Goal: Task Accomplishment & Management: Manage account settings

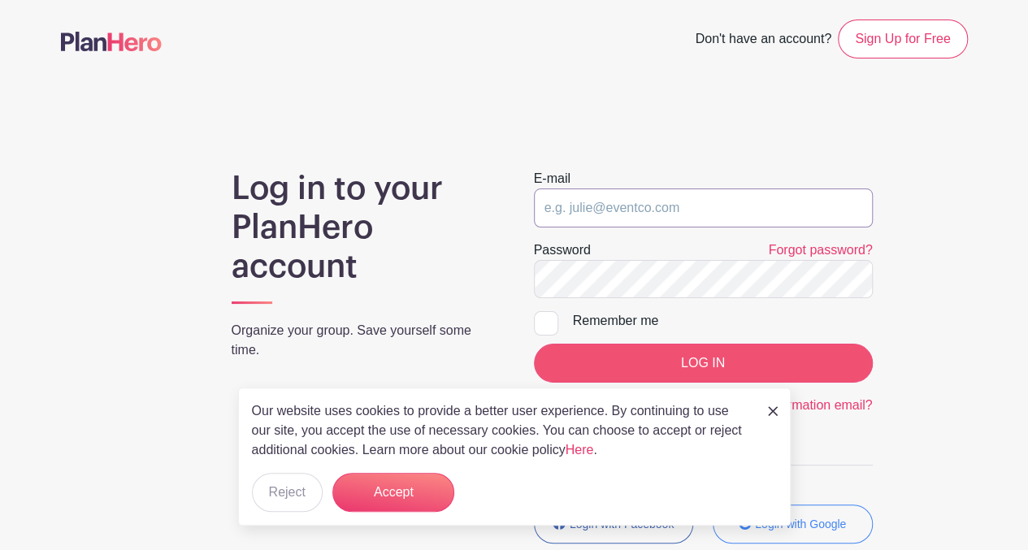
type input "[EMAIL_ADDRESS][DOMAIN_NAME]"
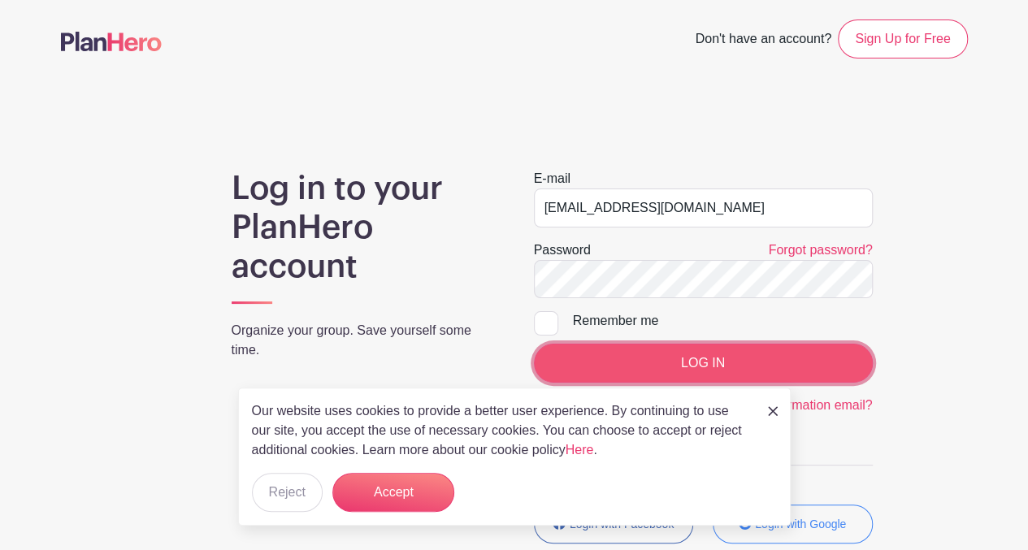
click at [570, 363] on input "LOG IN" at bounding box center [703, 363] width 339 height 39
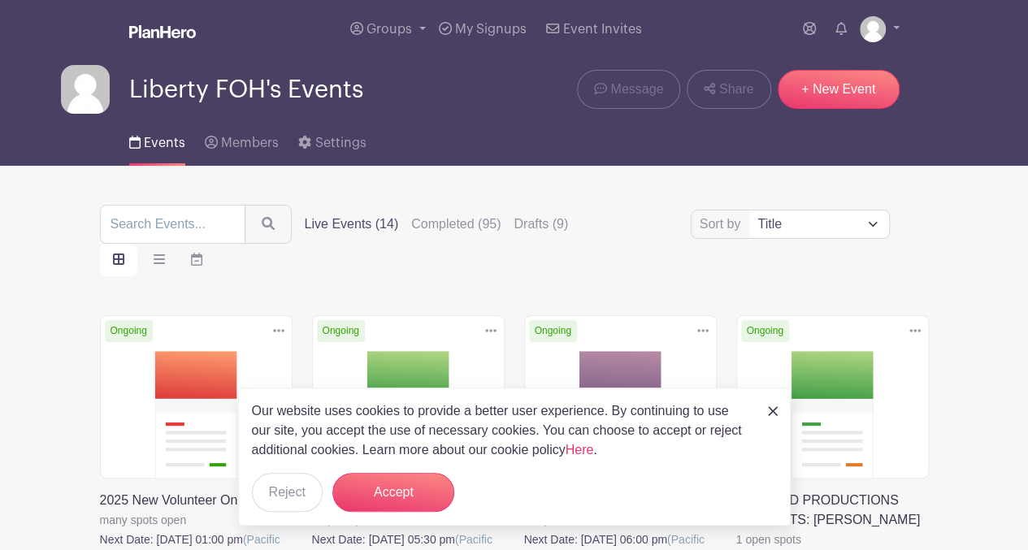
click at [772, 410] on img at bounding box center [773, 411] width 10 height 10
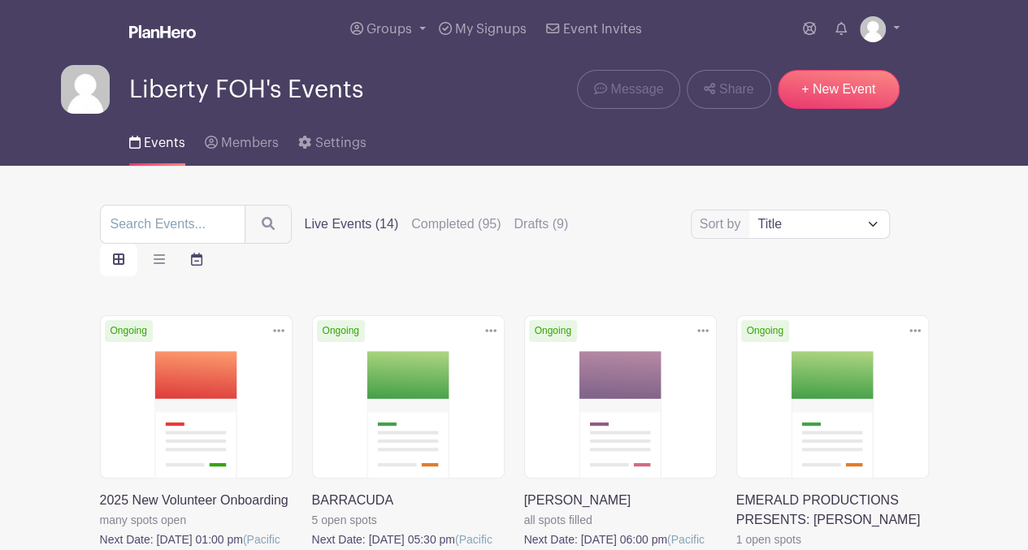
click at [195, 253] on icon "order and view" at bounding box center [196, 259] width 11 height 13
click at [0, 0] on input "order and view" at bounding box center [0, 0] width 0 height 0
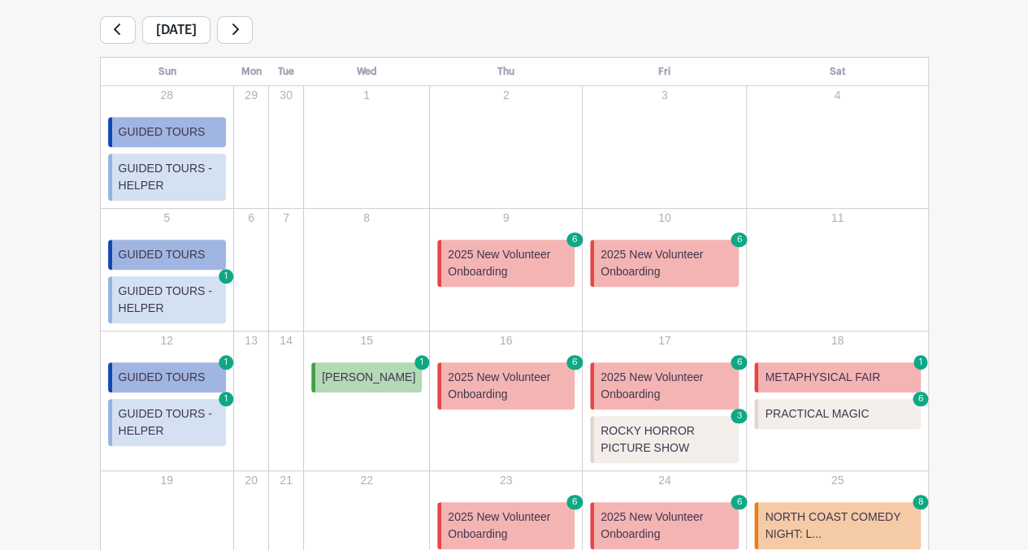
scroll to position [229, 0]
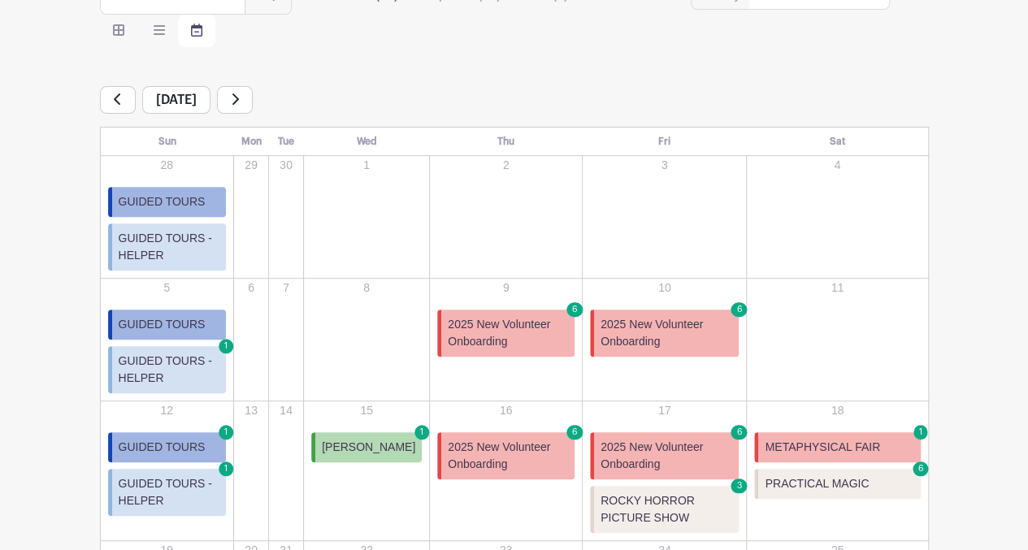
click at [253, 100] on link at bounding box center [235, 100] width 36 height 28
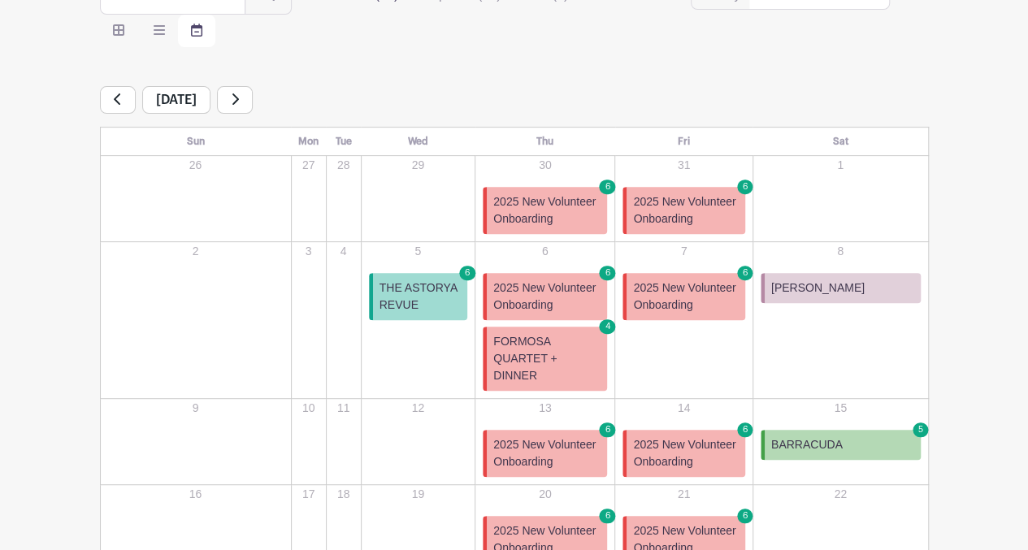
click at [328, 279] on div "4" at bounding box center [344, 283] width 33 height 81
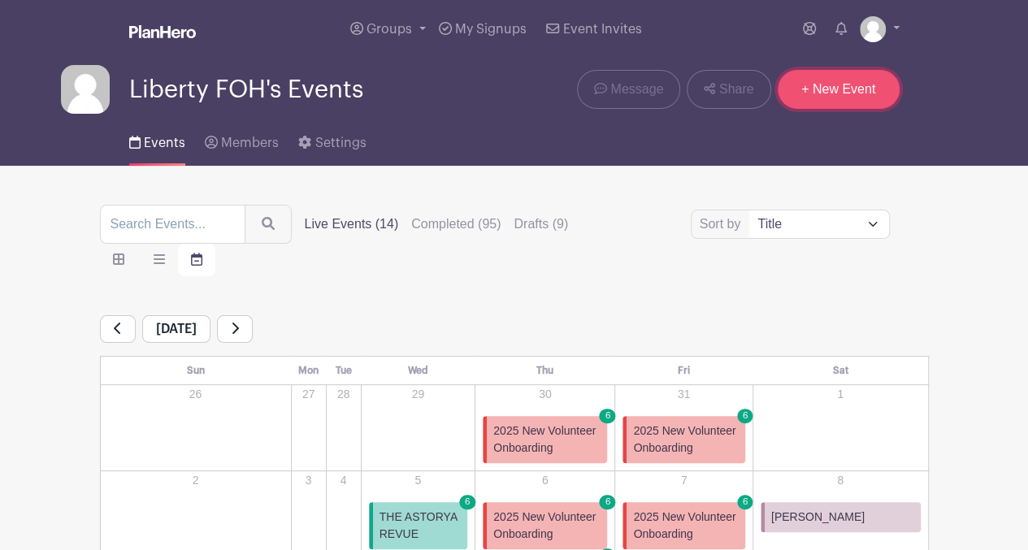
click at [813, 98] on link "+ New Event" at bounding box center [839, 89] width 122 height 39
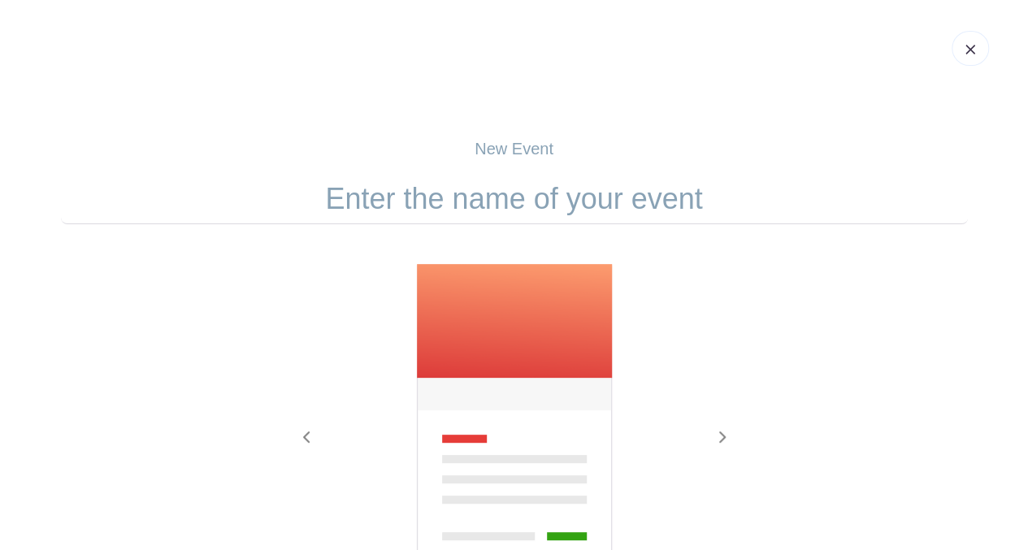
click at [328, 202] on input "text" at bounding box center [514, 199] width 907 height 50
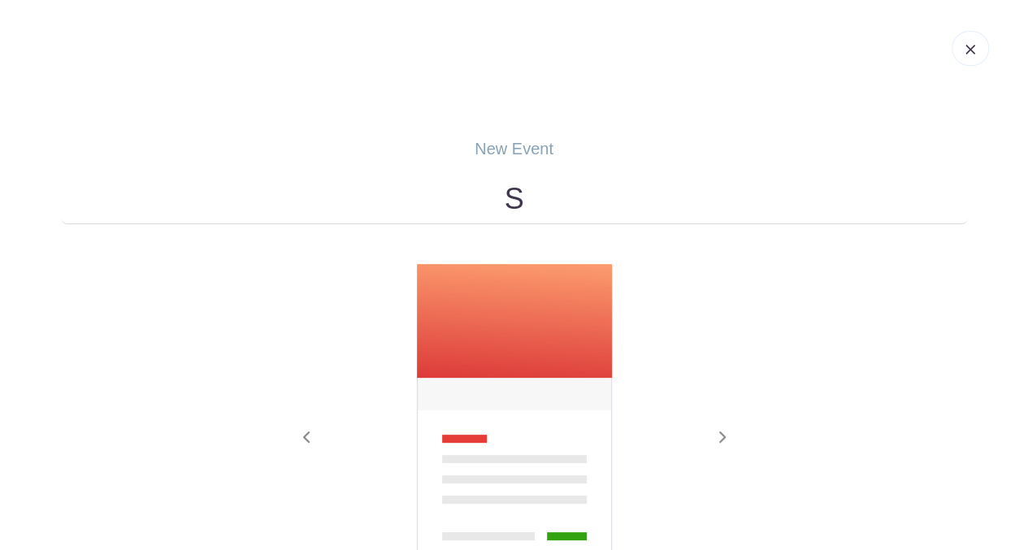
type input "SILVER SCREEN (AND HAIR!) FILM SERIES"
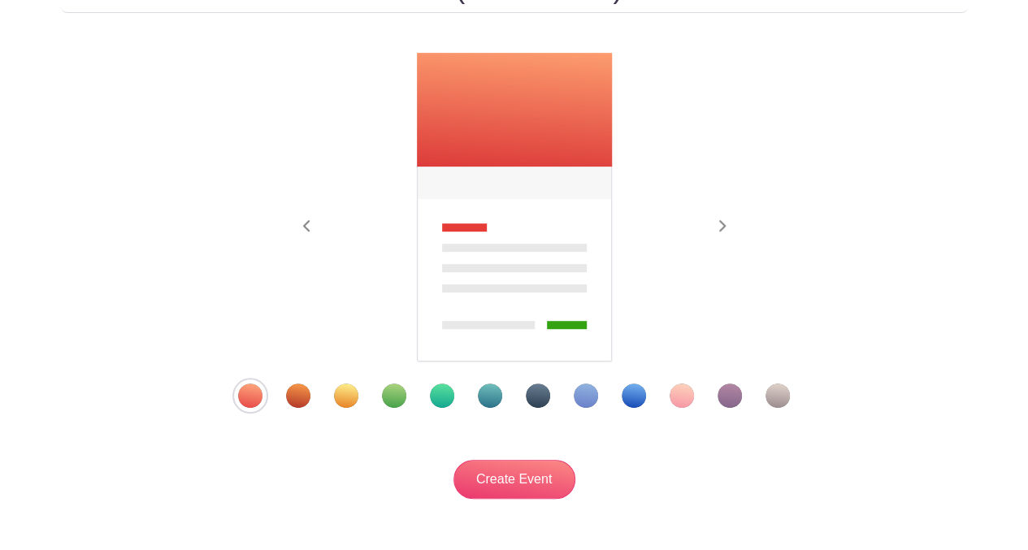
scroll to position [210, 0]
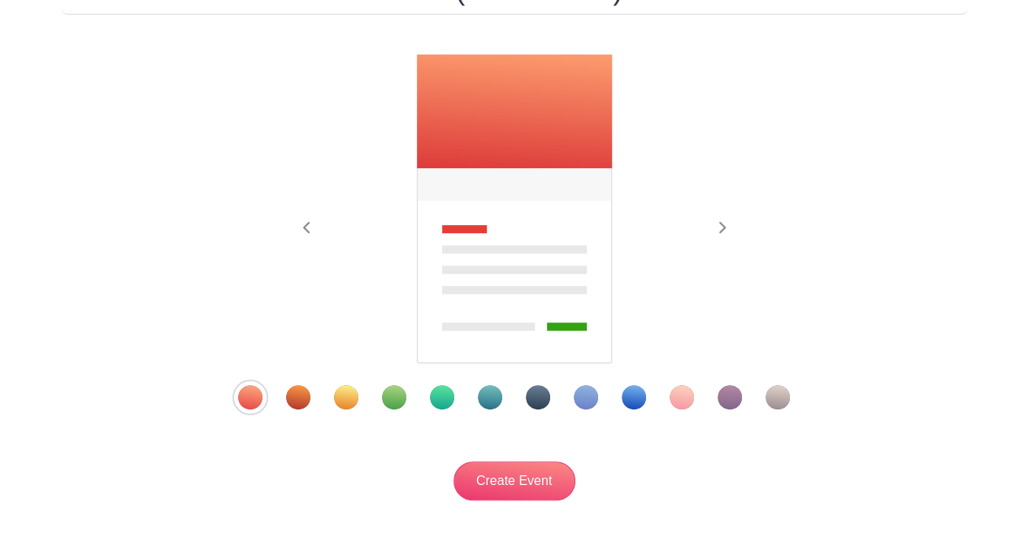
click at [770, 403] on div "Template 12" at bounding box center [778, 397] width 24 height 24
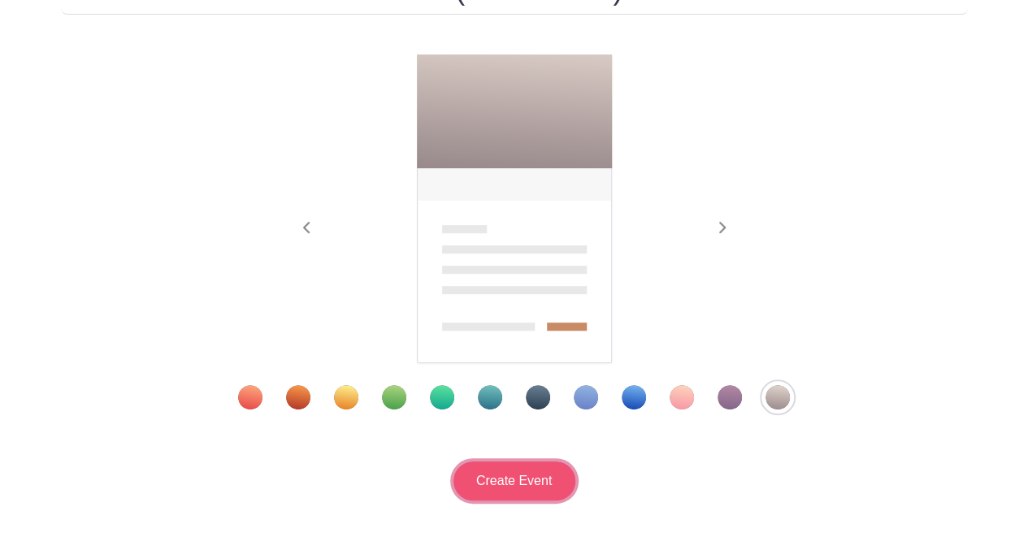
click at [545, 479] on input "Create Event" at bounding box center [514, 481] width 122 height 39
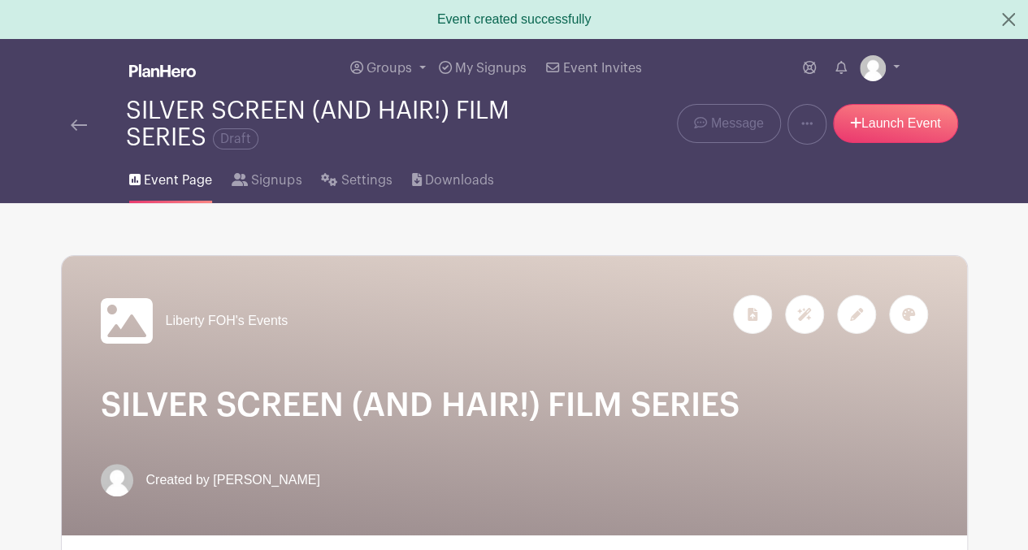
click at [81, 121] on img at bounding box center [79, 124] width 16 height 11
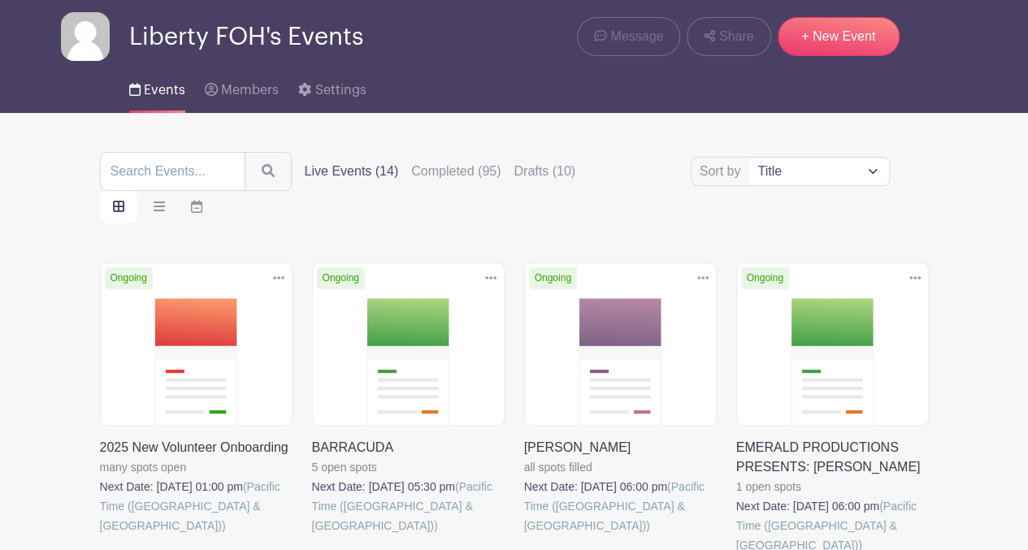
scroll to position [11, 0]
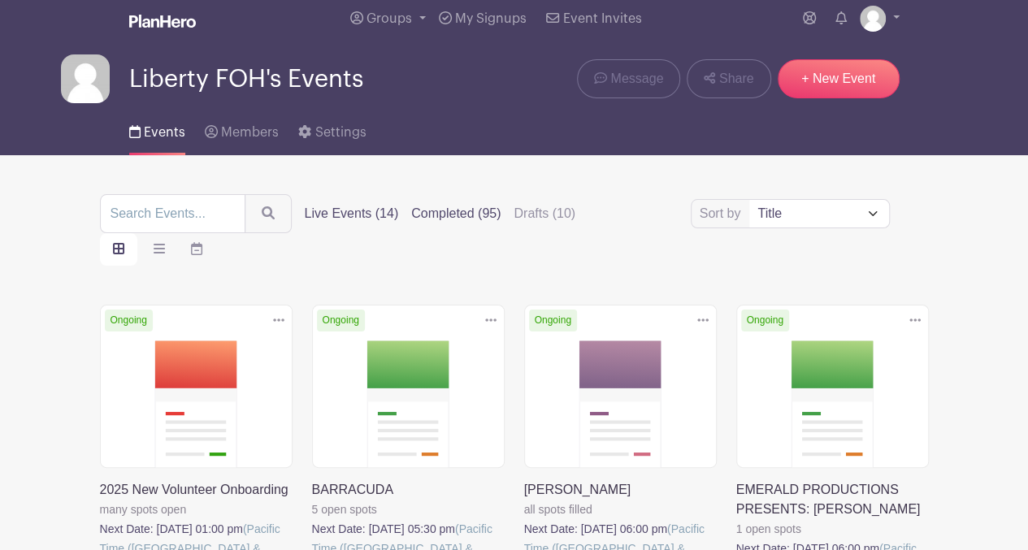
click at [427, 214] on label "Completed (95)" at bounding box center [455, 214] width 89 height 20
click at [0, 0] on input "Completed (95)" at bounding box center [0, 0] width 0 height 0
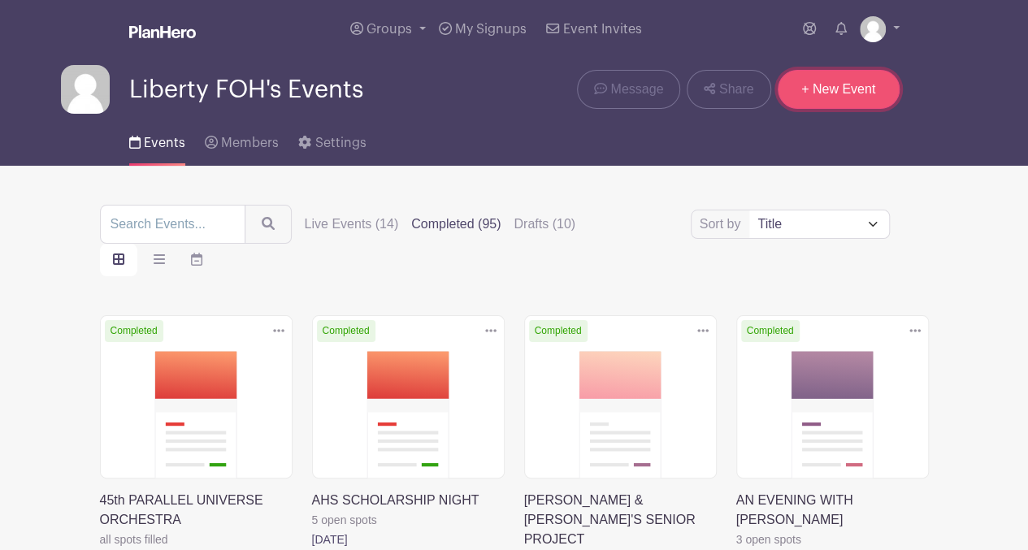
click at [818, 90] on link "+ New Event" at bounding box center [839, 89] width 122 height 39
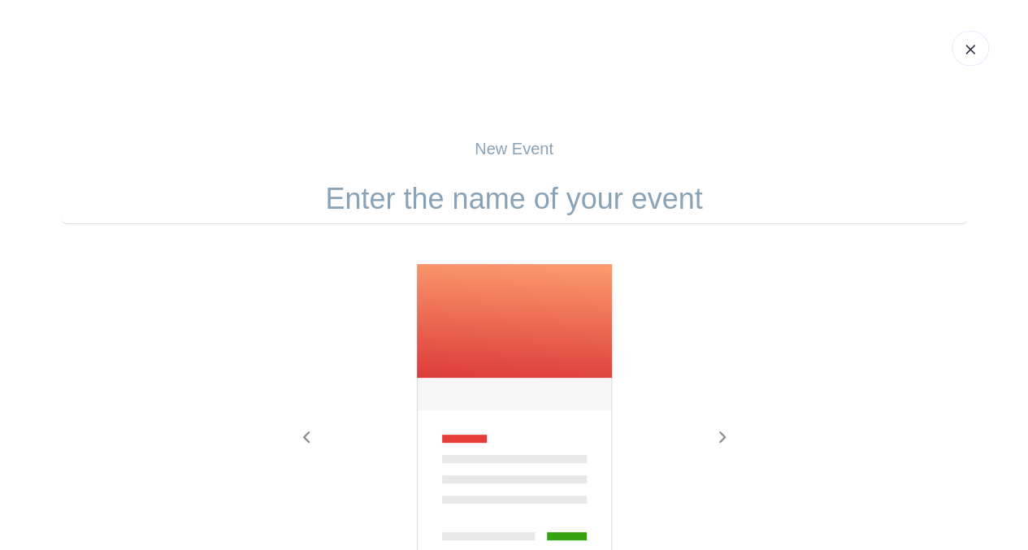
click at [360, 202] on input "text" at bounding box center [514, 199] width 907 height 50
type input "NORTH COAST SYMPHONIC BAND PRESENTS"
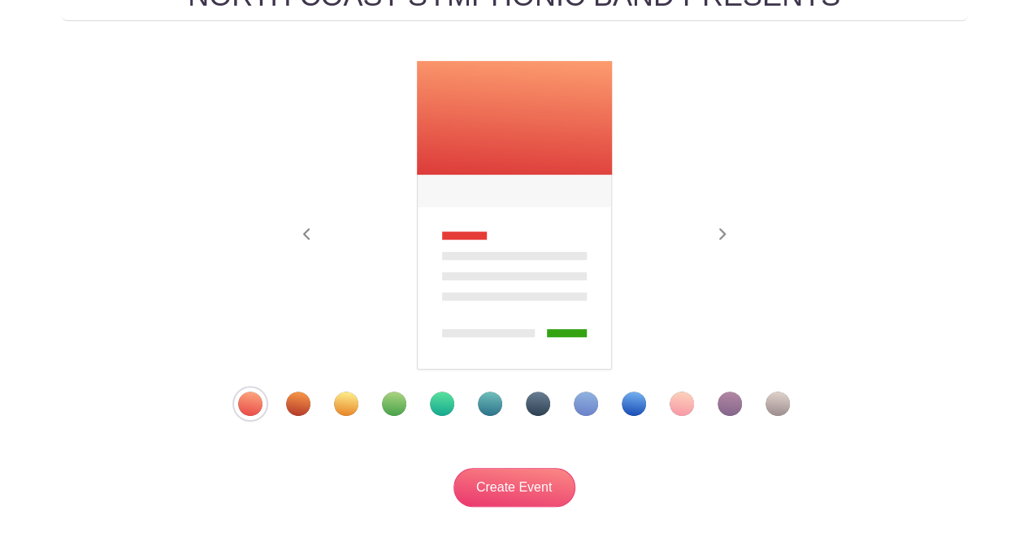
scroll to position [218, 0]
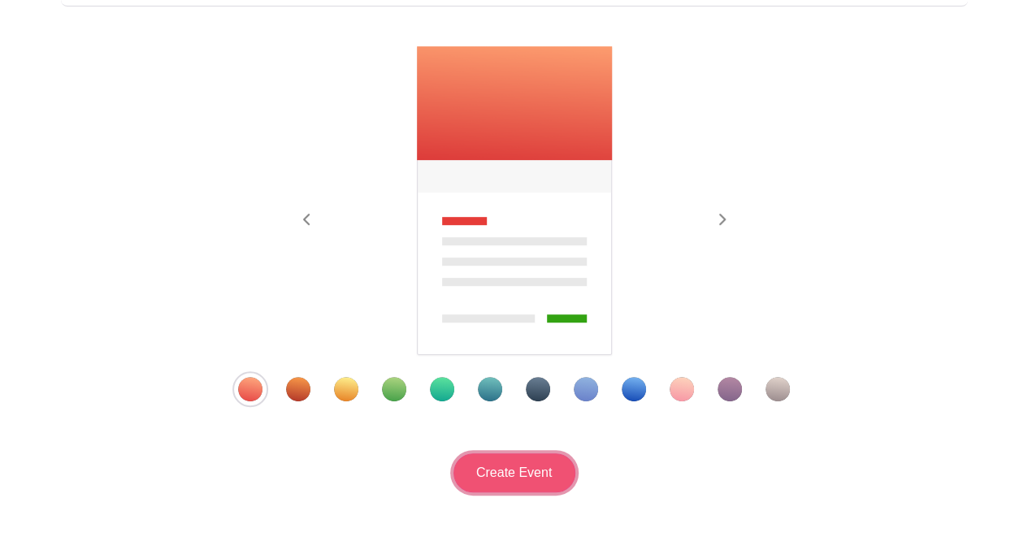
click at [541, 456] on input "Create Event" at bounding box center [514, 472] width 122 height 39
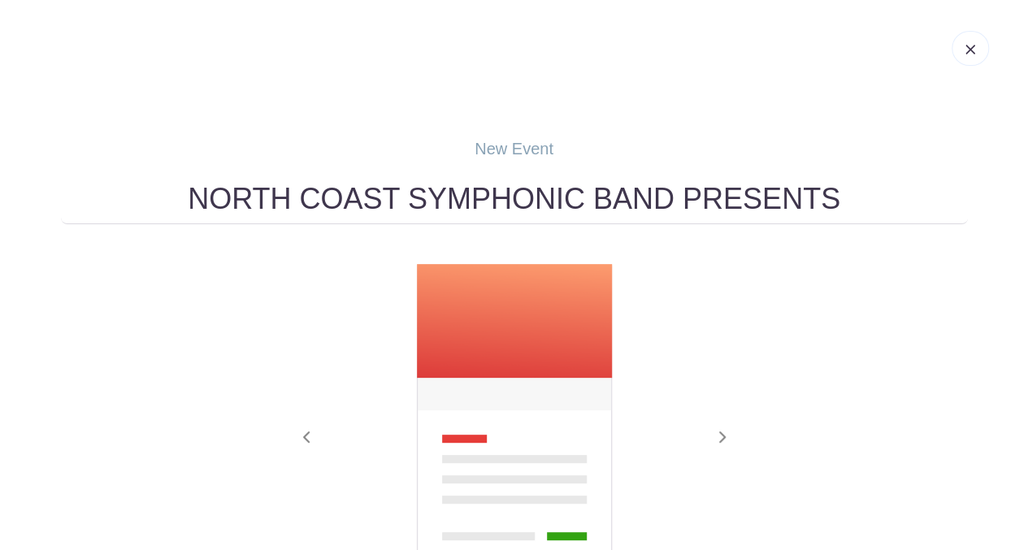
click at [847, 189] on input "NORTH COAST SYMPHONIC BAND PRESENTS" at bounding box center [514, 199] width 907 height 50
drag, startPoint x: 847, startPoint y: 189, endPoint x: 117, endPoint y: 208, distance: 730.0
click at [117, 208] on input "NORTH COAST SYMPHONIC BAND PRESENTS" at bounding box center [514, 199] width 907 height 50
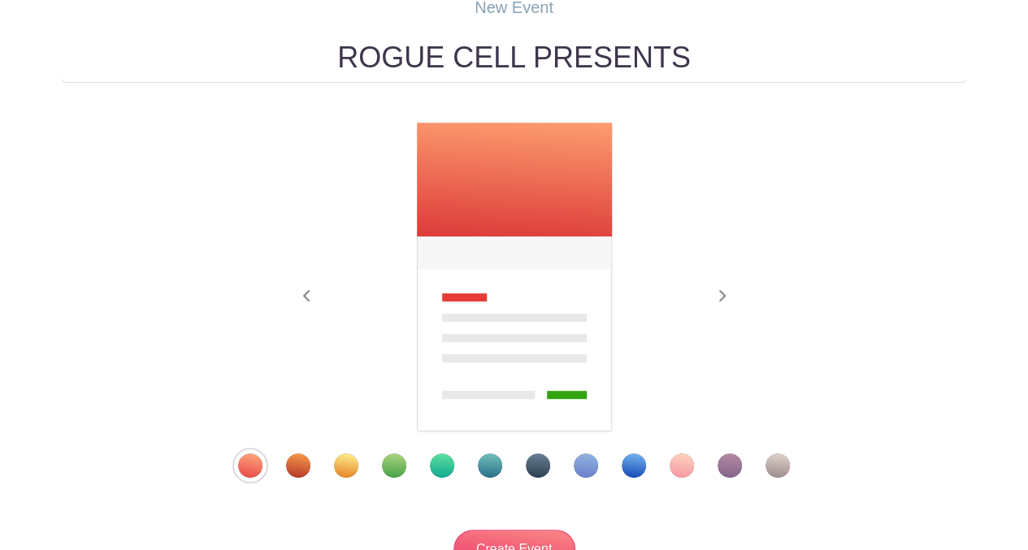
scroll to position [176, 0]
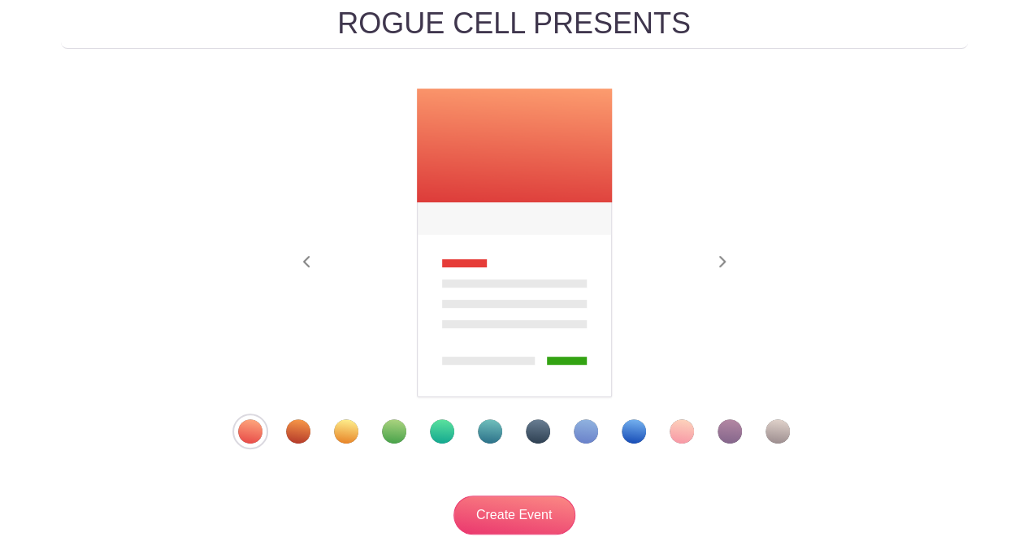
type input "ROGUE CELL PRESENTS"
click at [779, 433] on div "Template 12" at bounding box center [778, 431] width 24 height 24
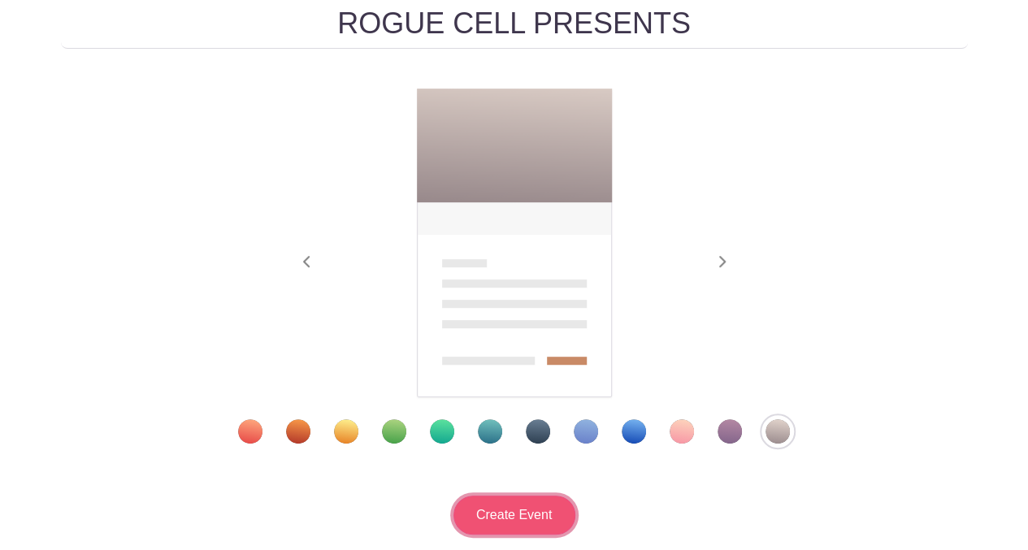
click at [507, 507] on input "Create Event" at bounding box center [514, 515] width 122 height 39
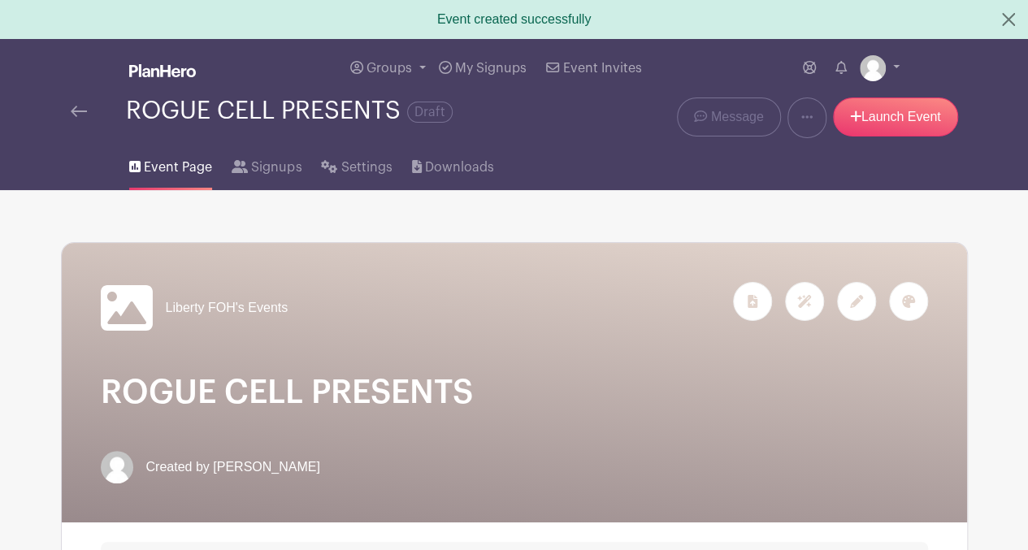
click at [77, 106] on img at bounding box center [79, 111] width 16 height 11
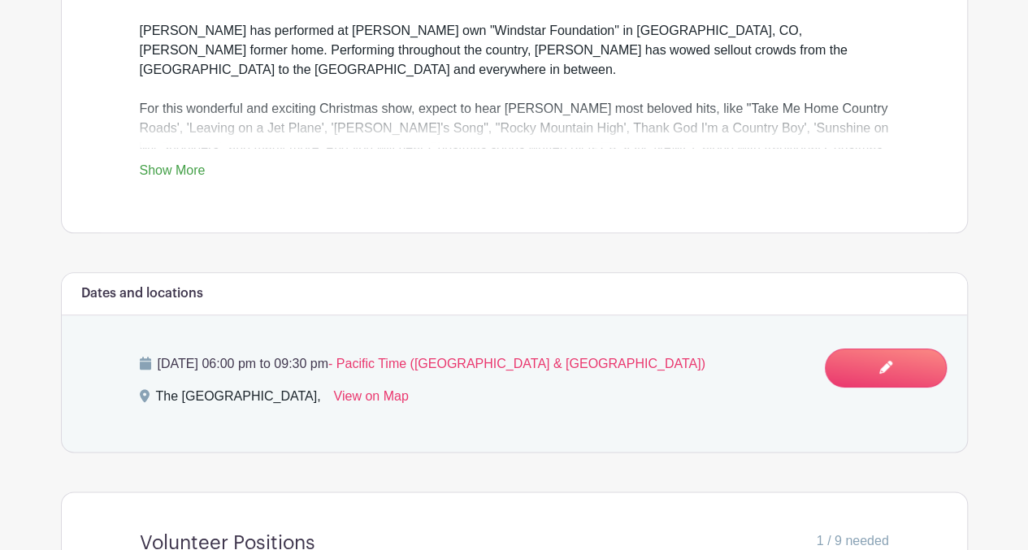
scroll to position [801, 0]
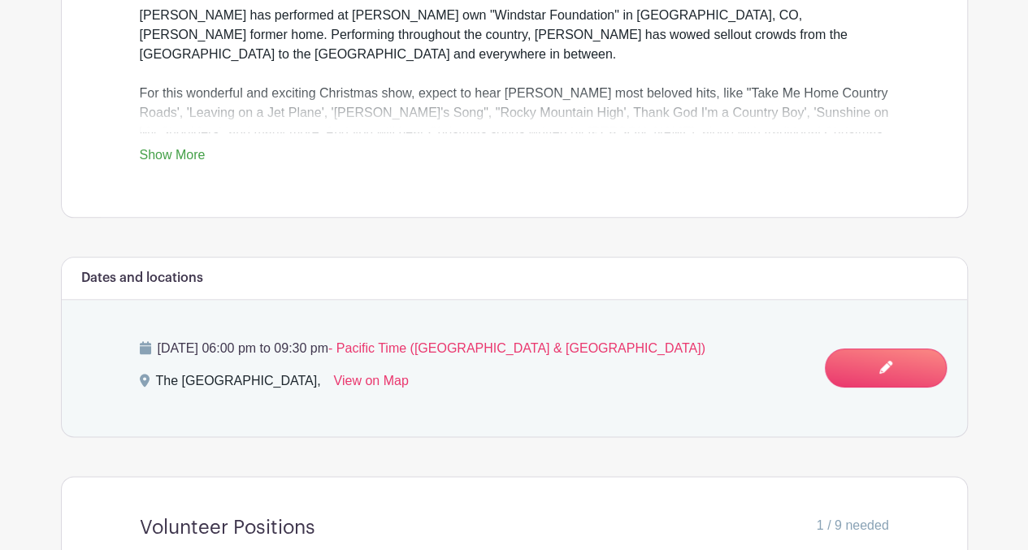
click at [177, 148] on link "Show More" at bounding box center [173, 158] width 66 height 20
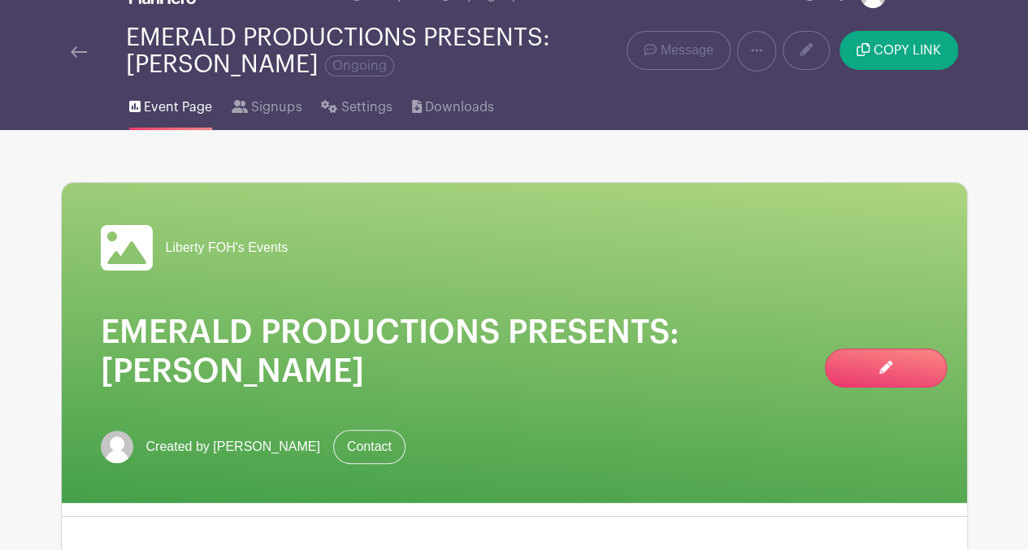
scroll to position [0, 0]
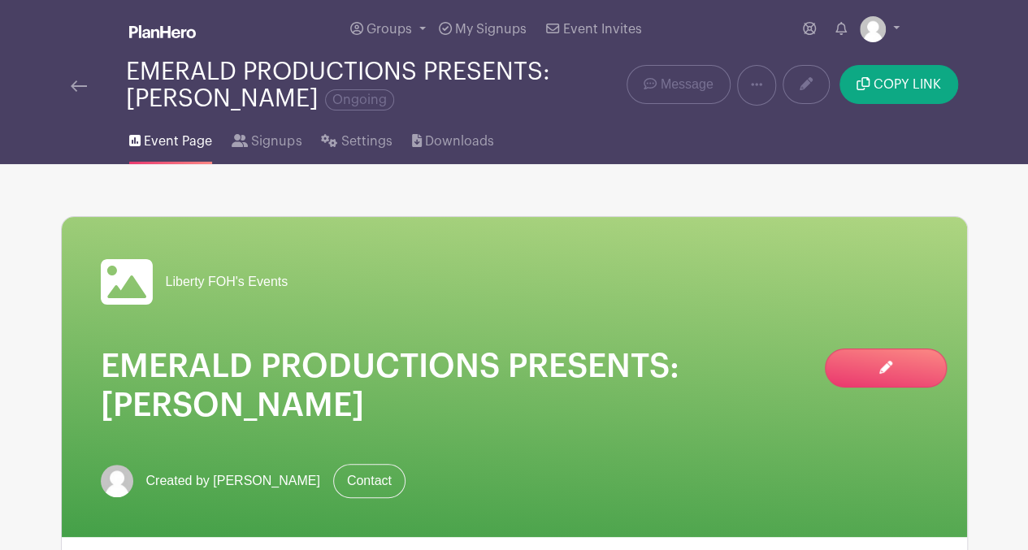
click at [72, 86] on img at bounding box center [79, 85] width 16 height 11
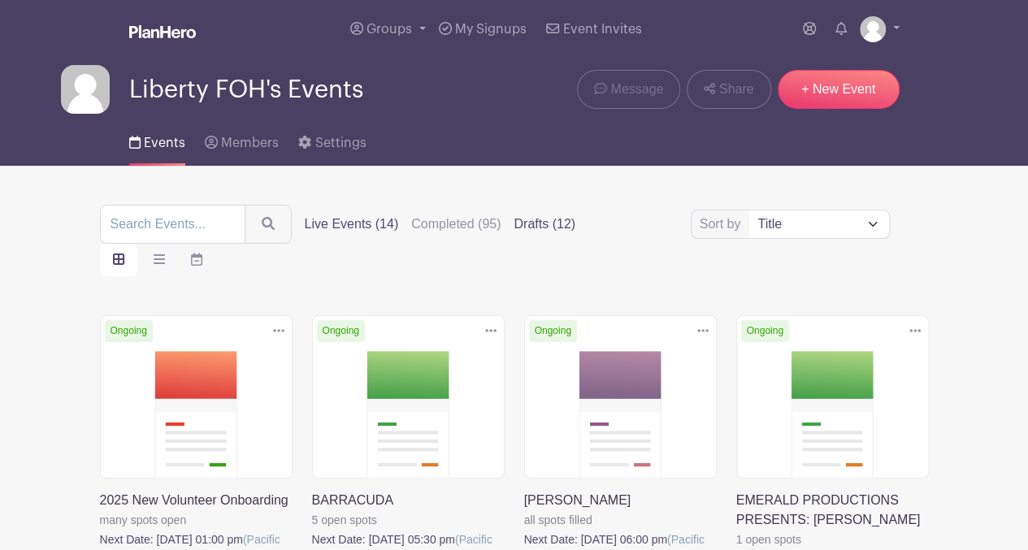
click at [531, 223] on label "Drafts (12)" at bounding box center [545, 225] width 62 height 20
click at [0, 0] on input "Drafts (12)" at bounding box center [0, 0] width 0 height 0
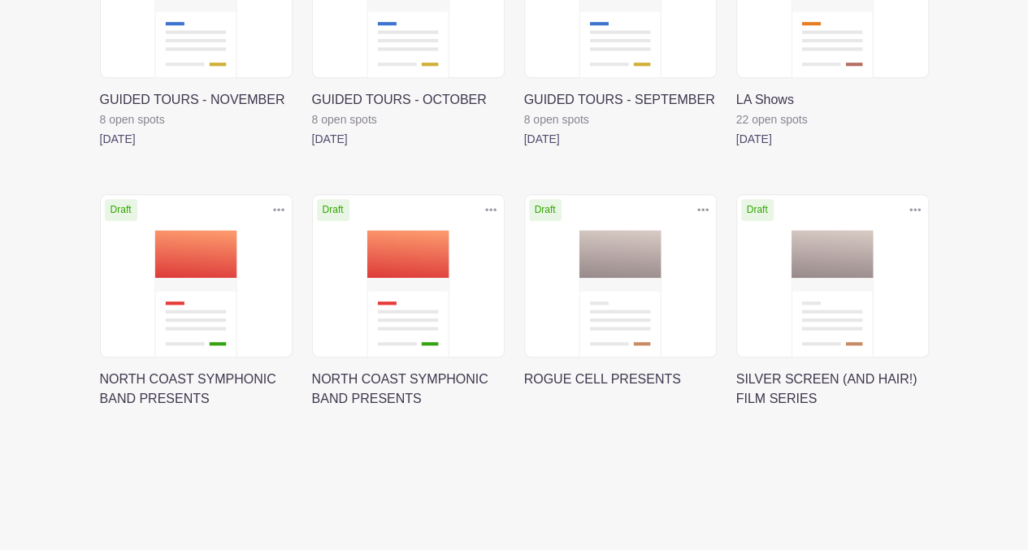
scroll to position [703, 0]
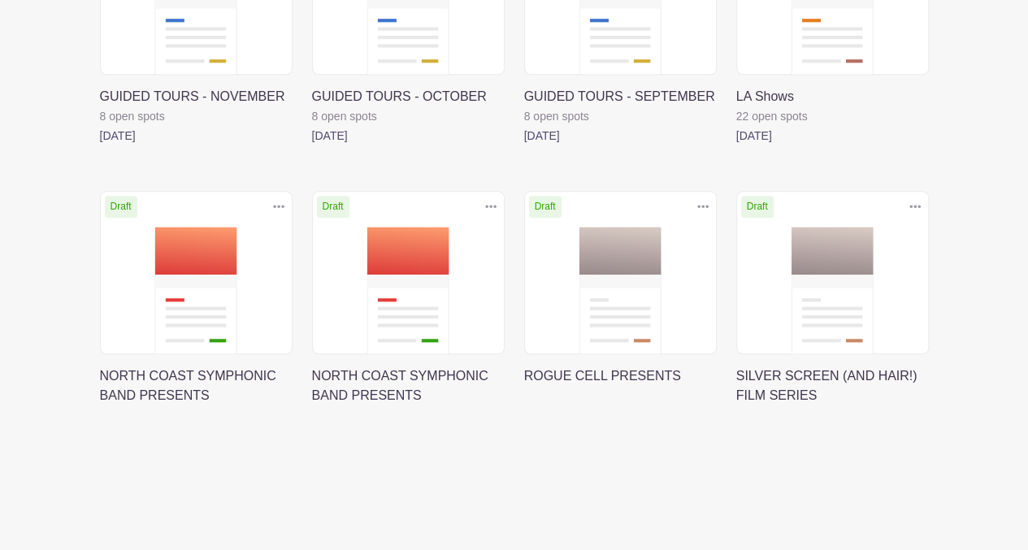
click at [100, 406] on link at bounding box center [100, 406] width 0 height 0
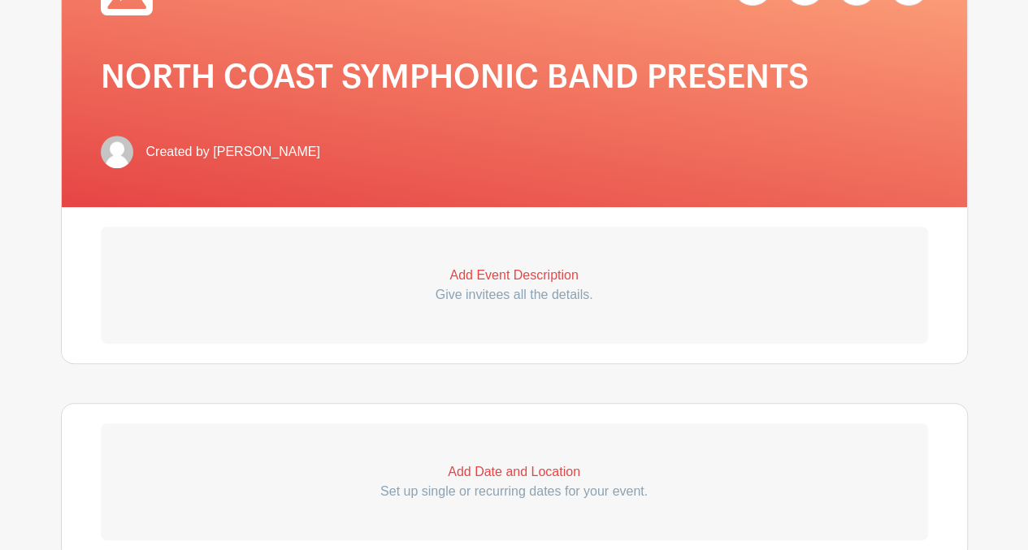
scroll to position [288, 0]
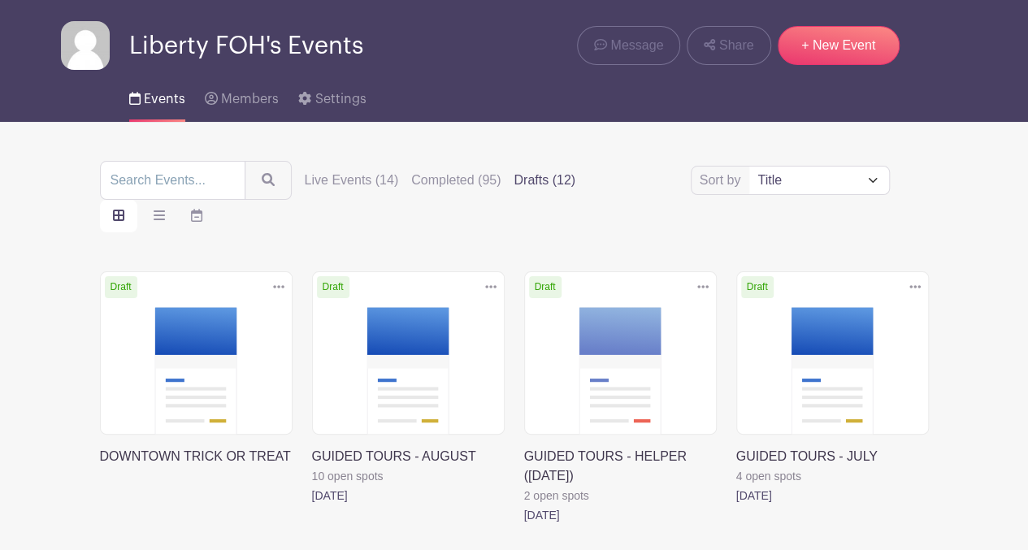
scroll to position [38, 0]
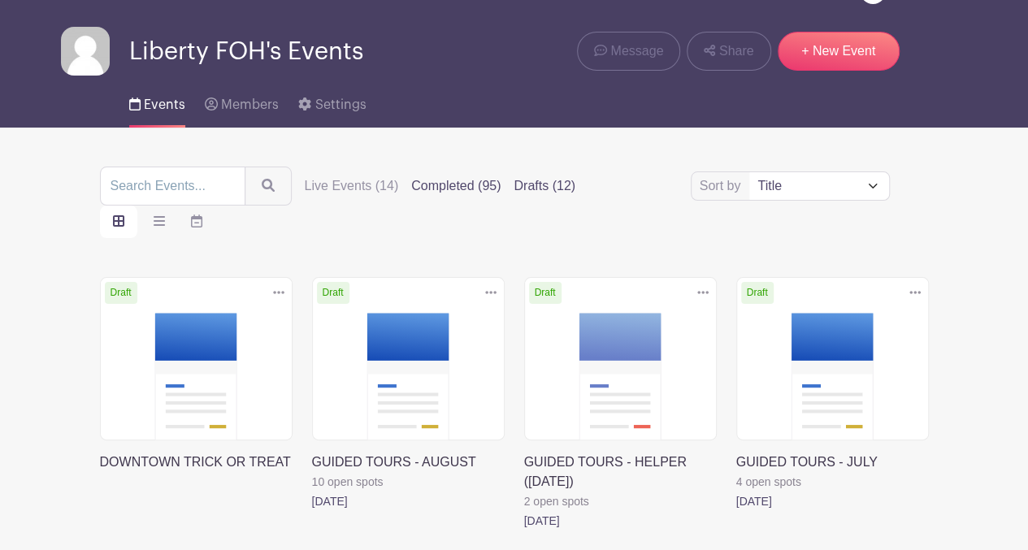
click at [439, 186] on label "Completed (95)" at bounding box center [455, 186] width 89 height 20
click at [0, 0] on input "Completed (95)" at bounding box center [0, 0] width 0 height 0
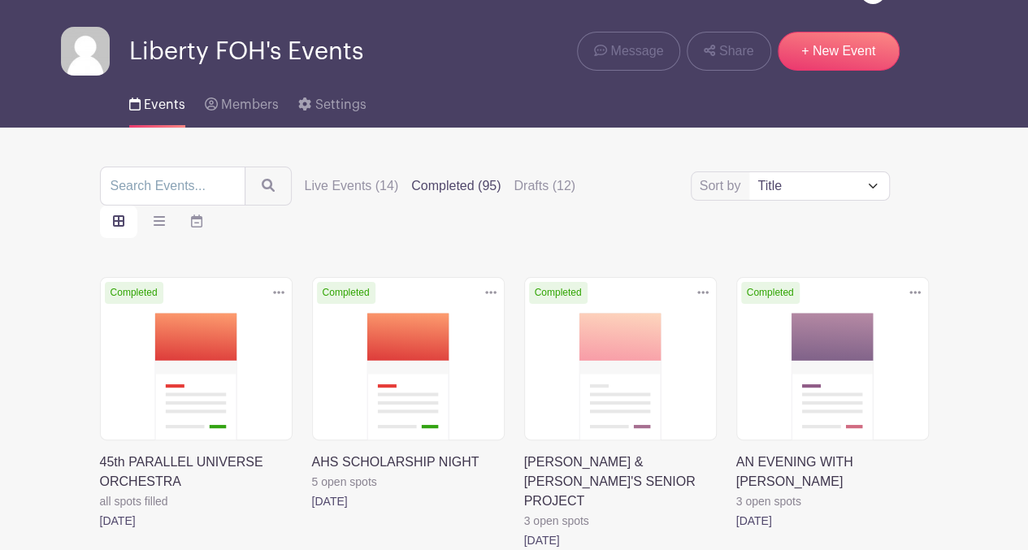
click at [736, 531] on link at bounding box center [736, 531] width 0 height 0
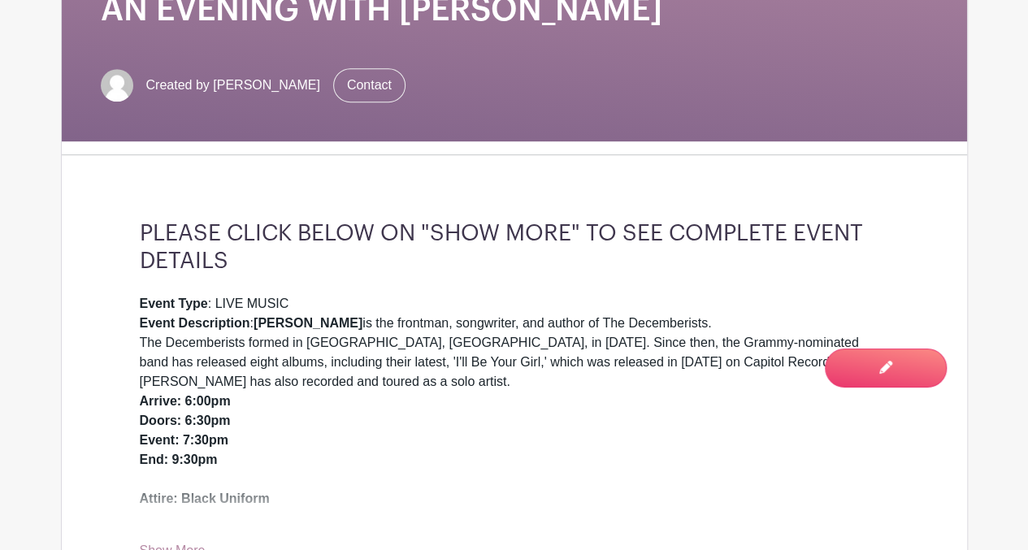
scroll to position [444, 0]
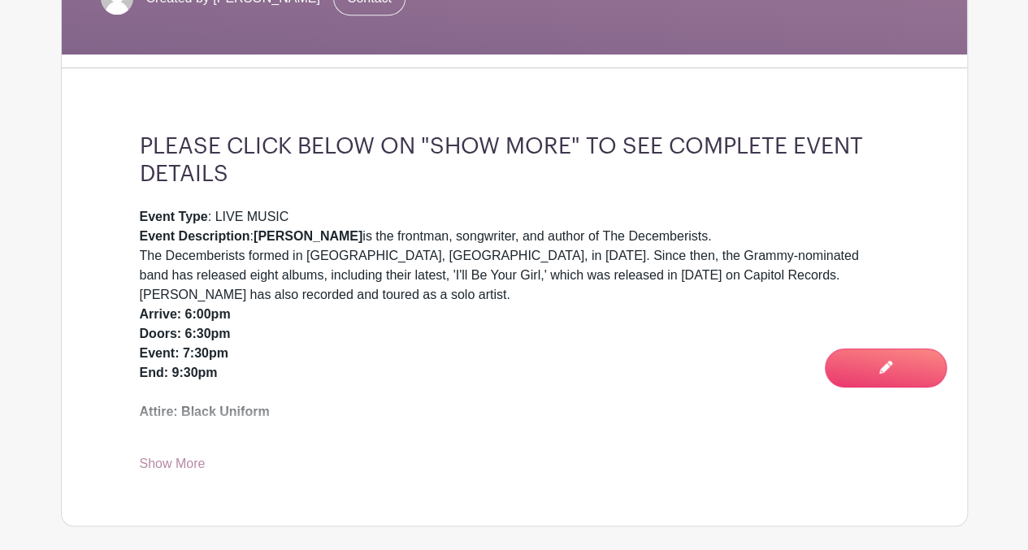
click at [158, 460] on link "Show More" at bounding box center [173, 467] width 66 height 20
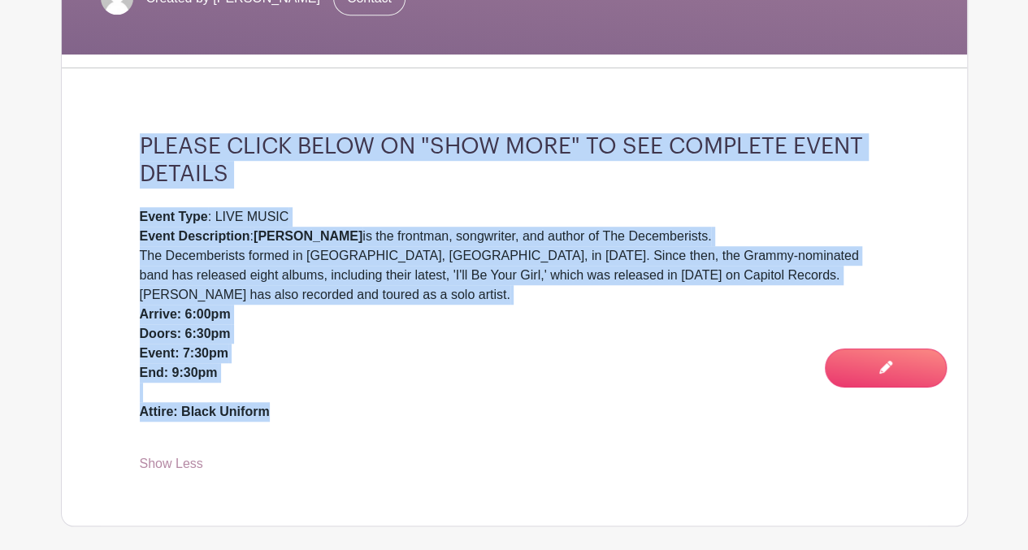
drag, startPoint x: 141, startPoint y: 136, endPoint x: 297, endPoint y: 409, distance: 314.1
click at [297, 409] on div "PLEASE CLICK BELOW ON "SHOW MORE" TO SEE COMPLETE EVENT DETAILS Event Type : LI…" at bounding box center [514, 303] width 827 height 445
drag, startPoint x: 297, startPoint y: 409, endPoint x: 210, endPoint y: 419, distance: 86.7
copy div "PLEASE CLICK BELOW ON "SHOW MORE" TO SEE COMPLETE EVENT DETAILS Event Type : LI…"
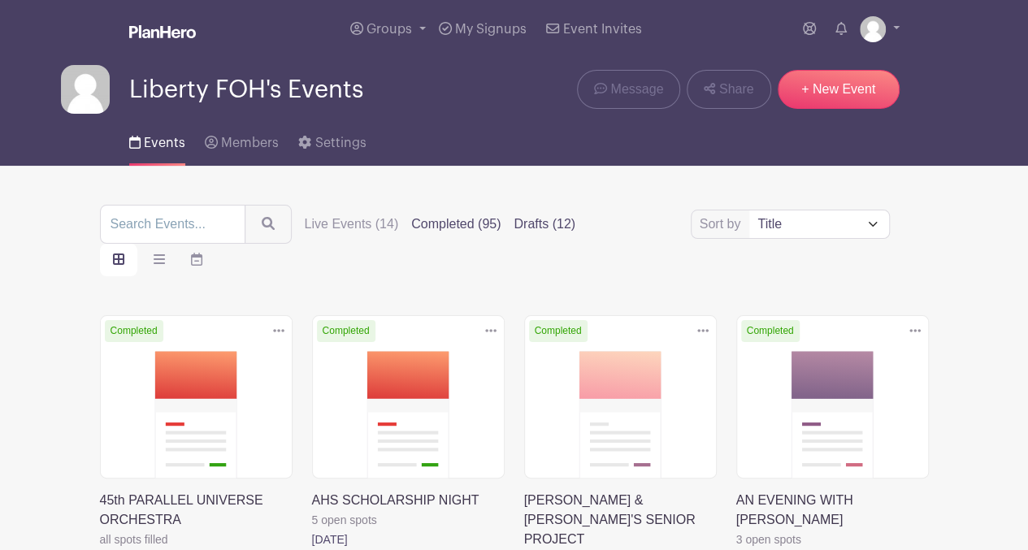
click at [534, 227] on label "Drafts (12)" at bounding box center [545, 225] width 62 height 20
click at [0, 0] on input "Drafts (12)" at bounding box center [0, 0] width 0 height 0
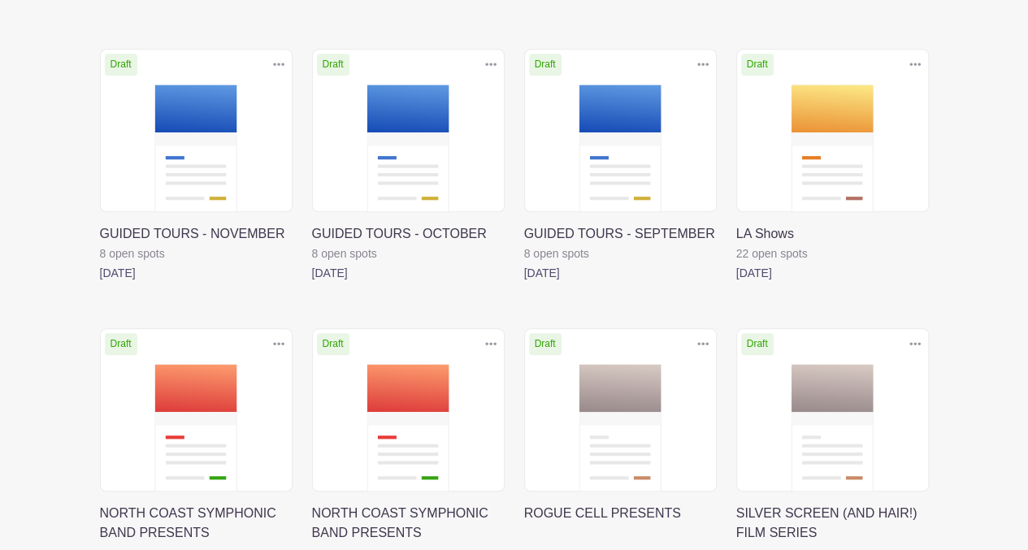
scroll to position [703, 0]
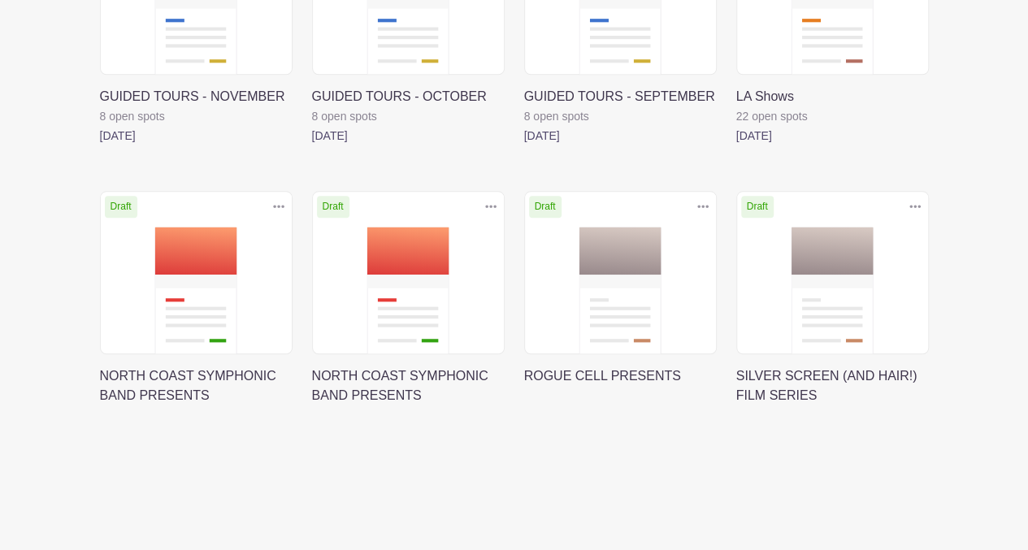
click at [100, 406] on link at bounding box center [100, 406] width 0 height 0
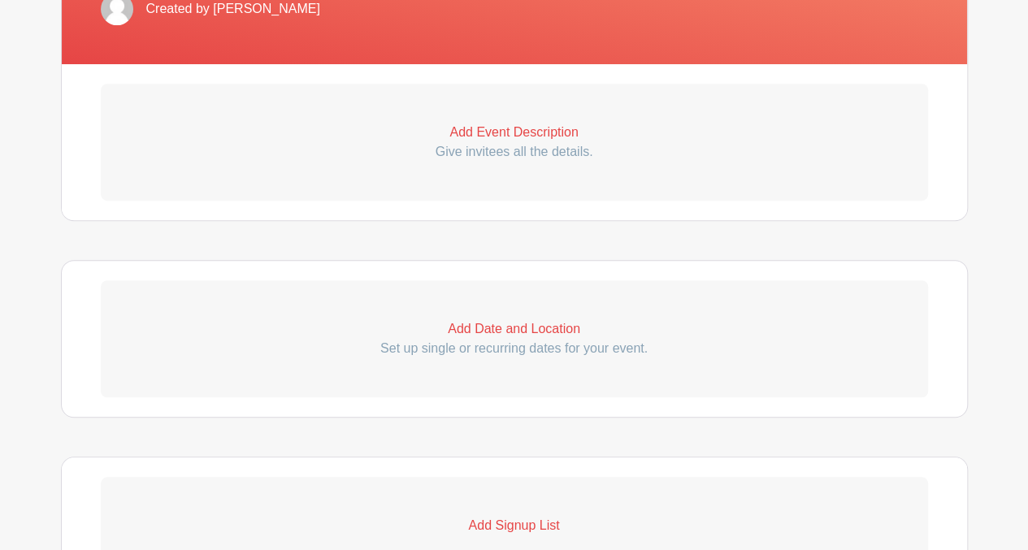
scroll to position [434, 0]
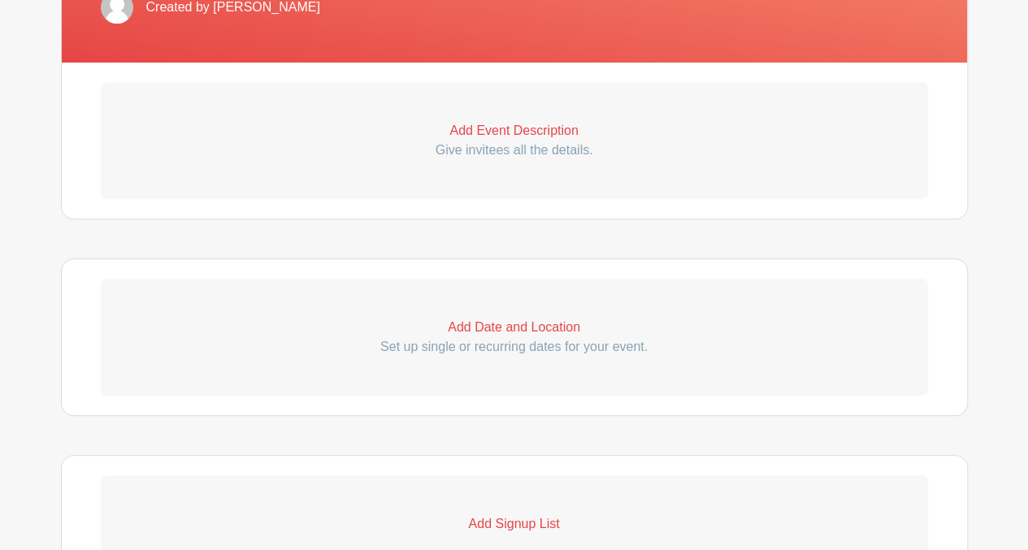
click at [499, 128] on p "Add Event Description" at bounding box center [514, 131] width 827 height 20
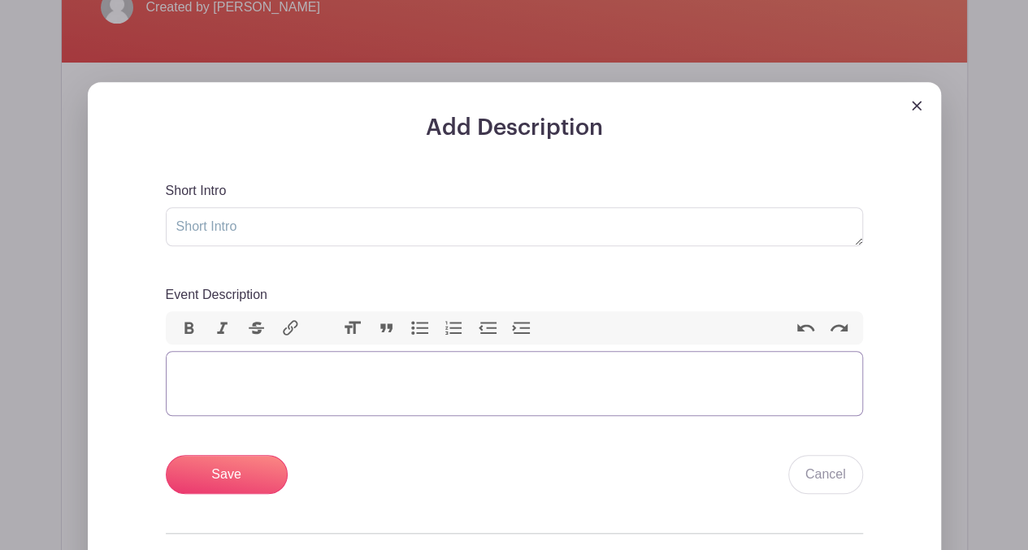
click at [270, 375] on trix-editor "Event Description" at bounding box center [514, 383] width 697 height 65
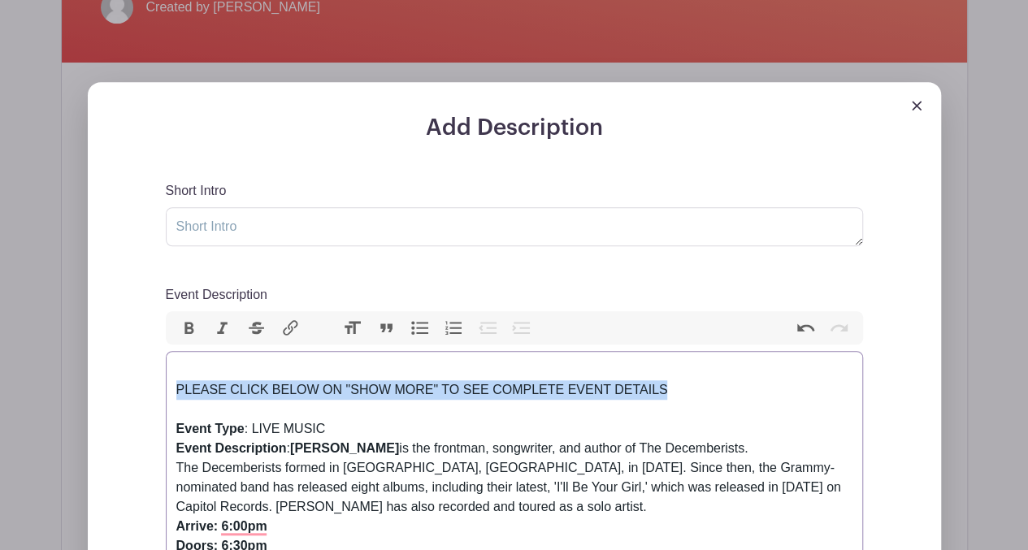
drag, startPoint x: 669, startPoint y: 388, endPoint x: 166, endPoint y: 384, distance: 503.0
click at [166, 384] on trix-editor "PLEASE CLICK BELOW ON "SHOW MORE" TO SEE COMPLETE EVENT DETAILS Event Type : LI…" at bounding box center [514, 497] width 697 height 293
click at [212, 389] on div "PLEASE CLICK BELOW ON "SHOW MORE" TO SEE COMPLETE EVENT DETAILS" at bounding box center [514, 390] width 676 height 59
drag, startPoint x: 669, startPoint y: 392, endPoint x: 172, endPoint y: 394, distance: 496.5
click at [172, 394] on trix-editor "PLEASE CLICK BELOW ON "SHOW MORE" TO SEE COMPLETE EVENT DETAILS Event Type : LI…" at bounding box center [514, 497] width 697 height 293
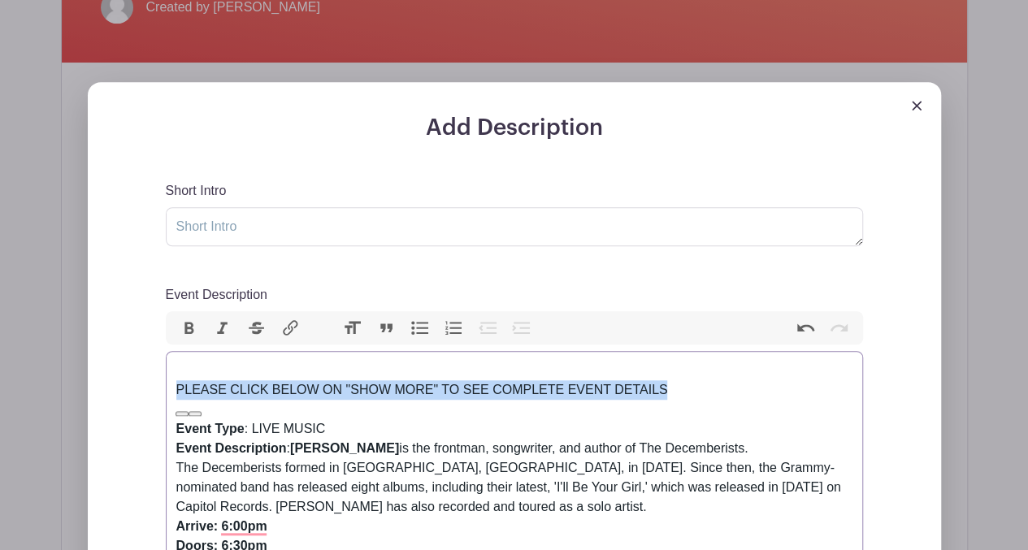
copy div "PLEASE CLICK BELOW ON "SHOW MORE" TO SEE COMPLETE EVENT DETAILS"
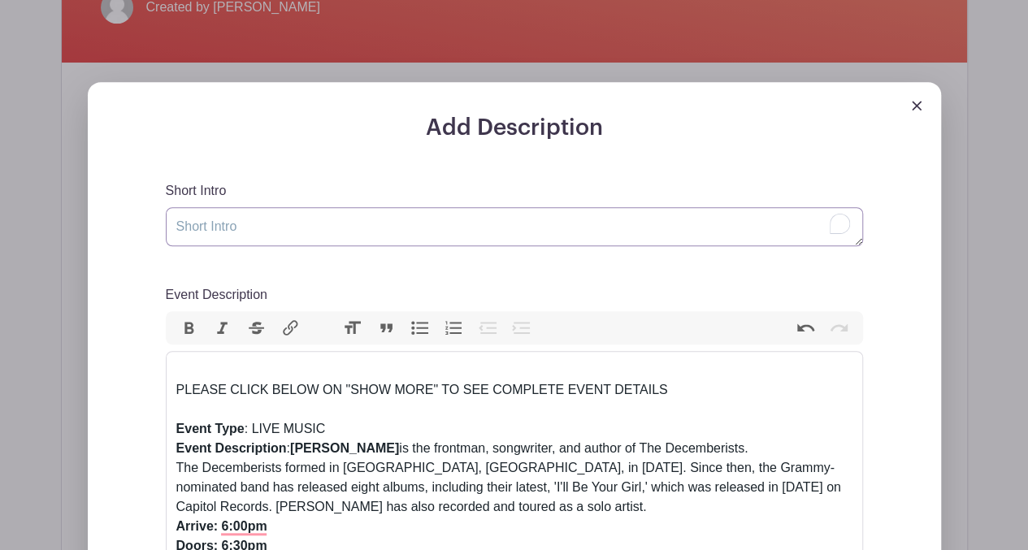
click at [216, 226] on textarea "Short Intro" at bounding box center [514, 226] width 697 height 39
paste textarea "PLEASE CLICK BELOW ON "SHOW MORE" TO SEE COMPLETE EVENT DETAILS"
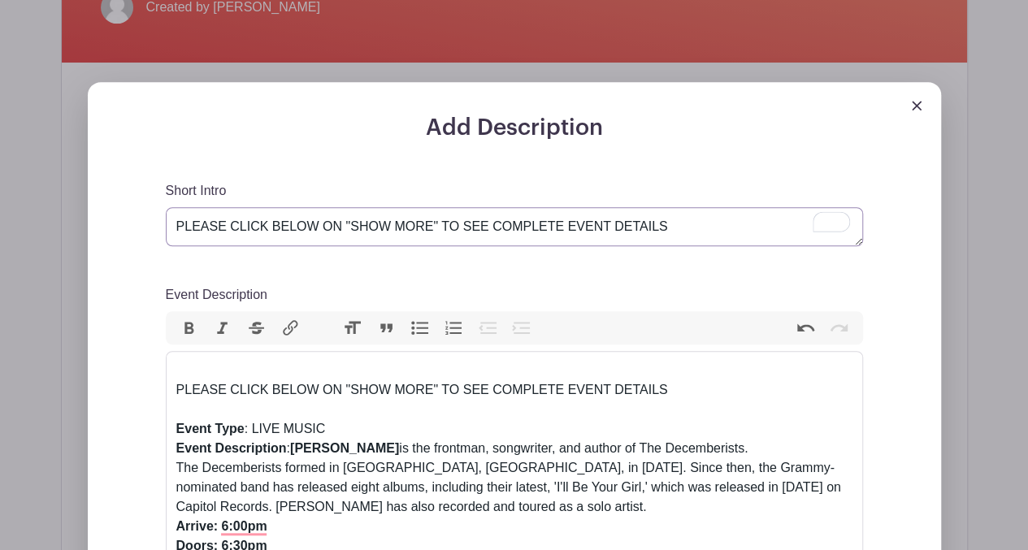
type textarea "PLEASE CLICK BELOW ON "SHOW MORE" TO SEE COMPLETE EVENT DETAILS"
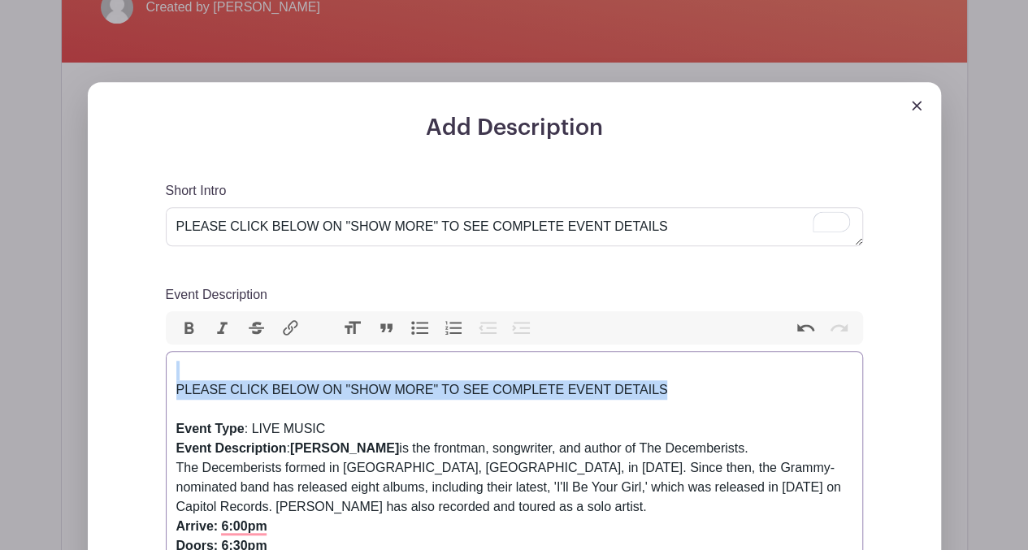
drag, startPoint x: 179, startPoint y: 366, endPoint x: 709, endPoint y: 383, distance: 530.1
click at [709, 383] on div "PLEASE CLICK BELOW ON "SHOW MORE" TO SEE COMPLETE EVENT DETAILS" at bounding box center [514, 390] width 676 height 59
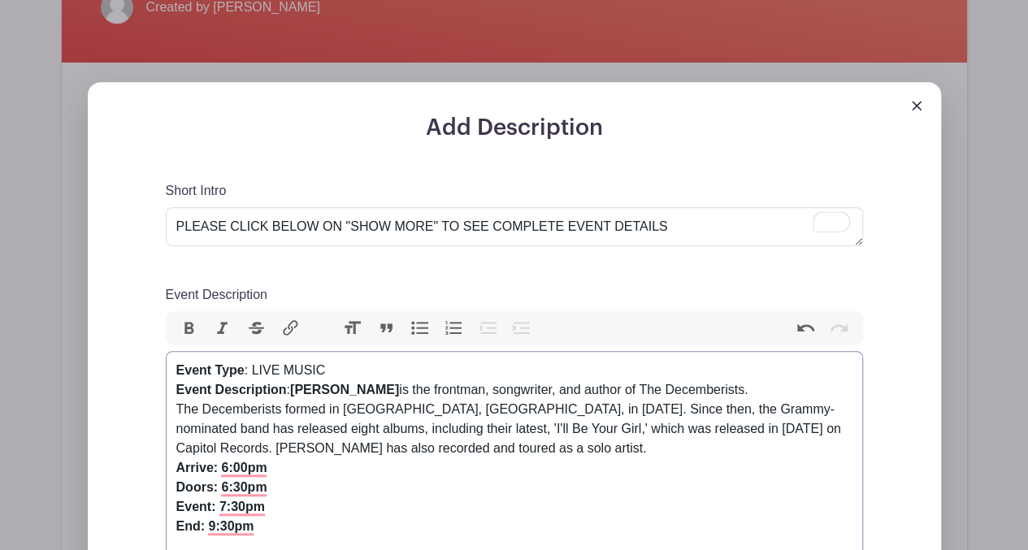
click at [709, 383] on div "Event Type : LIVE MUSIC Event Description : Colin Meloy is the frontman, songwr…" at bounding box center [514, 468] width 676 height 215
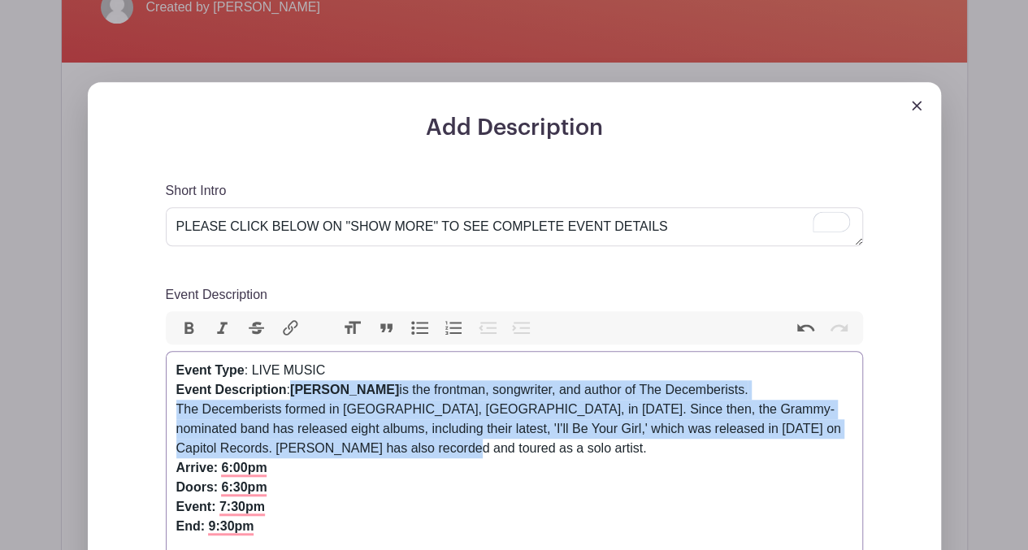
drag, startPoint x: 293, startPoint y: 390, endPoint x: 390, endPoint y: 445, distance: 111.0
click at [390, 445] on div "Event Type : LIVE MUSIC Event Description : Colin Meloy is the frontman, songwr…" at bounding box center [514, 468] width 676 height 215
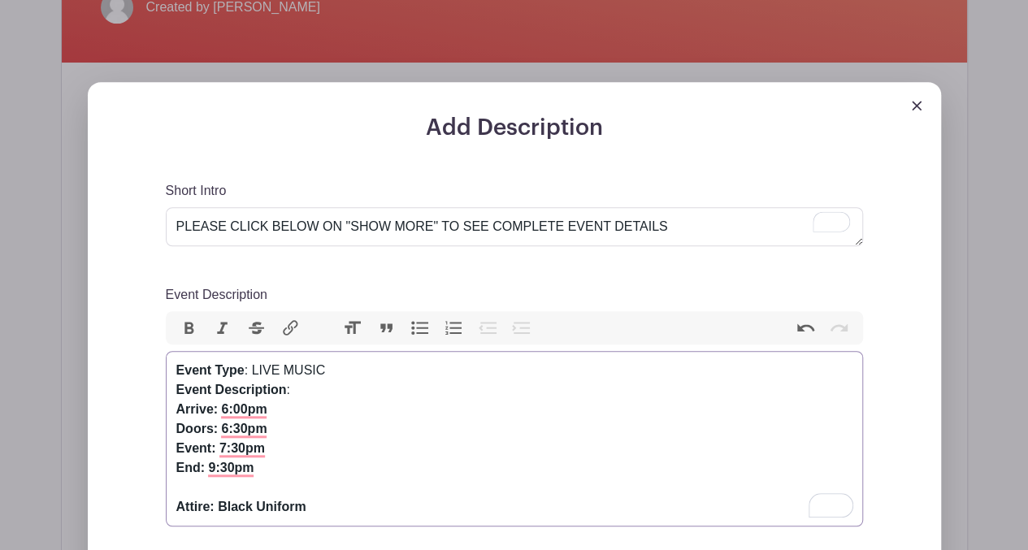
click at [294, 390] on div "Event Type : LIVE MUSIC Event Description : Arrive: 6:00pm Doors: 6:30pm Event:…" at bounding box center [514, 439] width 676 height 156
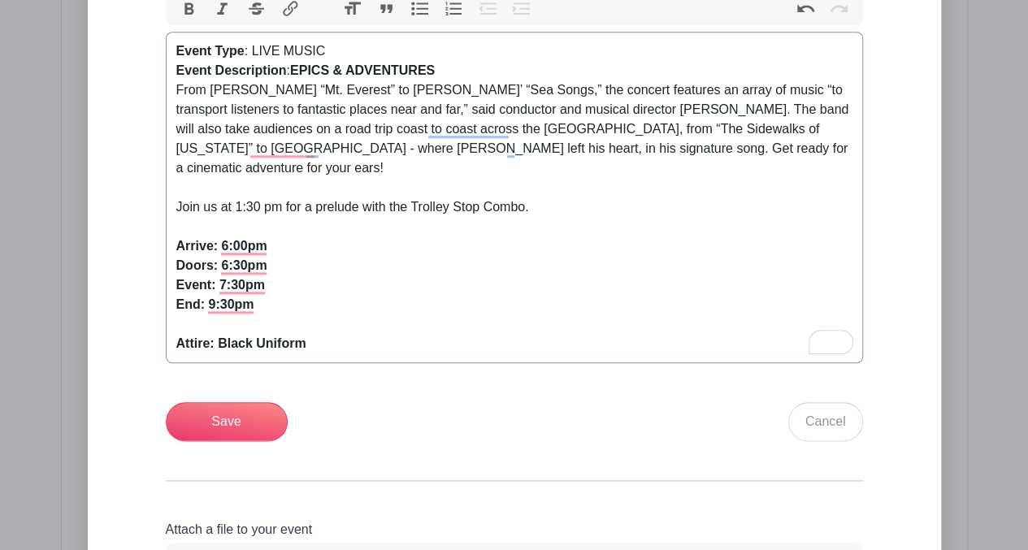
scroll to position [762, 0]
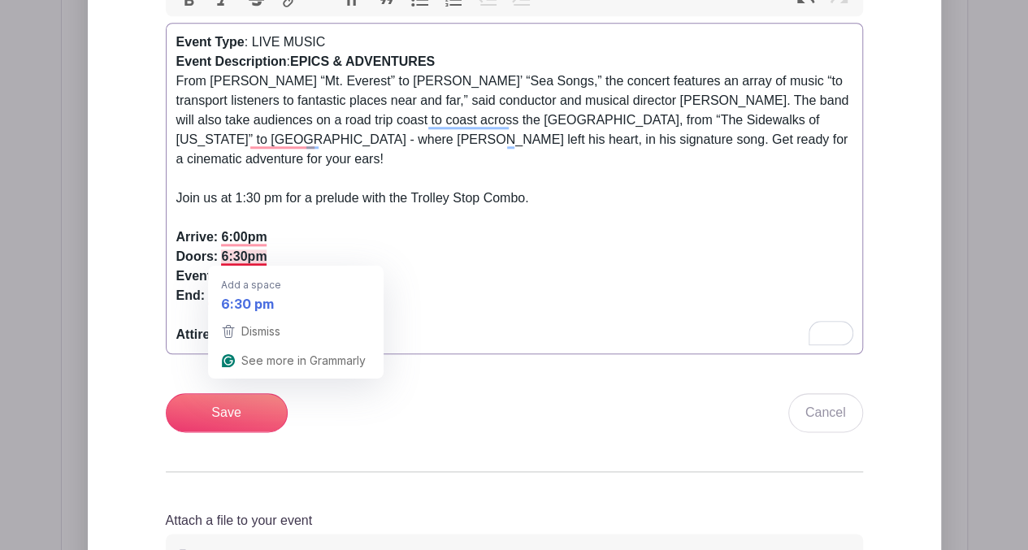
click at [223, 258] on strong "Arrive: 6:00pm Doors: 6:30pm Event: 7:30pm End: 9:30pm Attire: Black Uniform" at bounding box center [241, 285] width 130 height 111
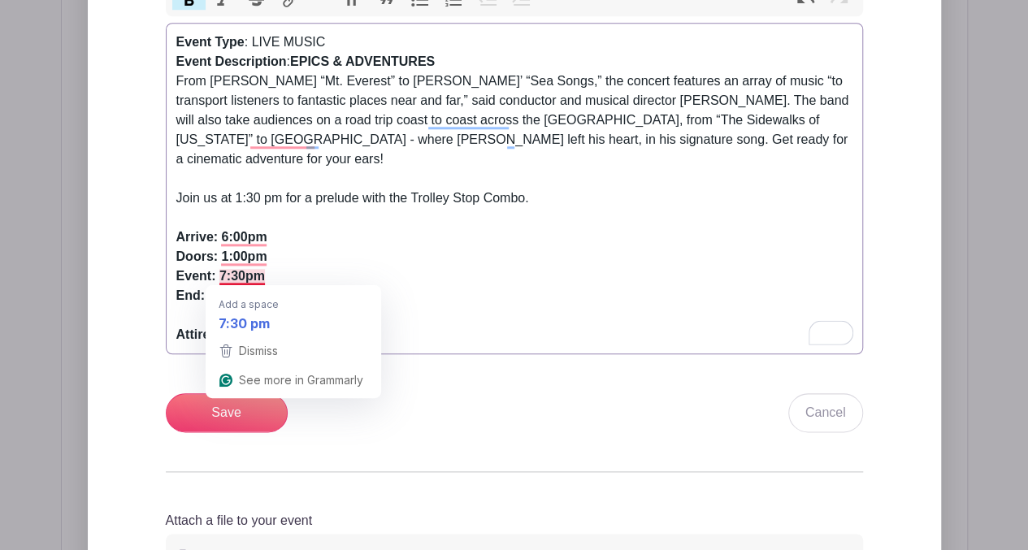
click at [218, 275] on strong "Arrive: 6:00pm Doors: 1:00pm Event: 7:30pm End: 9:30pm Attire: Black Uniform" at bounding box center [241, 285] width 130 height 111
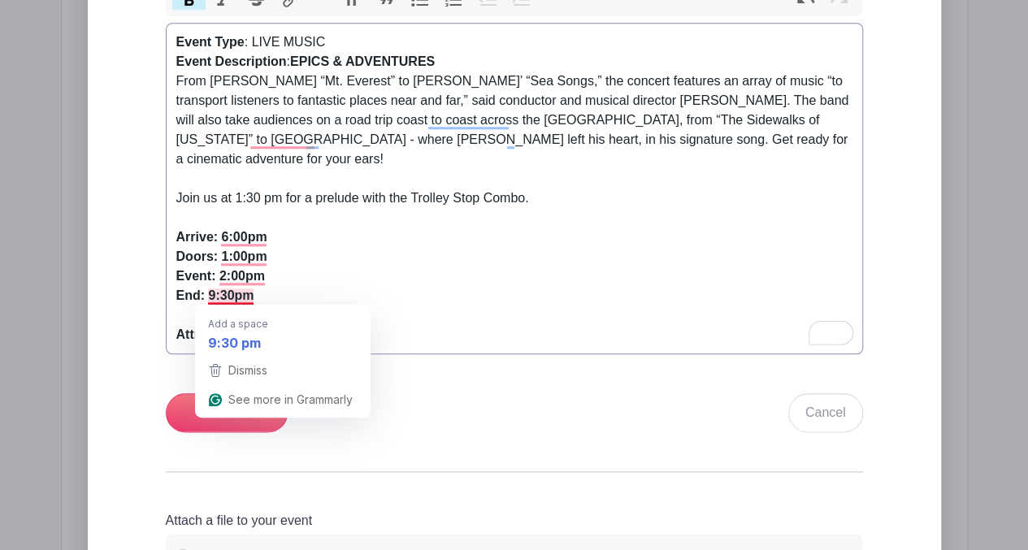
click at [210, 297] on strong "Arrive: 6:00pm Doors: 1:00pm Event: 2:00pm End: 9:30pm Attire: Black Uniform" at bounding box center [241, 285] width 130 height 111
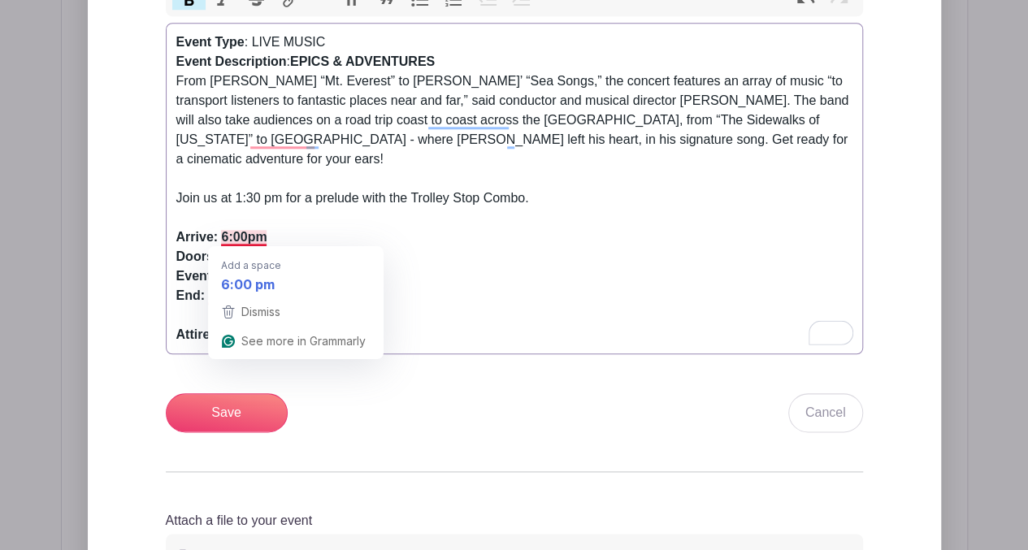
click at [222, 232] on strong "Arrive: 6:00pm Doors: 1:00pm Event: 2:00pm End: 4:00pm Attire: Black Uniform" at bounding box center [241, 285] width 130 height 111
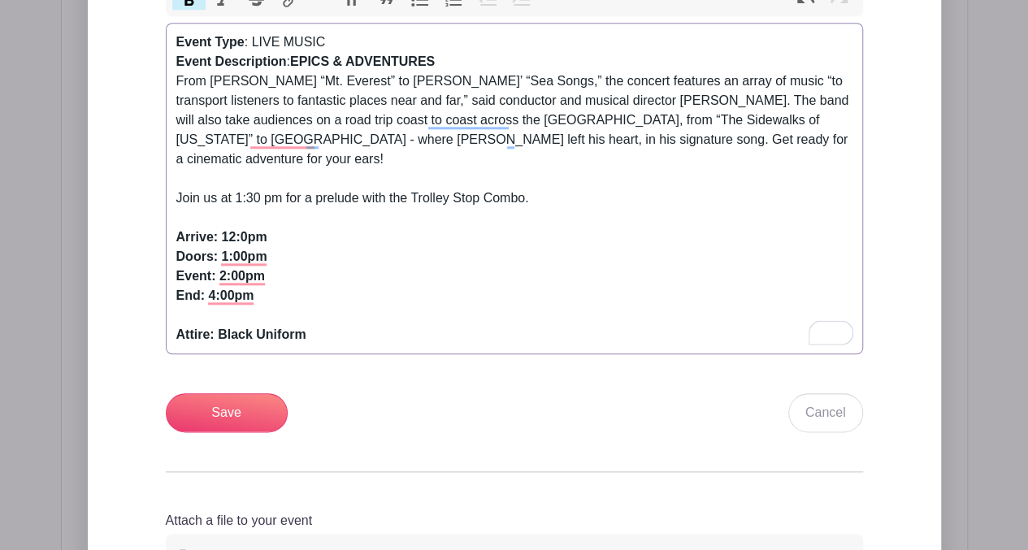
type trix-editor "<div><strong>Event Type</strong>: LIVE MUSIC<br><strong>Event Description</stro…"
click at [254, 412] on input "Save" at bounding box center [227, 412] width 122 height 39
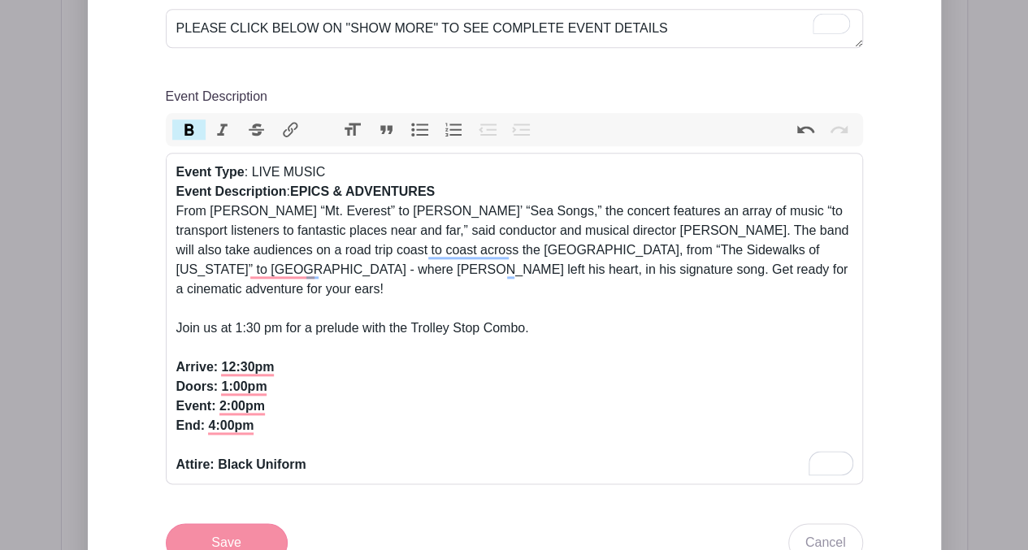
scroll to position [892, 0]
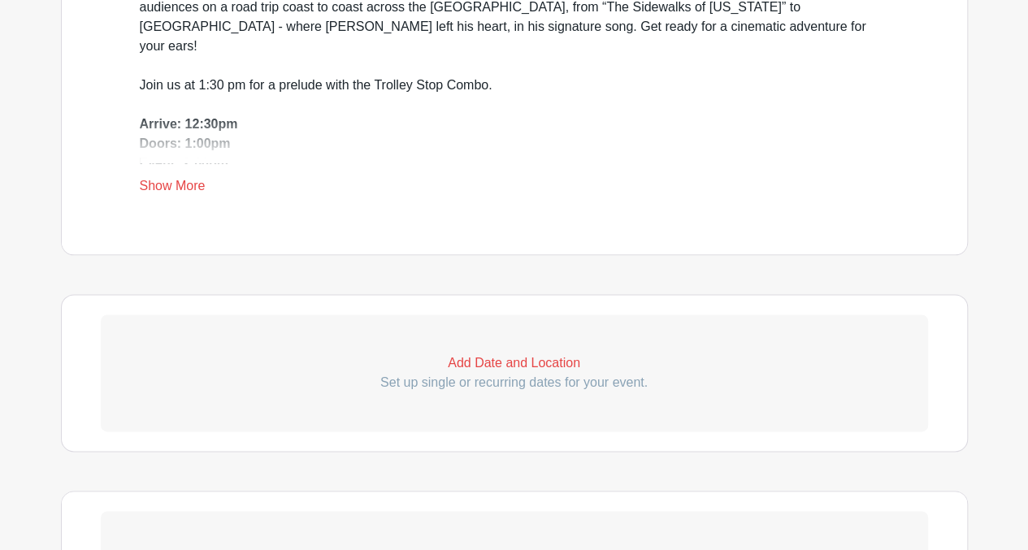
click at [513, 357] on p "Add Date and Location" at bounding box center [514, 364] width 827 height 20
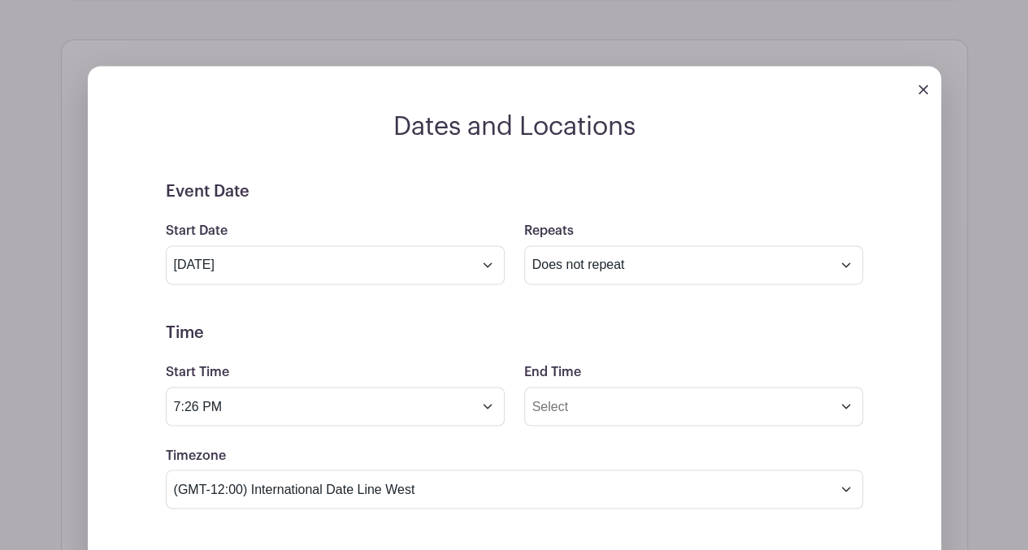
scroll to position [1167, 0]
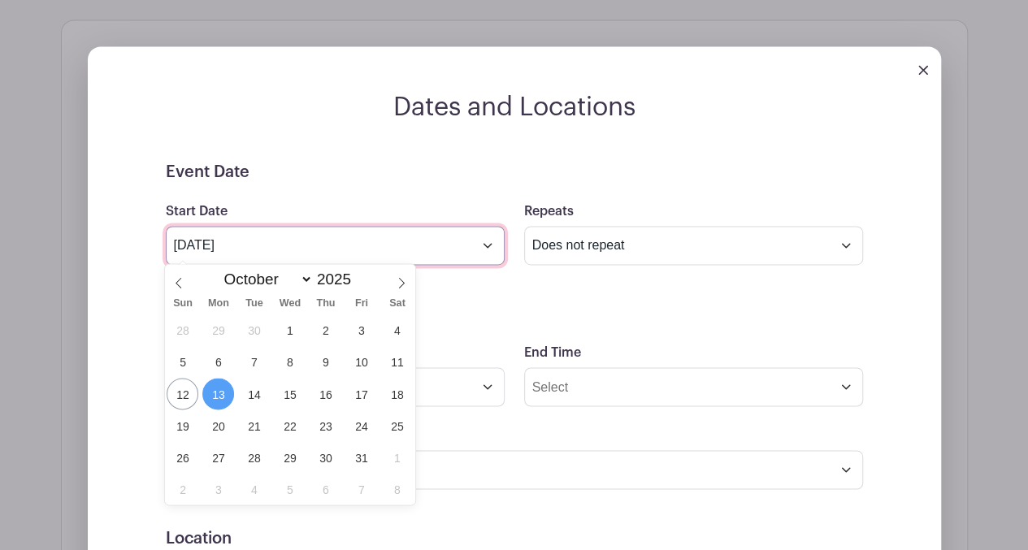
click at [492, 238] on input "[DATE]" at bounding box center [335, 245] width 339 height 39
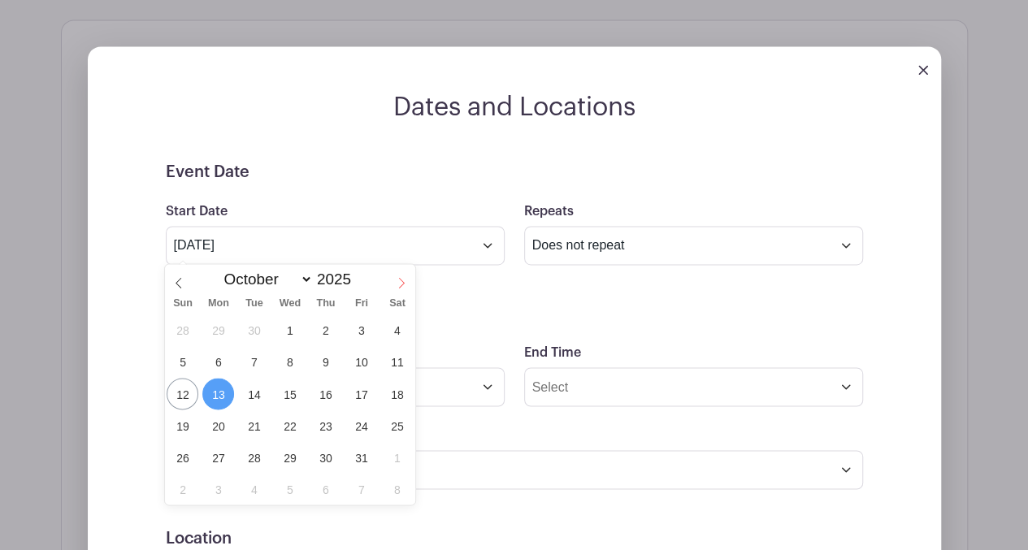
click at [401, 283] on icon at bounding box center [401, 282] width 11 height 11
select select "10"
click at [186, 402] on span "9" at bounding box center [183, 394] width 32 height 32
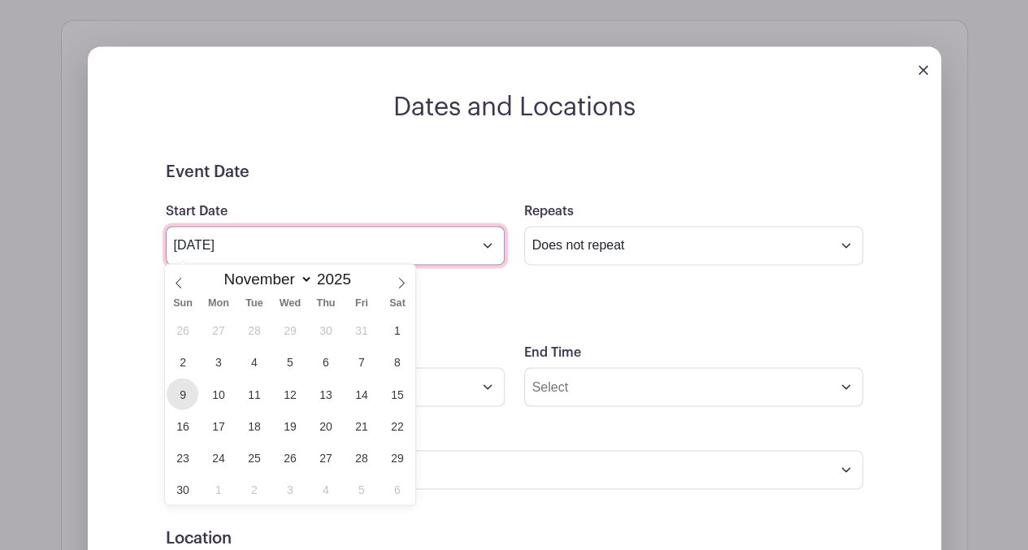
type input "Nov 9 2025"
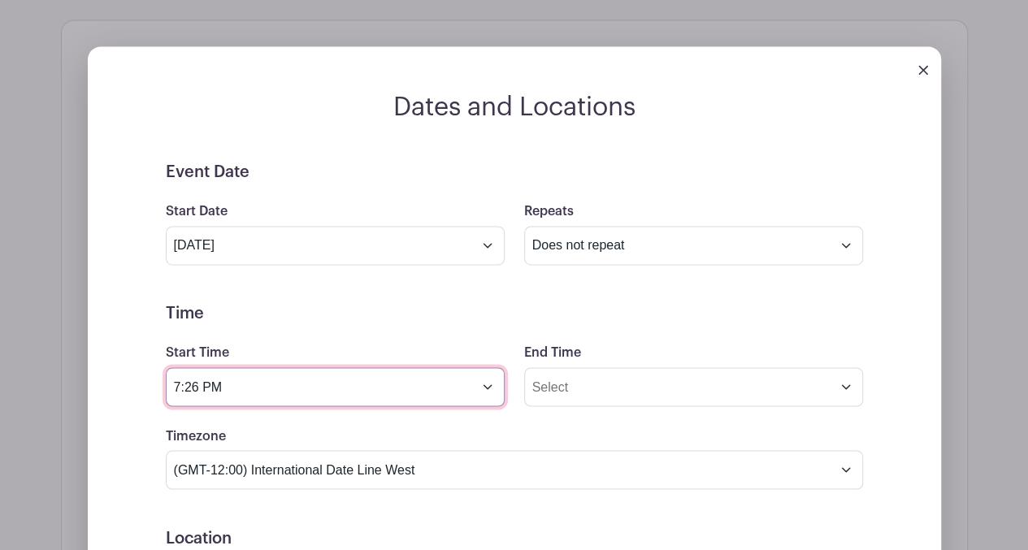
click at [326, 380] on input "7:26 PM" at bounding box center [335, 386] width 339 height 39
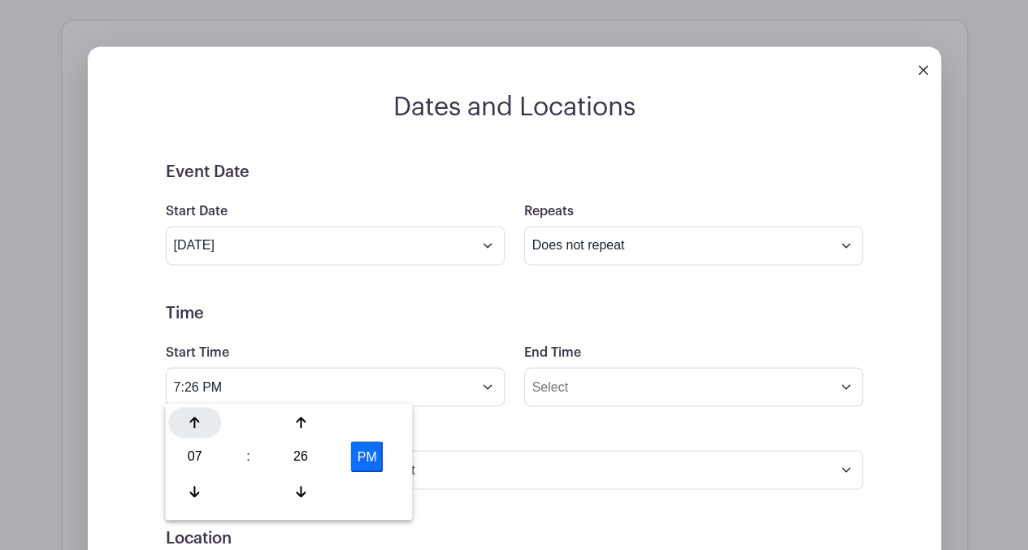
click at [197, 425] on icon at bounding box center [195, 422] width 10 height 13
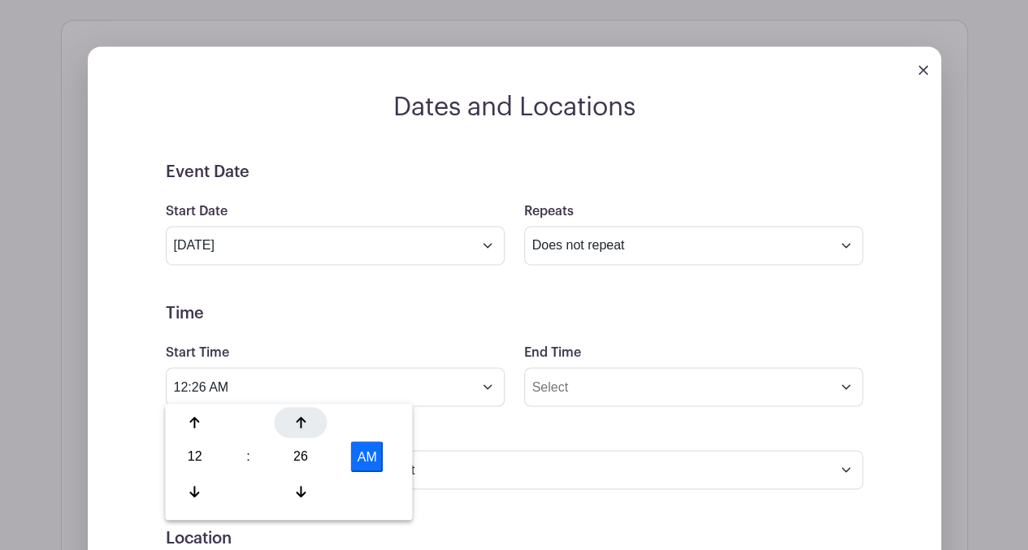
click at [297, 420] on icon at bounding box center [301, 422] width 10 height 13
click at [368, 458] on button "AM" at bounding box center [367, 456] width 33 height 31
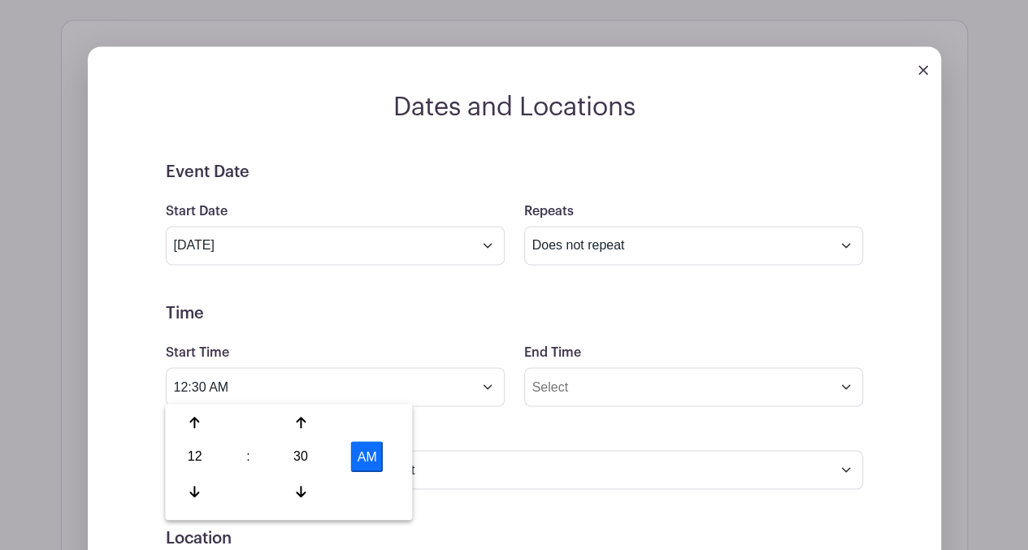
type input "12:30 PM"
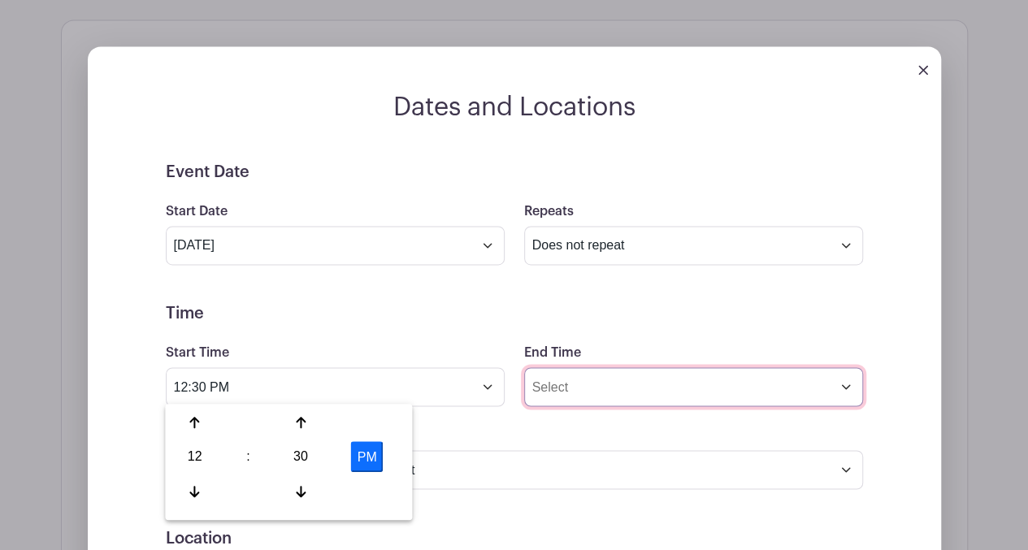
click at [573, 388] on input "End Time" at bounding box center [693, 386] width 339 height 39
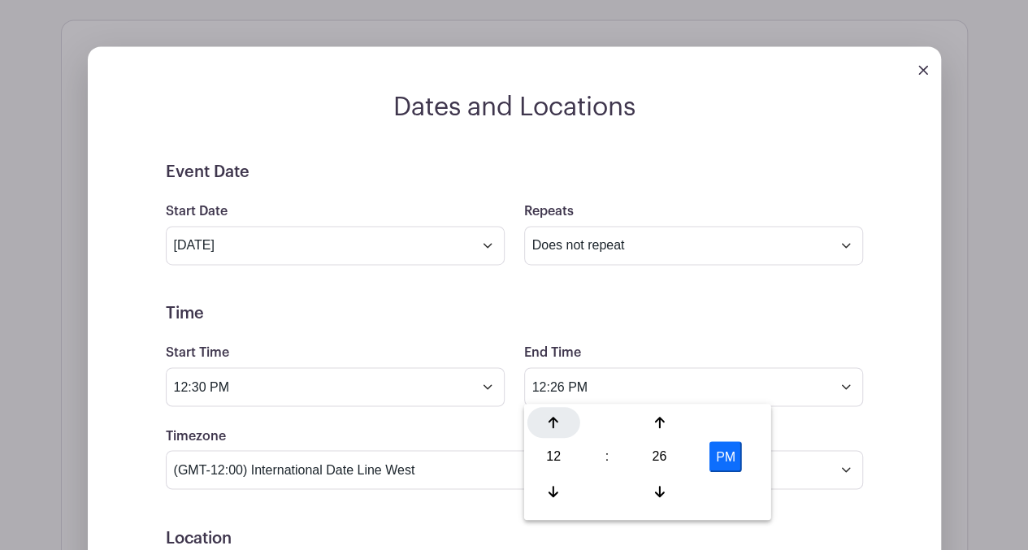
click at [551, 420] on icon at bounding box center [554, 422] width 10 height 13
click at [665, 488] on div at bounding box center [659, 490] width 53 height 31
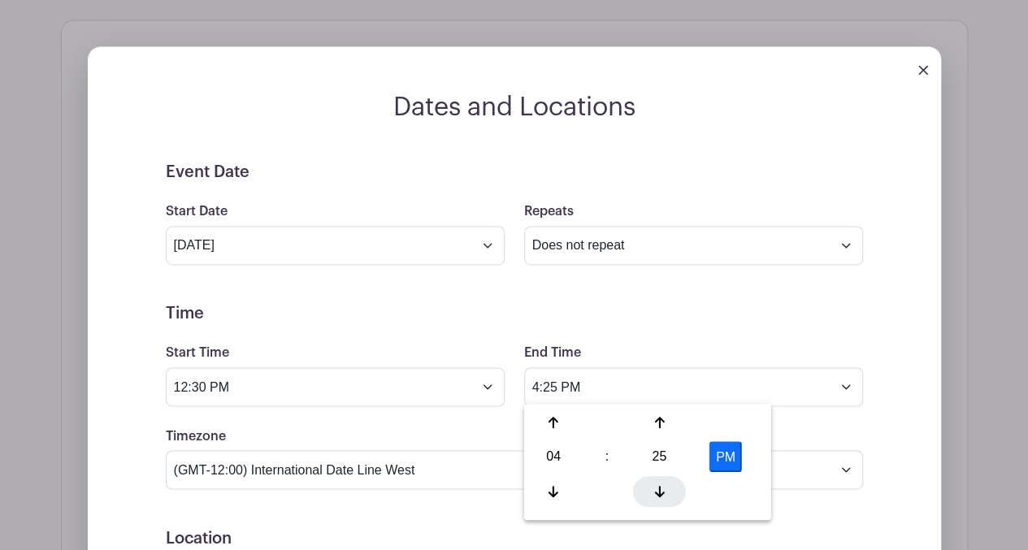
click at [665, 488] on div at bounding box center [659, 490] width 53 height 31
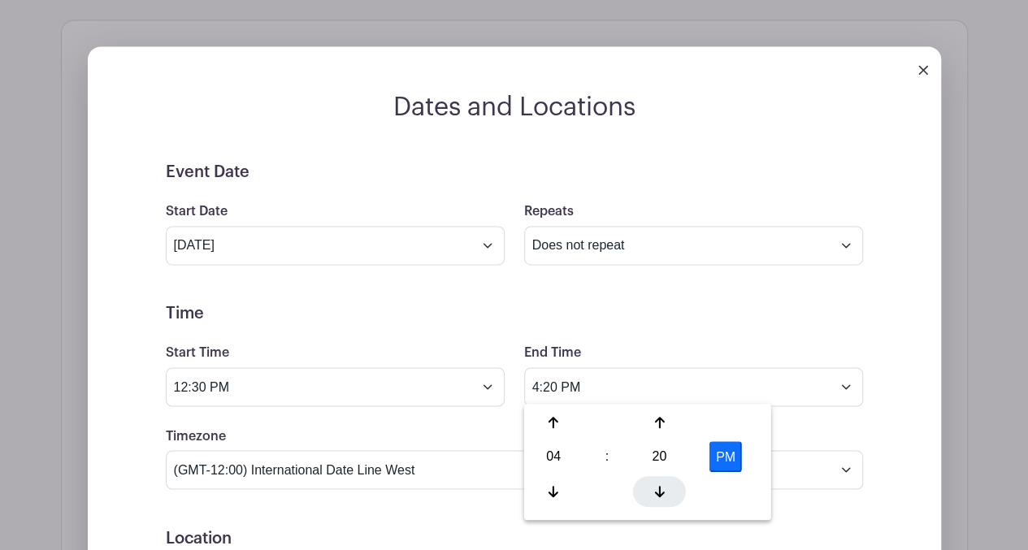
click at [665, 488] on div at bounding box center [659, 490] width 53 height 31
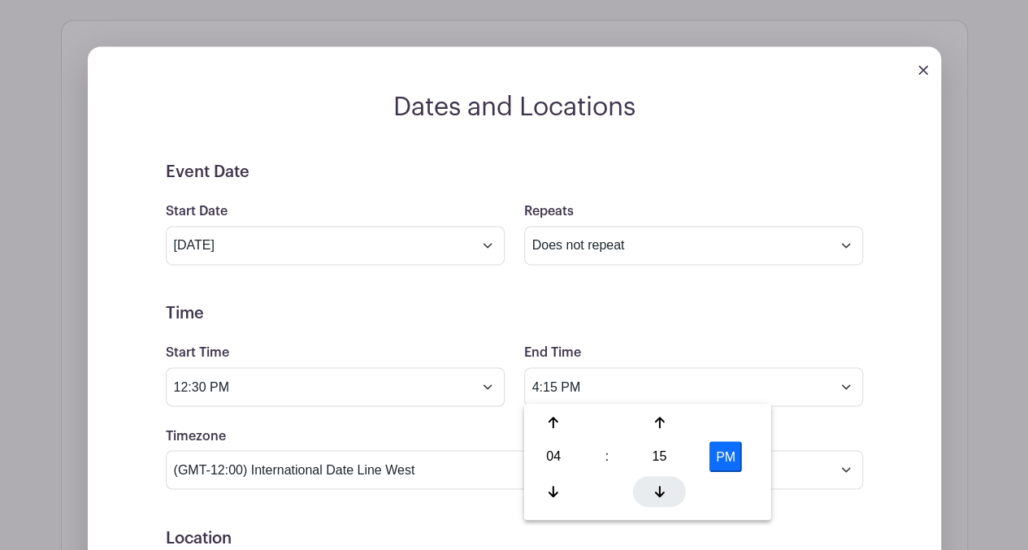
click at [665, 488] on div at bounding box center [659, 490] width 53 height 31
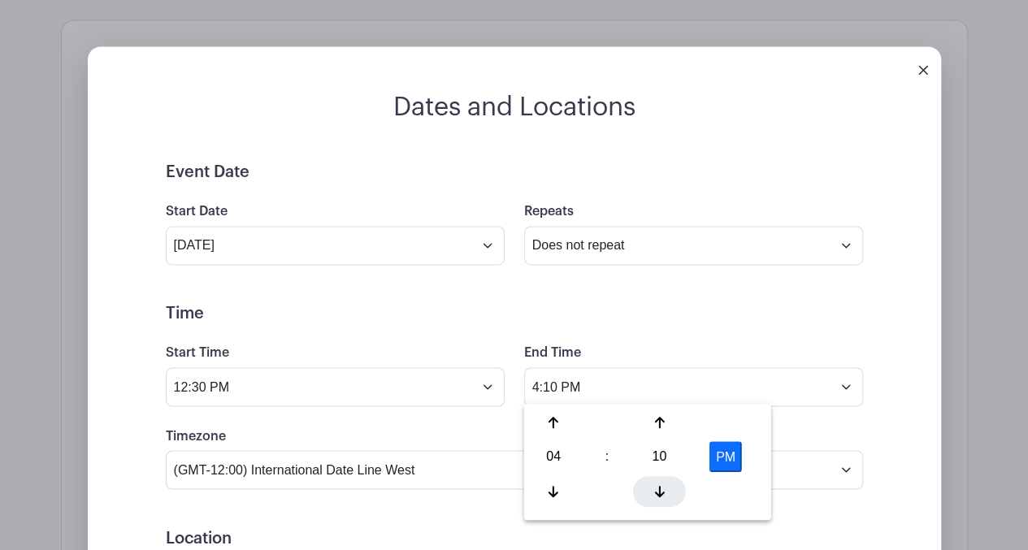
click at [665, 488] on div at bounding box center [659, 490] width 53 height 31
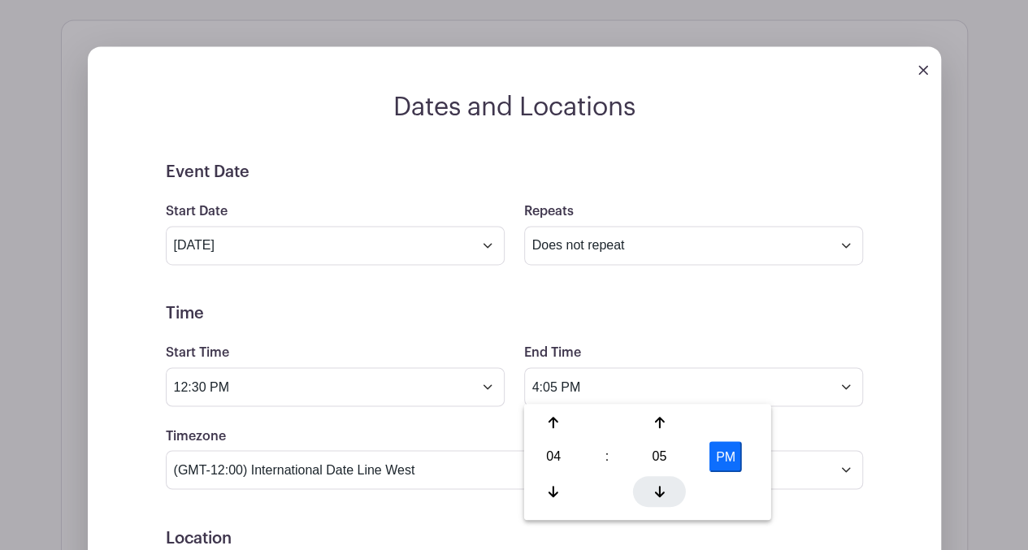
click at [665, 488] on div at bounding box center [659, 490] width 53 height 31
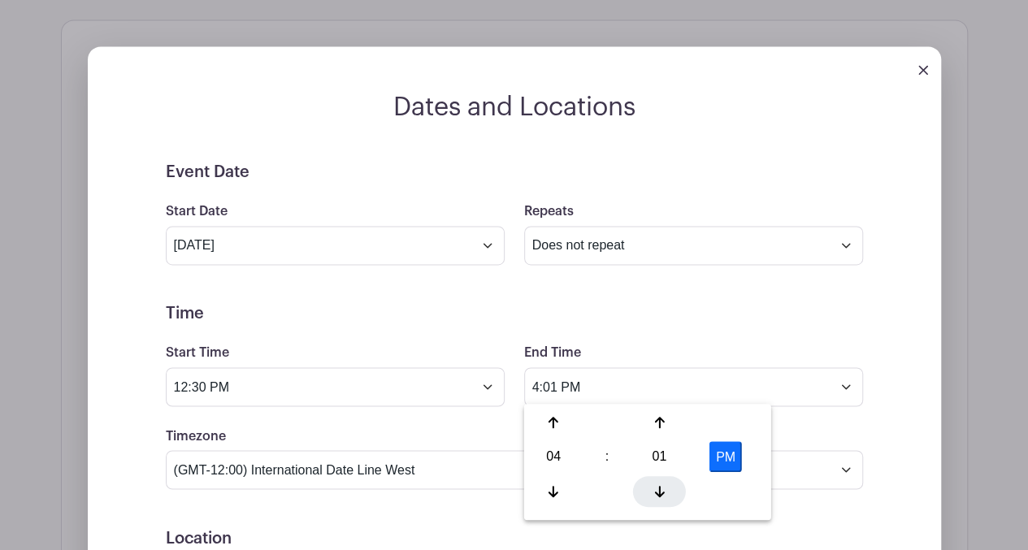
type input "4:00 PM"
click at [803, 501] on form "Event Date Start Date Nov 9 2025 Repeats Does not repeat Daily Weekly Monthly o…" at bounding box center [514, 528] width 697 height 731
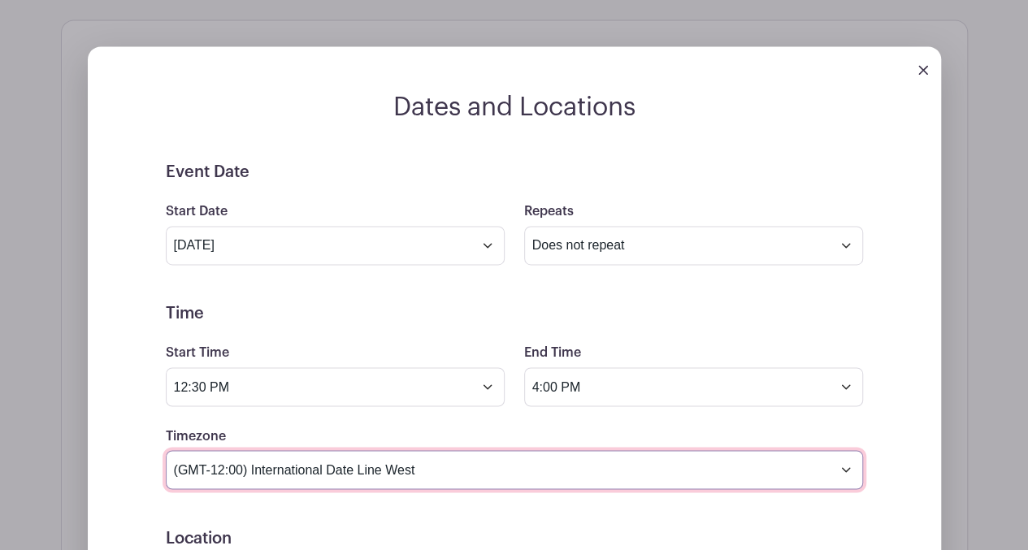
click at [845, 463] on select "(GMT-12:00) International Date Line West (GMT-11:00) [US_STATE] (GMT-11:00) [GE…" at bounding box center [514, 469] width 697 height 39
select select "Pacific Time ([GEOGRAPHIC_DATA] & [GEOGRAPHIC_DATA])"
click at [166, 450] on select "(GMT-12:00) International Date Line West (GMT-11:00) [US_STATE] (GMT-11:00) [GE…" at bounding box center [514, 469] width 697 height 39
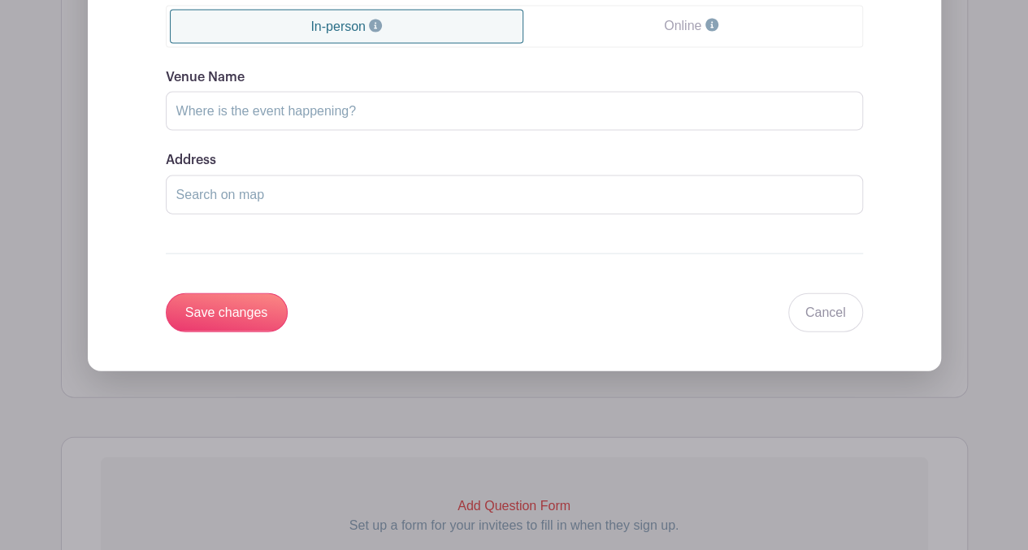
scroll to position [1726, 0]
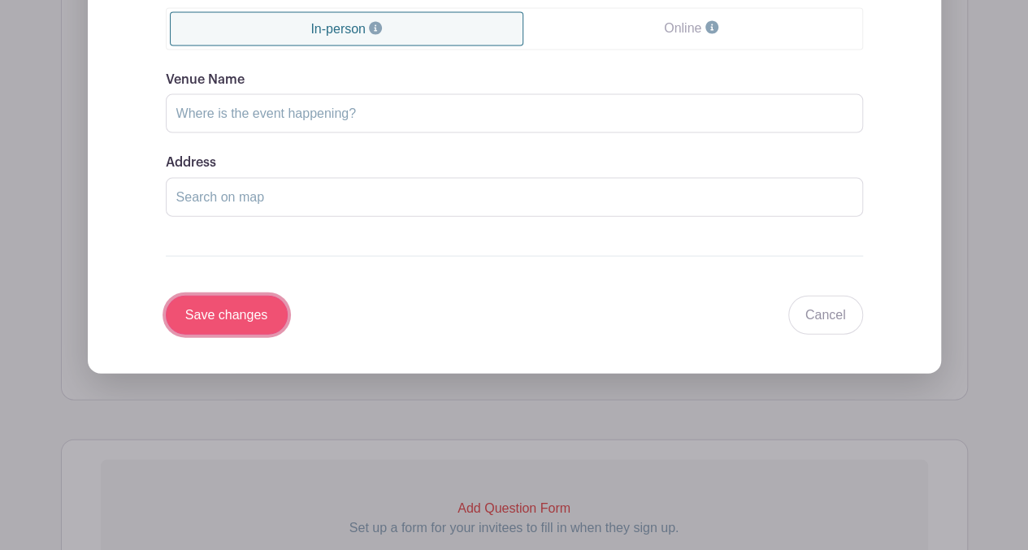
click at [215, 299] on input "Save changes" at bounding box center [227, 315] width 122 height 39
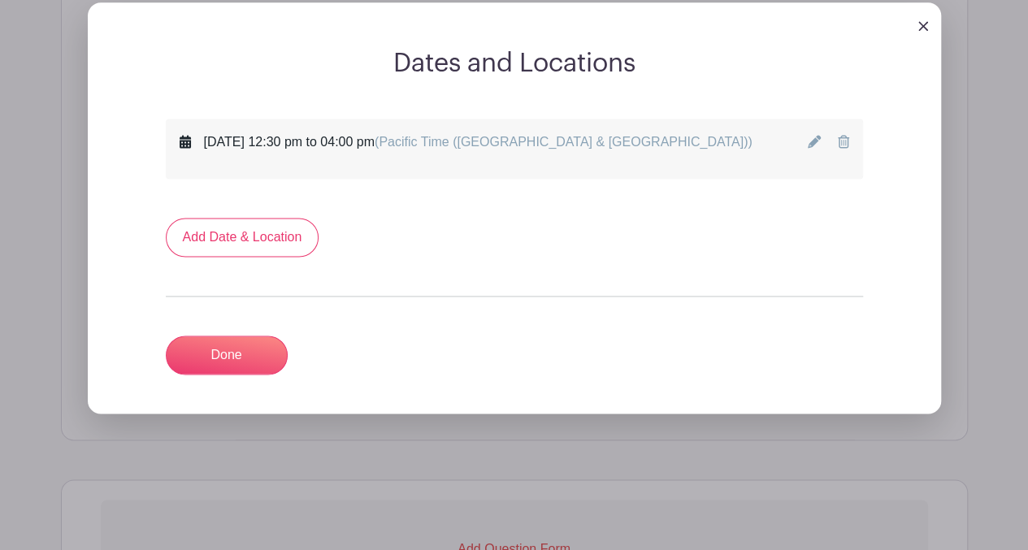
scroll to position [1091, 0]
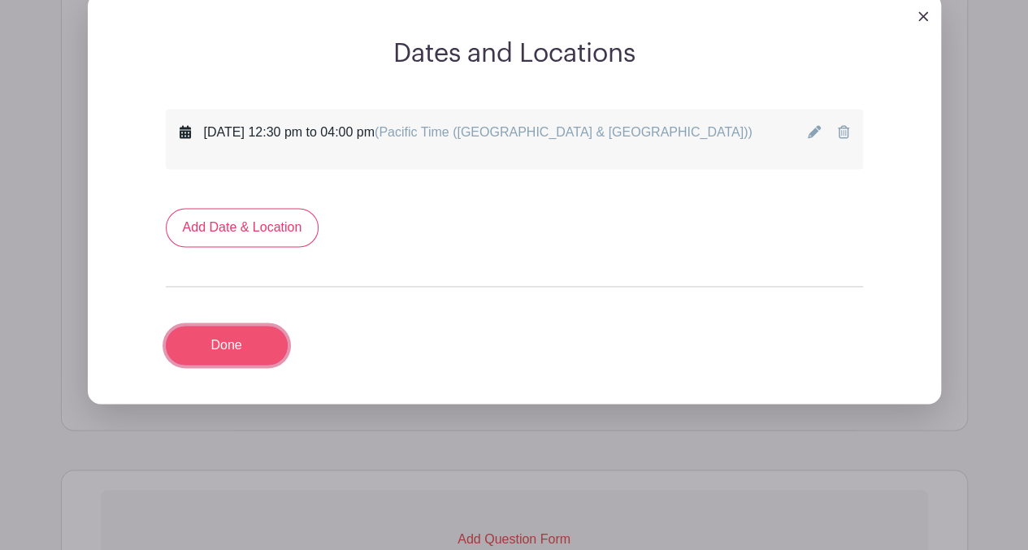
click at [236, 333] on link "Done" at bounding box center [227, 345] width 122 height 39
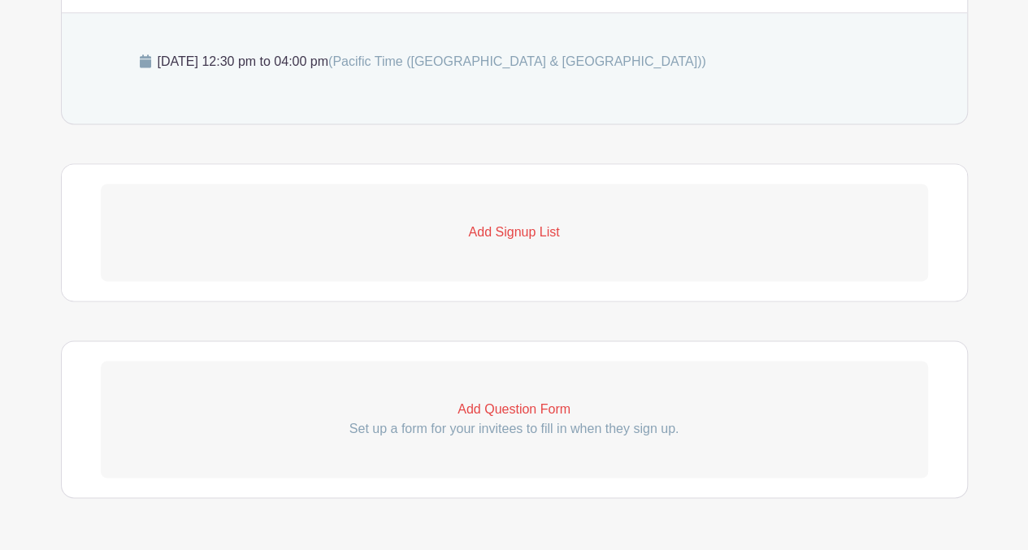
scroll to position [962, 0]
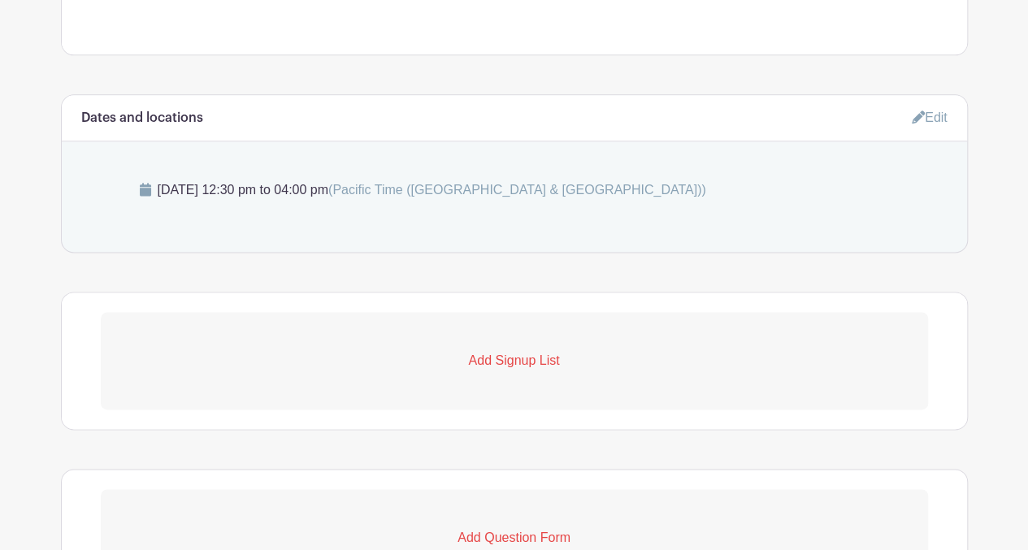
click at [517, 351] on p "Add Signup List" at bounding box center [514, 361] width 827 height 20
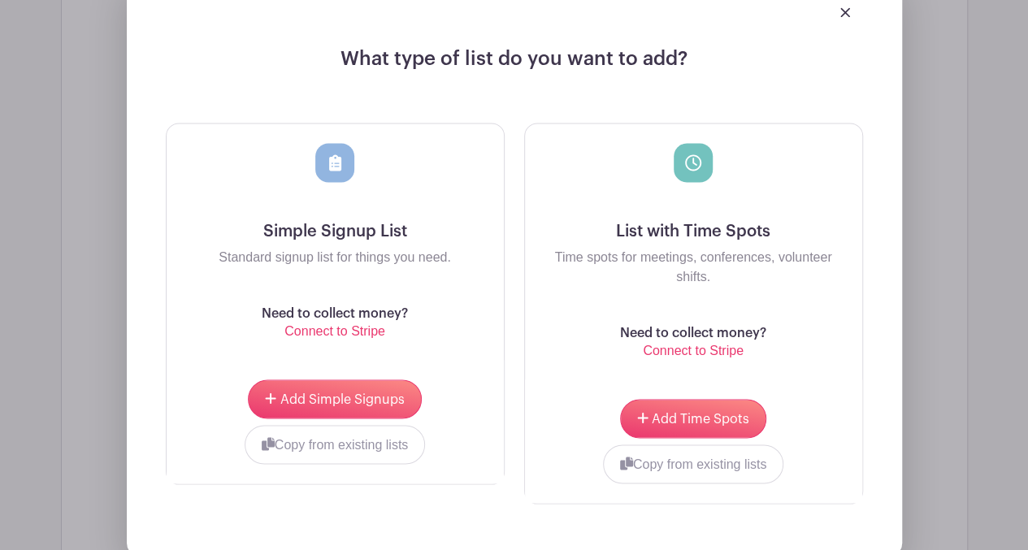
scroll to position [1347, 0]
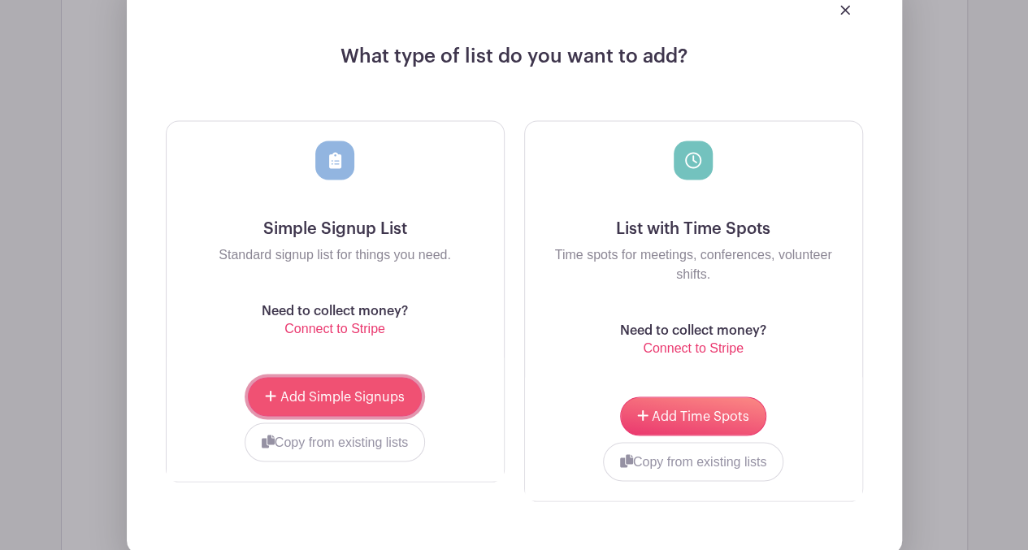
click at [336, 381] on button "Add Simple Signups" at bounding box center [334, 396] width 173 height 39
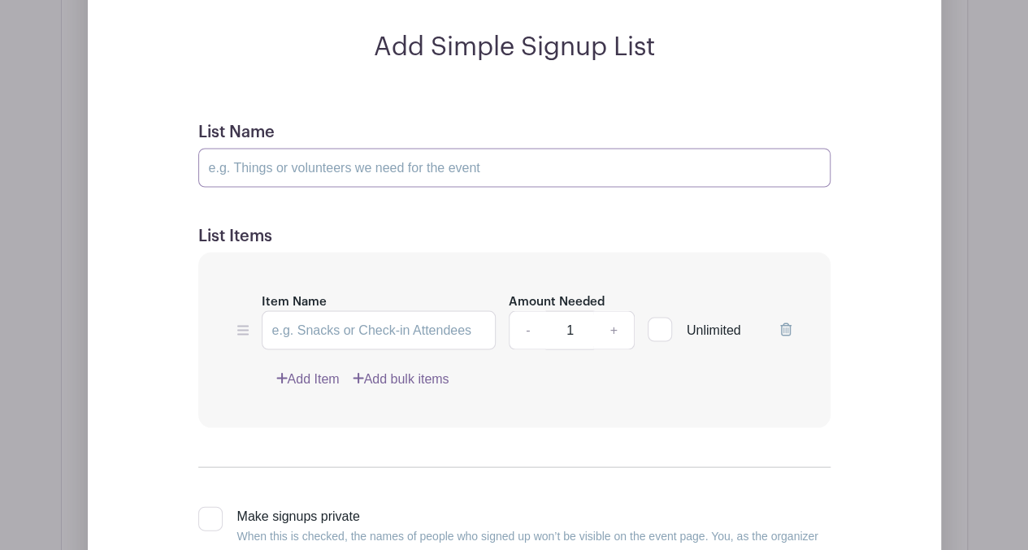
click at [536, 165] on input "List Name" at bounding box center [514, 167] width 632 height 39
type input "Volunteer Positions"
click at [303, 334] on input "Item Name" at bounding box center [379, 329] width 235 height 39
type input "[PERSON_NAME]"
click at [612, 331] on link "+" at bounding box center [613, 329] width 41 height 39
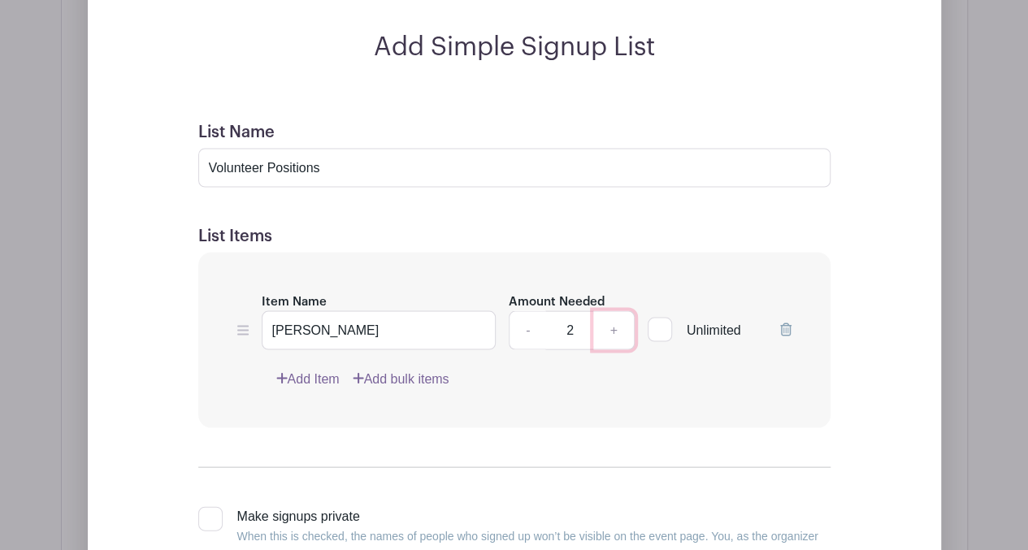
click at [612, 331] on link "+" at bounding box center [613, 329] width 41 height 39
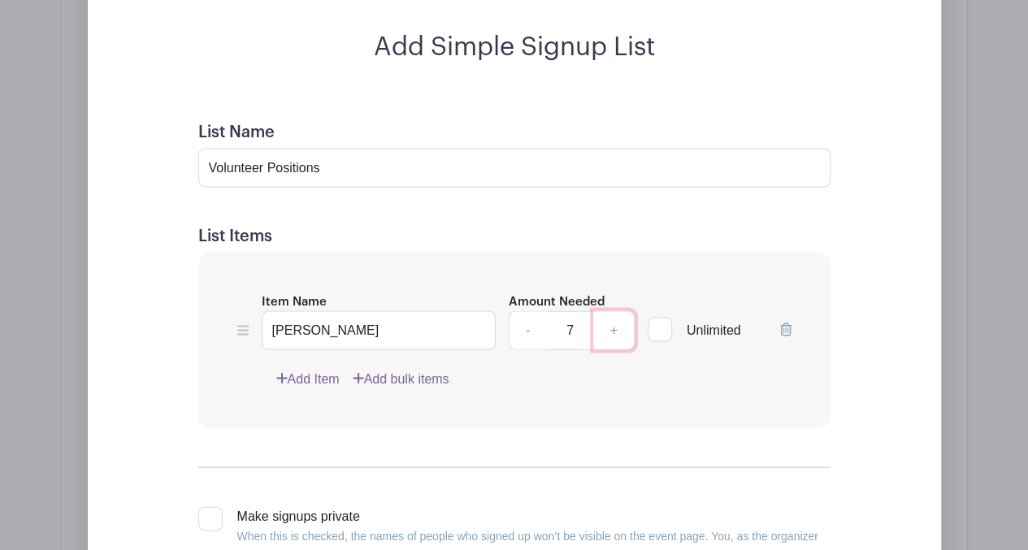
click at [612, 331] on link "+" at bounding box center [613, 329] width 41 height 39
type input "8"
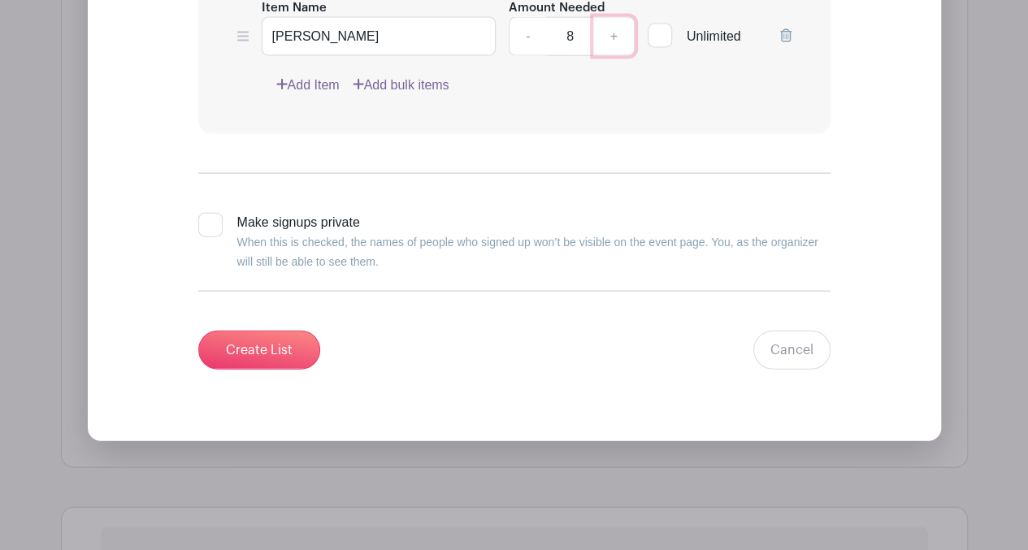
scroll to position [1783, 0]
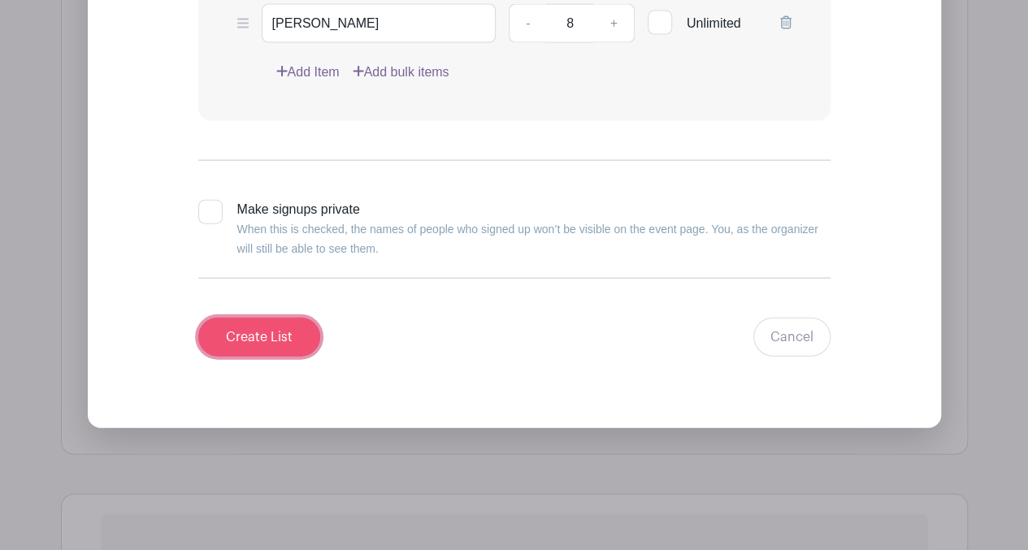
click at [294, 336] on input "Create List" at bounding box center [259, 337] width 122 height 39
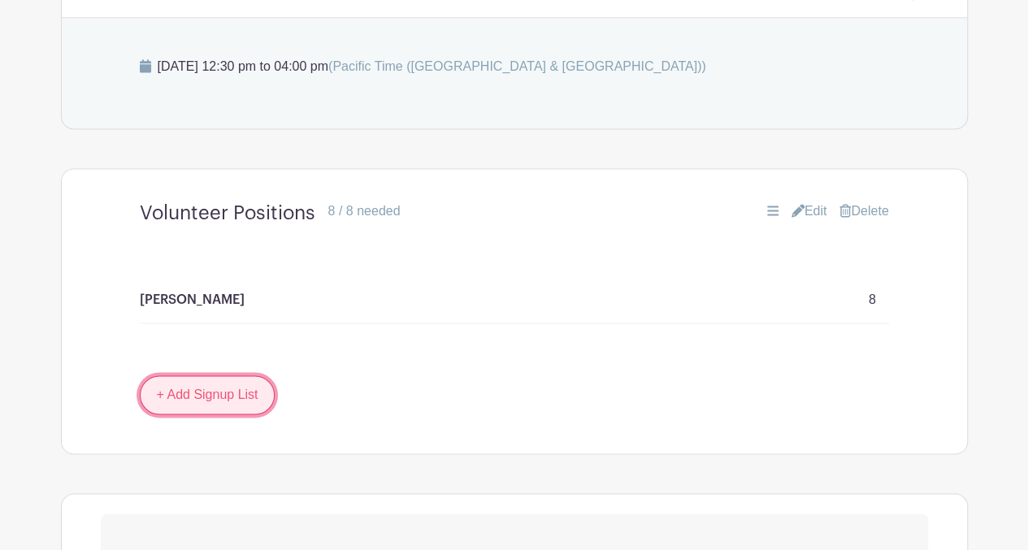
click at [206, 394] on link "+ Add Signup List" at bounding box center [208, 394] width 136 height 39
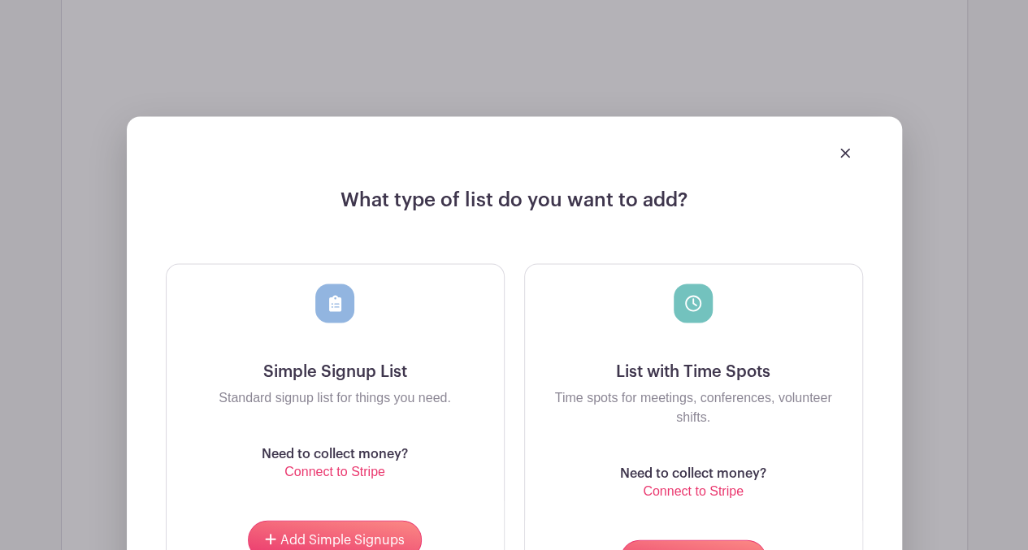
scroll to position [1416, 0]
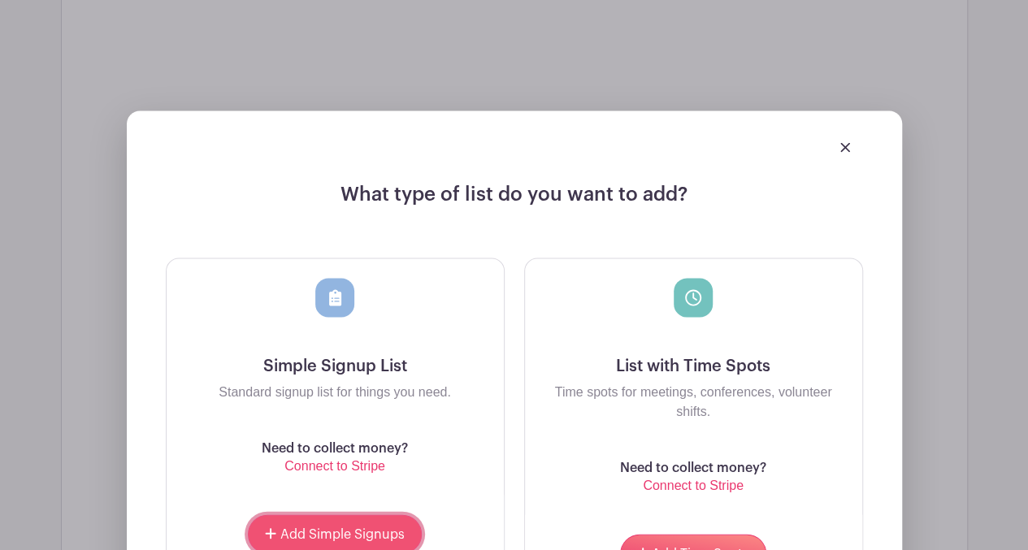
click at [320, 529] on span "Add Simple Signups" at bounding box center [342, 533] width 124 height 13
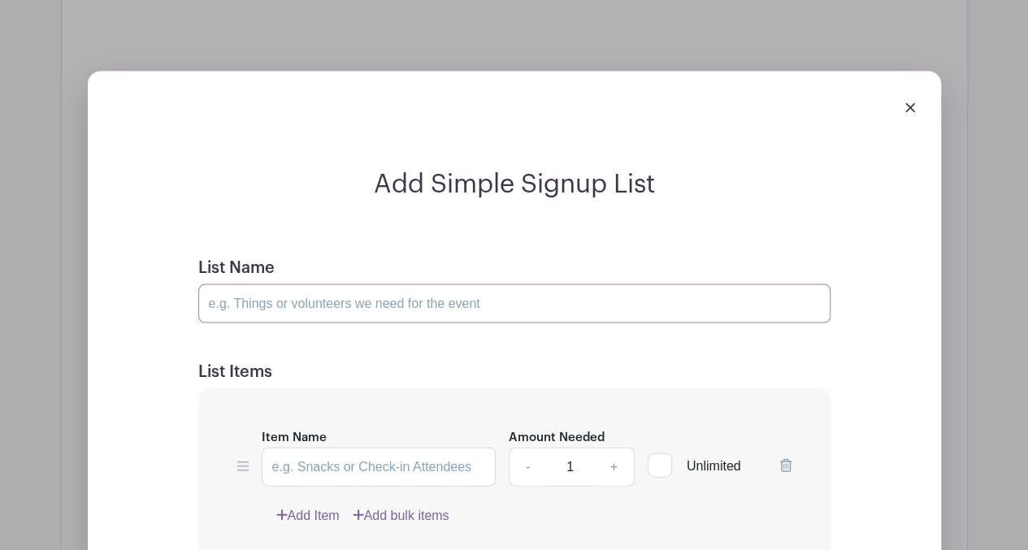
click at [275, 310] on input "List Name" at bounding box center [514, 303] width 632 height 39
type input "Employee Positions"
click at [307, 458] on input "Item Name" at bounding box center [379, 467] width 235 height 39
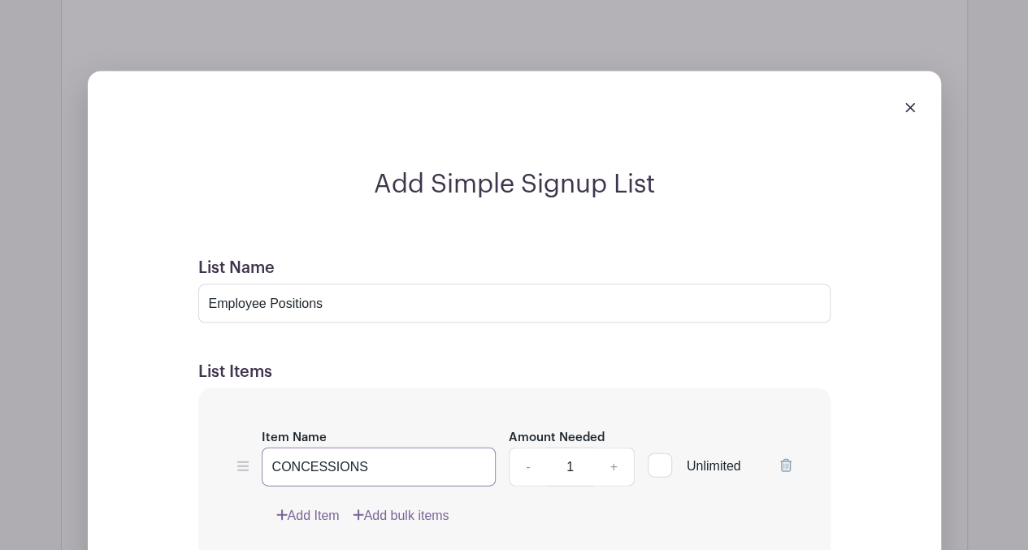
type input "CONCESSIONS"
click at [615, 465] on link "+" at bounding box center [613, 467] width 41 height 39
type input "2"
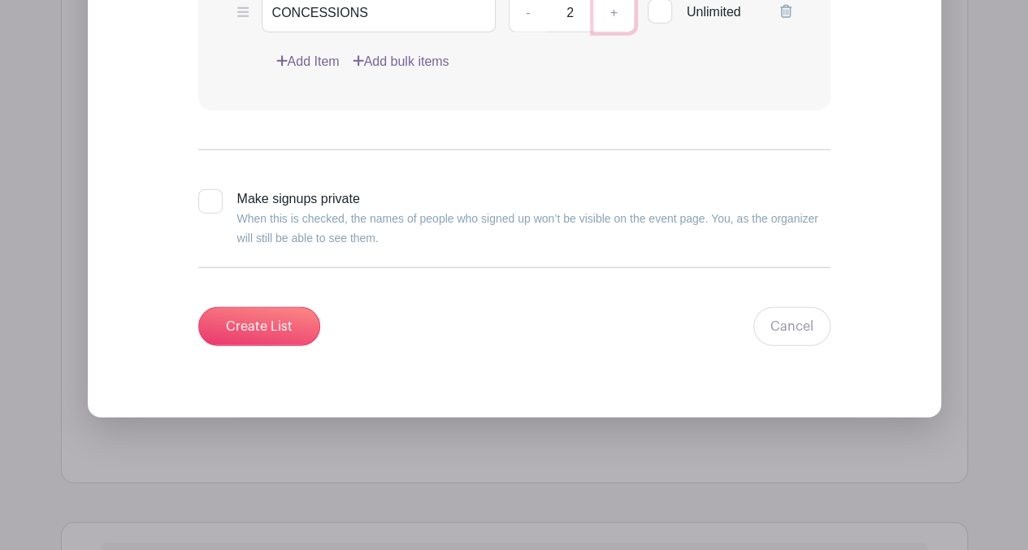
scroll to position [1998, 0]
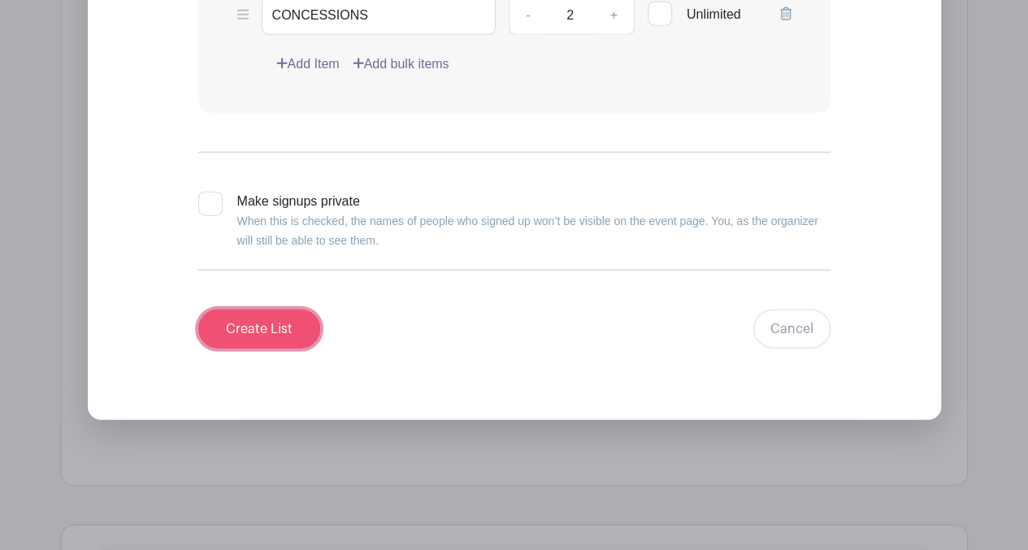
click at [222, 318] on input "Create List" at bounding box center [259, 329] width 122 height 39
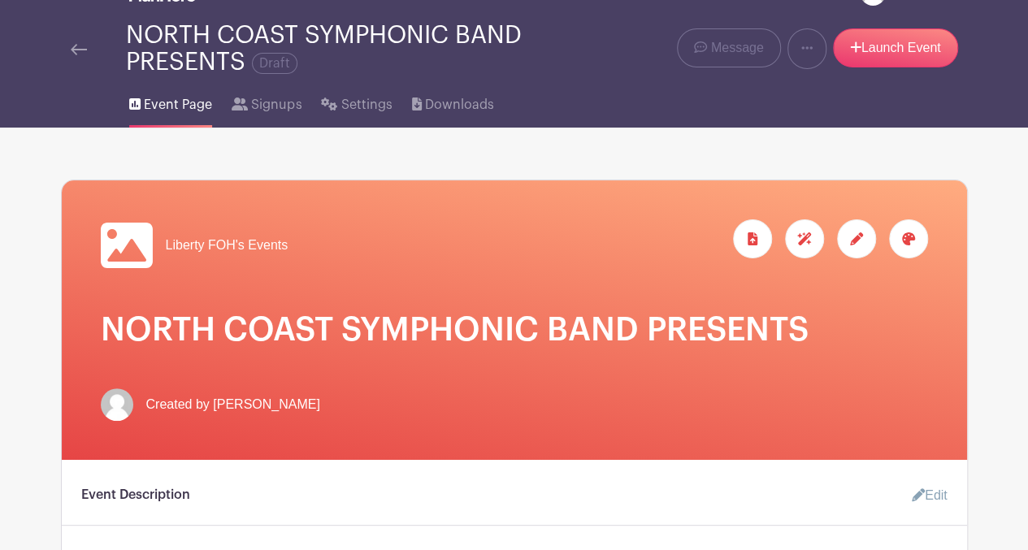
scroll to position [7, 0]
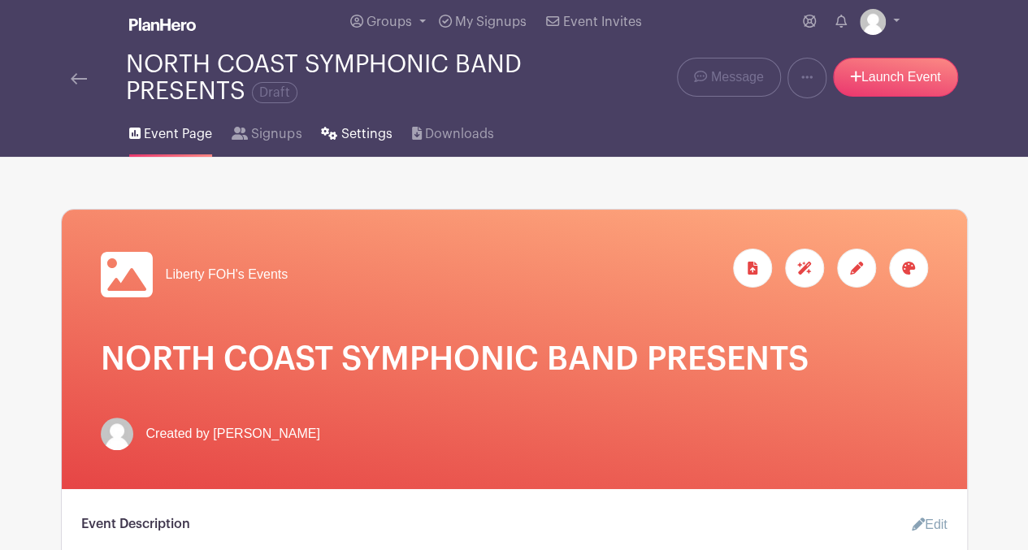
click at [345, 132] on span "Settings" at bounding box center [366, 134] width 51 height 20
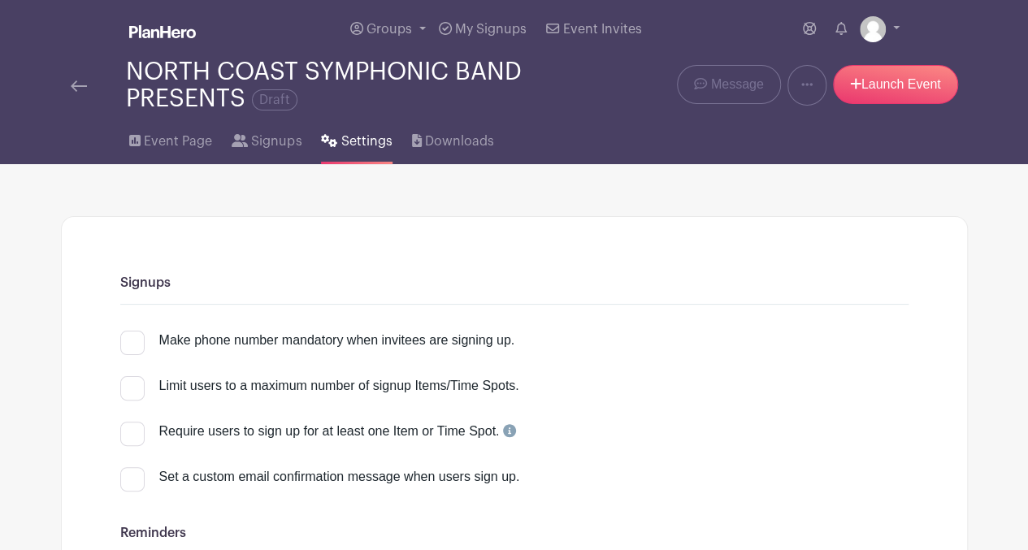
click at [132, 345] on div at bounding box center [132, 343] width 24 height 24
click at [131, 341] on input "Make phone number mandatory when invitees are signing up." at bounding box center [125, 336] width 11 height 11
checkbox input "true"
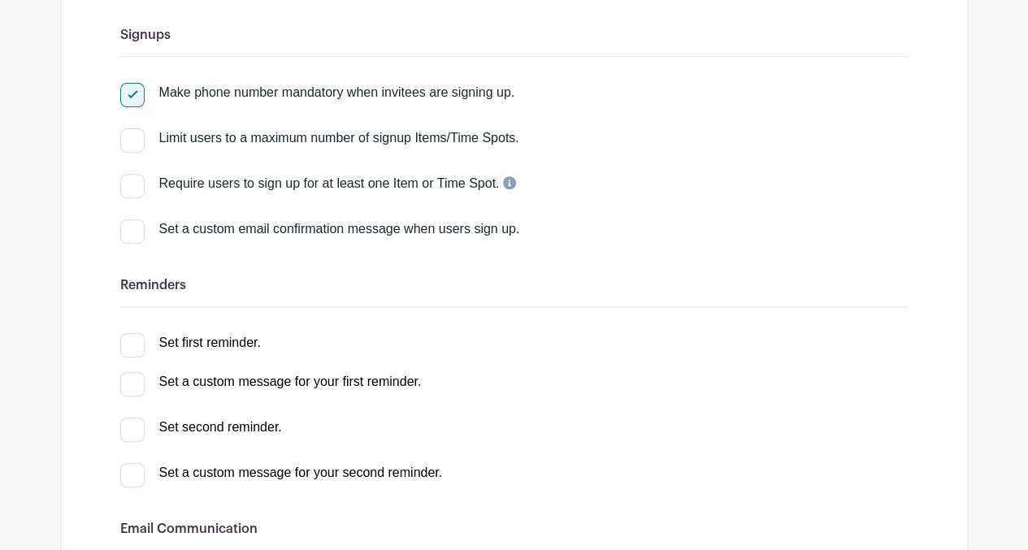
scroll to position [260, 0]
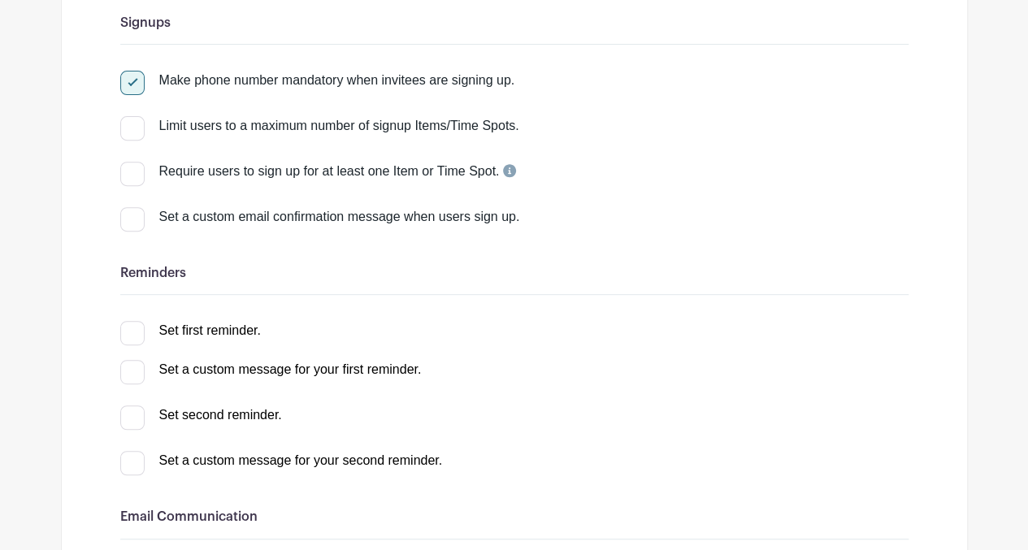
click at [121, 336] on div at bounding box center [132, 333] width 24 height 24
click at [121, 332] on input "Set first reminder." at bounding box center [125, 326] width 11 height 11
checkbox input "true"
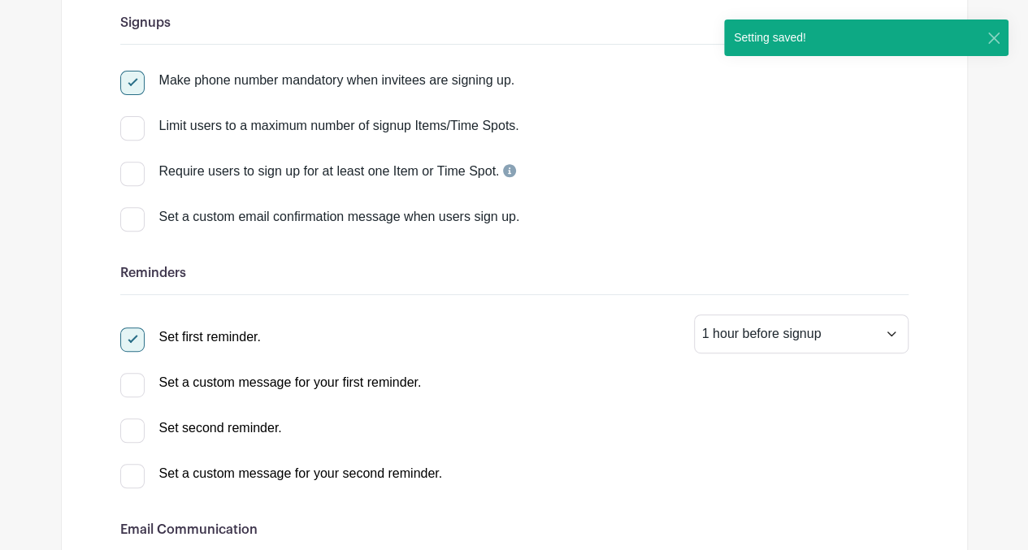
click at [131, 427] on div at bounding box center [132, 431] width 24 height 24
click at [131, 427] on input "Set second reminder." at bounding box center [125, 424] width 11 height 11
select select "2"
checkbox input "true"
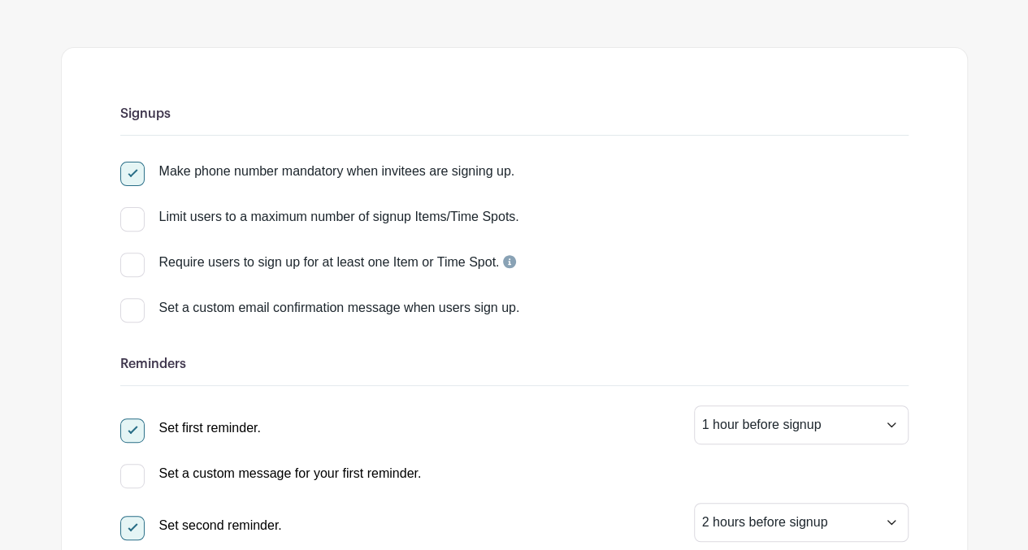
scroll to position [0, 0]
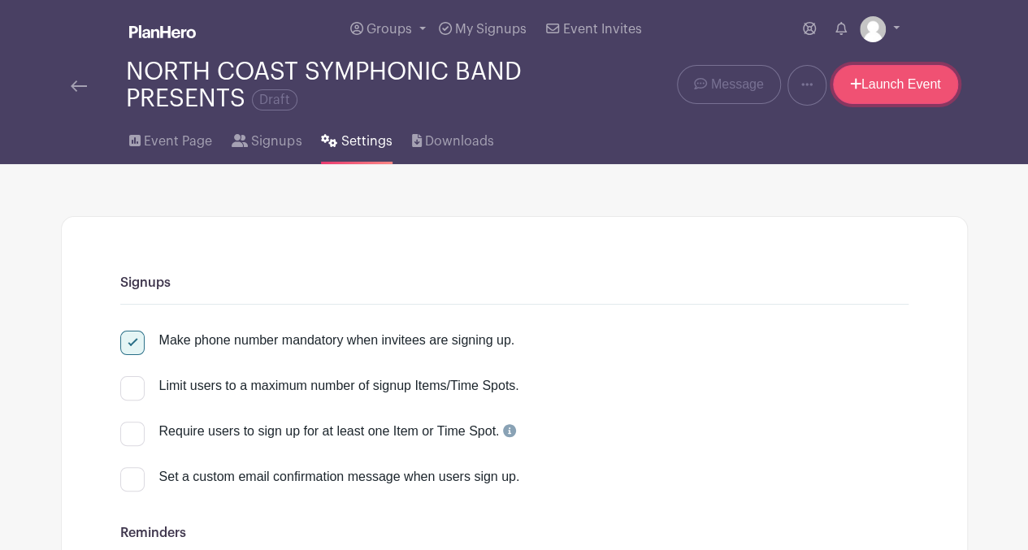
click at [878, 89] on link "Launch Event" at bounding box center [895, 84] width 125 height 39
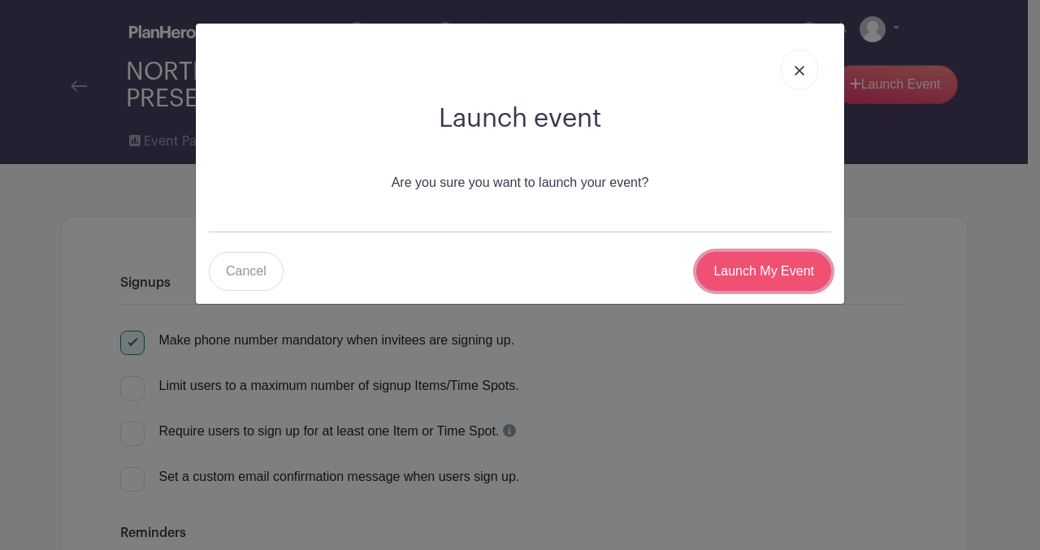
drag, startPoint x: 786, startPoint y: 287, endPoint x: 786, endPoint y: 264, distance: 22.8
click at [786, 264] on input "Launch My Event" at bounding box center [763, 271] width 135 height 39
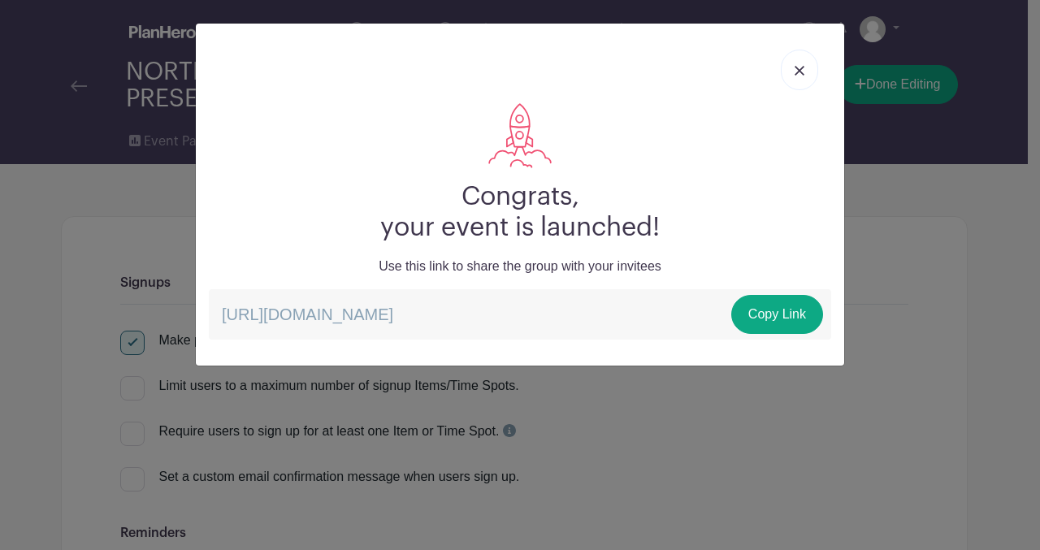
click at [807, 70] on link at bounding box center [799, 70] width 37 height 41
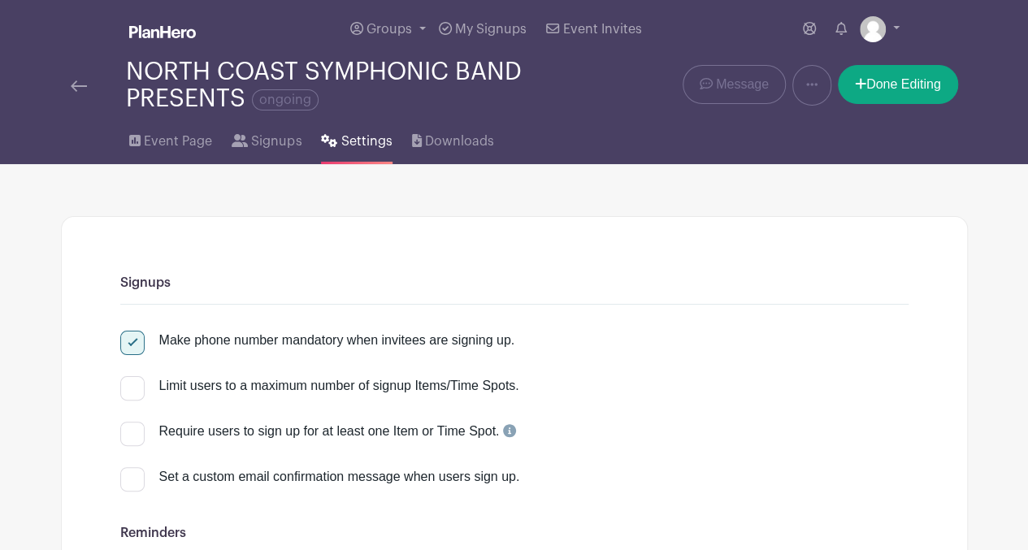
click at [88, 82] on div at bounding box center [98, 86] width 55 height 20
click at [80, 82] on img at bounding box center [79, 85] width 16 height 11
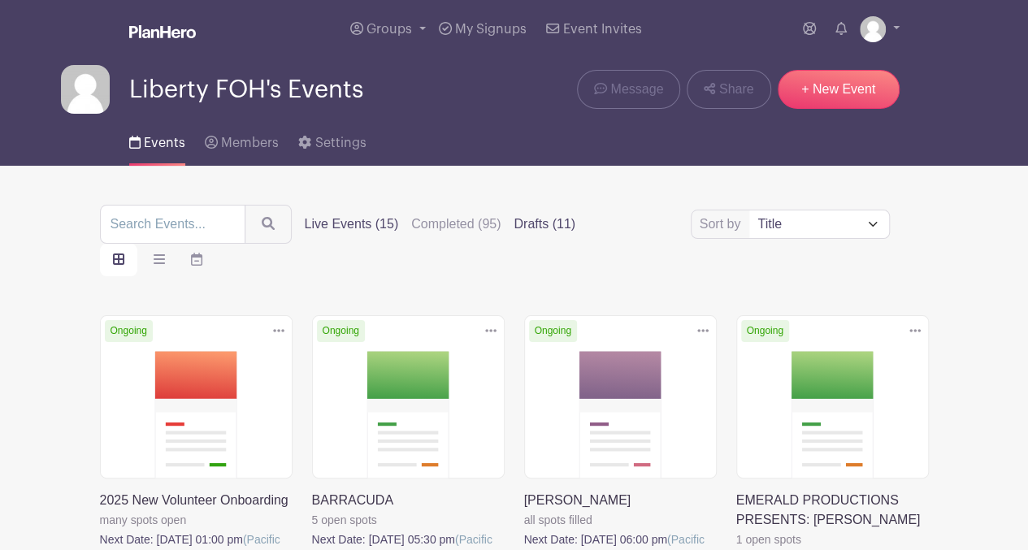
click at [531, 221] on label "Drafts (11)" at bounding box center [545, 225] width 62 height 20
click at [0, 0] on input "Drafts (11)" at bounding box center [0, 0] width 0 height 0
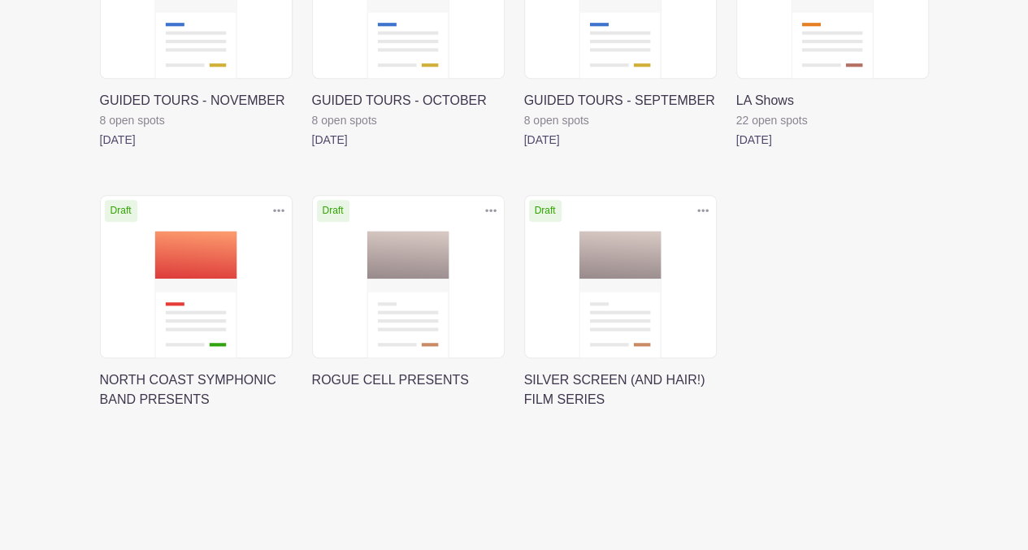
scroll to position [703, 0]
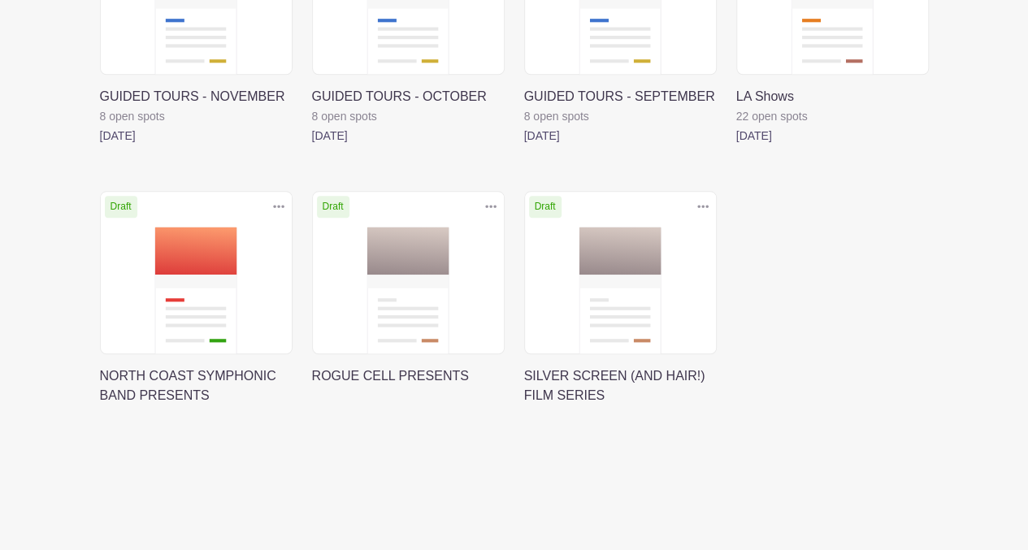
click at [524, 406] on link at bounding box center [524, 406] width 0 height 0
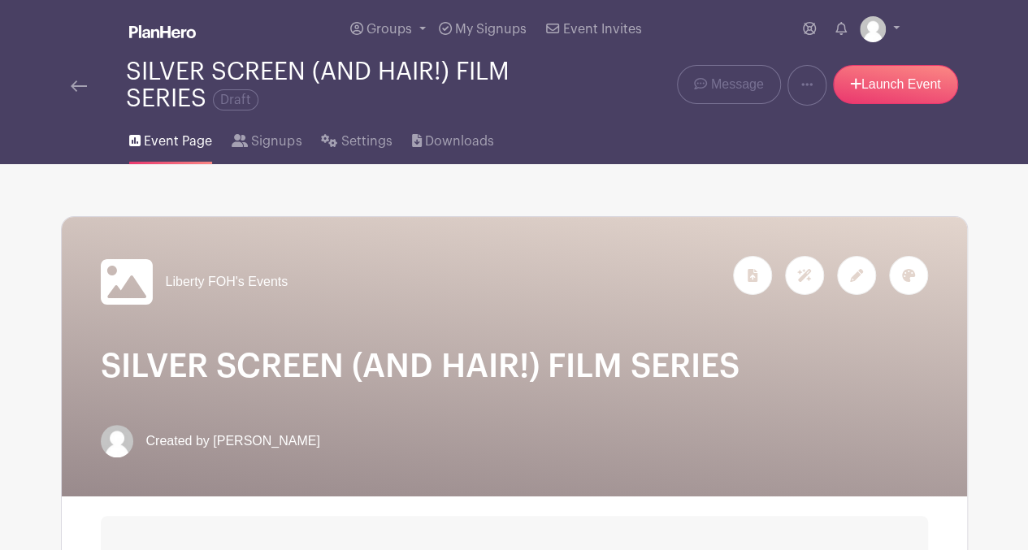
click at [76, 84] on img at bounding box center [79, 85] width 16 height 11
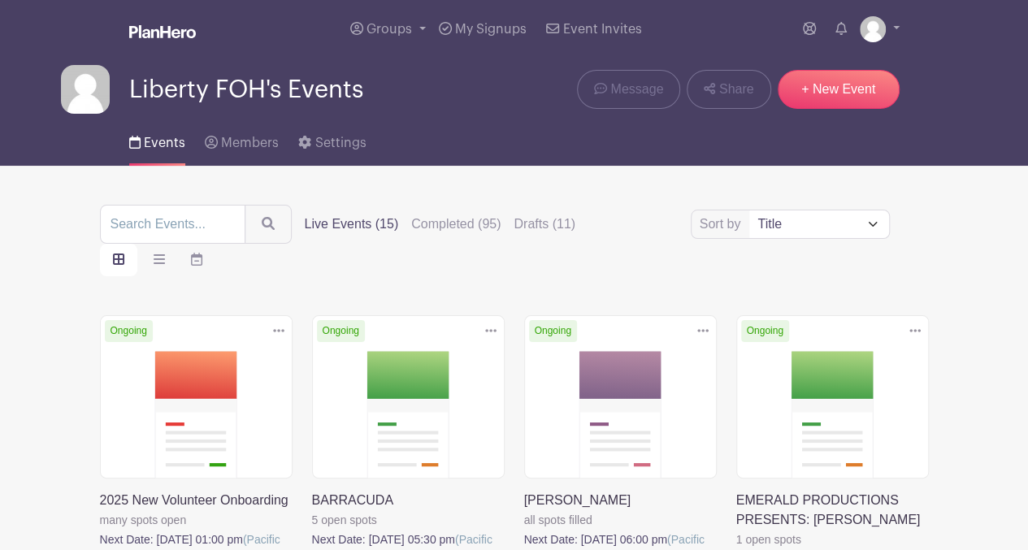
click at [453, 222] on label "Completed (95)" at bounding box center [455, 225] width 89 height 20
click at [0, 0] on input "Completed (95)" at bounding box center [0, 0] width 0 height 0
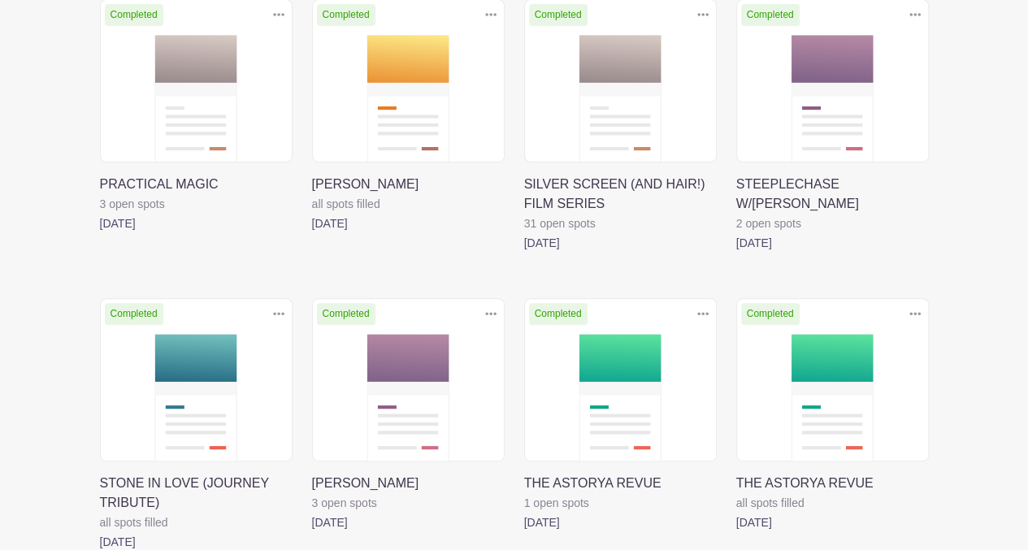
scroll to position [6363, 0]
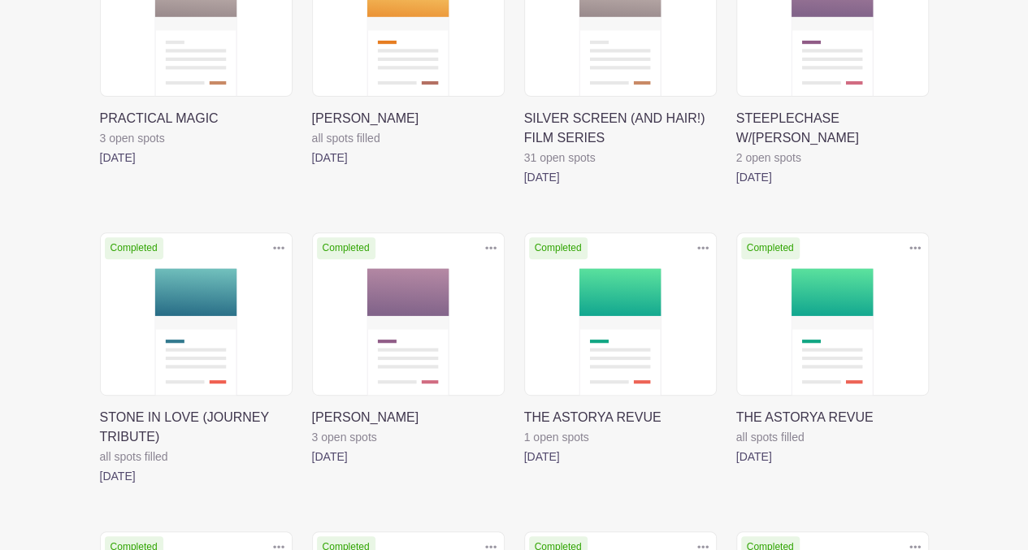
click at [524, 187] on link at bounding box center [524, 187] width 0 height 0
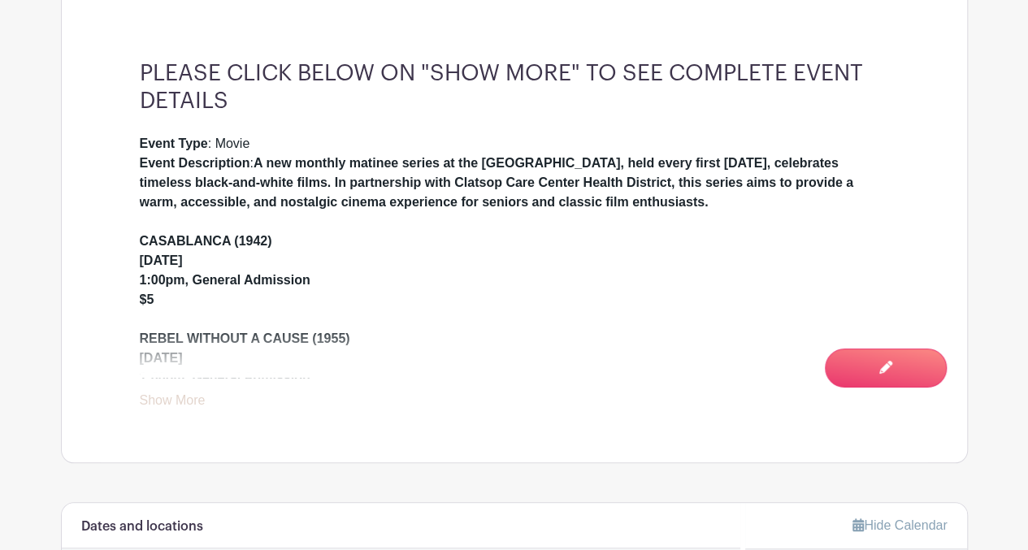
scroll to position [508, 0]
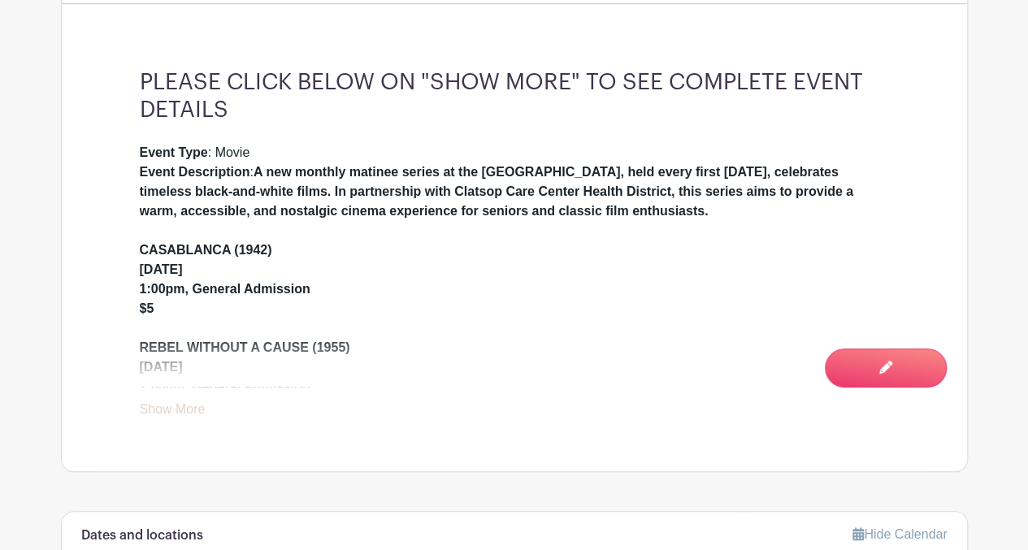
click at [185, 407] on link "Show More" at bounding box center [173, 412] width 66 height 20
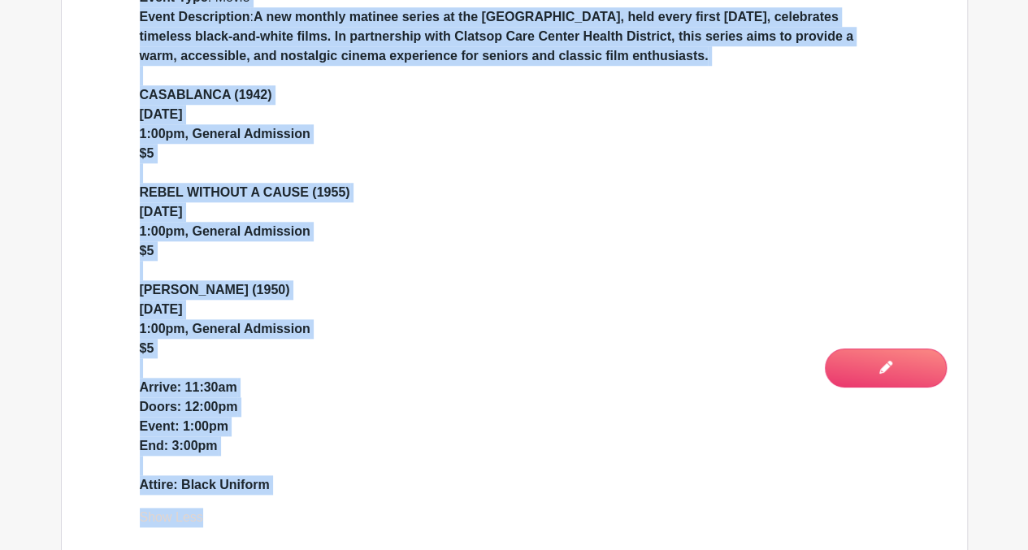
scroll to position [678, 0]
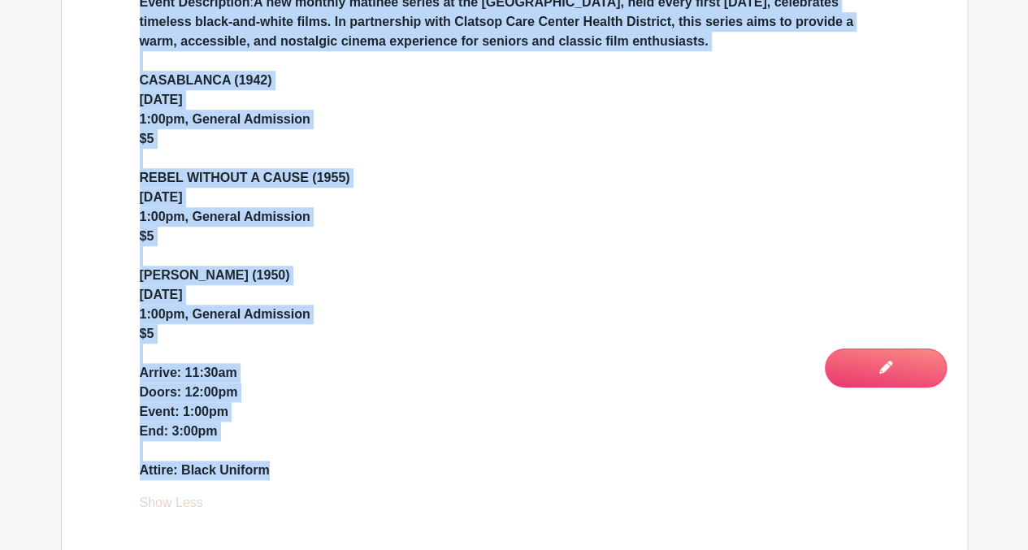
drag, startPoint x: 143, startPoint y: 74, endPoint x: 293, endPoint y: 466, distance: 419.6
click at [293, 466] on div "PLEASE CLICK BELOW ON "SHOW MORE" TO SEE COMPLETE EVENT DETAILS Event Type : Mo…" at bounding box center [514, 206] width 827 height 718
drag, startPoint x: 293, startPoint y: 466, endPoint x: 234, endPoint y: 471, distance: 59.5
copy div "PLEASE CLICK BELOW ON "SHOW MORE" TO SEE COMPLETE EVENT DETAILS Event Type : Mo…"
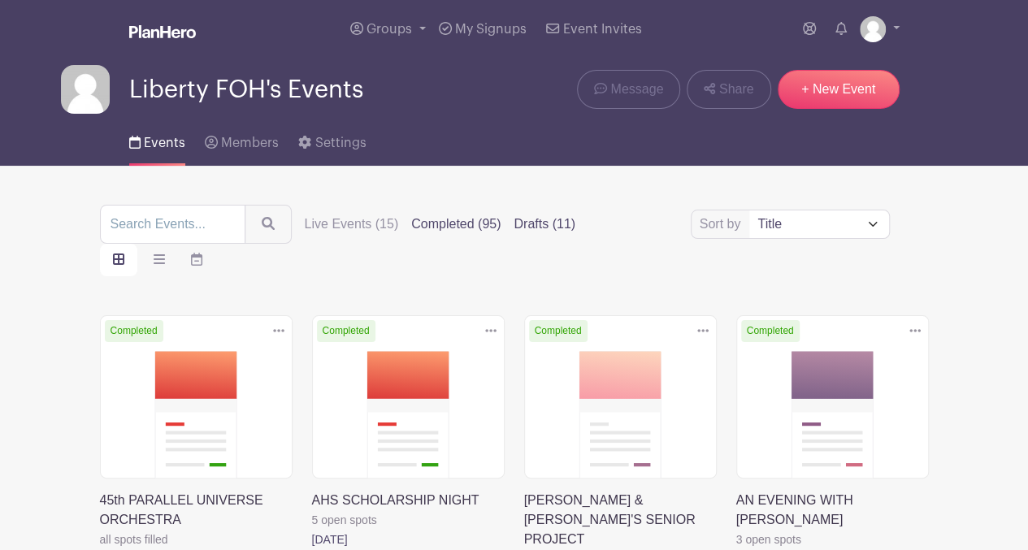
click at [540, 217] on label "Drafts (11)" at bounding box center [545, 225] width 62 height 20
click at [0, 0] on input "Drafts (11)" at bounding box center [0, 0] width 0 height 0
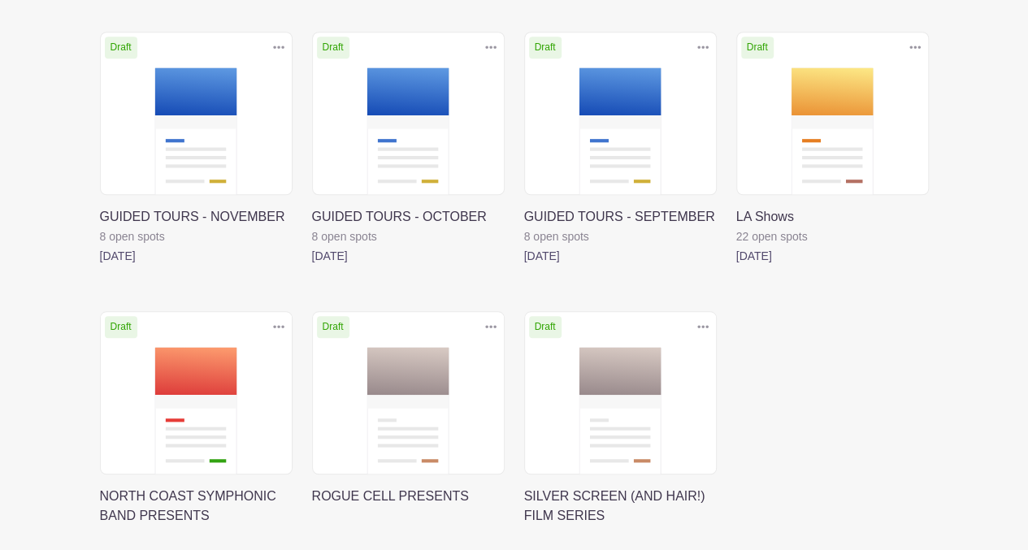
scroll to position [583, 0]
click at [524, 525] on link at bounding box center [524, 525] width 0 height 0
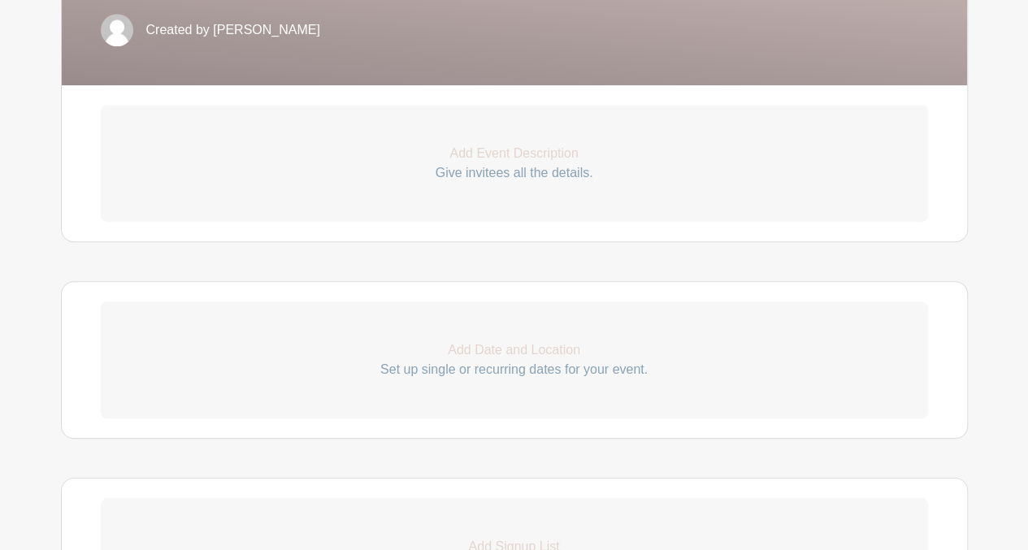
scroll to position [409, 0]
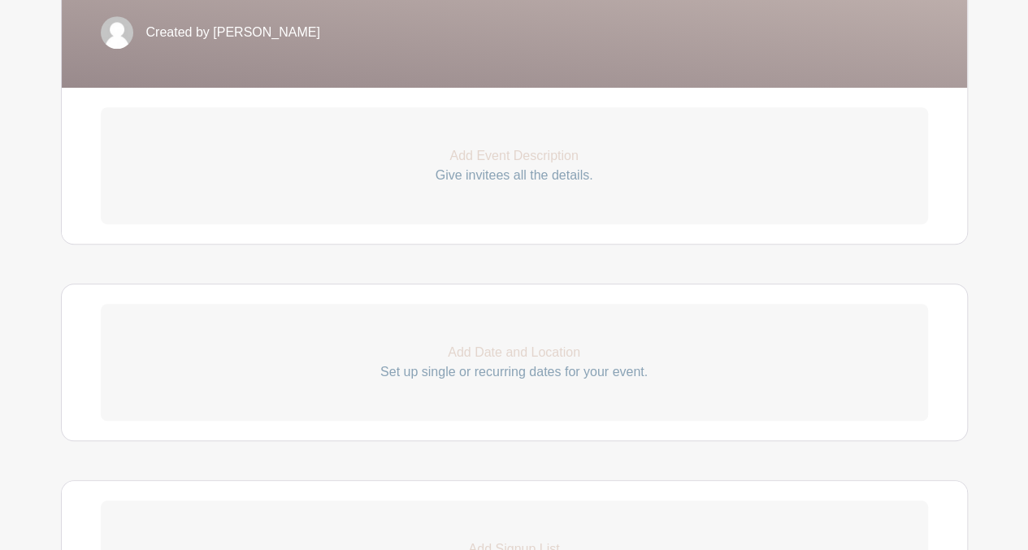
click at [494, 347] on p "Add Date and Location" at bounding box center [514, 353] width 827 height 20
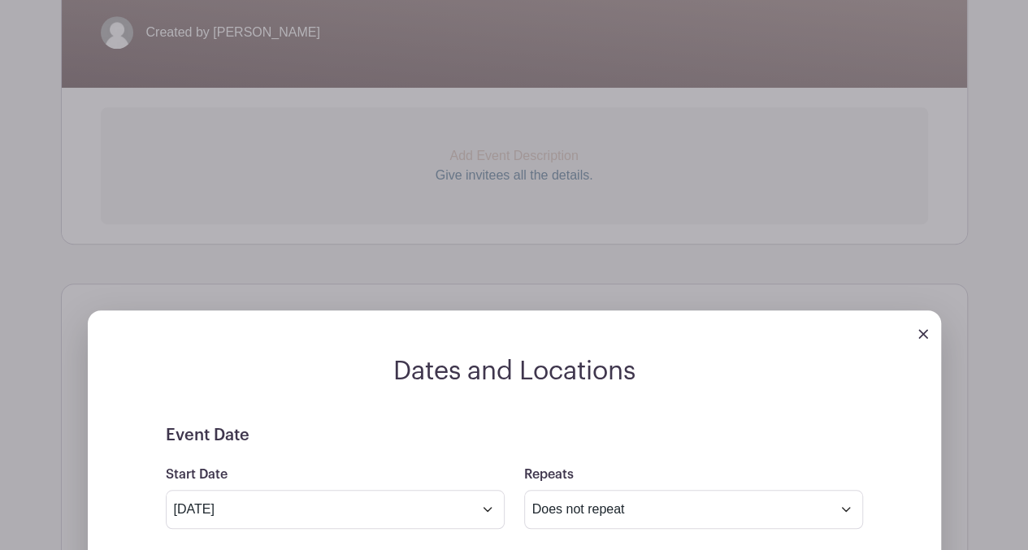
click at [920, 331] on img at bounding box center [923, 334] width 10 height 10
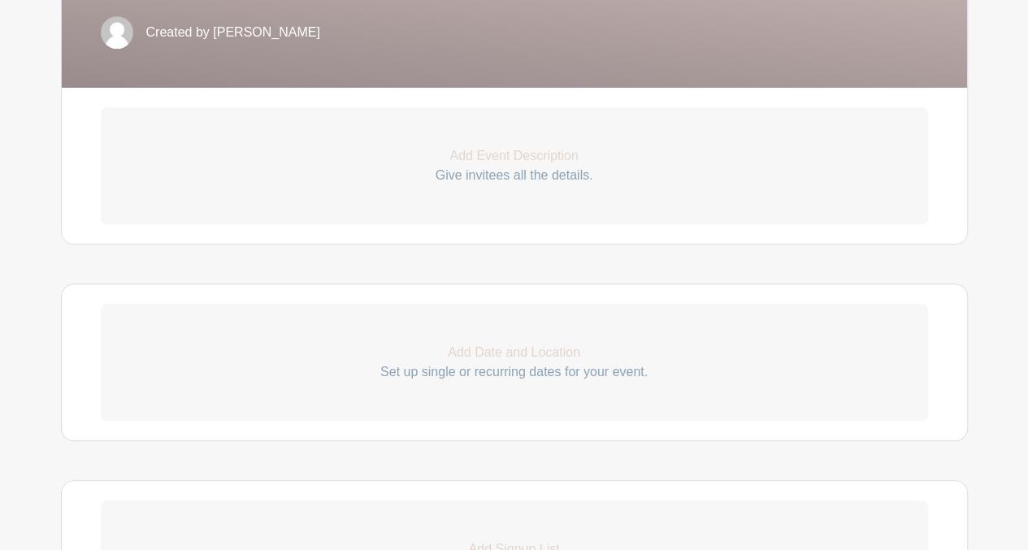
click at [543, 154] on p "Add Event Description" at bounding box center [514, 156] width 827 height 20
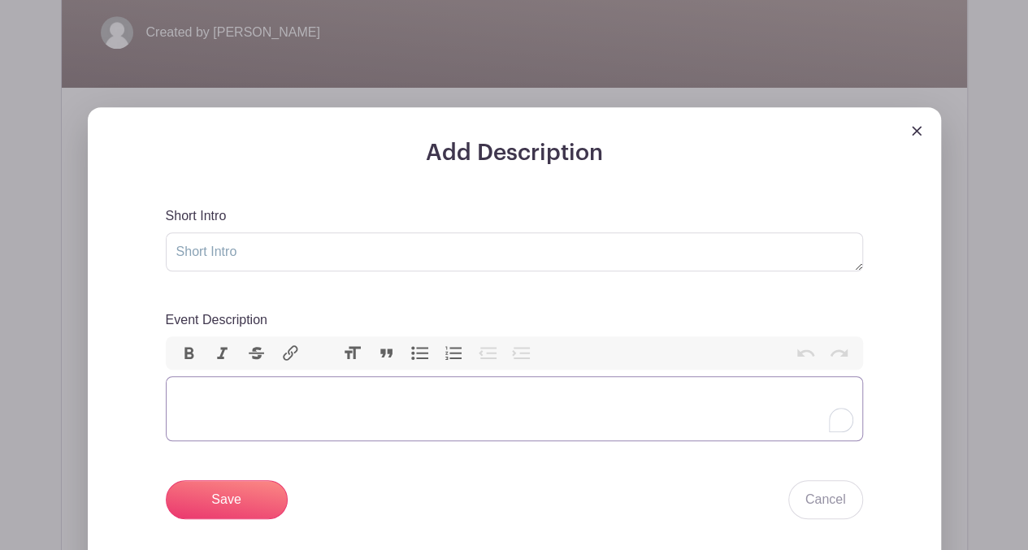
click at [207, 398] on trix-editor "Event Description" at bounding box center [514, 408] width 697 height 65
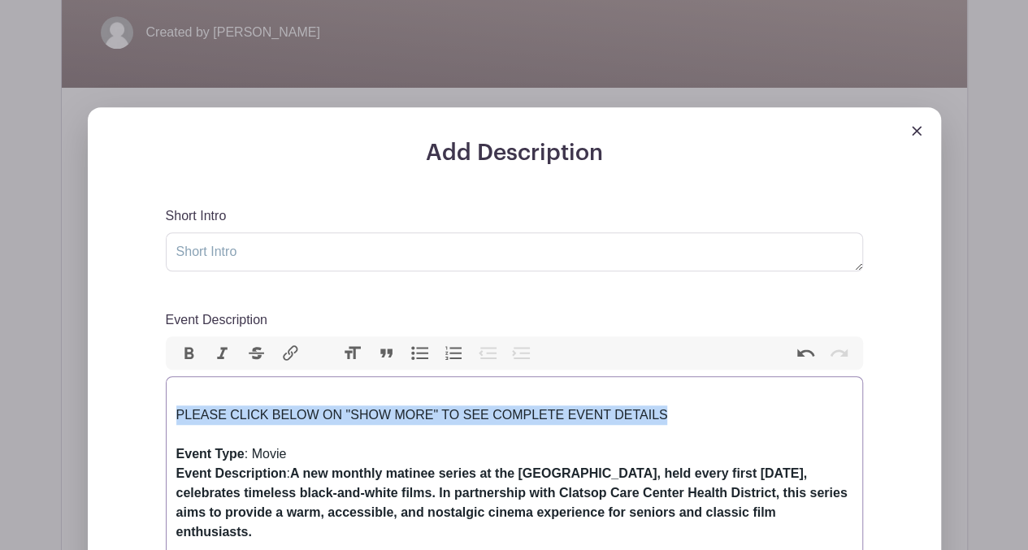
drag, startPoint x: 668, startPoint y: 414, endPoint x: 158, endPoint y: 418, distance: 509.6
copy div "PLEASE CLICK BELOW ON "SHOW MORE" TO SEE COMPLETE EVENT DETAILS"
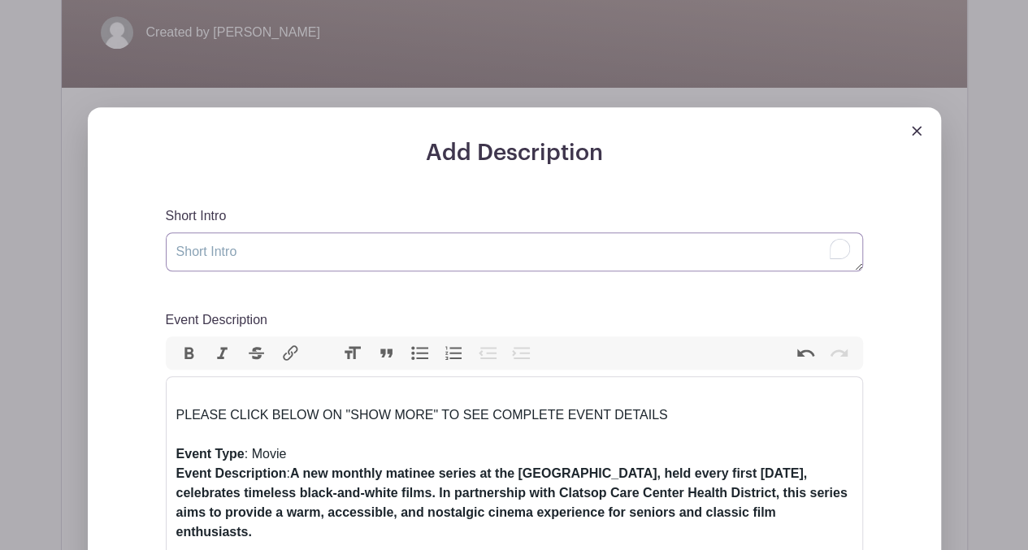
click at [218, 244] on textarea "Short Intro" at bounding box center [514, 251] width 697 height 39
paste textarea "PLEASE CLICK BELOW ON "SHOW MORE" TO SEE COMPLETE EVENT DETAILS"
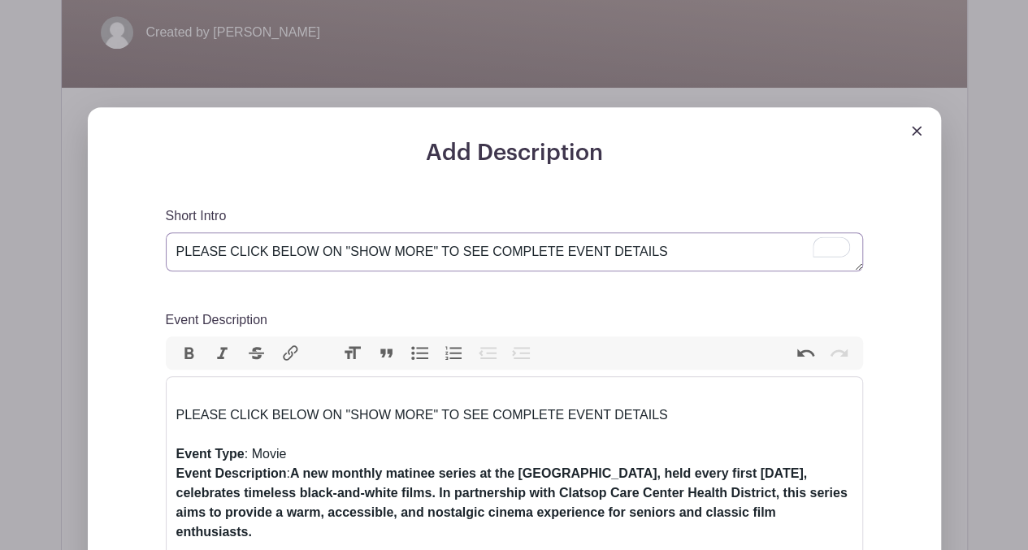
type textarea "PLEASE CLICK BELOW ON "SHOW MORE" TO SEE COMPLETE EVENT DETAILS"
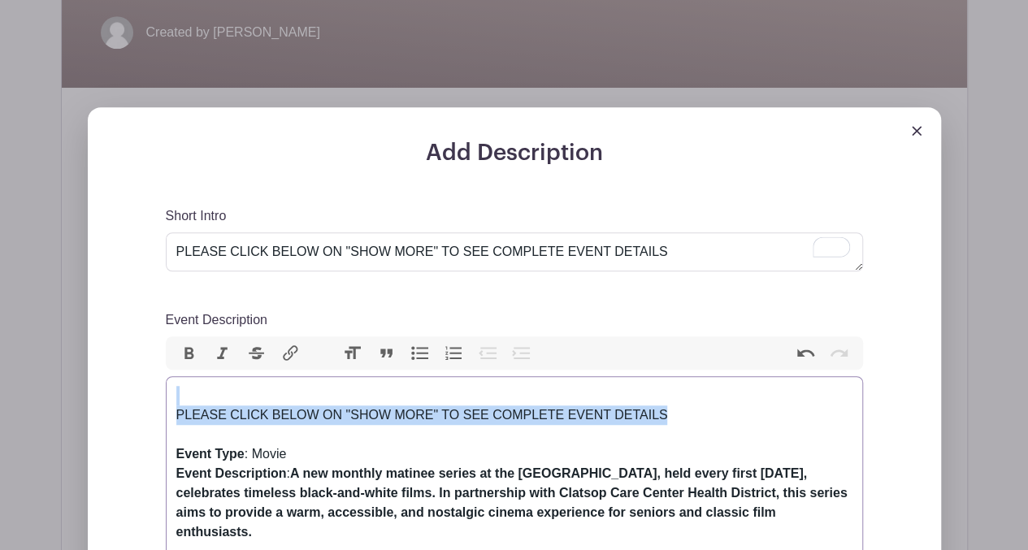
drag, startPoint x: 678, startPoint y: 414, endPoint x: 457, endPoint y: 380, distance: 223.8
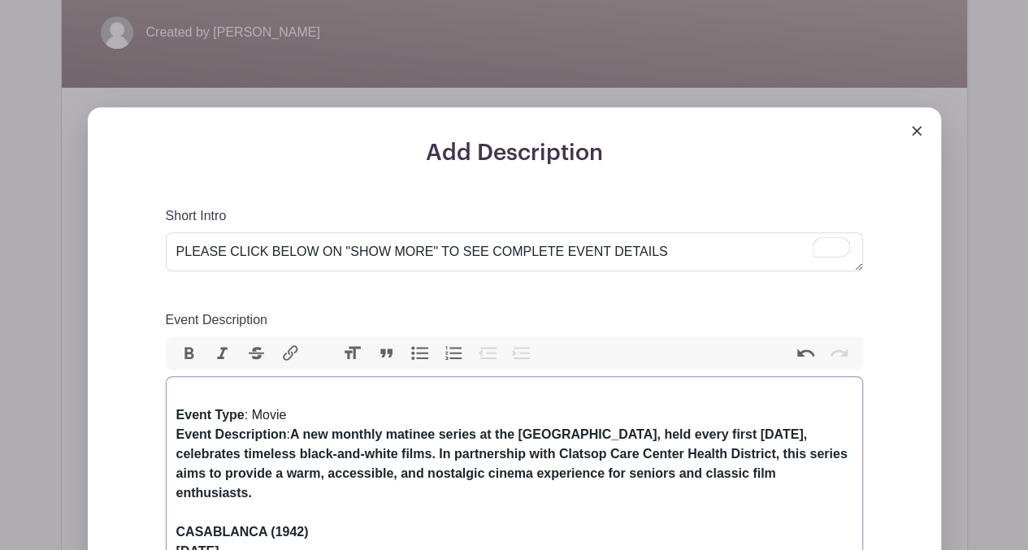
type trix-editor "<div><strong>Event Type</strong>: Movie<br><strong>Event Description</strong>: …"
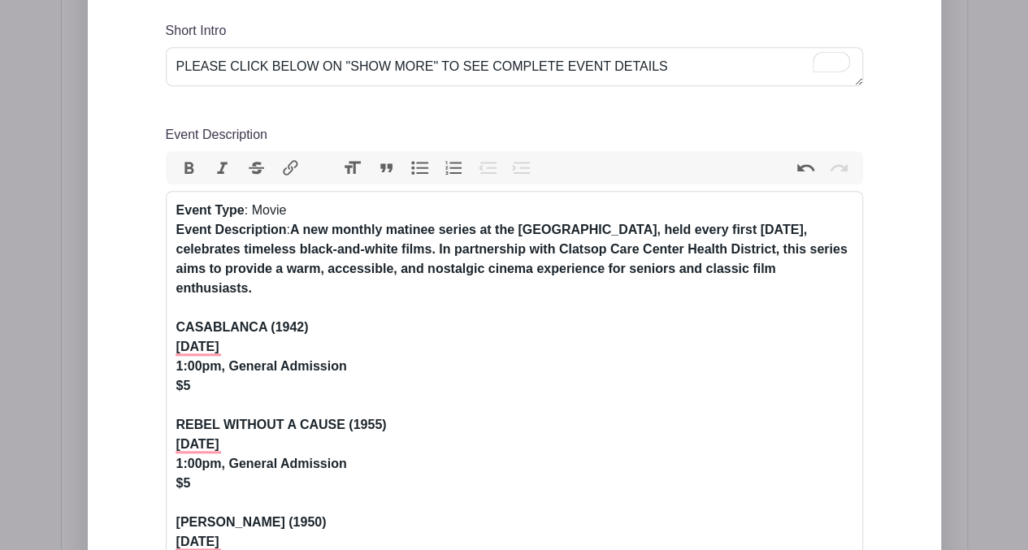
scroll to position [596, 0]
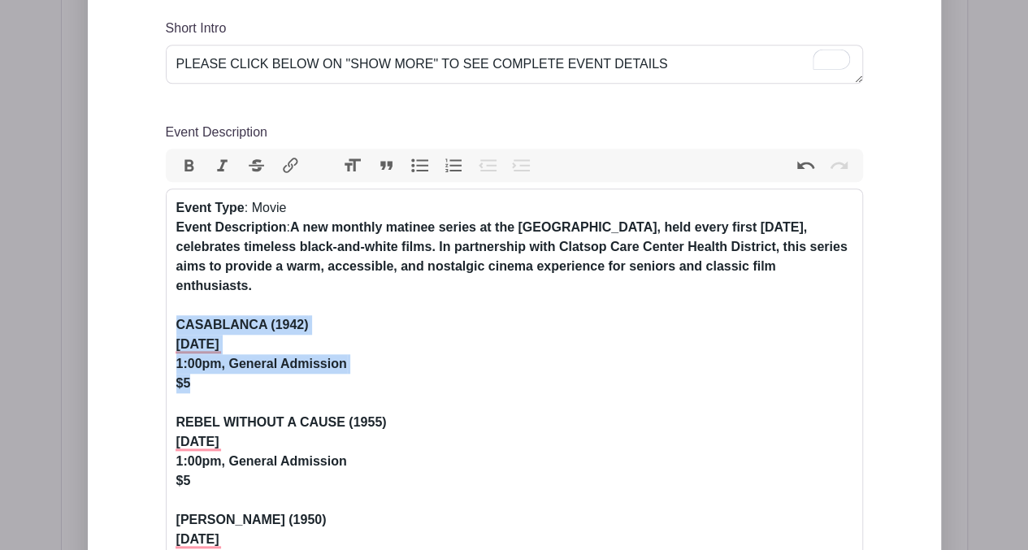
drag, startPoint x: 176, startPoint y: 300, endPoint x: 194, endPoint y: 373, distance: 75.5
click at [194, 373] on div "Event Type : Movie Event Description : A new monthly matinee series at the [GEO…" at bounding box center [514, 461] width 676 height 527
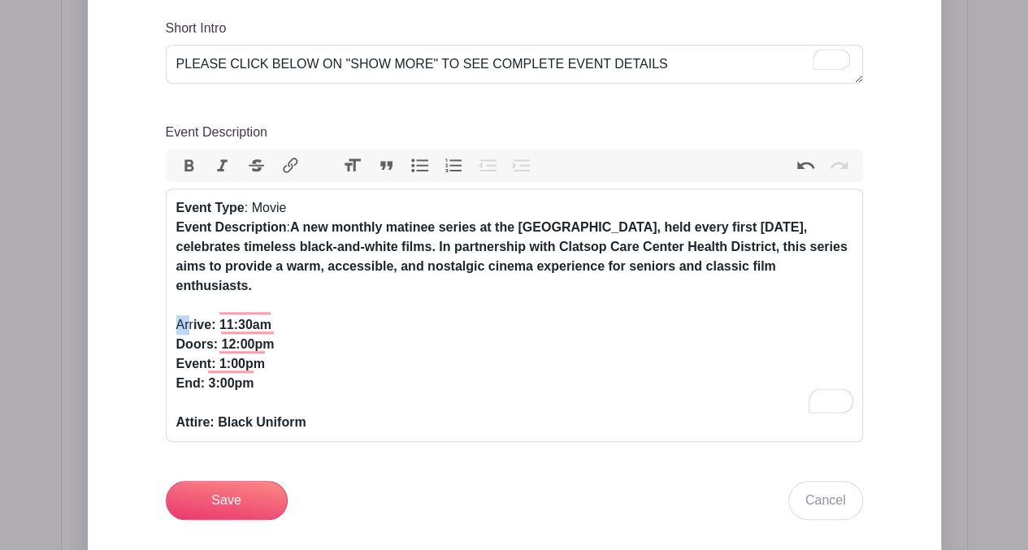
drag, startPoint x: 189, startPoint y: 304, endPoint x: 165, endPoint y: 306, distance: 23.7
click at [166, 306] on trix-editor "Event Type : Movie Event Description : A new monthly matinee series at the [GEO…" at bounding box center [514, 316] width 697 height 254
drag, startPoint x: 218, startPoint y: 301, endPoint x: 168, endPoint y: 296, distance: 49.9
click at [168, 296] on trix-editor "Event Type : Movie Event Description : A new monthly matinee series at the [GEO…" at bounding box center [514, 316] width 697 height 254
click at [189, 167] on button "Bold" at bounding box center [189, 165] width 34 height 21
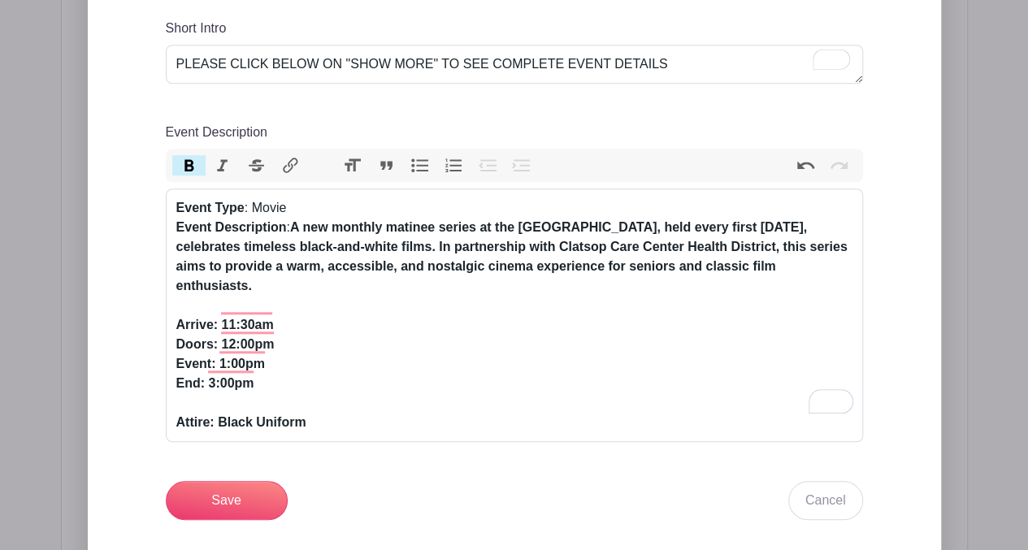
click at [309, 314] on div "Event Type : Movie Event Description : A new monthly matinee series at the [GEO…" at bounding box center [514, 315] width 676 height 234
click at [195, 286] on div "Event Type : Movie Event Description : A new monthly matinee series at the [GEO…" at bounding box center [514, 315] width 676 height 234
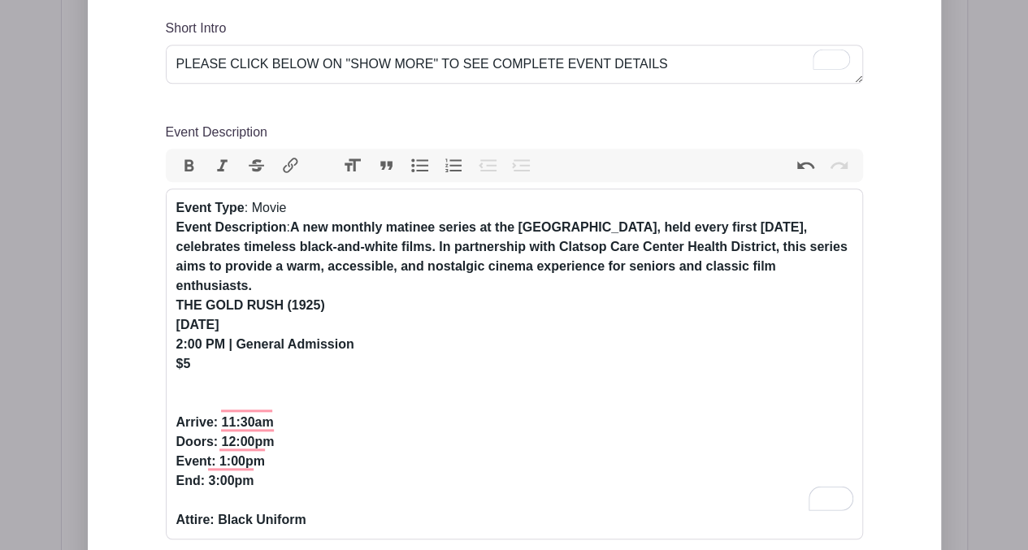
click at [818, 265] on div "Event Type : Movie Event Description : A new monthly matinee series at the [GEO…" at bounding box center [514, 364] width 676 height 332
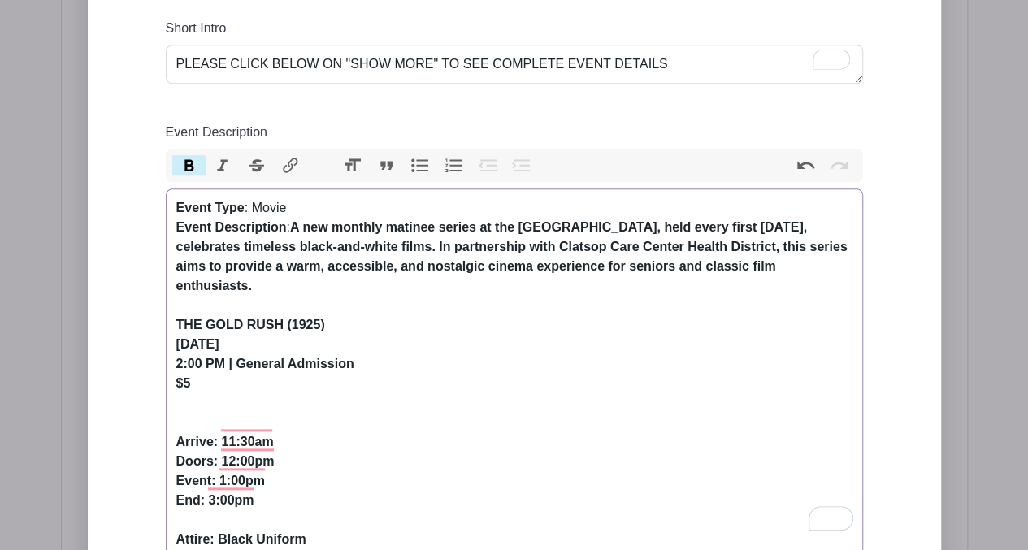
click at [176, 386] on div "Event Type : Movie Event Description : A new monthly matinee series at the [GEO…" at bounding box center [514, 373] width 676 height 351
paste trix-editor "<div><strong>Event Type</strong>: Movie<br><strong>Event Description</strong>: …"
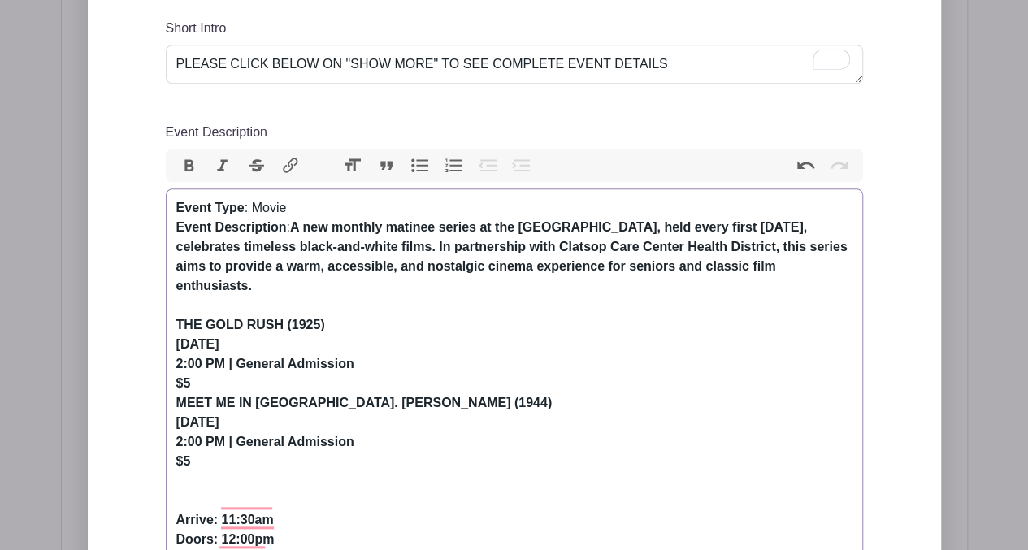
click at [202, 365] on div "Event Type : Movie Event Description : A new monthly matinee series at the [GEO…" at bounding box center [514, 412] width 676 height 429
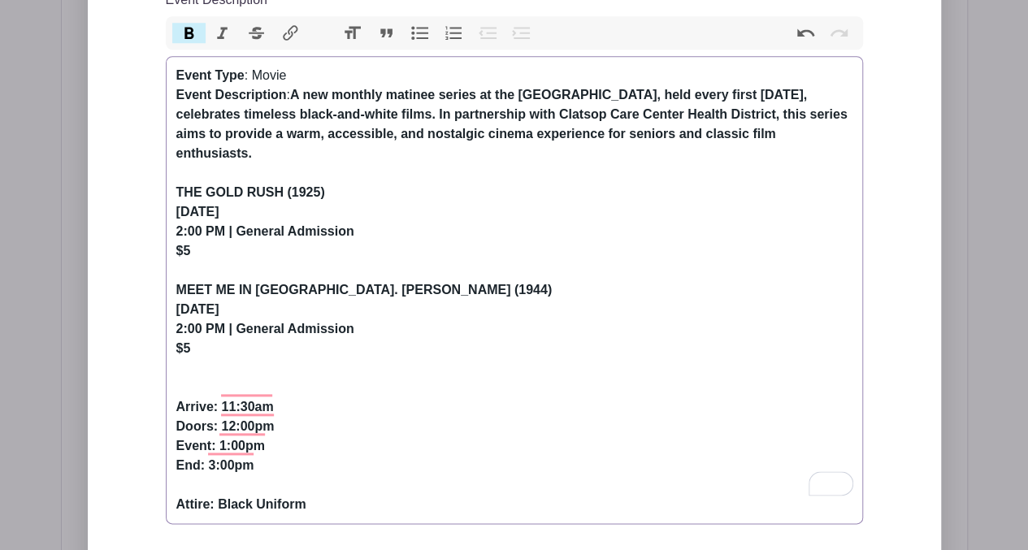
scroll to position [757, 0]
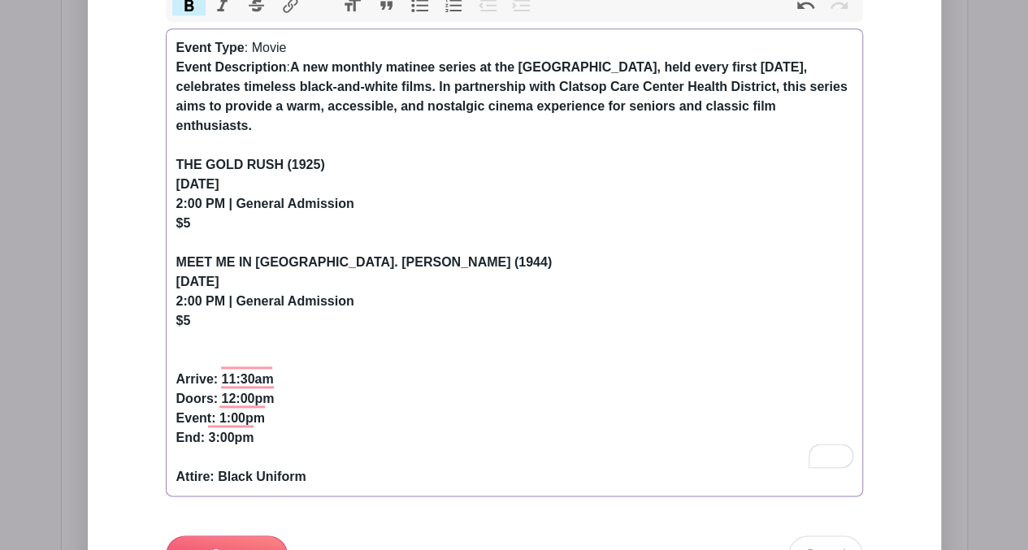
click at [218, 398] on strong "Arrive: 11:30am Doors: 12:00pm Event: 1:00pm End: 3:00pm Attire: Black Uniform" at bounding box center [241, 427] width 130 height 111
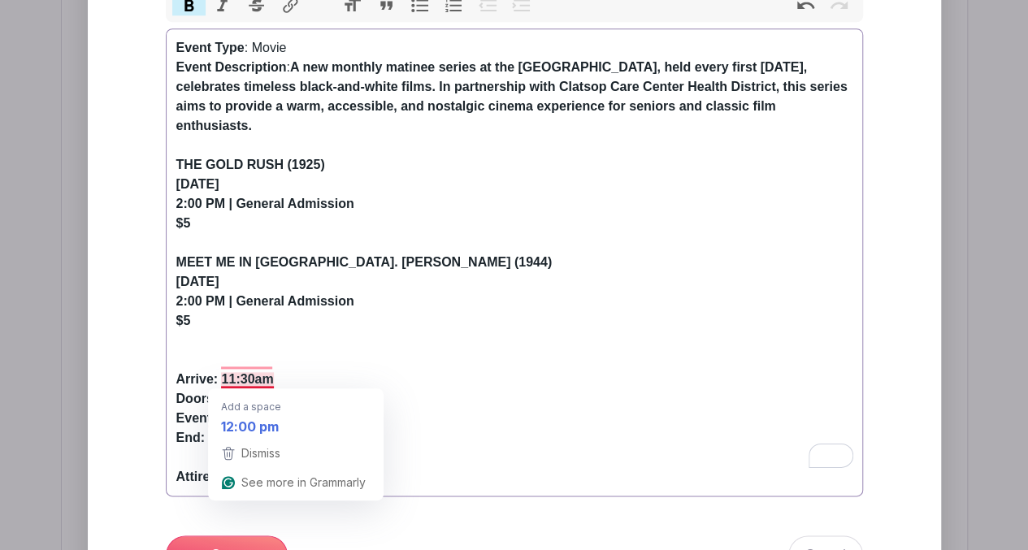
click at [228, 379] on strong "Arrive: 11:30am Doors: 12:00pm Event: 2:00pm End: 3:00pm Attire: Black Uniform" at bounding box center [241, 427] width 130 height 111
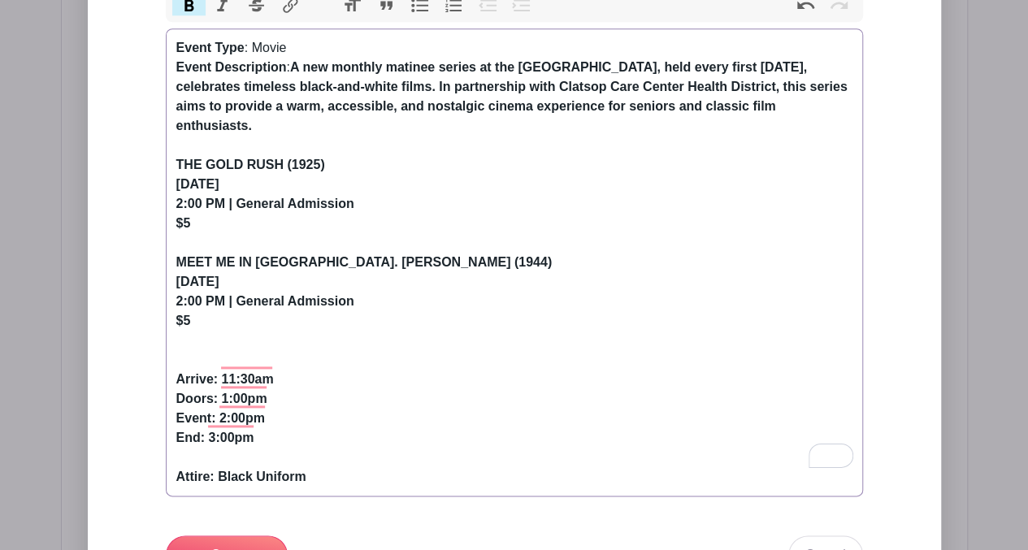
click at [207, 419] on strong "Arrive: 11:30am Doors: 1:00pm Event: 2:00pm End: 3:00pm Attire: Black Uniform" at bounding box center [241, 427] width 130 height 111
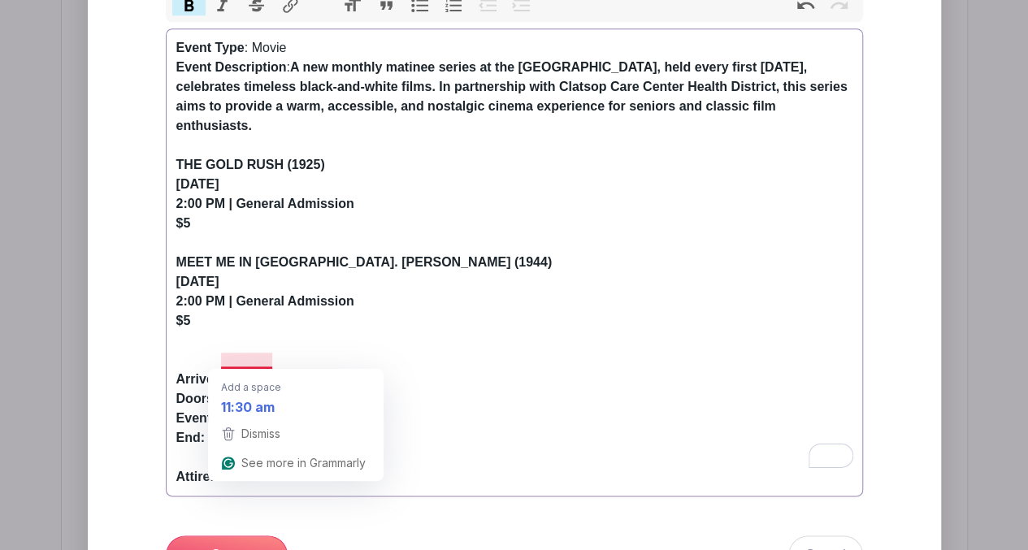
click at [228, 372] on strong "Arrive: 11:30am Doors: 1:00pm Event: 2:00pm End: 4:00pm Attire: Black Uniform" at bounding box center [241, 427] width 130 height 111
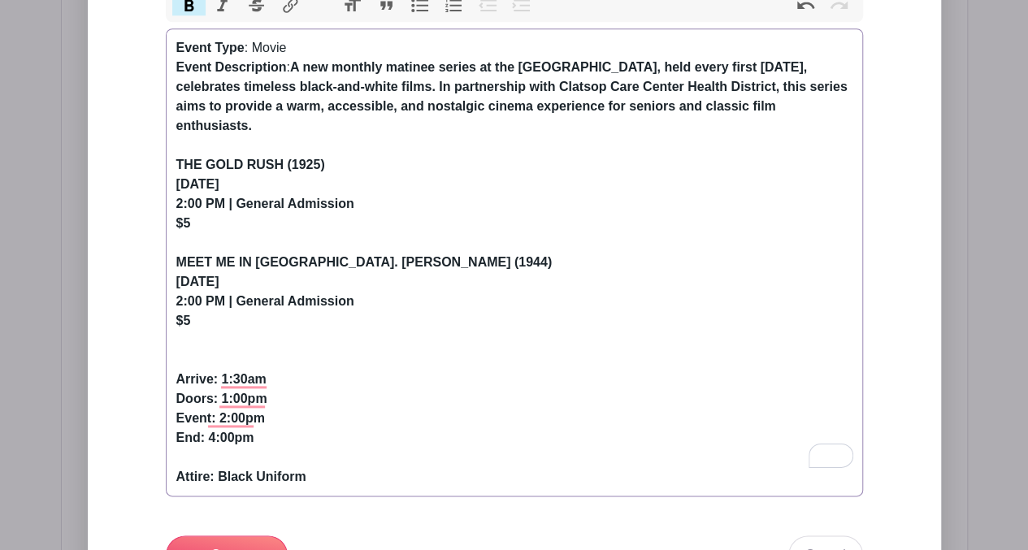
type trix-editor "<div><strong>Event Type</strong>: Movie<br><strong>Event Description</strong>: …"
click at [241, 536] on input "Save" at bounding box center [227, 555] width 122 height 39
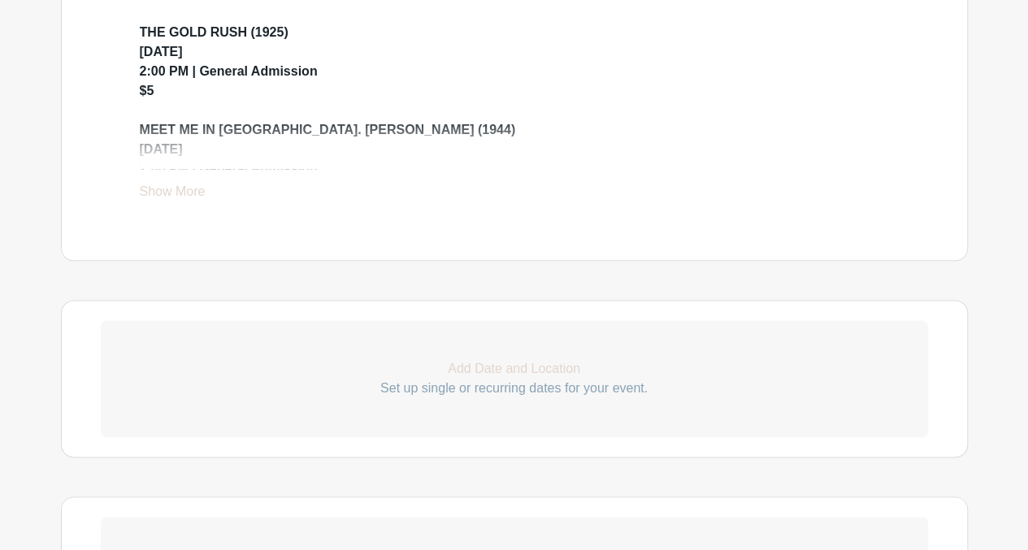
click at [485, 383] on p "Set up single or recurring dates for your event." at bounding box center [514, 389] width 827 height 20
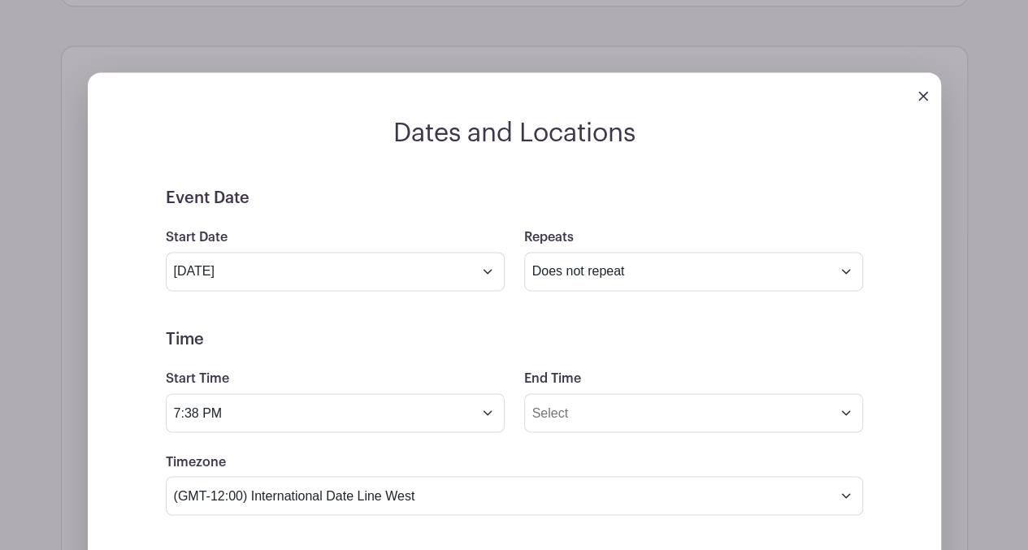
scroll to position [1144, 0]
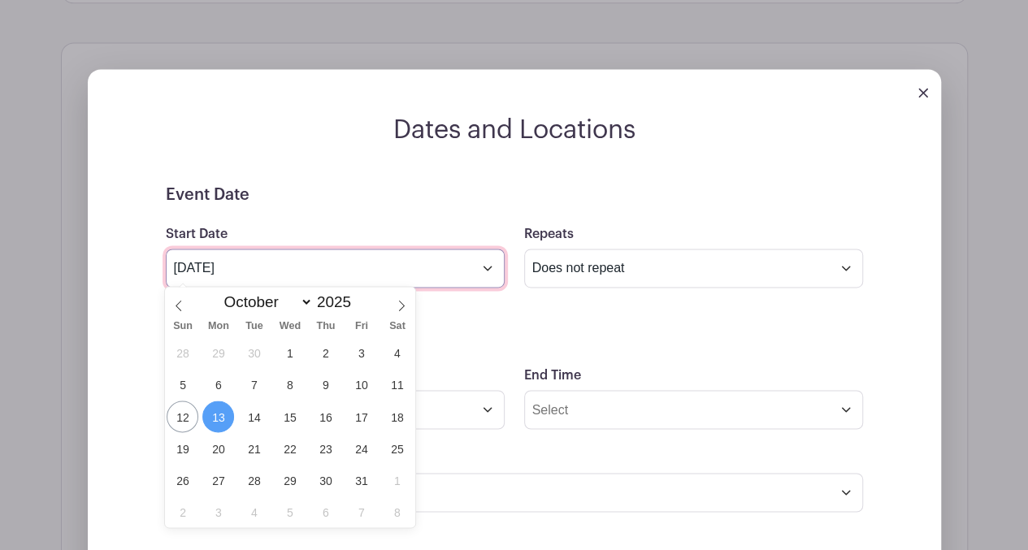
click at [485, 262] on input "[DATE]" at bounding box center [335, 268] width 339 height 39
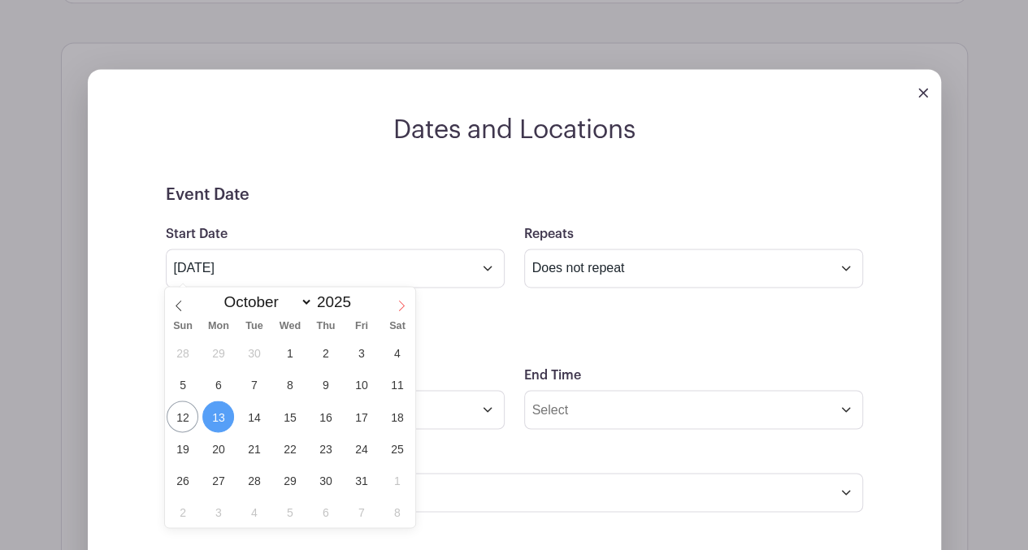
click at [400, 306] on icon at bounding box center [401, 305] width 11 height 11
select select "10"
click at [257, 393] on span "4" at bounding box center [254, 385] width 32 height 32
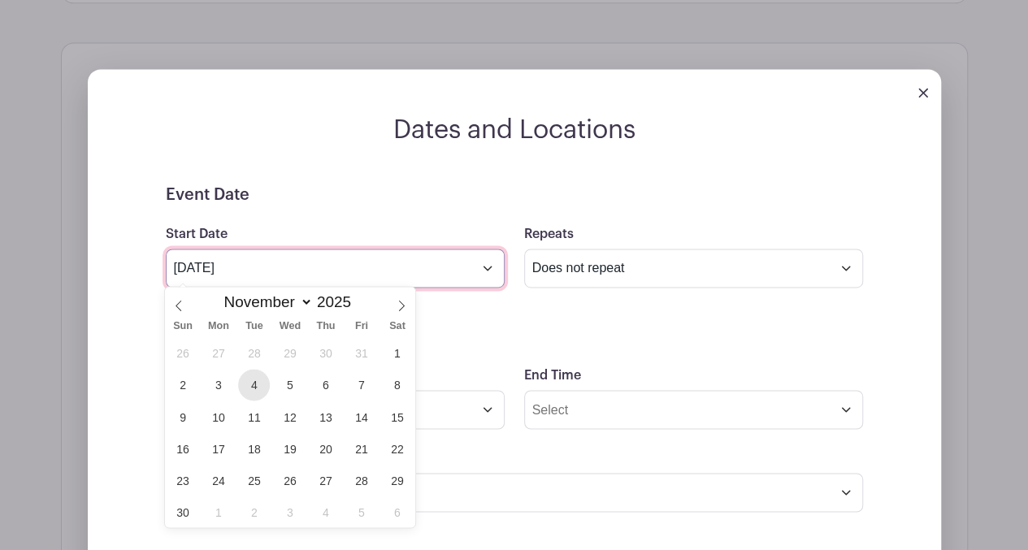
type input "[DATE]"
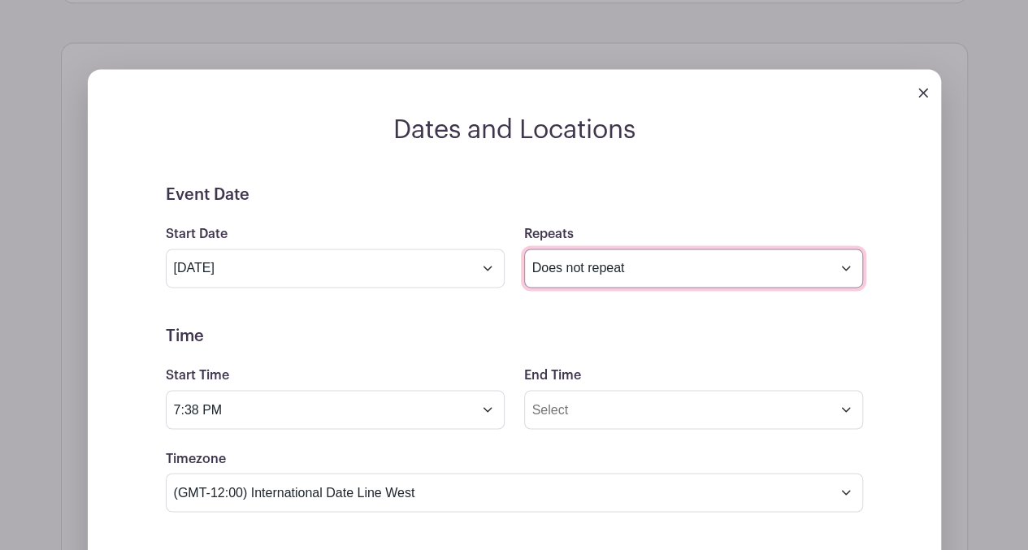
click at [846, 267] on select "Does not repeat Daily Weekly Monthly on day 4 Monthly on the first [DATE] Other…" at bounding box center [693, 268] width 339 height 39
click at [524, 249] on select "Does not repeat Daily Weekly Monthly on day 4 Monthly on the first [DATE] Other…" at bounding box center [693, 268] width 339 height 39
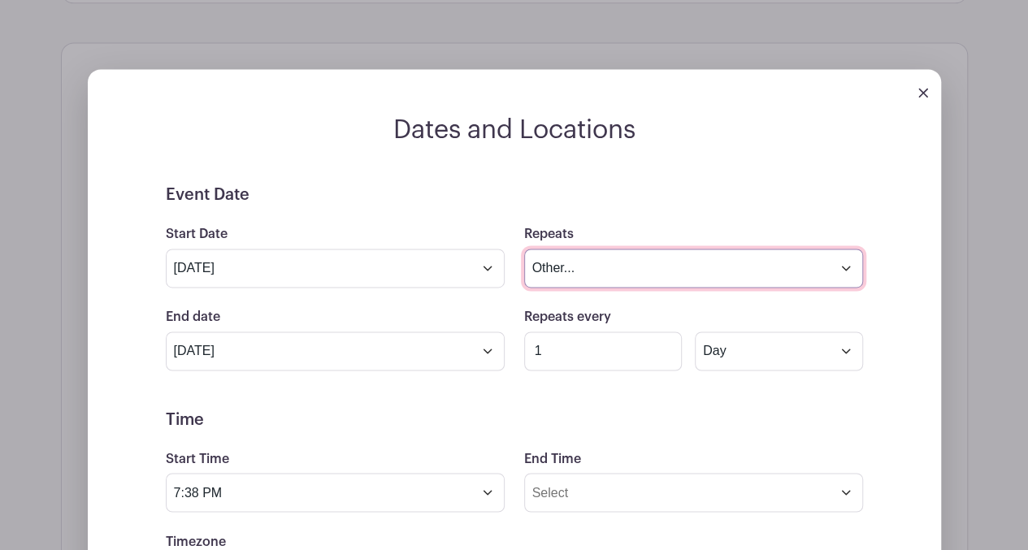
click at [831, 271] on select "Does not repeat Daily Weekly Monthly on day 4 Monthly on the first [DATE] Other…" at bounding box center [693, 268] width 339 height 39
select select "monthly_wday"
click at [524, 249] on select "Does not repeat Daily Weekly Monthly on day 4 Monthly on the first [DATE] Other…" at bounding box center [693, 268] width 339 height 39
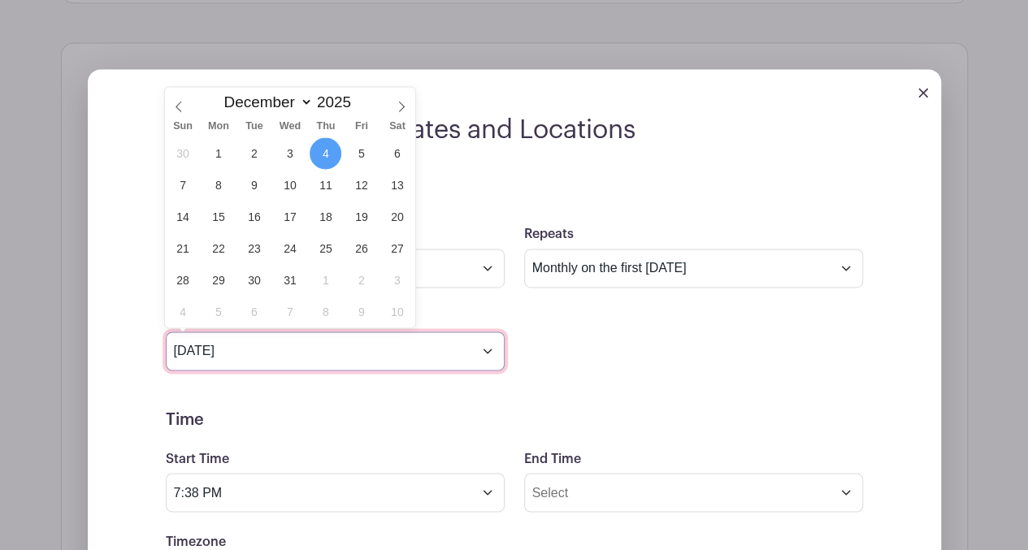
click at [488, 352] on input "[DATE]" at bounding box center [335, 351] width 339 height 39
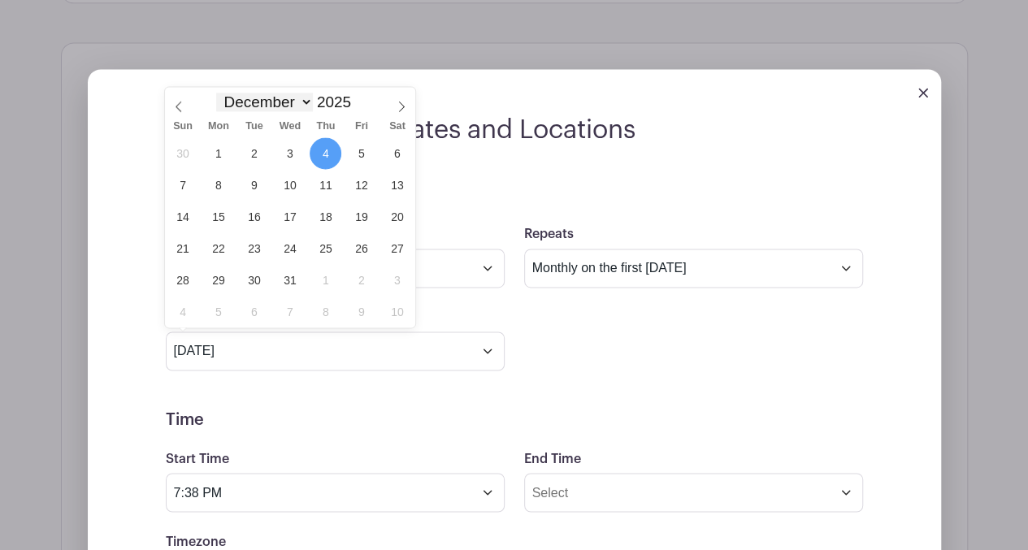
click at [308, 103] on select "January February March April May June July August September October November De…" at bounding box center [264, 102] width 96 height 19
click at [216, 93] on select "January February March April May June July August September October November De…" at bounding box center [264, 102] width 96 height 19
click at [308, 97] on select "January February March April May June July August September October November De…" at bounding box center [264, 102] width 96 height 19
click at [216, 93] on select "January February March April May June July August September October November De…" at bounding box center [264, 102] width 96 height 19
click at [407, 95] on span at bounding box center [402, 101] width 28 height 28
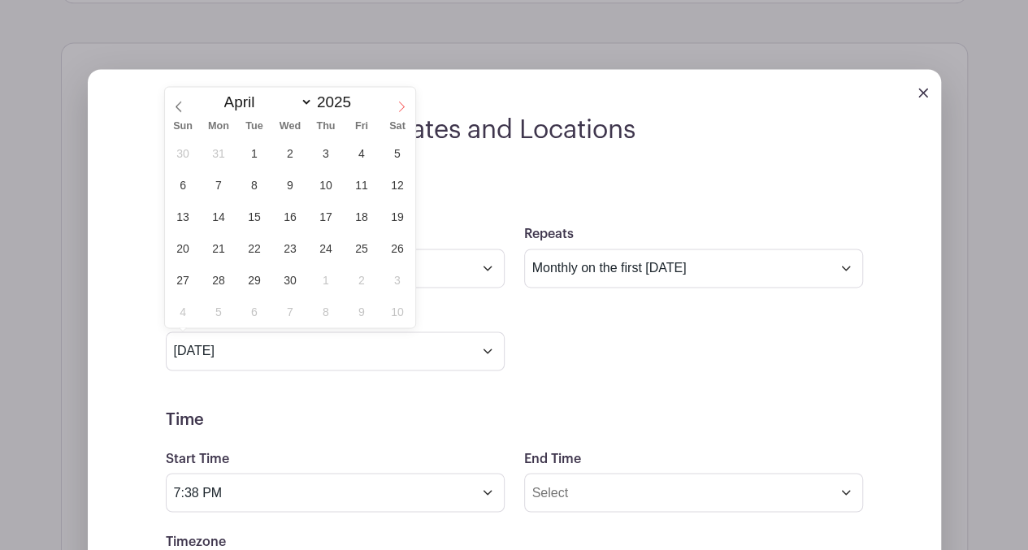
select select "4"
click at [357, 99] on span at bounding box center [358, 97] width 11 height 9
type input "2026"
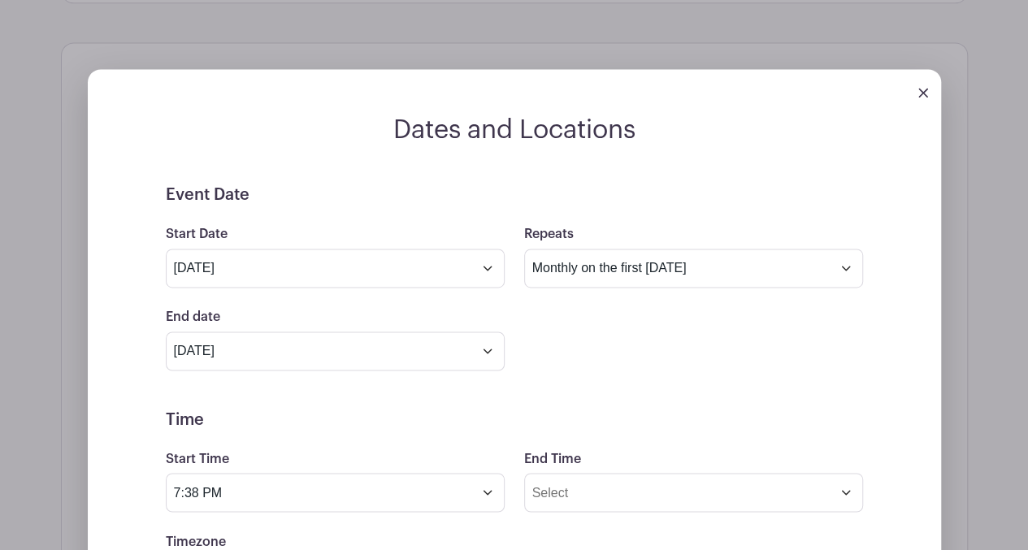
click at [423, 421] on h5 "Time" at bounding box center [514, 420] width 697 height 20
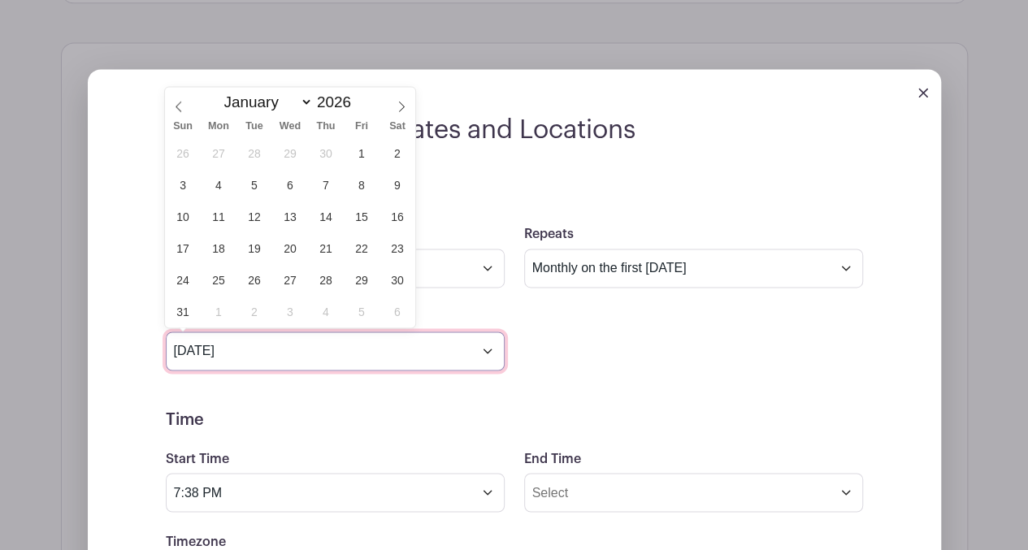
click at [486, 351] on input "[DATE]" at bounding box center [335, 351] width 339 height 39
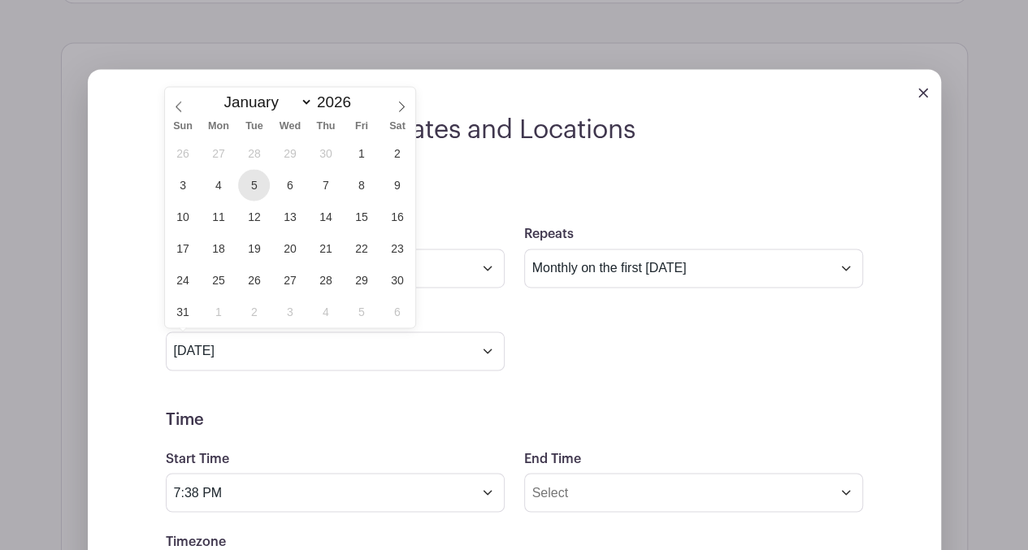
click at [254, 191] on span "5" at bounding box center [254, 185] width 32 height 32
type input "[DATE]"
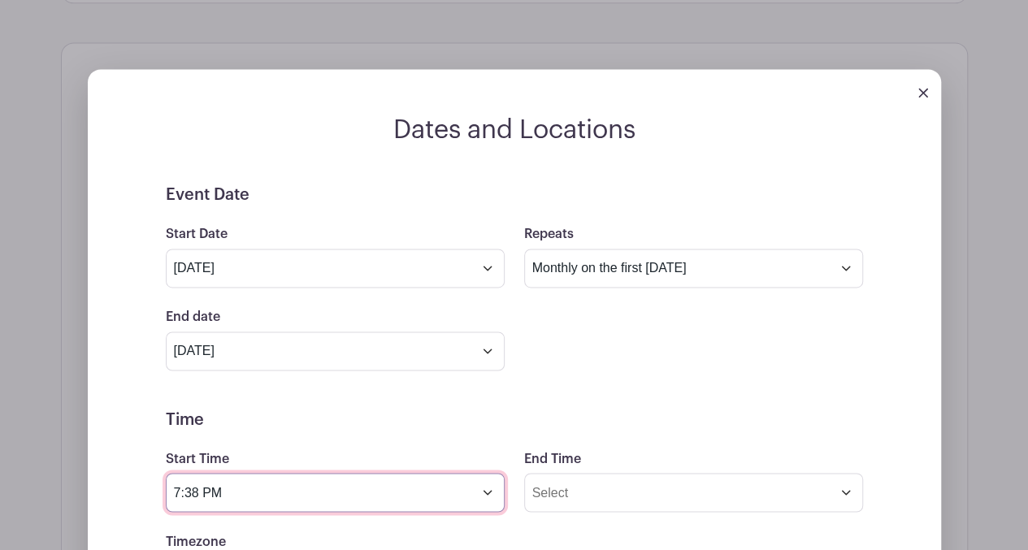
click at [184, 489] on input "7:38 PM" at bounding box center [335, 492] width 339 height 39
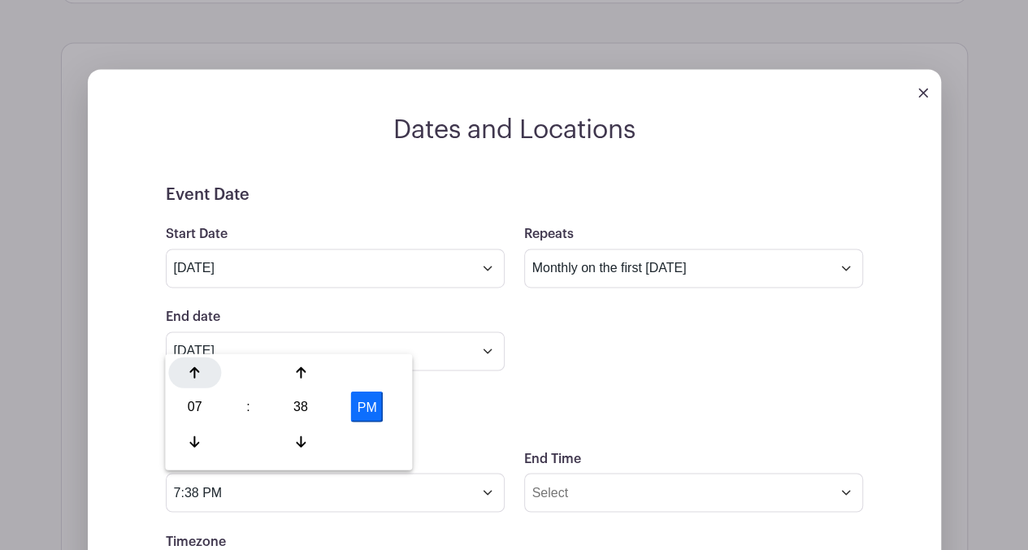
click at [197, 373] on icon at bounding box center [195, 373] width 10 height 13
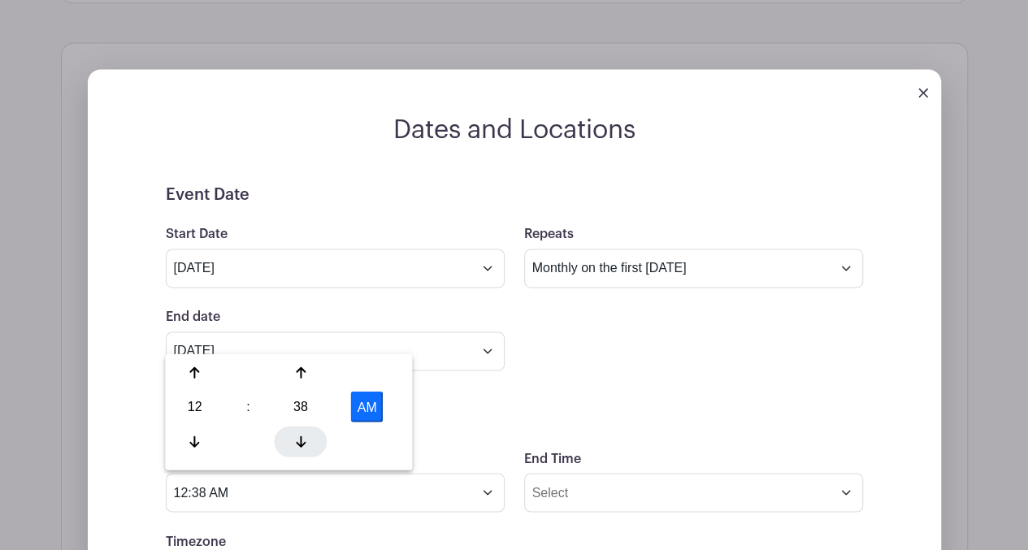
click at [301, 442] on icon at bounding box center [301, 441] width 10 height 13
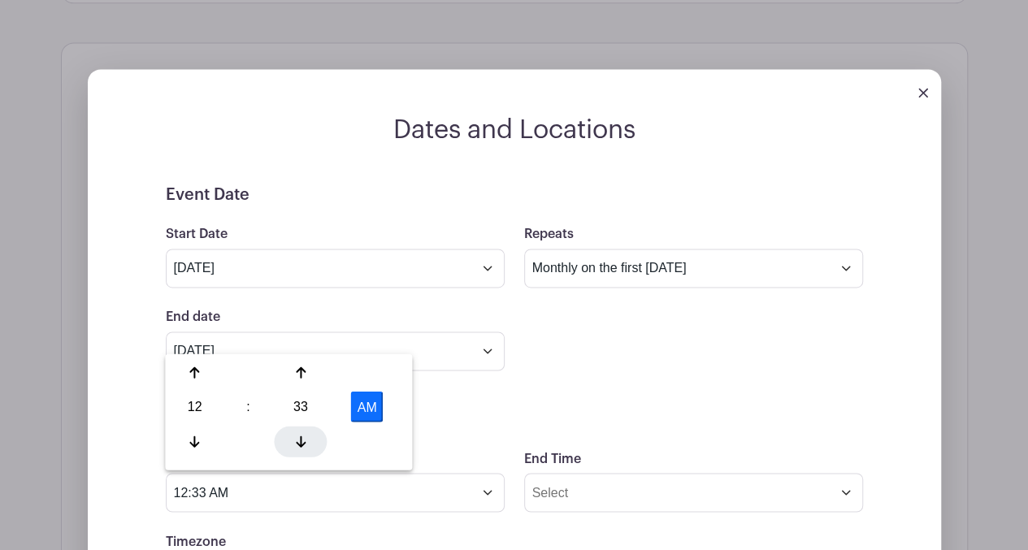
click at [301, 442] on icon at bounding box center [301, 441] width 10 height 13
click at [368, 408] on button "AM" at bounding box center [367, 407] width 33 height 31
type input "12:30 PM"
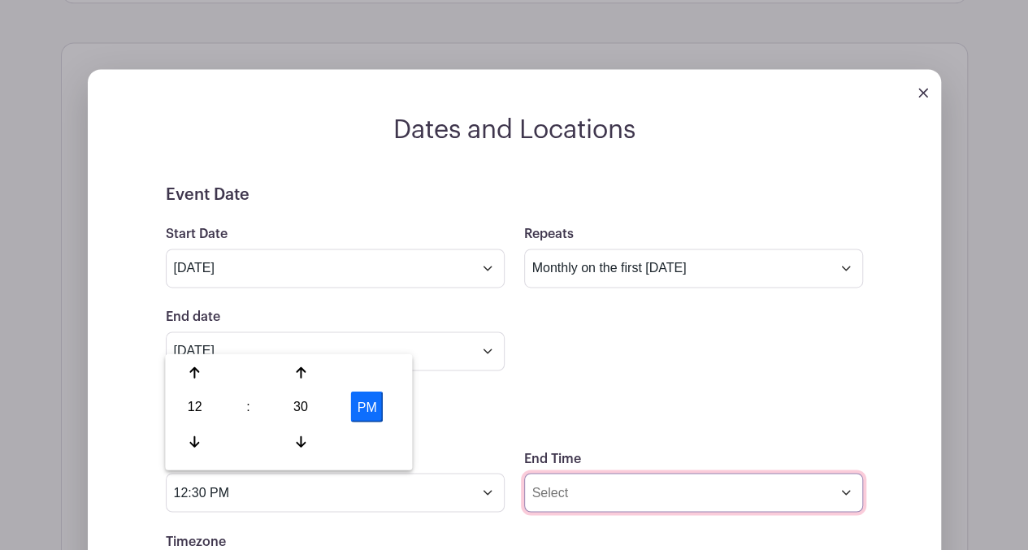
click at [849, 496] on input "End Time" at bounding box center [693, 492] width 339 height 39
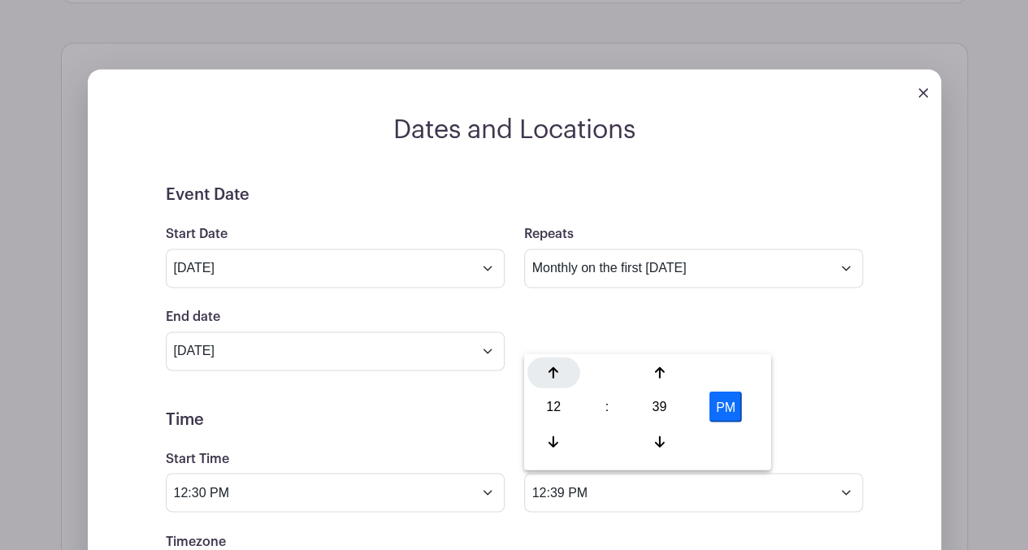
click at [553, 376] on icon at bounding box center [554, 372] width 10 height 11
click at [662, 441] on icon at bounding box center [659, 441] width 10 height 13
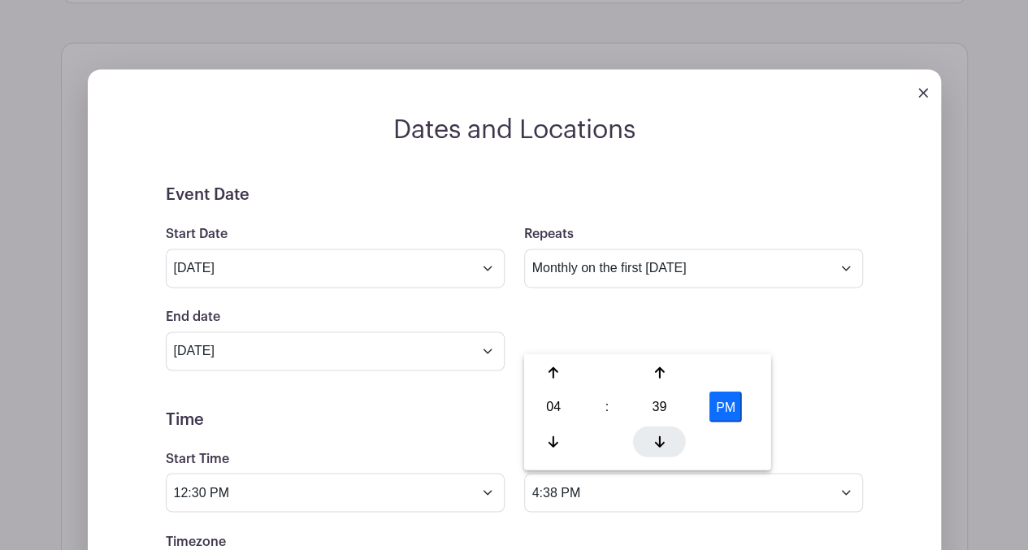
click at [662, 441] on icon at bounding box center [659, 441] width 10 height 13
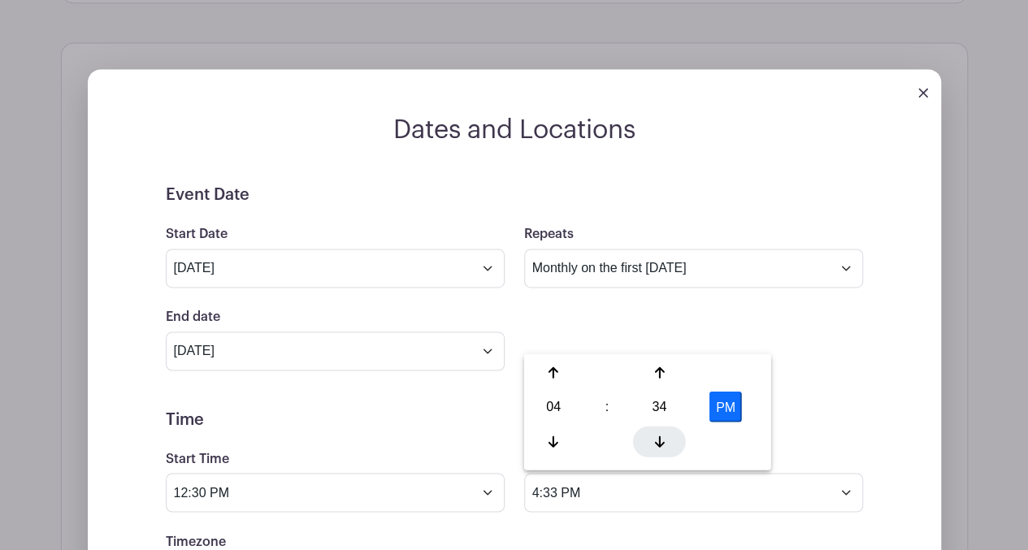
click at [662, 441] on icon at bounding box center [659, 441] width 10 height 13
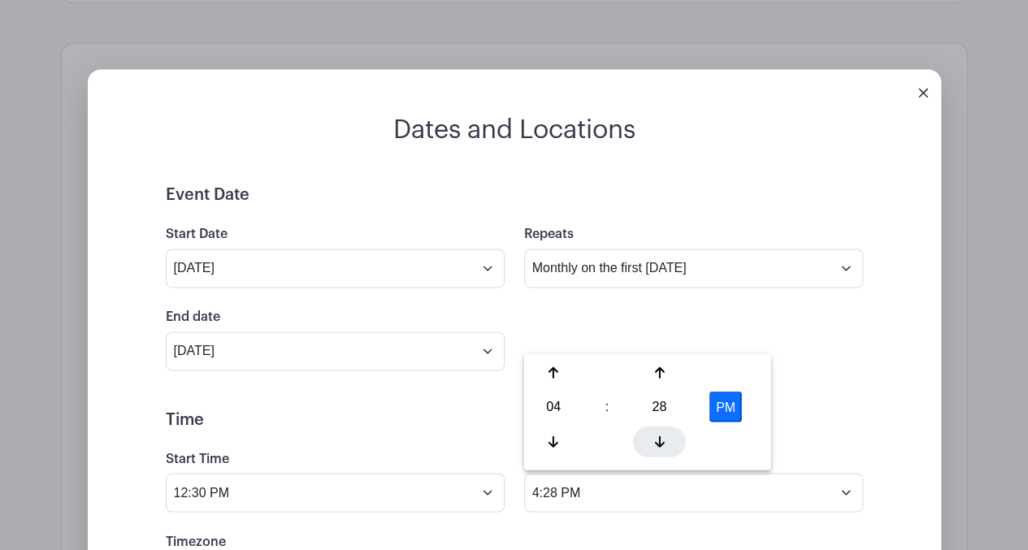
click at [662, 441] on icon at bounding box center [659, 441] width 10 height 13
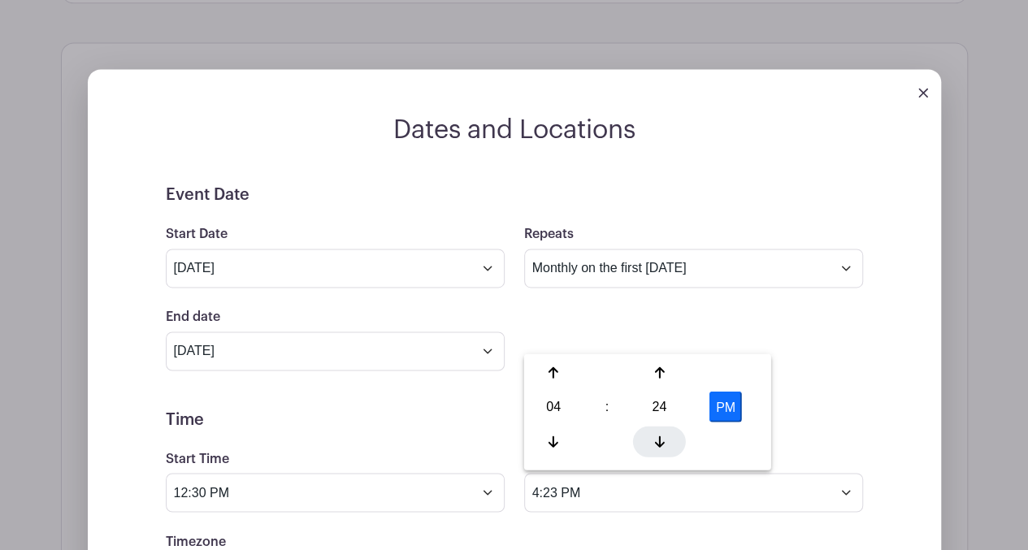
click at [662, 441] on icon at bounding box center [659, 441] width 10 height 13
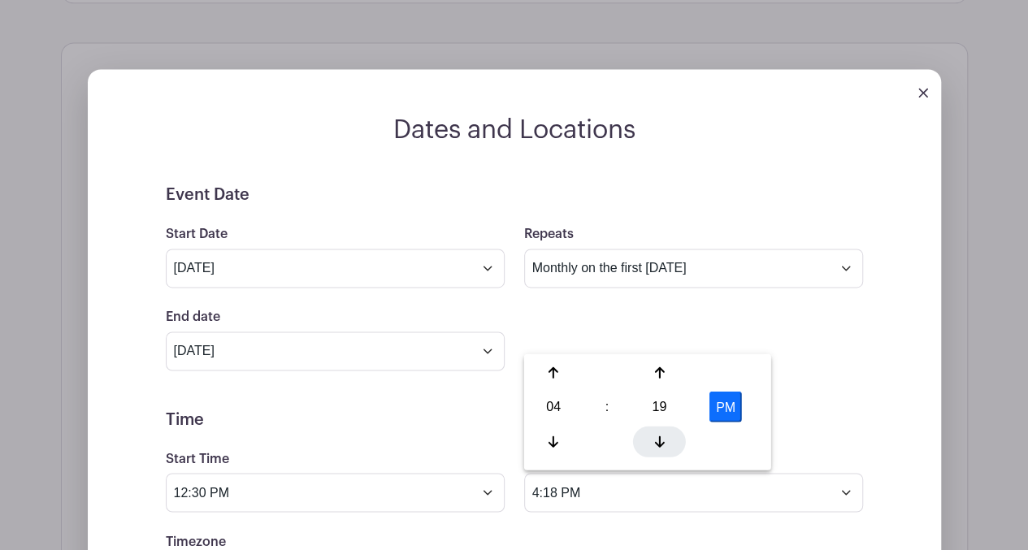
click at [662, 441] on icon at bounding box center [659, 441] width 10 height 13
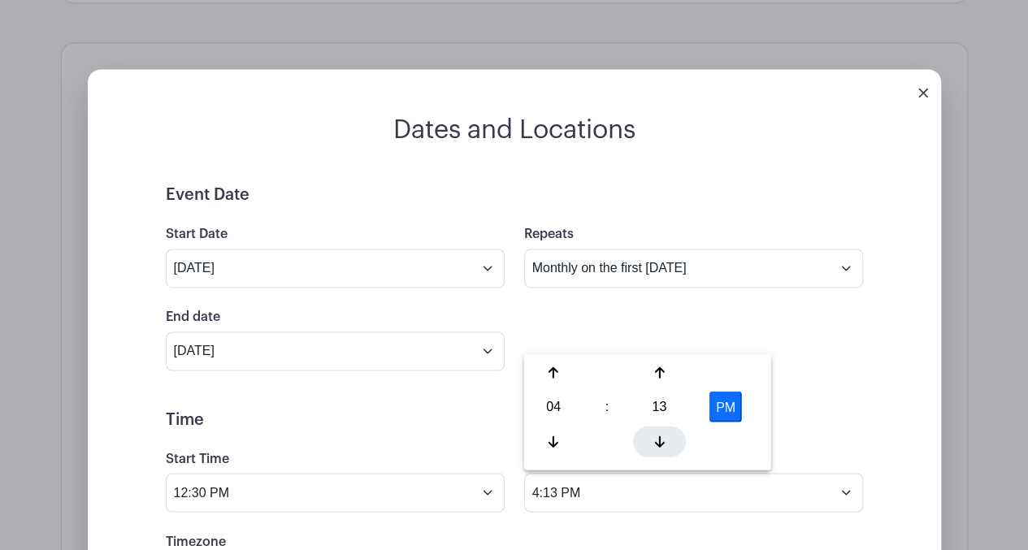
click at [662, 441] on icon at bounding box center [659, 441] width 10 height 13
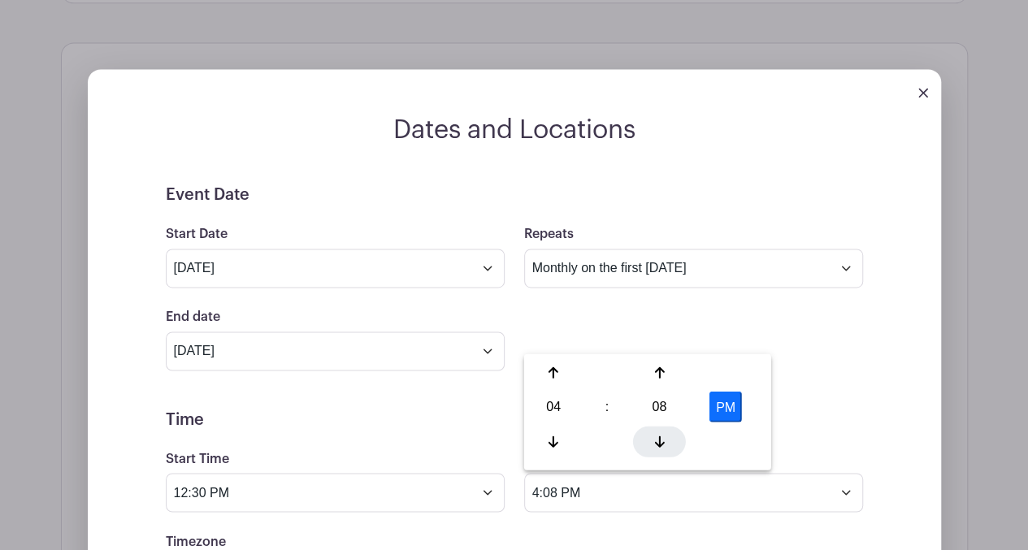
click at [662, 441] on icon at bounding box center [659, 441] width 10 height 13
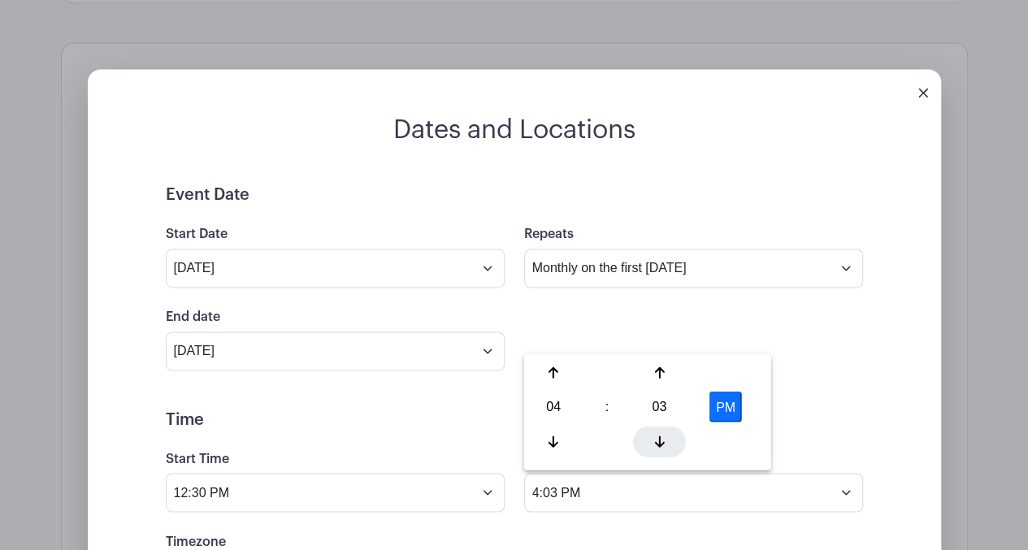
click at [662, 441] on icon at bounding box center [659, 441] width 10 height 13
click at [664, 371] on div at bounding box center [659, 372] width 53 height 31
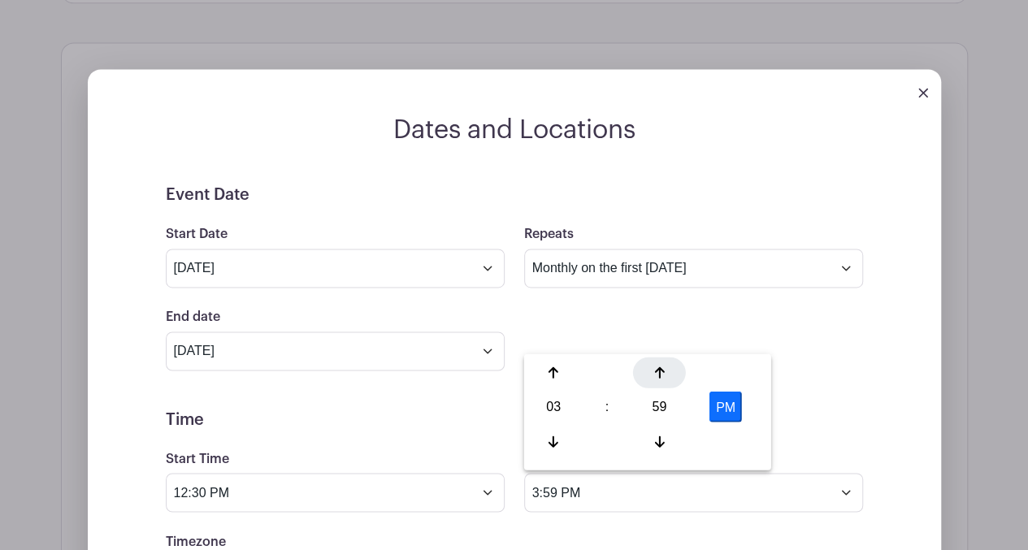
type input "4:00 PM"
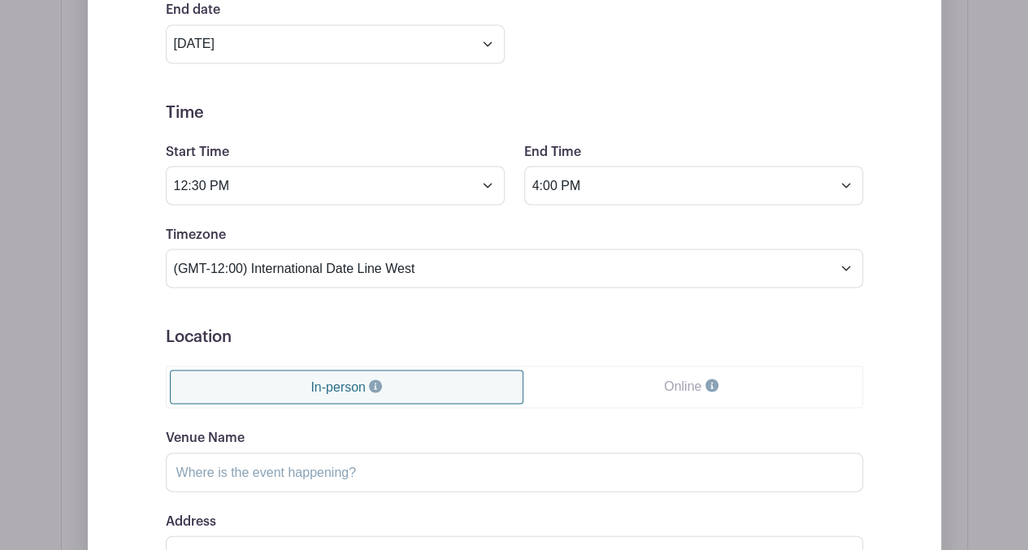
scroll to position [1457, 0]
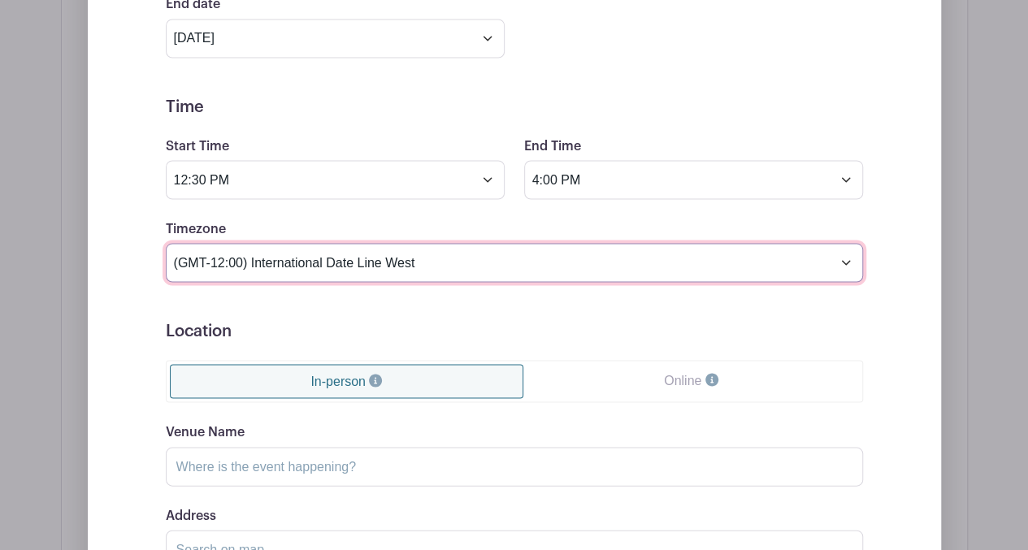
click at [842, 262] on select "(GMT-12:00) International Date Line West (GMT-11:00) [US_STATE] (GMT-11:00) [GE…" at bounding box center [514, 262] width 697 height 39
select select "Pacific Time ([GEOGRAPHIC_DATA] & [GEOGRAPHIC_DATA])"
click at [166, 243] on select "(GMT-12:00) International Date Line West (GMT-11:00) [US_STATE] (GMT-11:00) [GE…" at bounding box center [514, 262] width 697 height 39
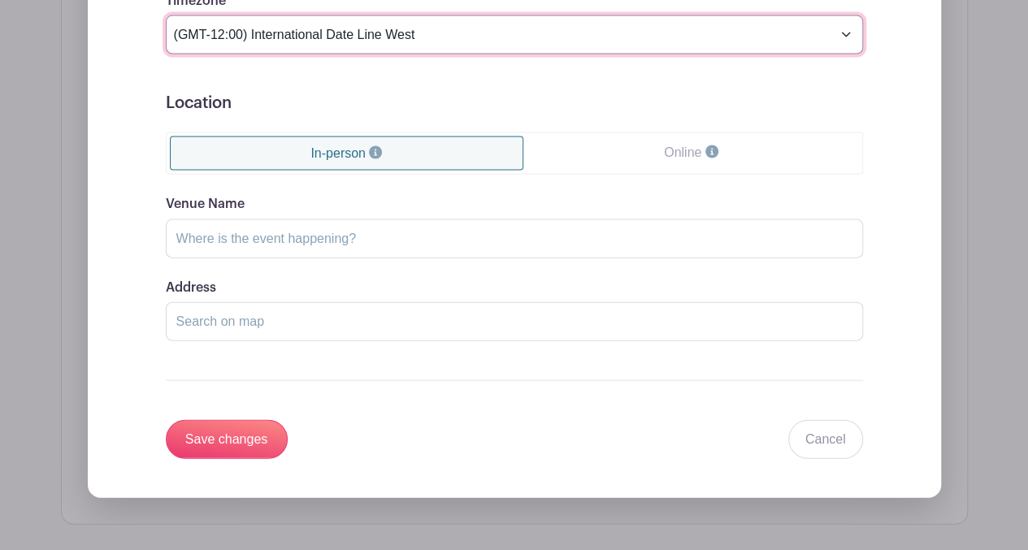
scroll to position [1687, 0]
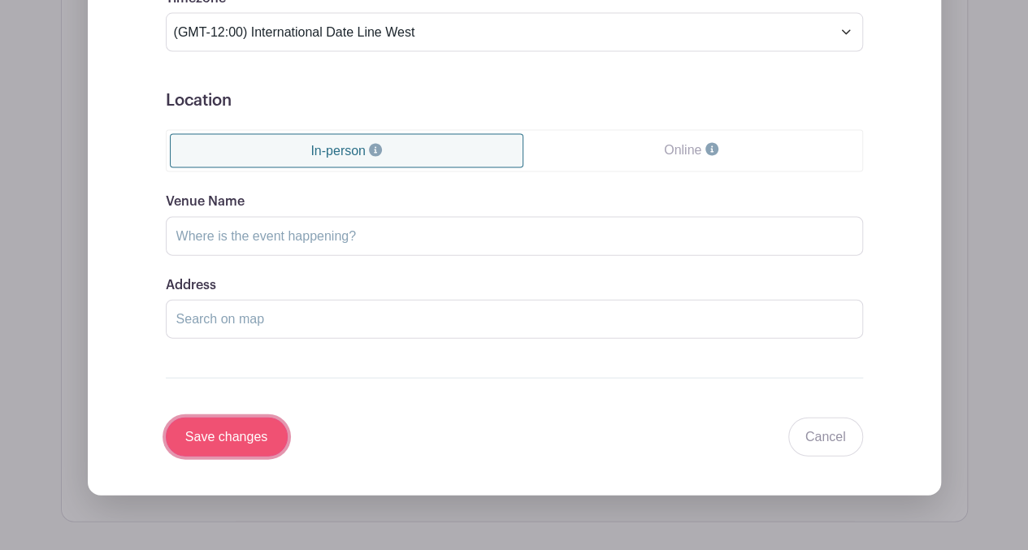
click at [241, 420] on input "Save changes" at bounding box center [227, 437] width 122 height 39
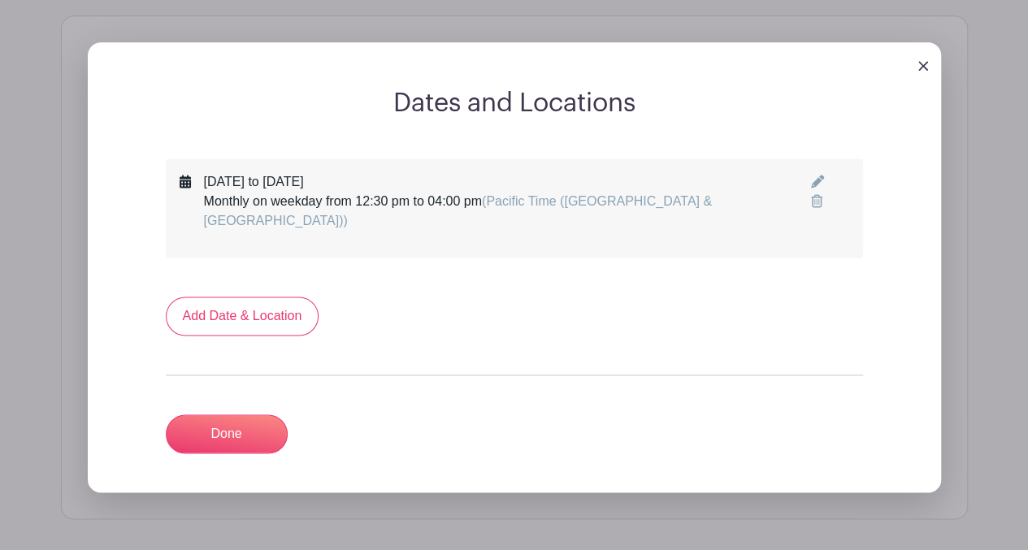
scroll to position [1050, 0]
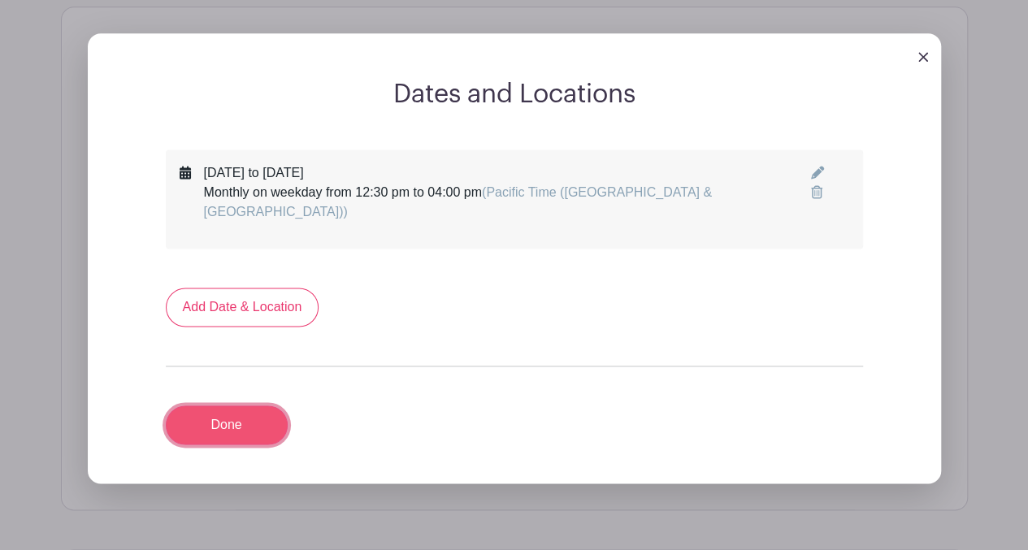
click at [219, 407] on link "Done" at bounding box center [227, 425] width 122 height 39
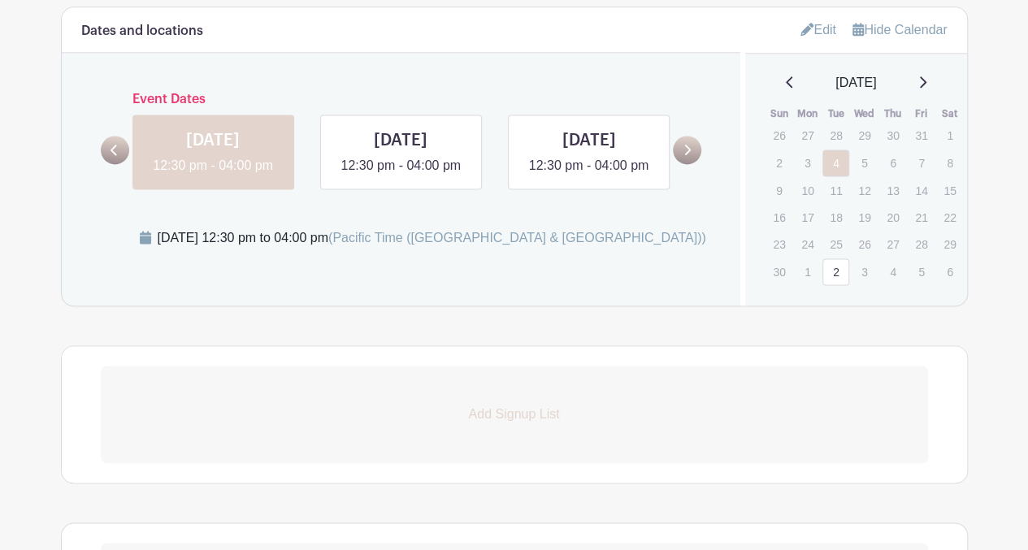
scroll to position [1043, 0]
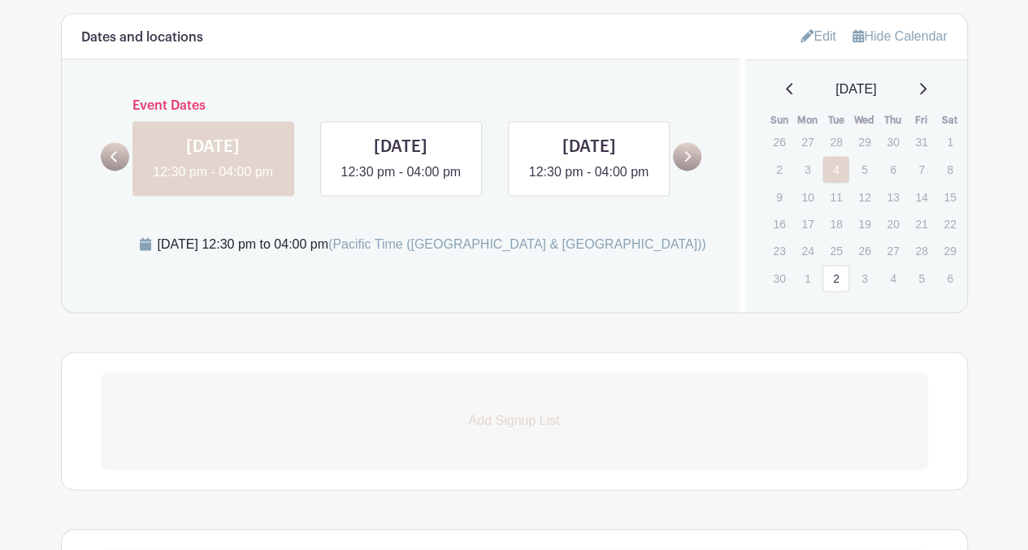
click at [493, 411] on p "Add Signup List" at bounding box center [514, 421] width 827 height 20
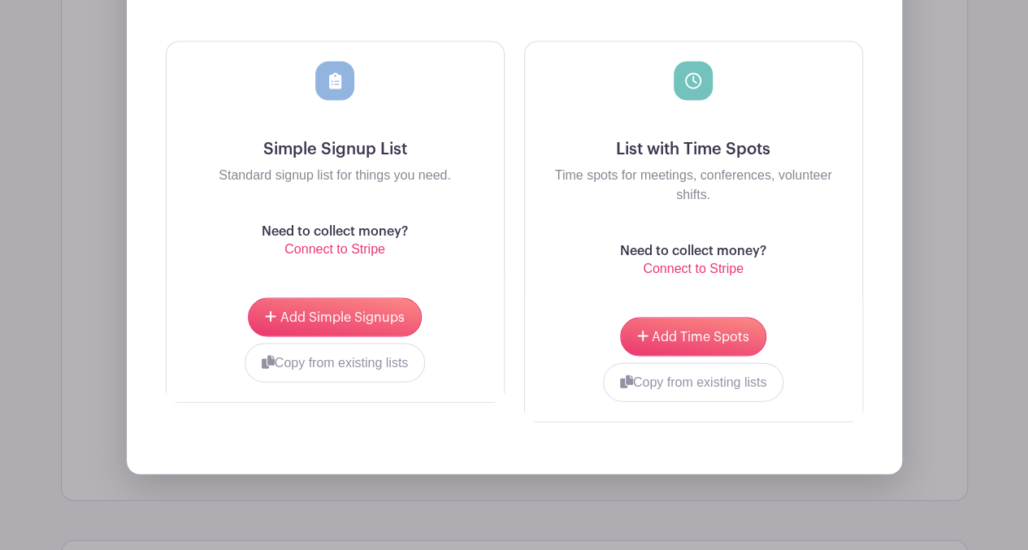
scroll to position [1592, 0]
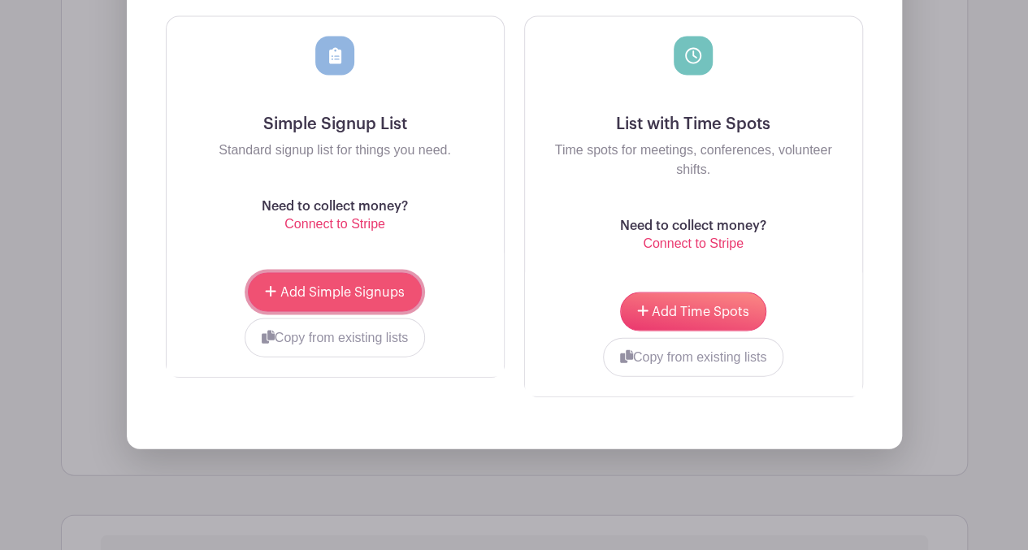
click at [377, 286] on span "Add Simple Signups" at bounding box center [342, 292] width 124 height 13
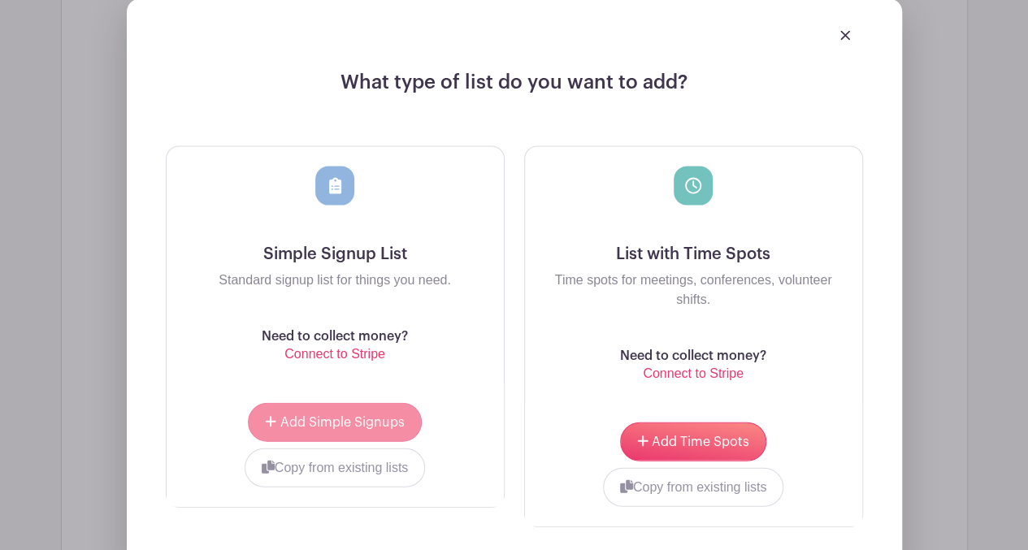
scroll to position [1722, 0]
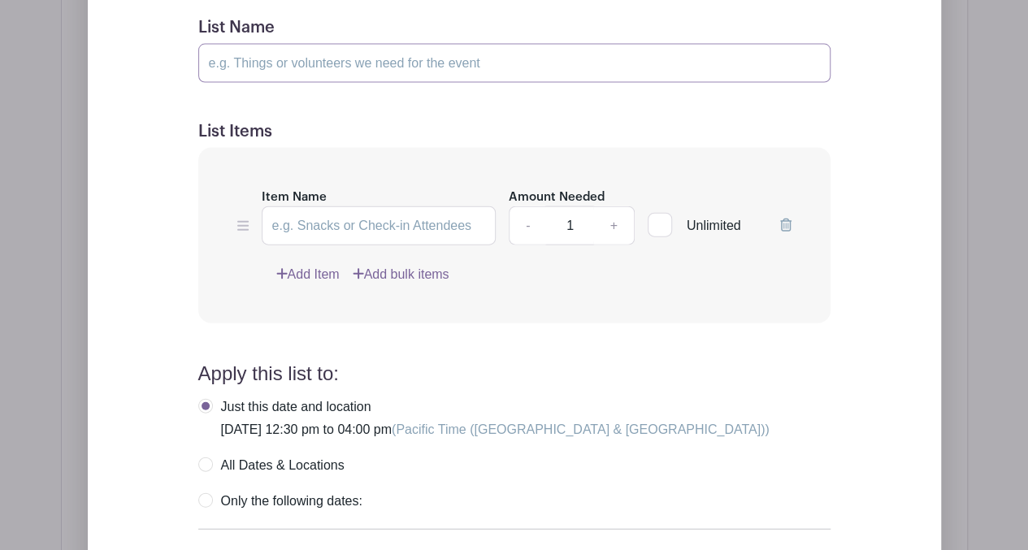
click at [328, 54] on input "List Name" at bounding box center [514, 63] width 632 height 39
type input "Volunteer Positions"
click at [475, 217] on input "Item Name" at bounding box center [379, 225] width 235 height 39
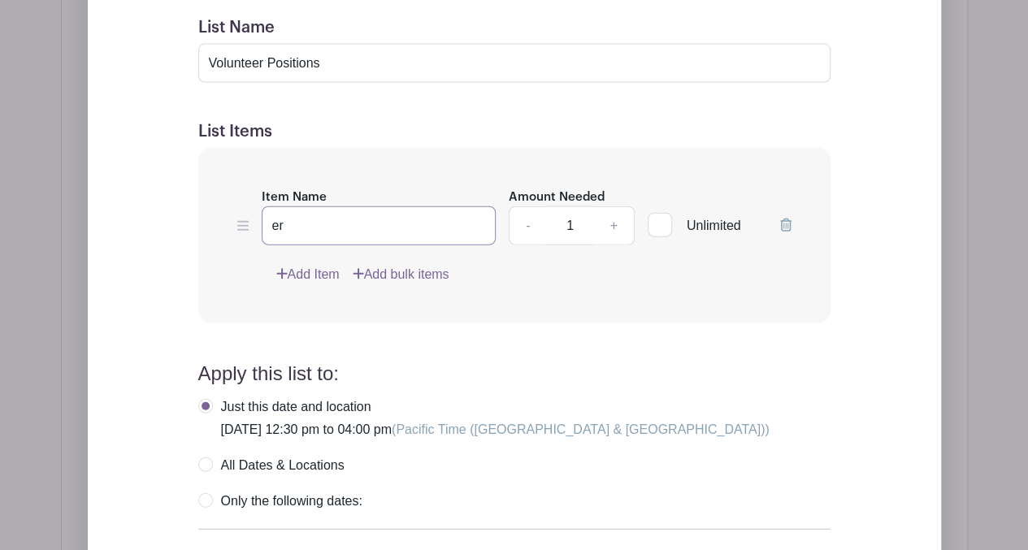
type input "r"
type input "[PERSON_NAME]"
click at [617, 228] on link "+" at bounding box center [613, 225] width 41 height 39
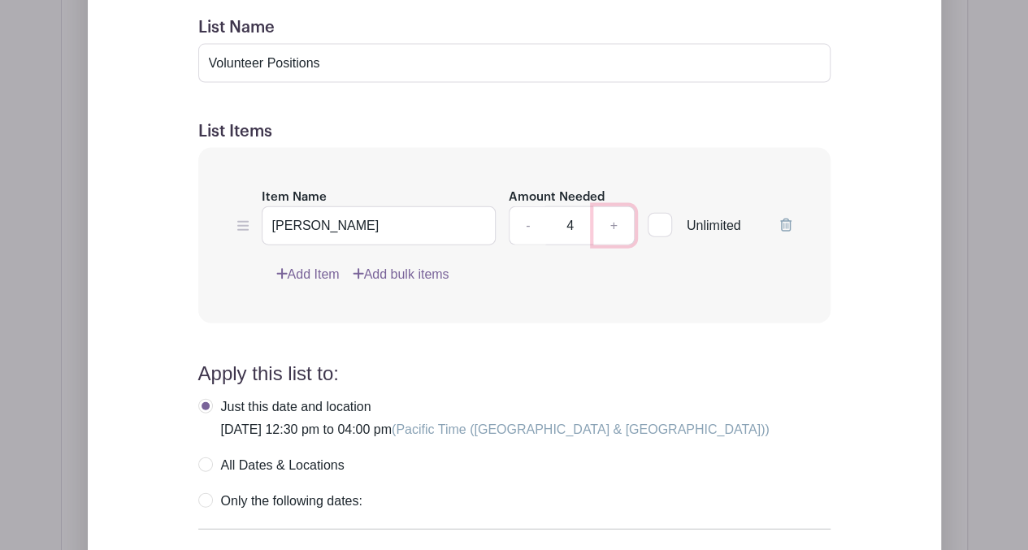
click at [617, 228] on link "+" at bounding box center [613, 225] width 41 height 39
type input "8"
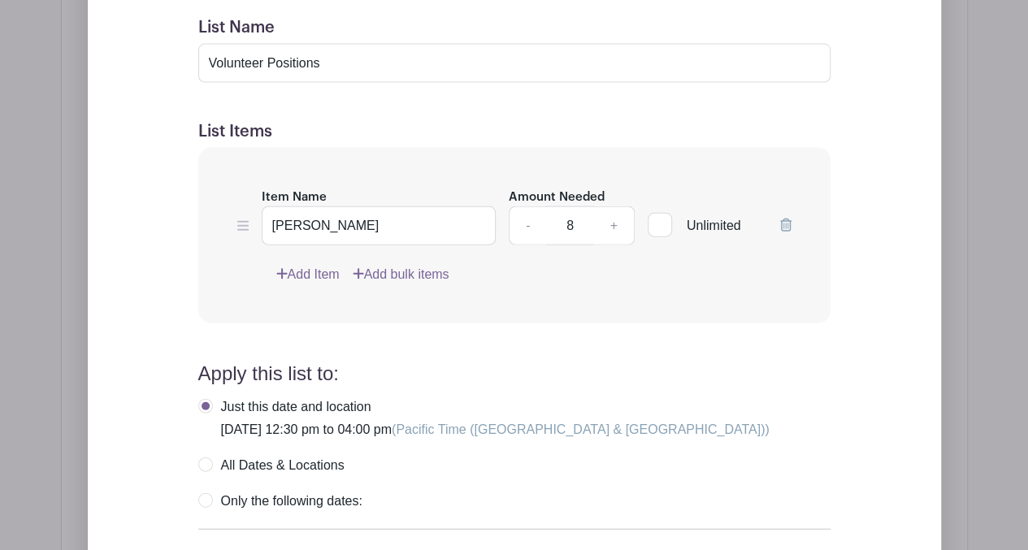
click at [206, 459] on label "All Dates & Locations" at bounding box center [271, 466] width 146 height 16
radio input "true"
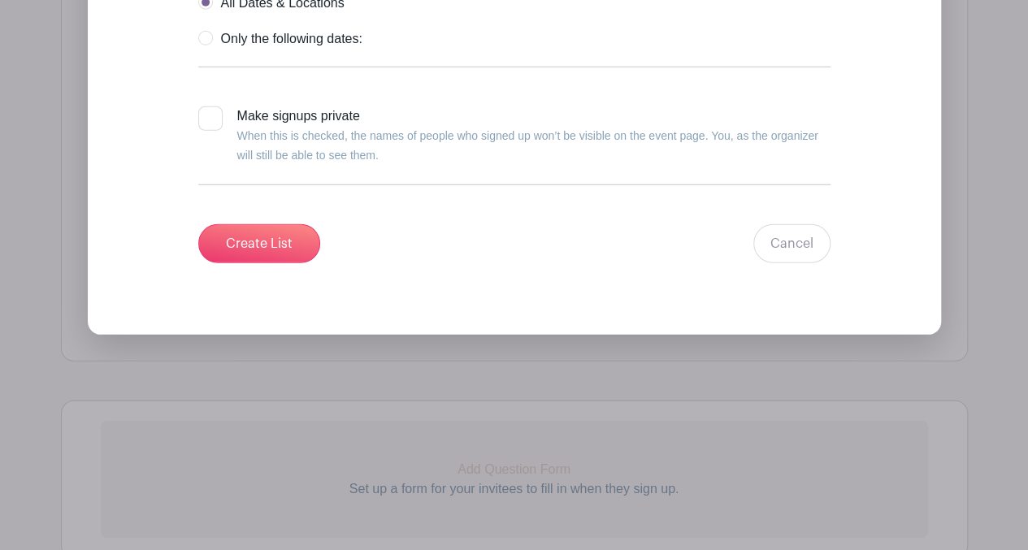
scroll to position [2178, 0]
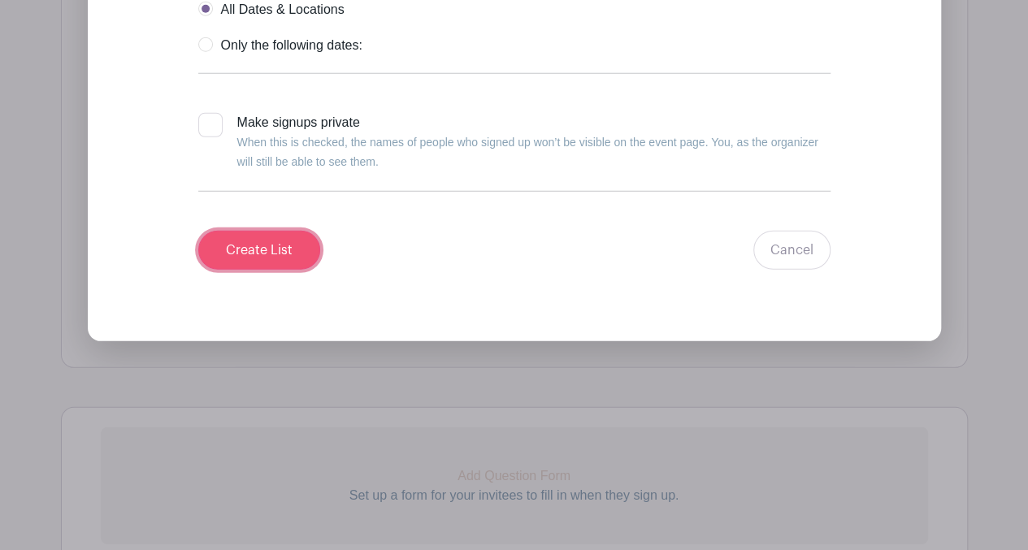
click at [272, 253] on input "Create List" at bounding box center [259, 250] width 122 height 39
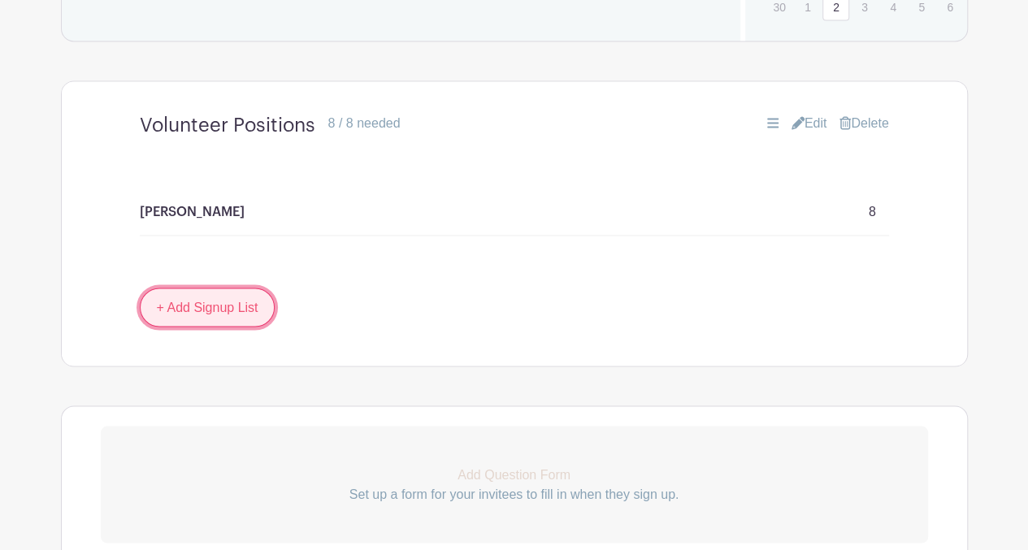
click at [207, 303] on link "+ Add Signup List" at bounding box center [208, 307] width 136 height 39
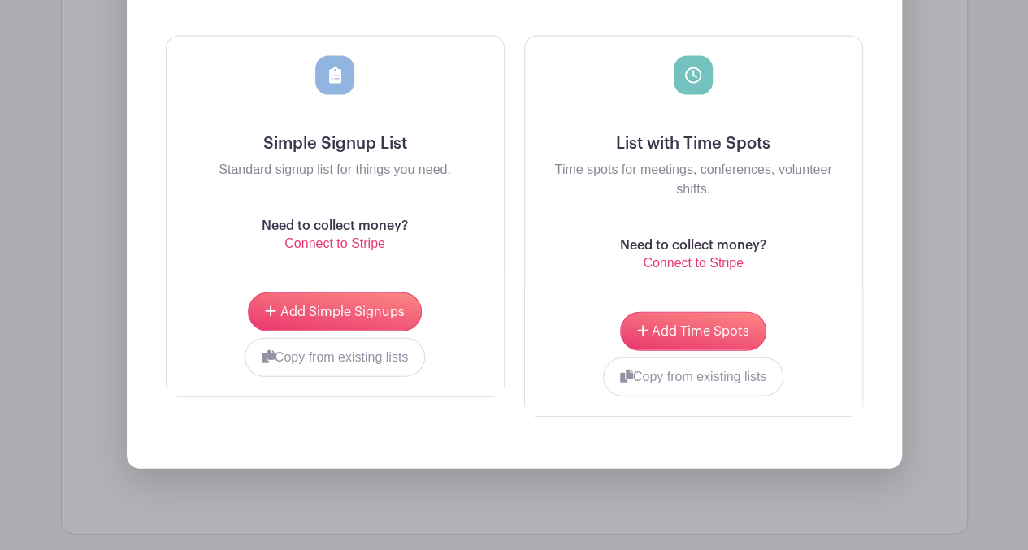
scroll to position [1785, 0]
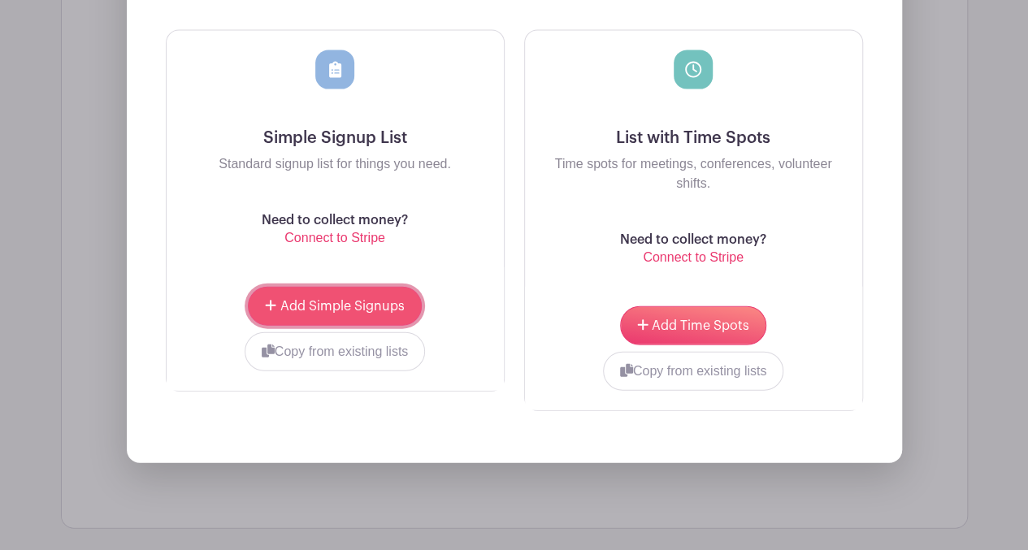
click at [351, 309] on button "Add Simple Signups" at bounding box center [334, 306] width 173 height 39
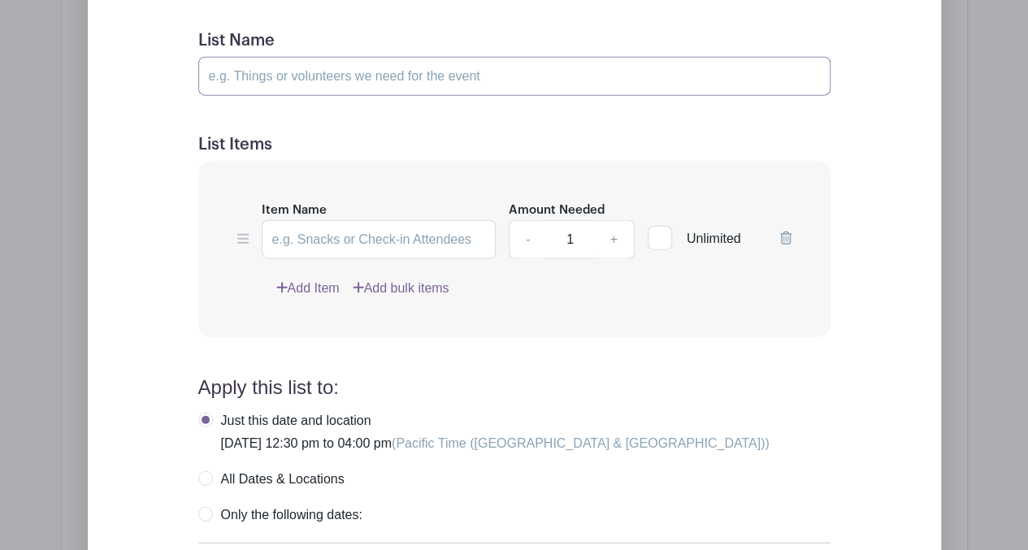
click at [384, 76] on input "List Name" at bounding box center [514, 76] width 632 height 39
type input "Employee Positions"
click at [294, 234] on input "Item Name" at bounding box center [379, 239] width 235 height 39
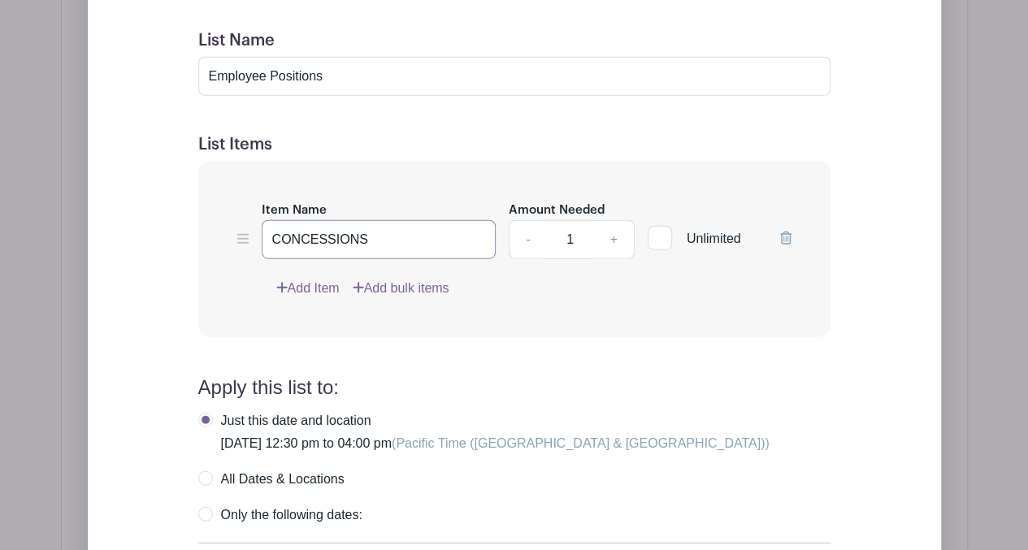
type input "CONCESSIONS"
click at [613, 239] on link "+" at bounding box center [613, 239] width 41 height 39
type input "2"
click at [205, 474] on label "All Dates & Locations" at bounding box center [271, 479] width 146 height 16
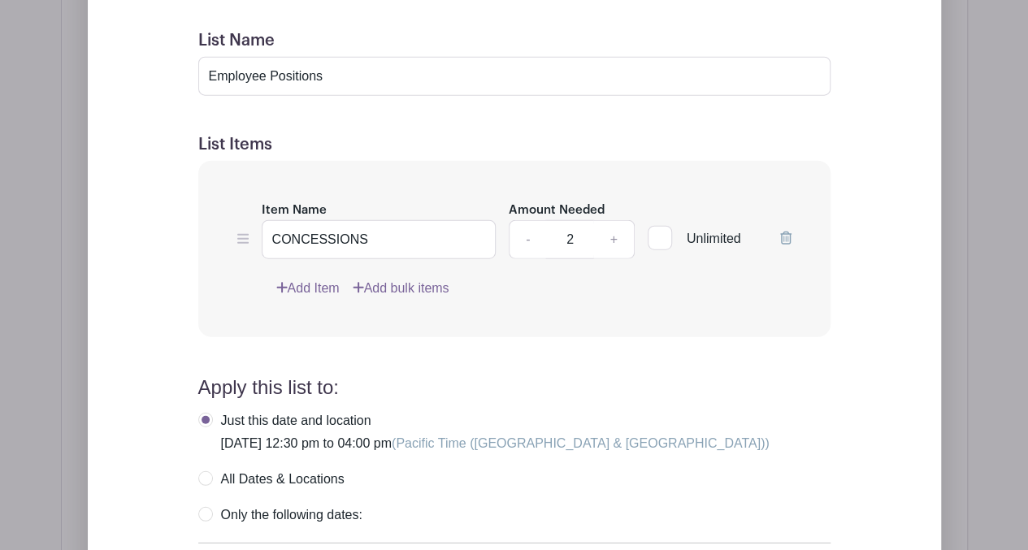
radio input "true"
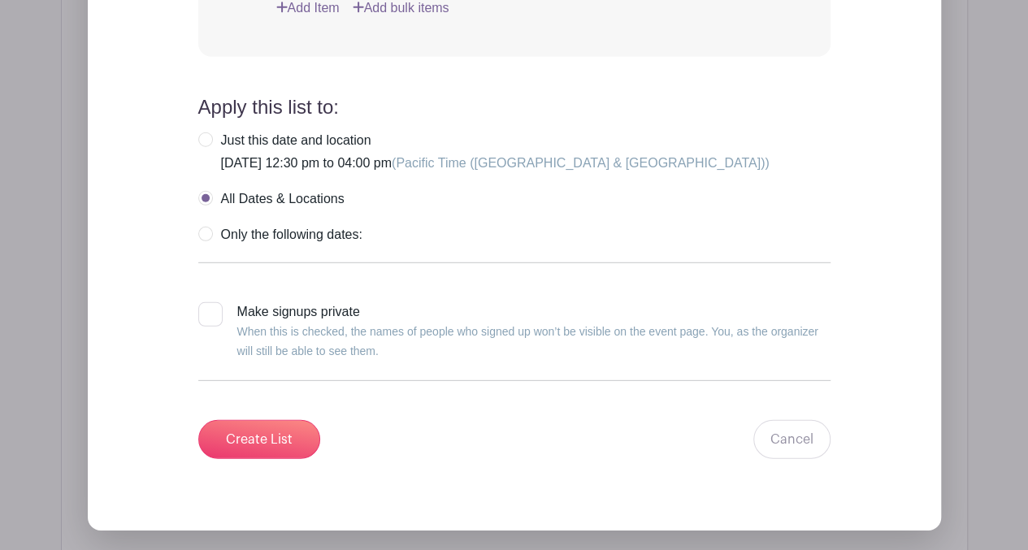
scroll to position [2297, 0]
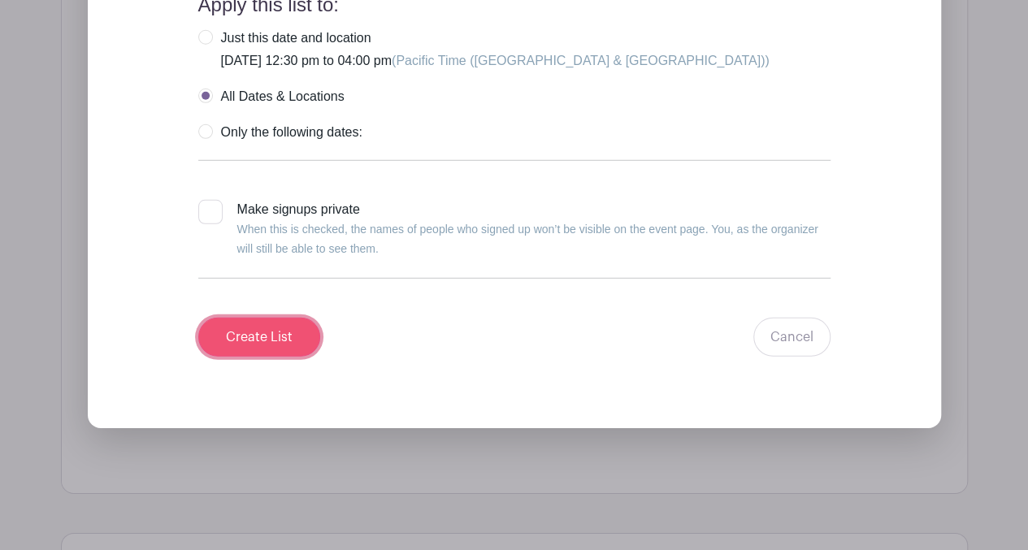
click at [262, 329] on input "Create List" at bounding box center [259, 337] width 122 height 39
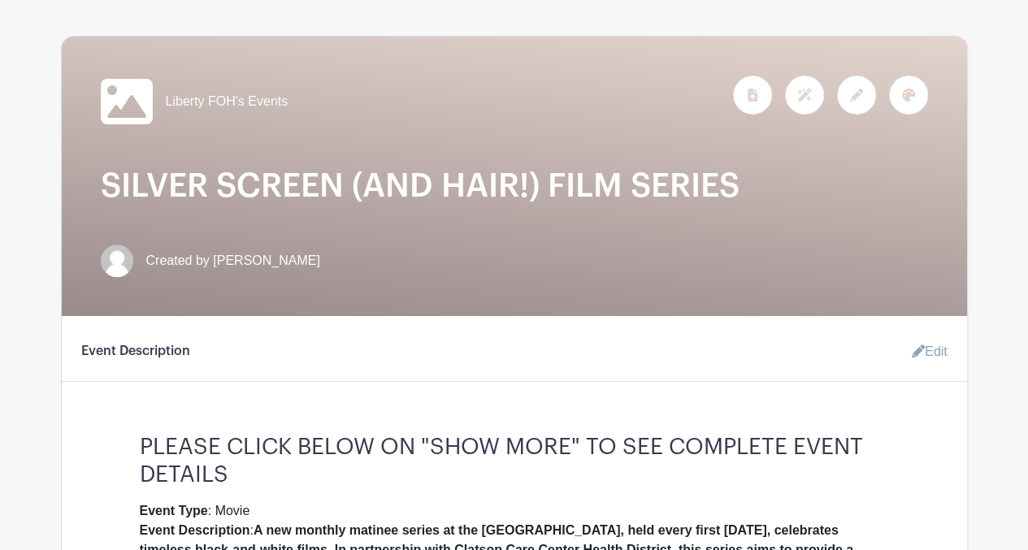
scroll to position [86, 0]
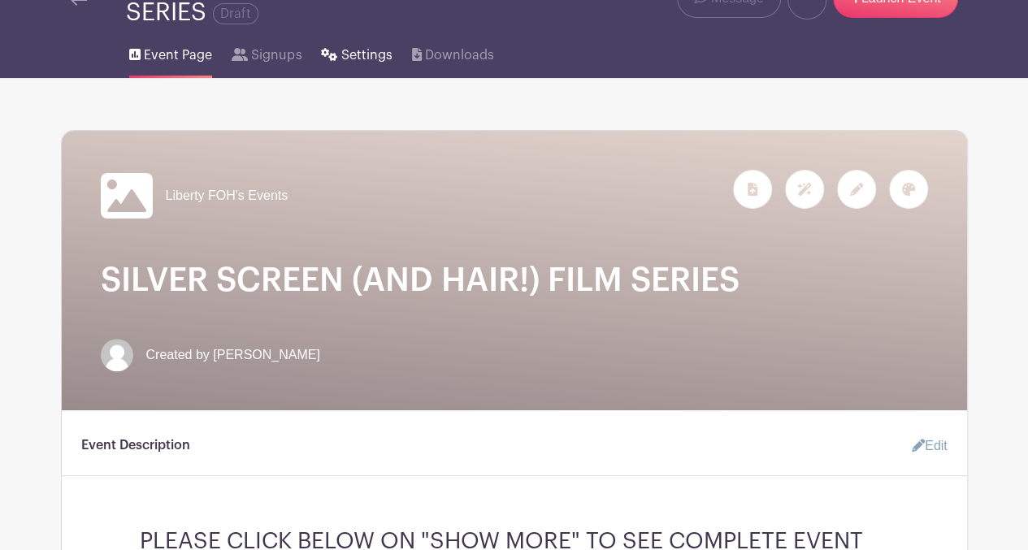
click at [346, 59] on span "Settings" at bounding box center [366, 56] width 51 height 20
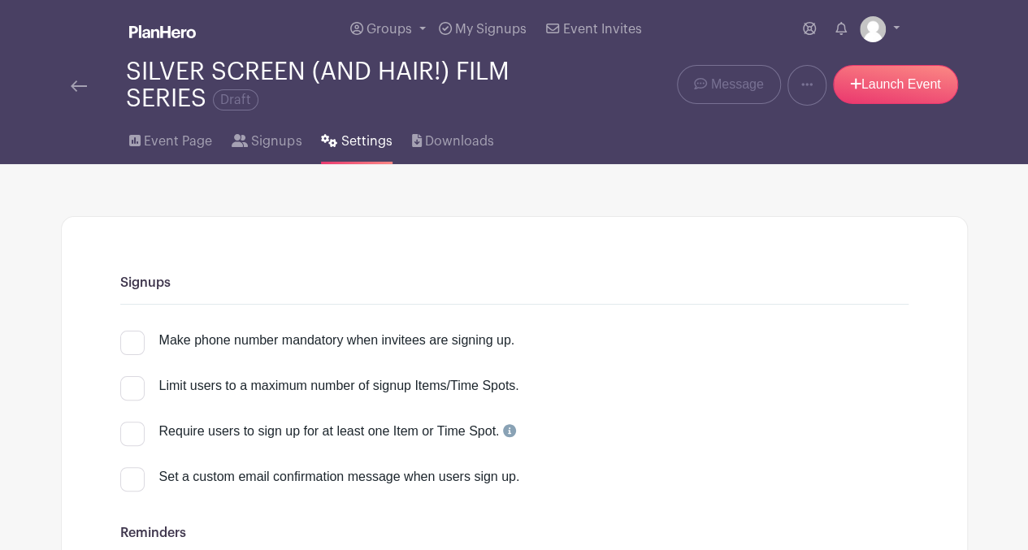
click at [130, 340] on div at bounding box center [132, 343] width 24 height 24
click at [130, 340] on input "Make phone number mandatory when invitees are signing up." at bounding box center [125, 336] width 11 height 11
checkbox input "true"
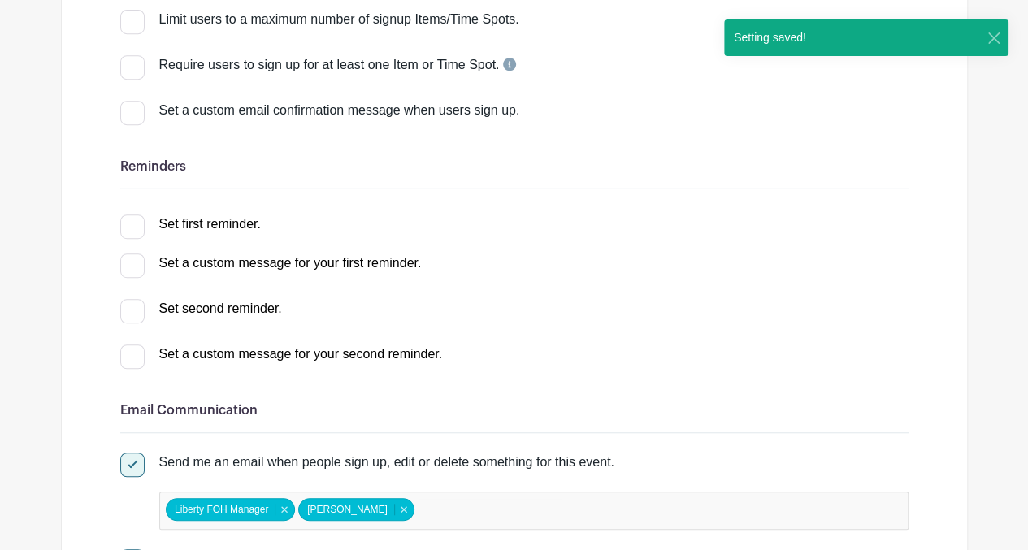
scroll to position [435, 0]
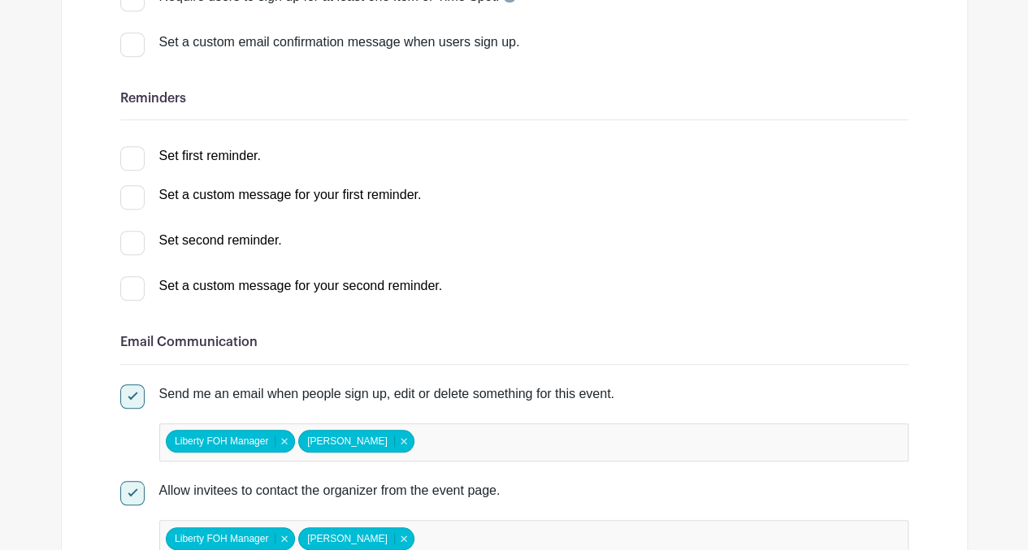
click at [128, 160] on div at bounding box center [132, 158] width 24 height 24
click at [128, 157] on input "Set first reminder." at bounding box center [125, 151] width 11 height 11
checkbox input "true"
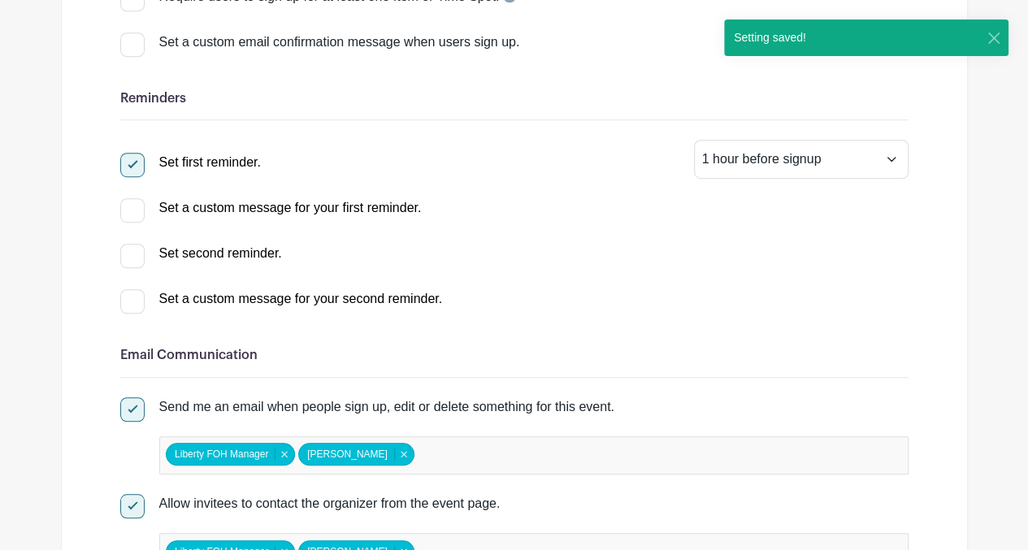
click at [137, 262] on div at bounding box center [132, 256] width 24 height 24
click at [131, 254] on input "Set second reminder." at bounding box center [125, 249] width 11 height 11
select select "2"
checkbox input "true"
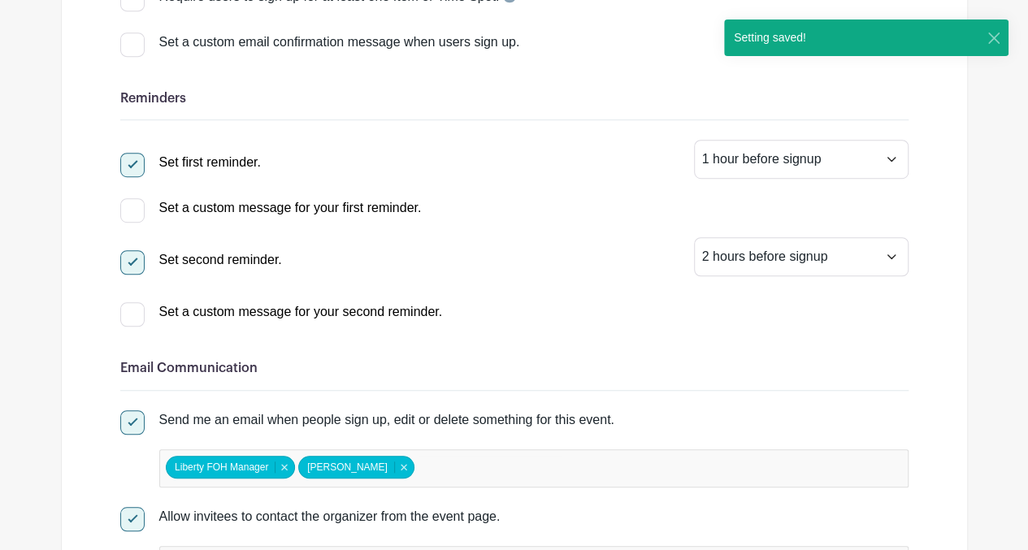
scroll to position [0, 0]
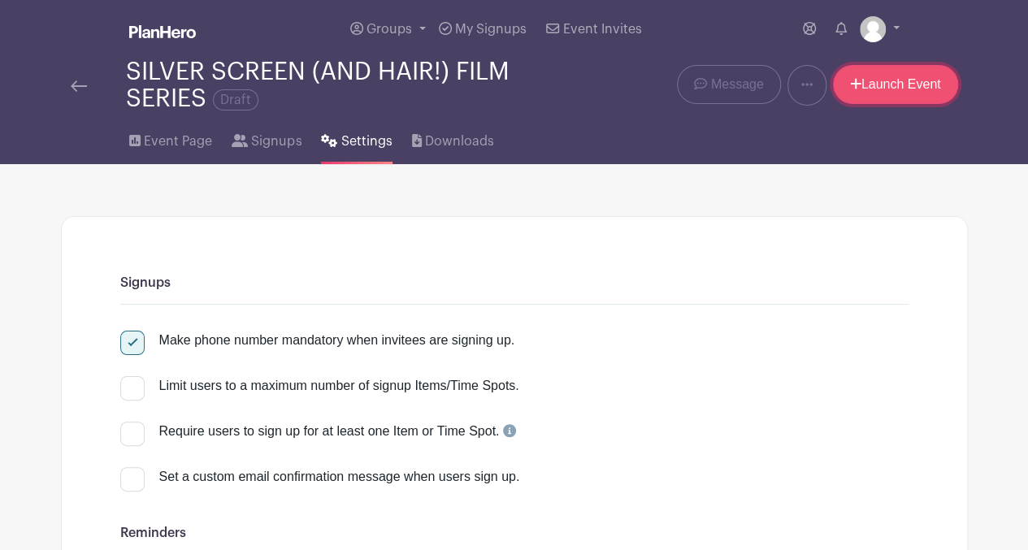
click at [894, 89] on link "Launch Event" at bounding box center [895, 84] width 125 height 39
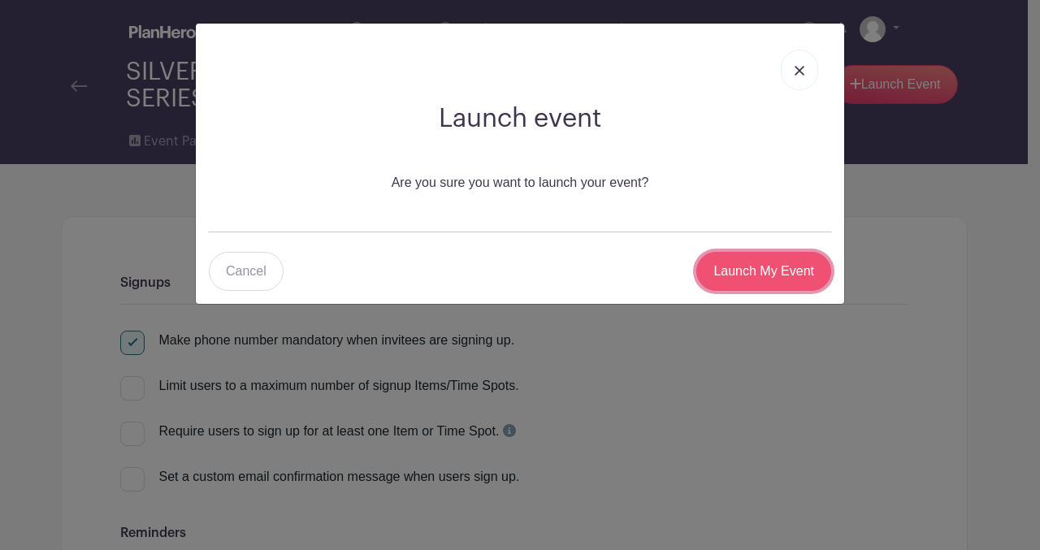
click at [740, 264] on input "Launch My Event" at bounding box center [763, 271] width 135 height 39
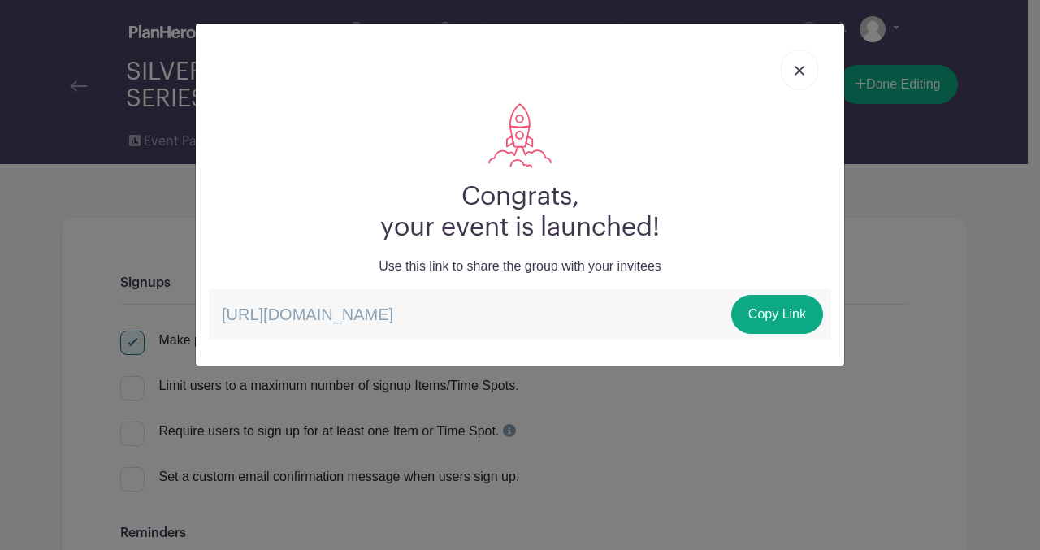
click at [801, 69] on img at bounding box center [800, 71] width 10 height 10
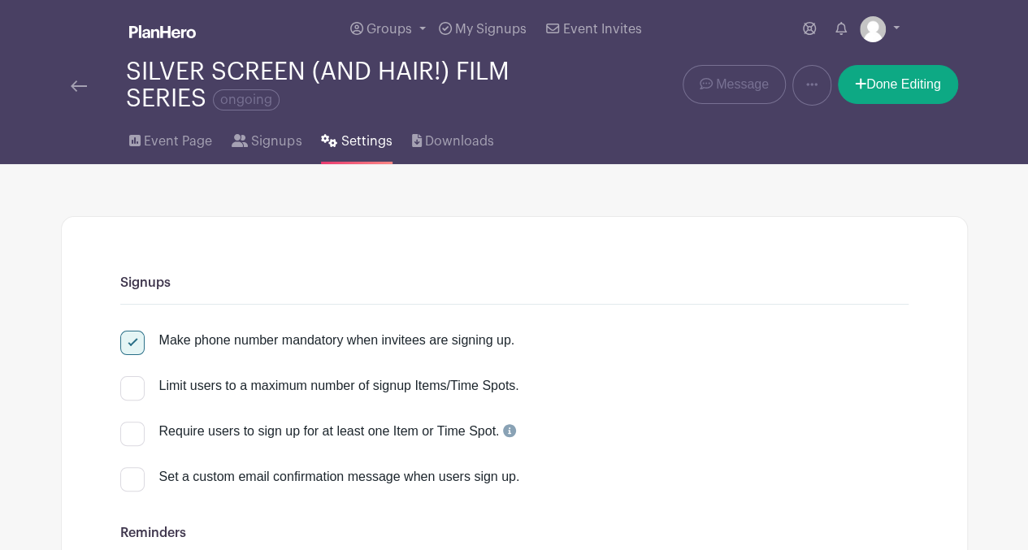
click at [76, 86] on img at bounding box center [79, 85] width 16 height 11
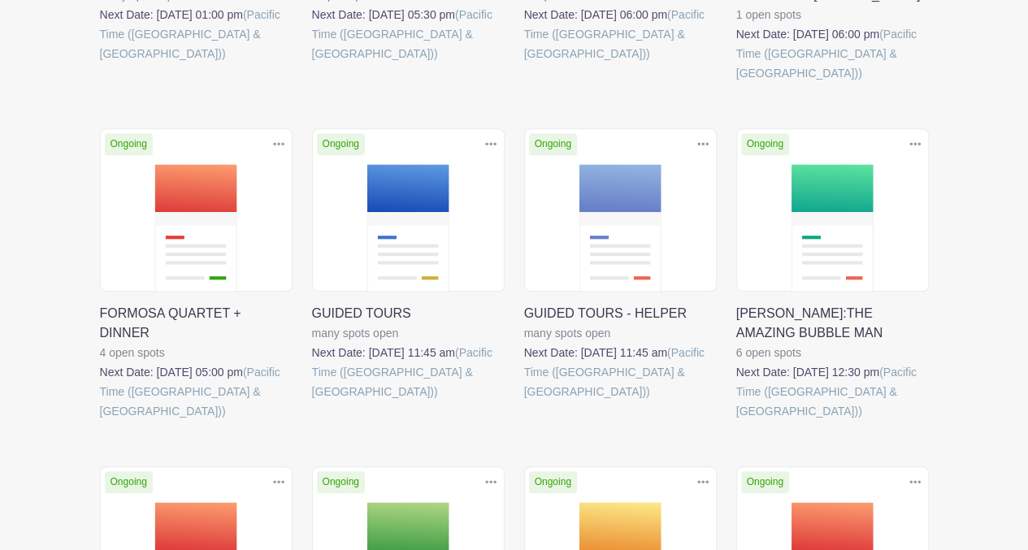
scroll to position [1157, 0]
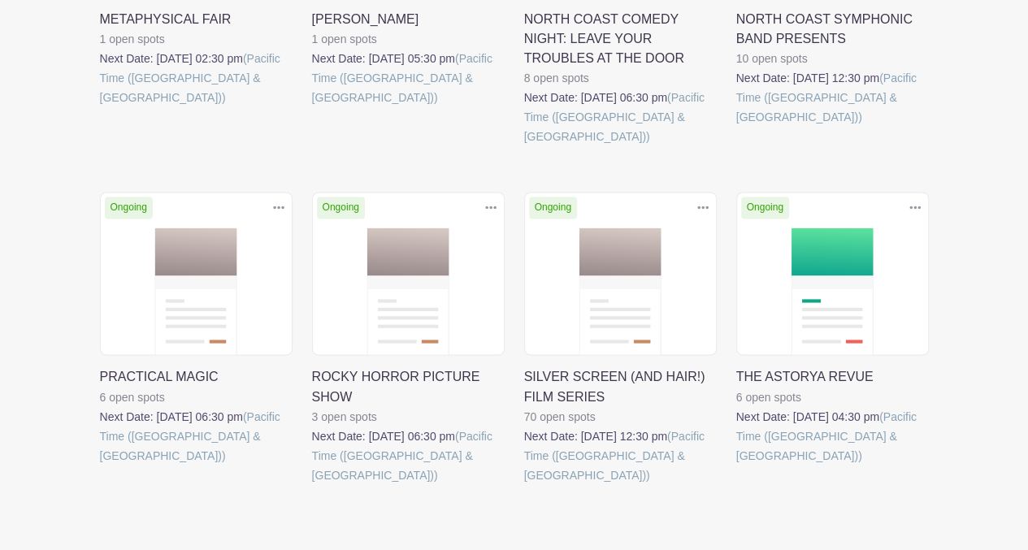
click at [100, 465] on link at bounding box center [100, 465] width 0 height 0
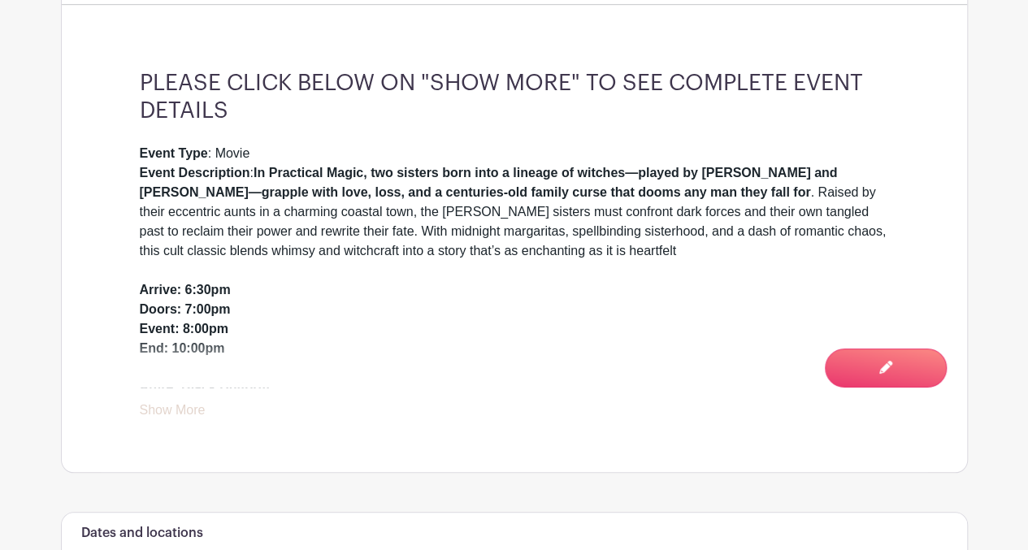
scroll to position [490, 0]
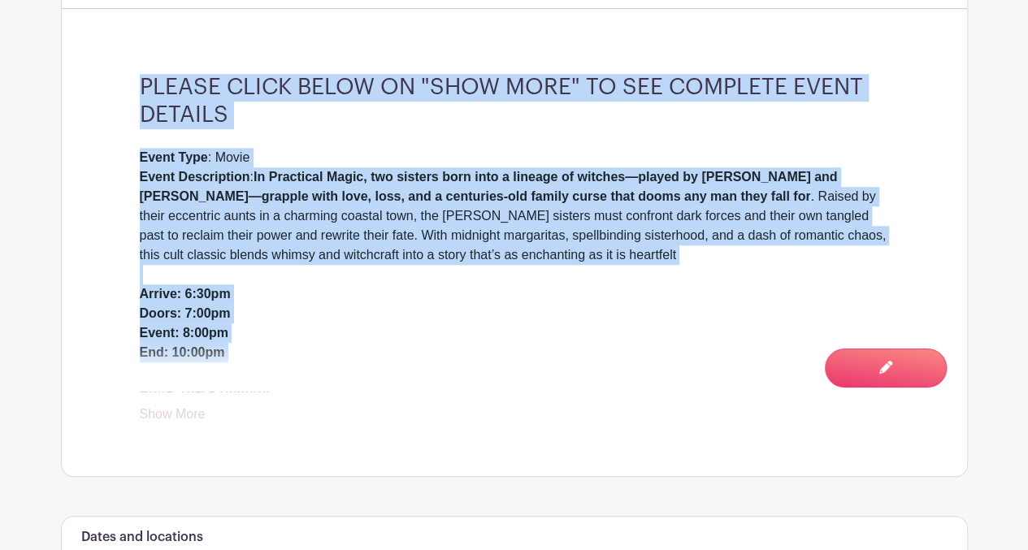
drag, startPoint x: 140, startPoint y: 79, endPoint x: 220, endPoint y: 363, distance: 295.6
click at [220, 363] on div "PLEASE CLICK BELOW ON "SHOW MORE" TO SEE COMPLETE EVENT DETAILS Event Type : Mo…" at bounding box center [514, 249] width 827 height 454
drag, startPoint x: 220, startPoint y: 363, endPoint x: 180, endPoint y: 415, distance: 66.0
click at [180, 415] on link "Show More" at bounding box center [173, 417] width 66 height 20
click at [301, 107] on h3 "PLEASE CLICK BELOW ON "SHOW MORE" TO SEE COMPLETE EVENT DETAILS" at bounding box center [514, 101] width 749 height 54
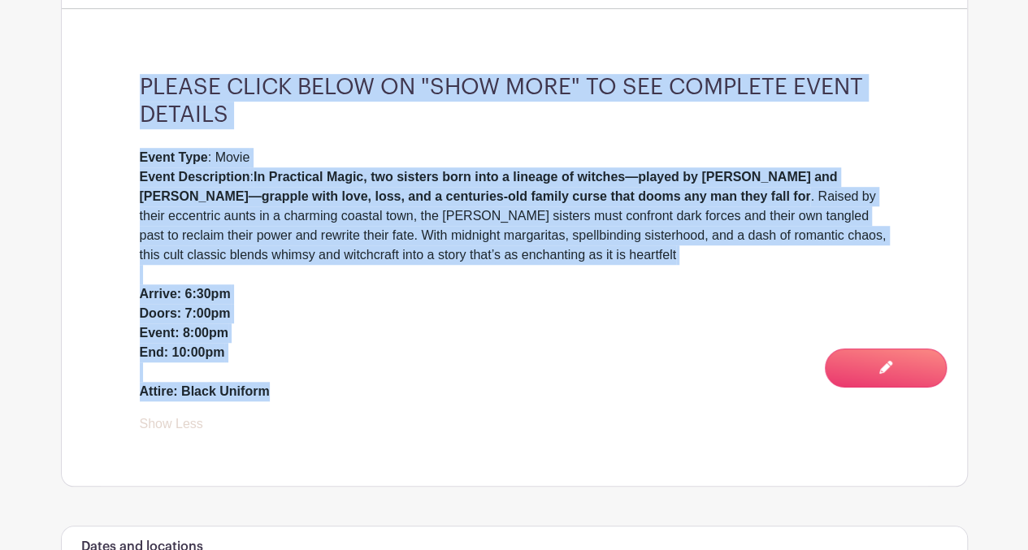
drag, startPoint x: 140, startPoint y: 79, endPoint x: 287, endPoint y: 381, distance: 336.2
click at [287, 381] on div "PLEASE CLICK BELOW ON "SHOW MORE" TO SEE COMPLETE EVENT DETAILS Event Type : Mo…" at bounding box center [514, 254] width 827 height 464
drag, startPoint x: 287, startPoint y: 381, endPoint x: 254, endPoint y: 386, distance: 32.9
copy div "PLEASE CLICK BELOW ON "SHOW MORE" TO SEE COMPLETE EVENT DETAILS Event Type : Mo…"
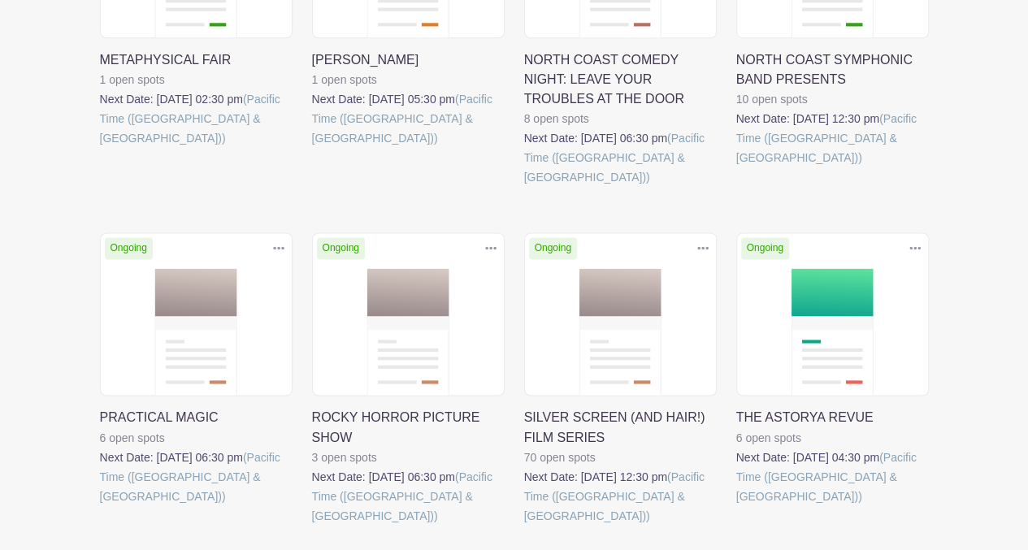
scroll to position [1157, 0]
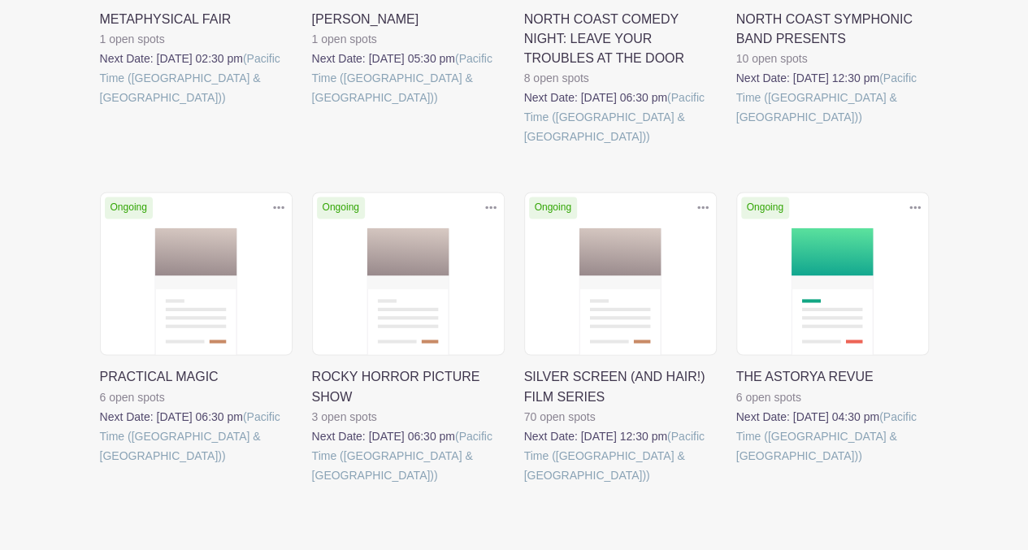
drag, startPoint x: 1035, startPoint y: 398, endPoint x: 1016, endPoint y: 32, distance: 367.0
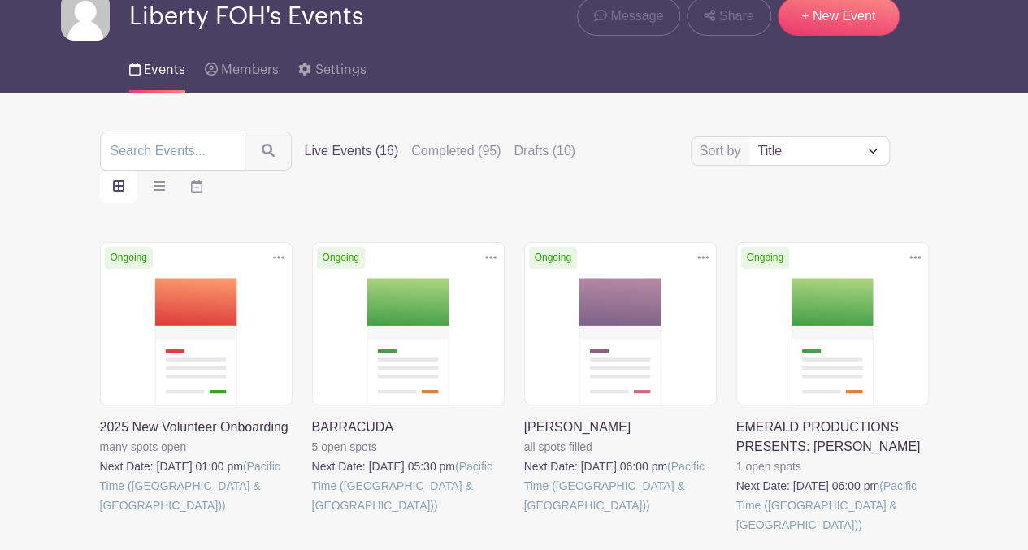
scroll to position [0, 0]
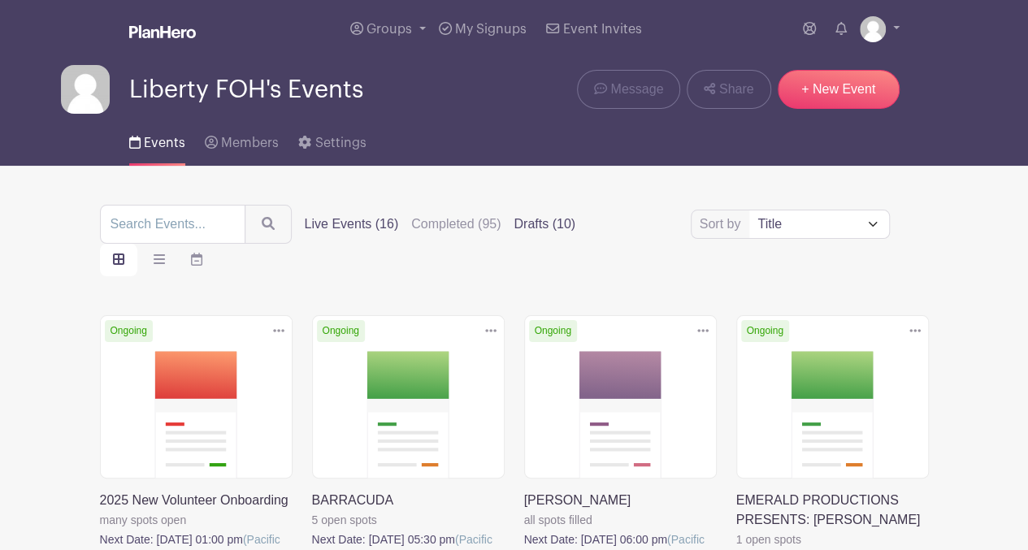
click at [529, 230] on label "Drafts (10)" at bounding box center [545, 225] width 62 height 20
click at [0, 0] on input "Drafts (10)" at bounding box center [0, 0] width 0 height 0
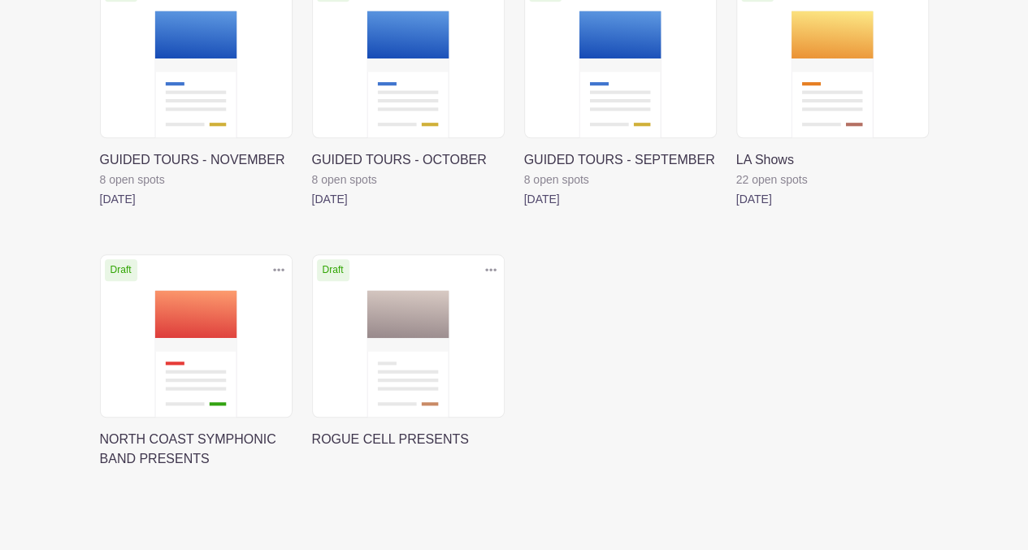
scroll to position [662, 0]
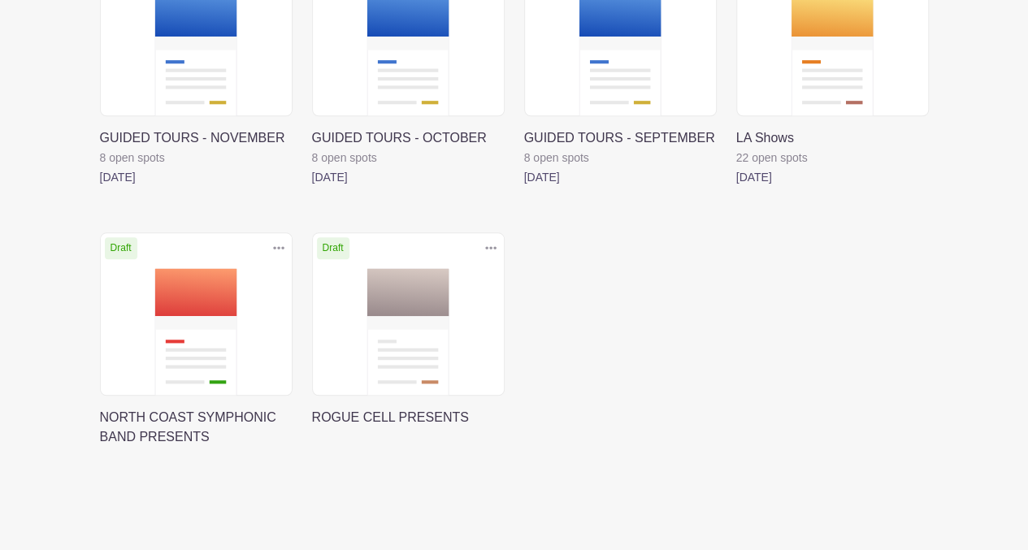
click at [312, 427] on link at bounding box center [312, 427] width 0 height 0
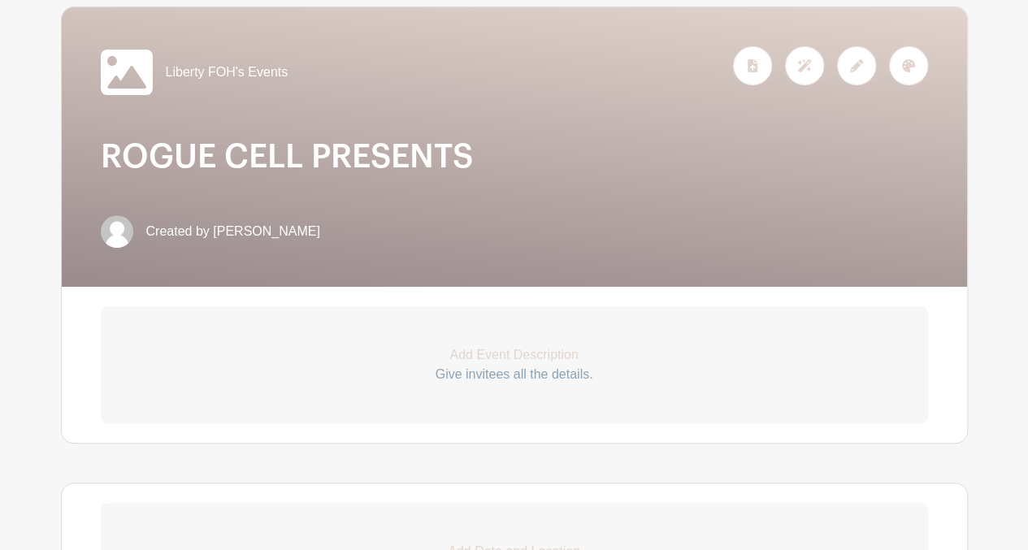
scroll to position [198, 0]
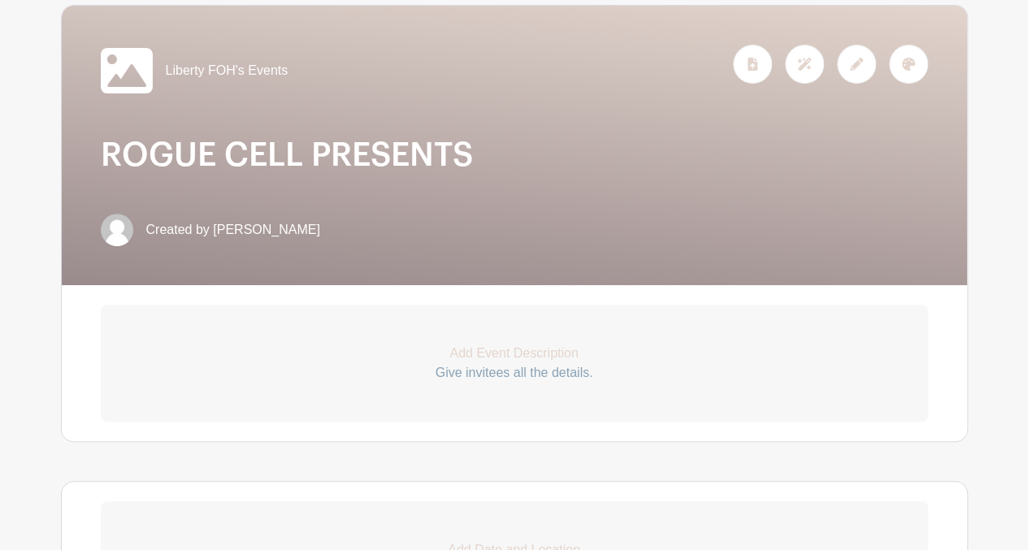
click at [496, 372] on p "Give invitees all the details." at bounding box center [514, 373] width 827 height 20
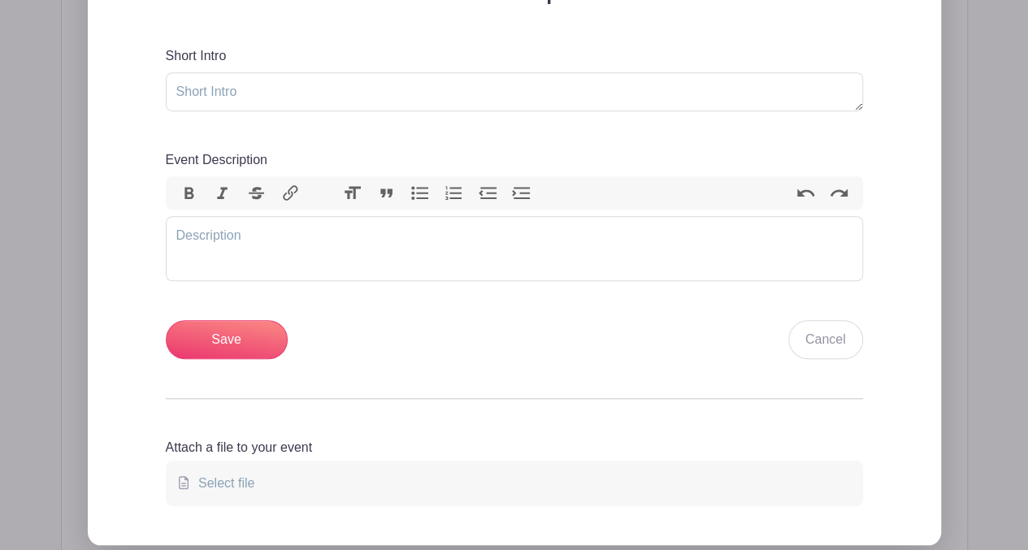
scroll to position [560, 0]
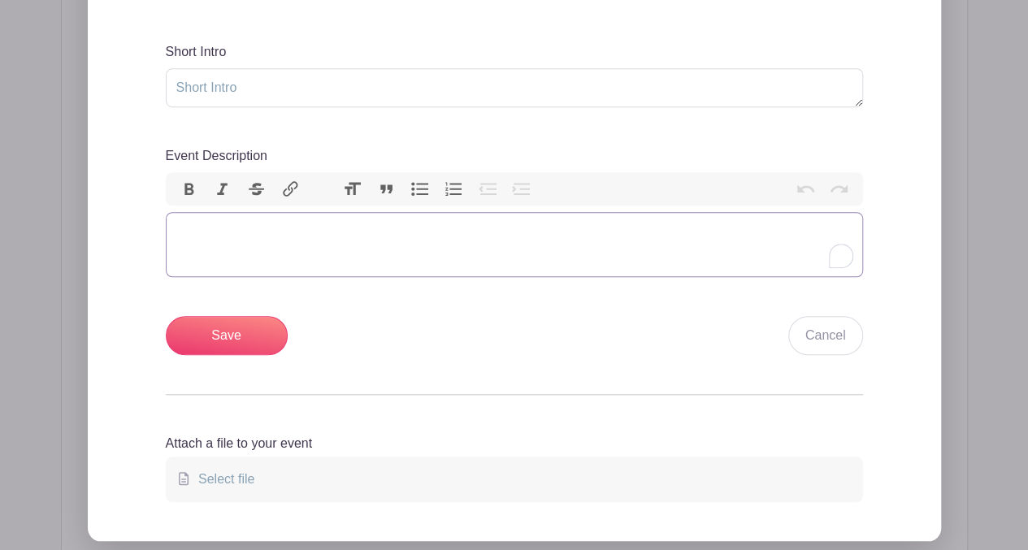
click at [190, 222] on trix-editor "Event Description" at bounding box center [514, 244] width 697 height 65
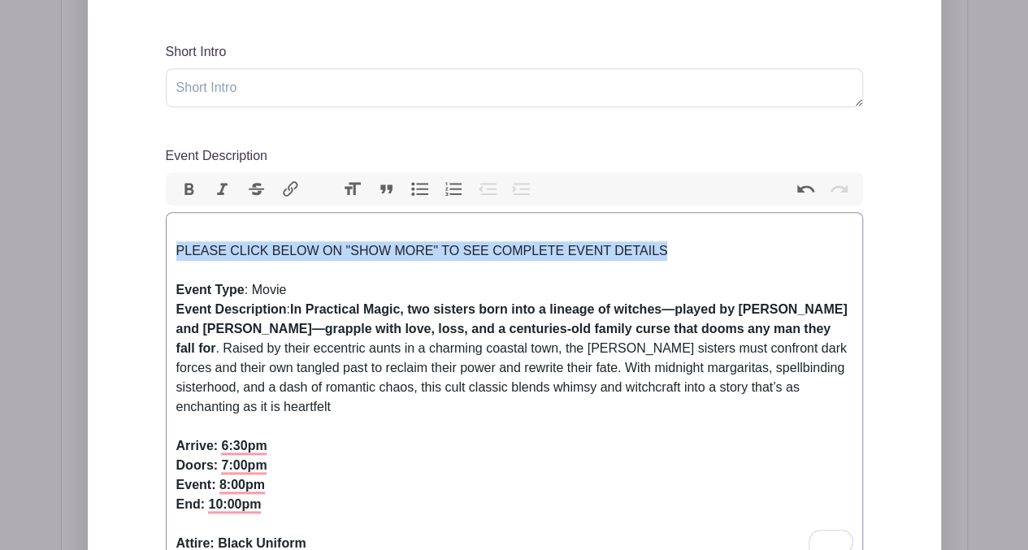
drag, startPoint x: 668, startPoint y: 251, endPoint x: 166, endPoint y: 248, distance: 502.2
click at [166, 248] on trix-editor "PLEASE CLICK BELOW ON "SHOW MORE" TO SEE COMPLETE EVENT DETAILS Event Type : Mo…" at bounding box center [514, 387] width 697 height 351
copy div "PLEASE CLICK BELOW ON "SHOW MORE" TO SEE COMPLETE EVENT DETAILS"
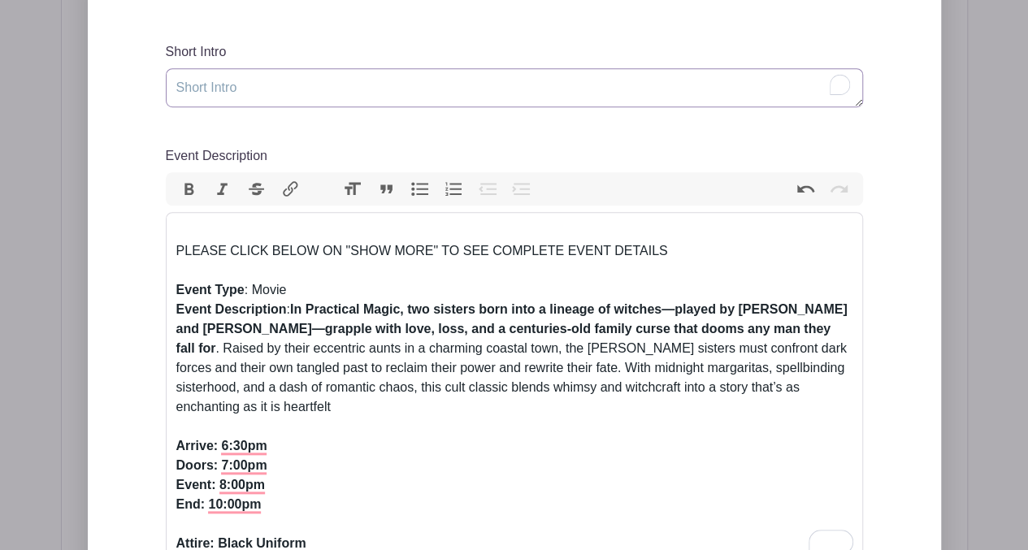
click at [282, 90] on textarea "Short Intro" at bounding box center [514, 87] width 697 height 39
paste textarea "PLEASE CLICK BELOW ON "SHOW MORE" TO SEE COMPLETE EVENT DETAILS"
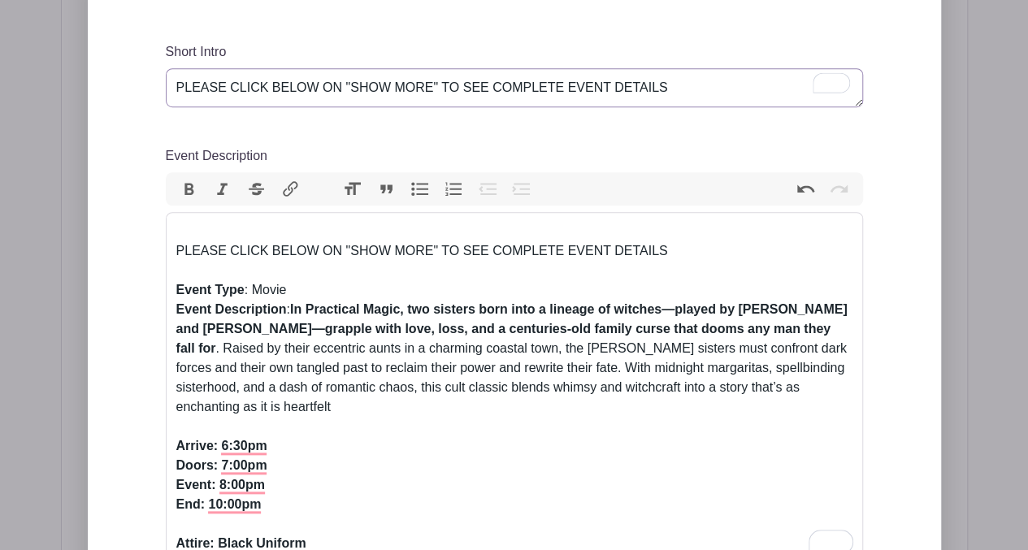
type textarea "PLEASE CLICK BELOW ON "SHOW MORE" TO SEE COMPLETE EVENT DETAILS"
click at [187, 227] on div "PLEASE CLICK BELOW ON "SHOW MORE" TO SEE COMPLETE EVENT DETAILS" at bounding box center [514, 251] width 676 height 59
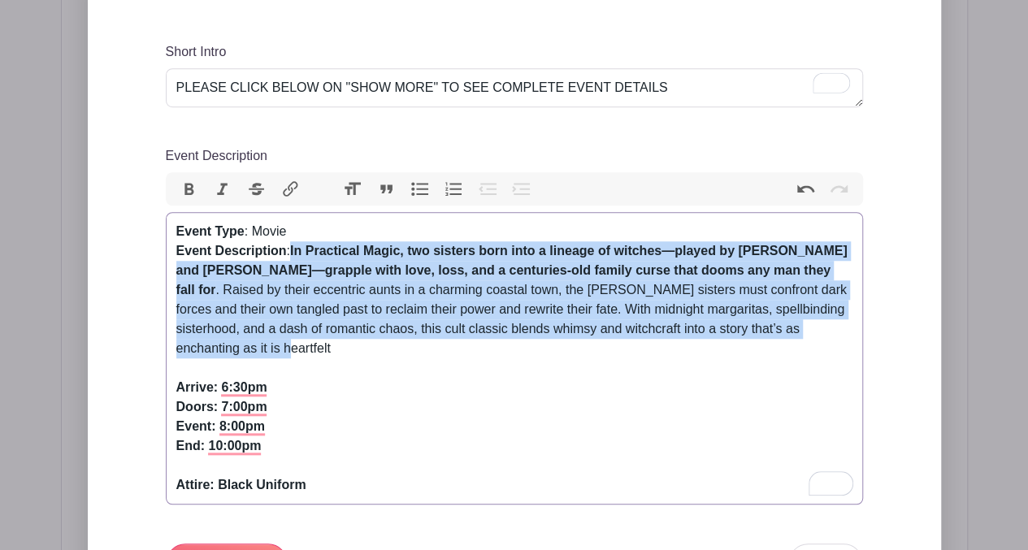
drag, startPoint x: 294, startPoint y: 246, endPoint x: 346, endPoint y: 352, distance: 117.8
click at [346, 352] on div "Event Type : Movie Event Description : In Practical Magic, two sisters born int…" at bounding box center [514, 358] width 676 height 273
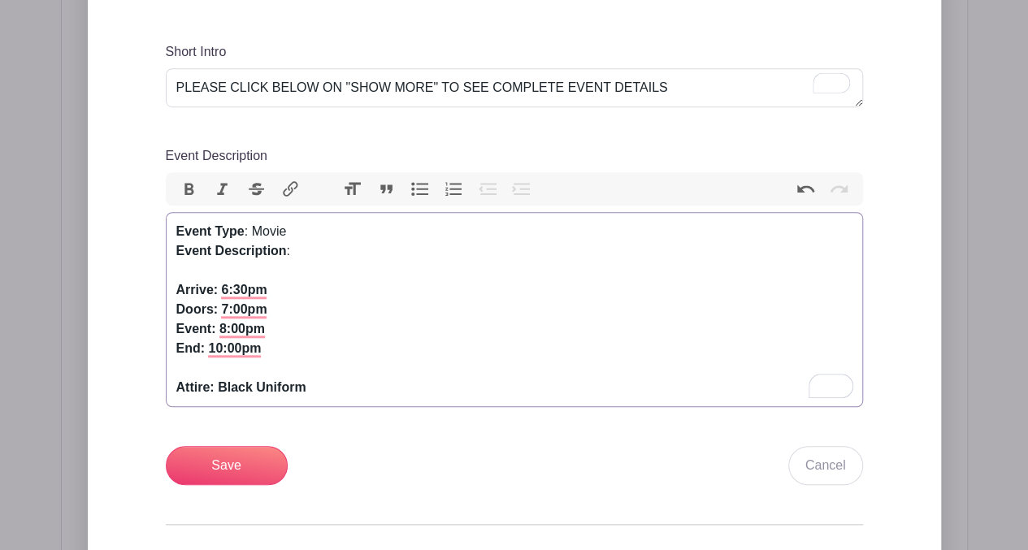
click at [301, 254] on div "Event Type : Movie Event Description : Arrive: 6:30pm Doors: 7:00pm Event: 8:00…" at bounding box center [514, 310] width 676 height 176
paste trix-editor "<div><strong>Event Type</strong>: Movie<br><strong>Event Description</strong>: …"
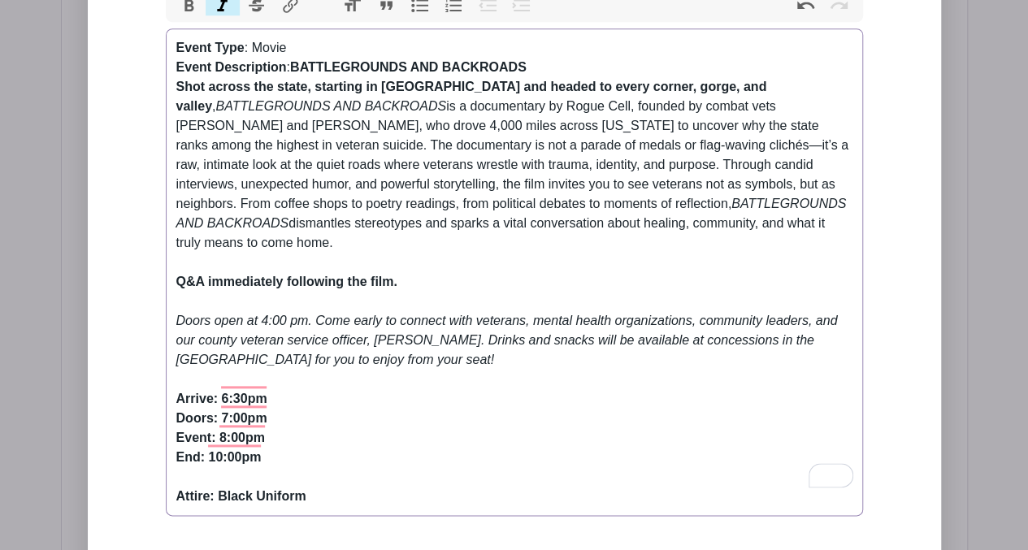
scroll to position [746, 0]
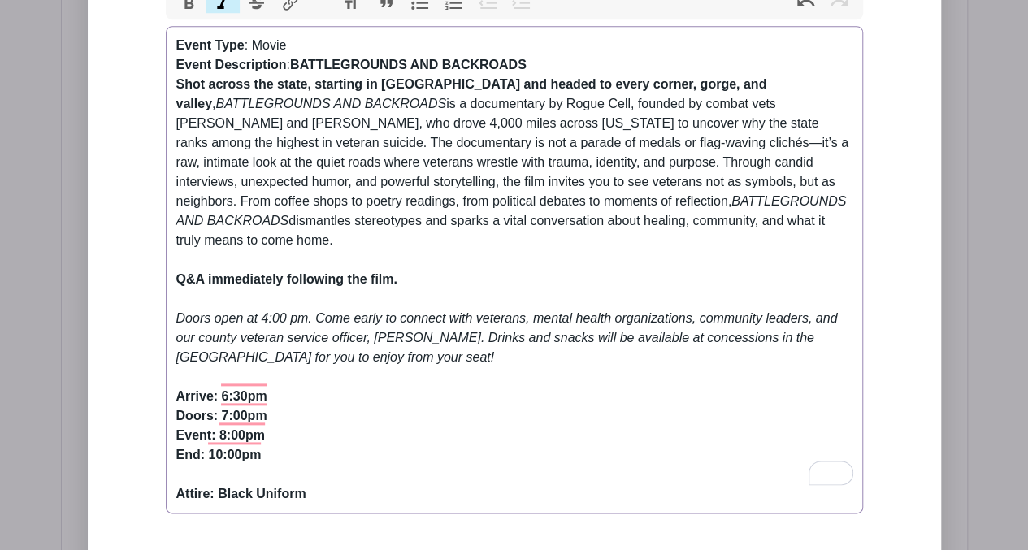
click at [219, 397] on strong "Arrive: 6:30pm Doors: 7:00pm Event: 8:00pm End: 10:00pm Attire: Black Uniform" at bounding box center [241, 444] width 130 height 111
click at [218, 389] on strong "Arrive: 6:30pm Doors: 4:00pm Event: 8:00pm End: 10:00pm Attire: Black Uniform" at bounding box center [241, 444] width 130 height 111
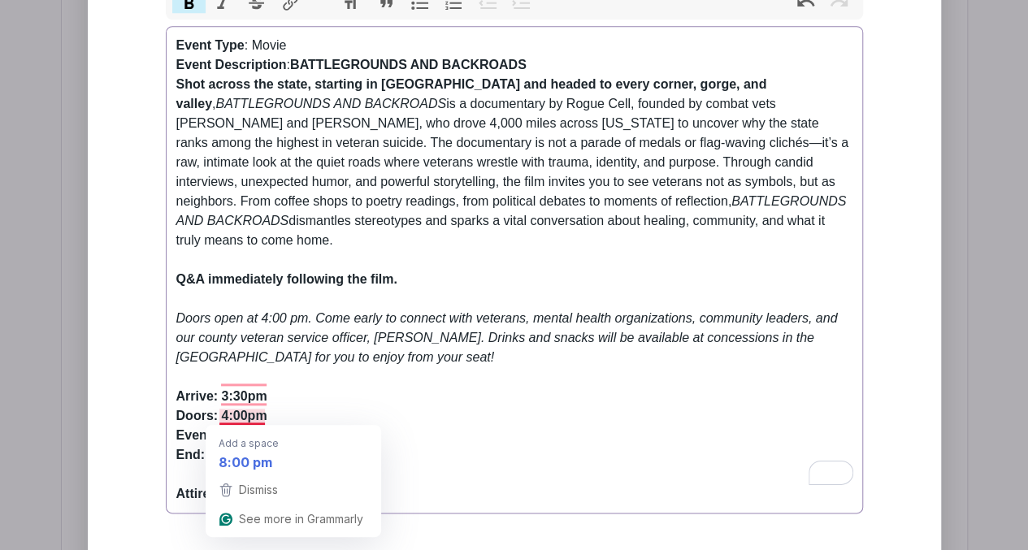
click at [221, 415] on strong "Arrive: 3:30pm Doors: 4:00pm Event: 8:00pm End: 10:00pm Attire: Black Uniform" at bounding box center [241, 444] width 130 height 111
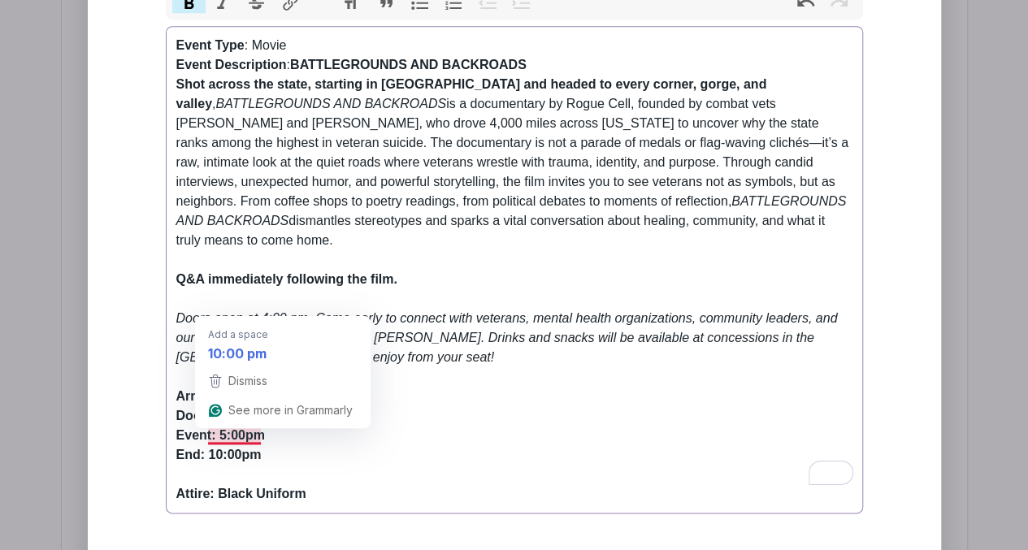
click at [210, 435] on strong "Arrive: 3:30pm Doors: 4:00pm Event: 5:00pm End: 10:00pm Attire: Black Uniform" at bounding box center [241, 444] width 130 height 111
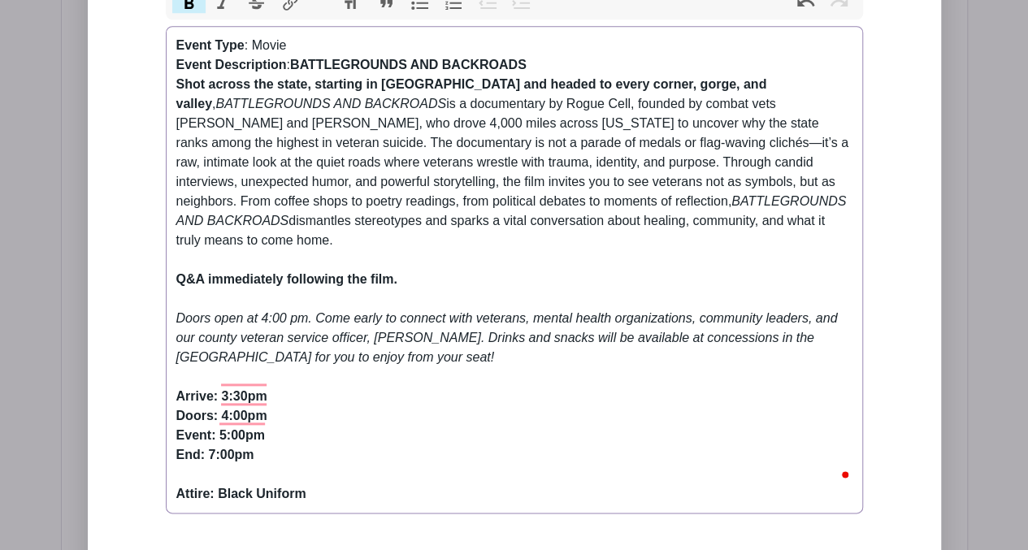
type trix-editor "<lor><ipsumd>Sitam Cons</adipis>: Elits<do><eiusmo>Tempo Incididuntu</labore>: …"
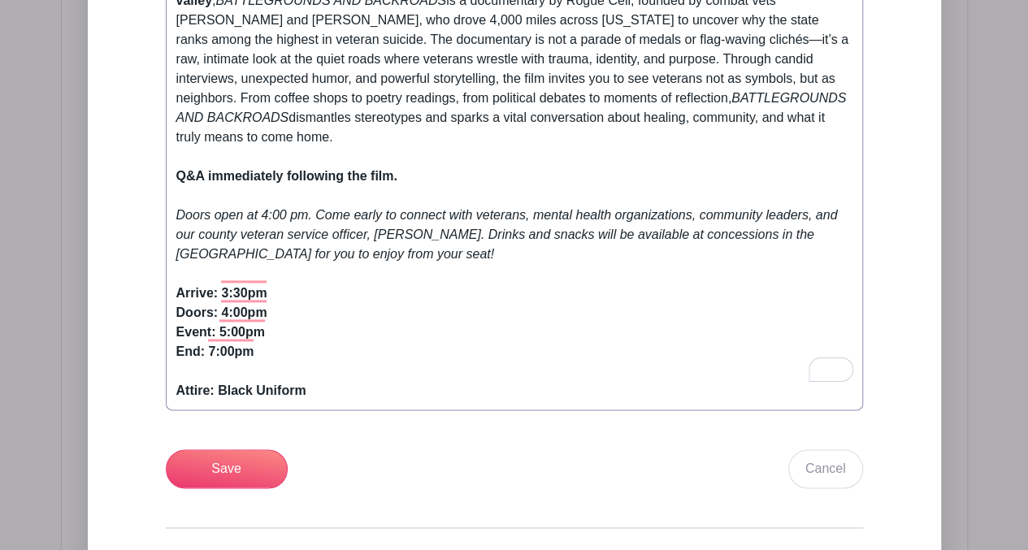
scroll to position [865, 0]
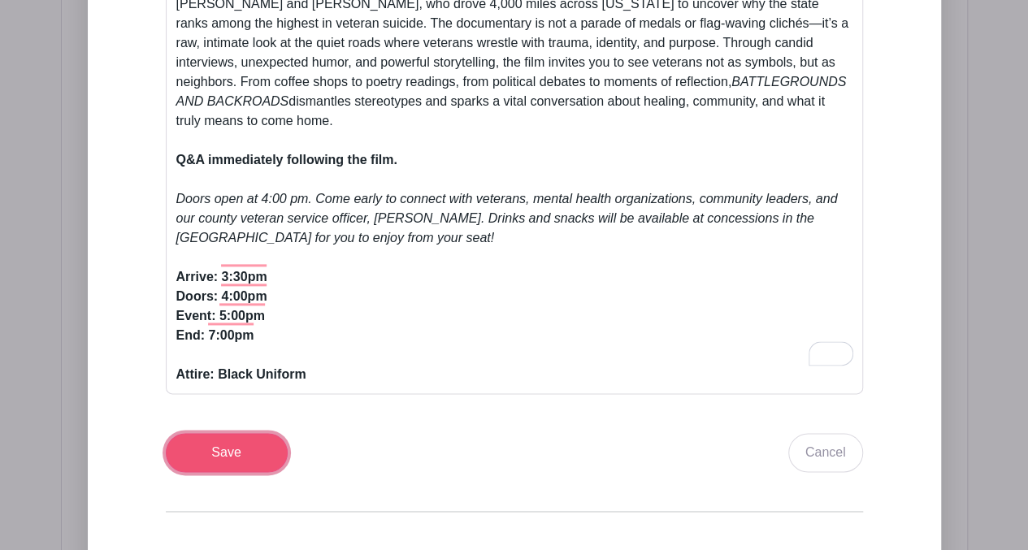
click at [263, 433] on input "Save" at bounding box center [227, 452] width 122 height 39
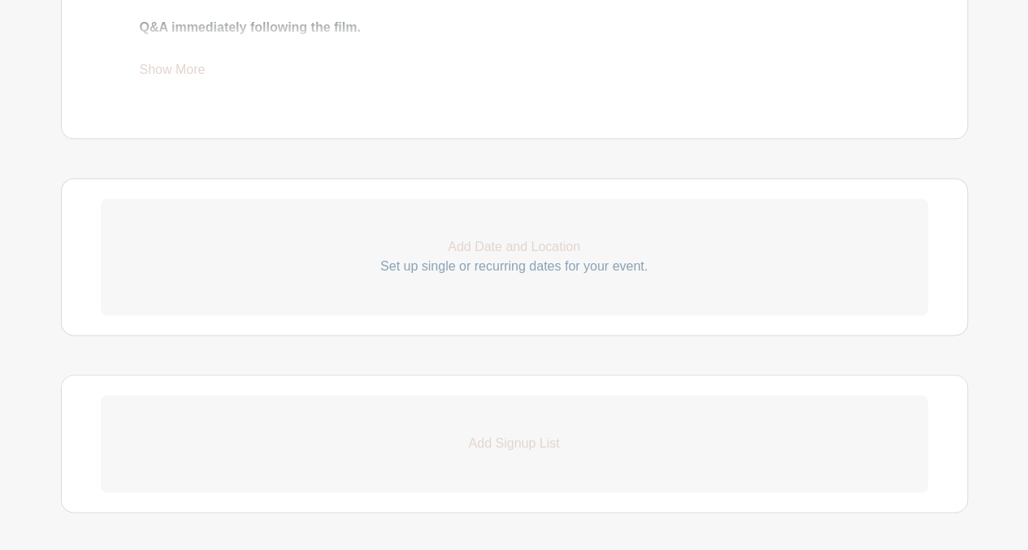
click at [539, 251] on p "Add Date and Location" at bounding box center [514, 247] width 827 height 20
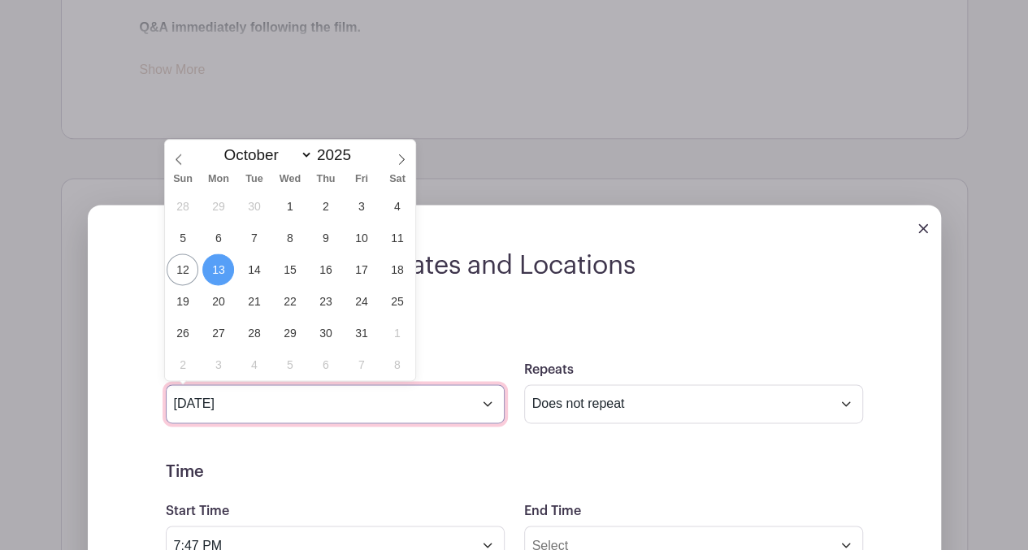
click at [486, 406] on input "[DATE]" at bounding box center [335, 403] width 339 height 39
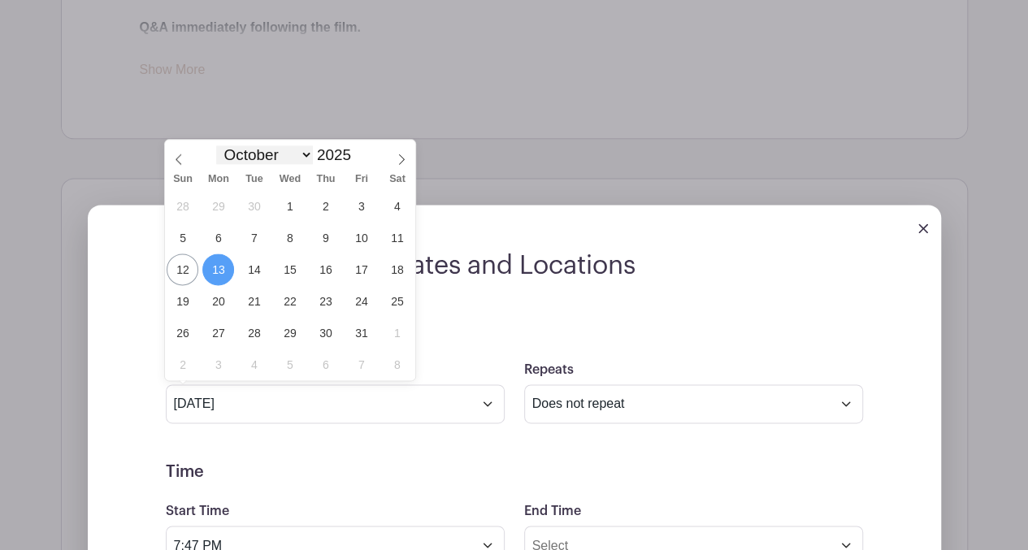
click at [306, 152] on select "January February March April May June July August September October November De…" at bounding box center [264, 154] width 96 height 19
click at [401, 156] on icon at bounding box center [402, 159] width 6 height 11
select select "10"
click at [252, 266] on span "11" at bounding box center [254, 270] width 32 height 32
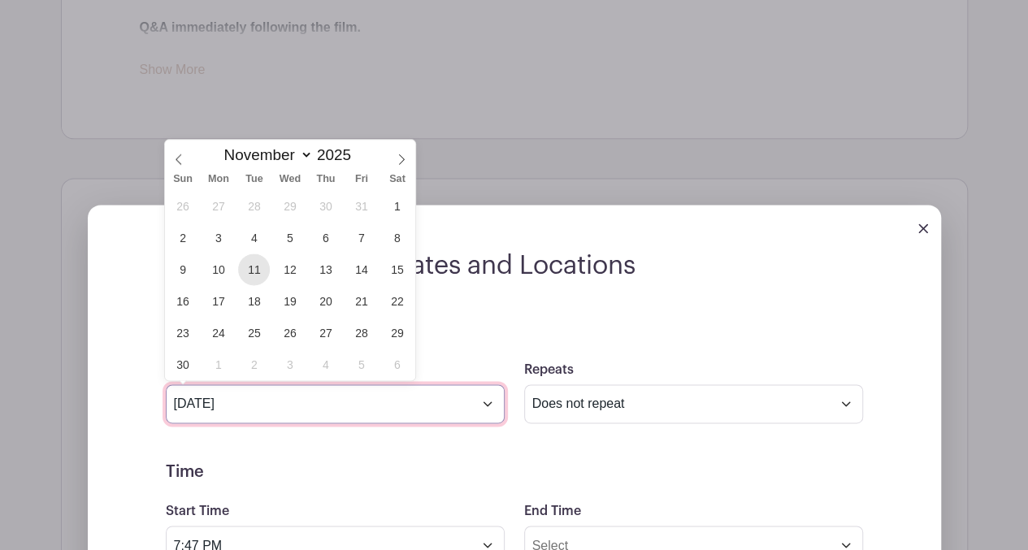
type input "[DATE]"
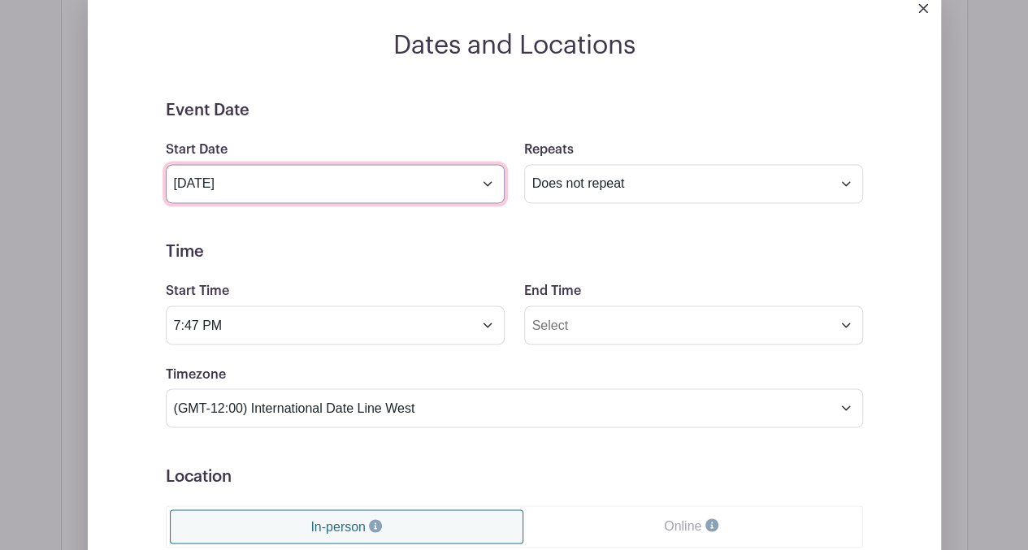
scroll to position [1231, 0]
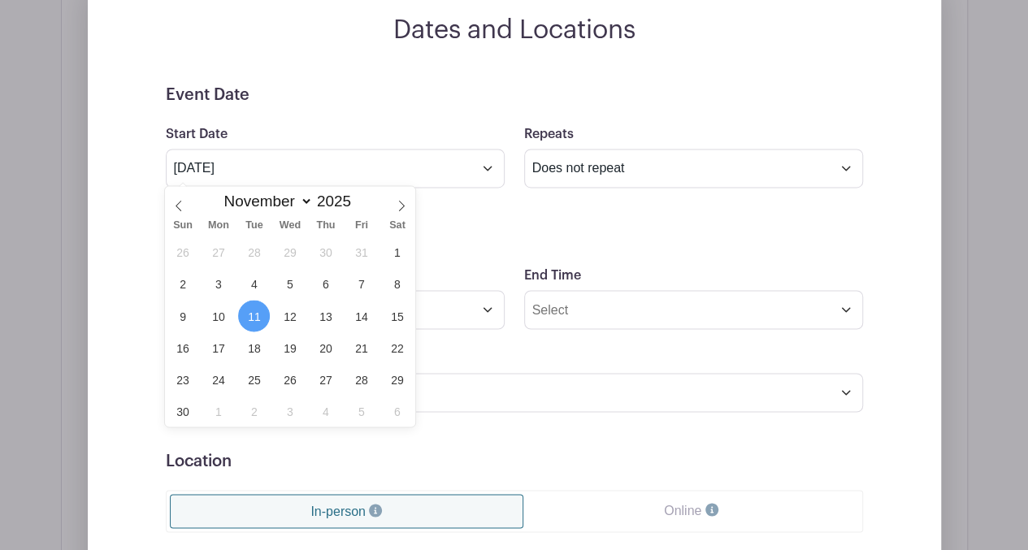
click at [596, 451] on h5 "Location" at bounding box center [514, 461] width 697 height 20
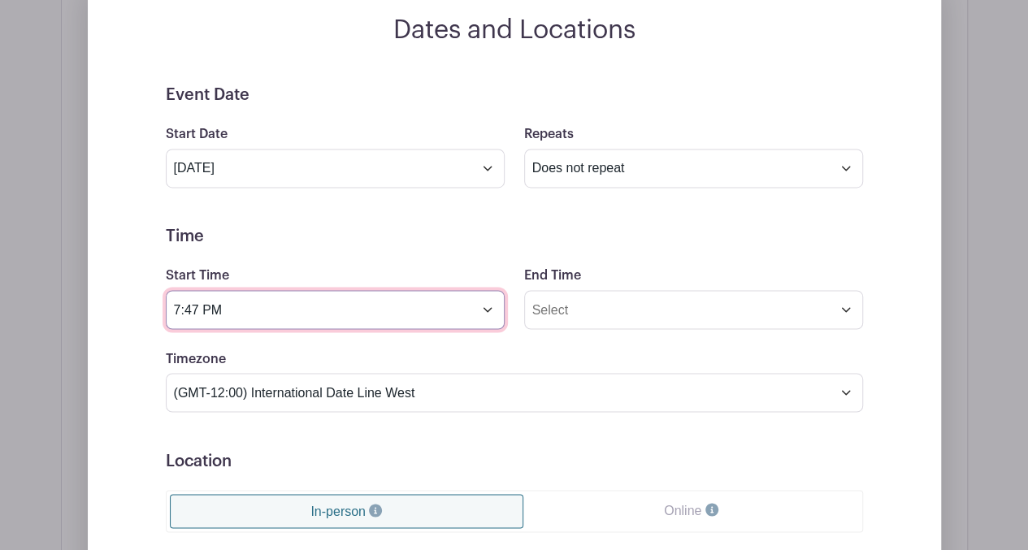
click at [185, 306] on input "7:47 PM" at bounding box center [335, 309] width 339 height 39
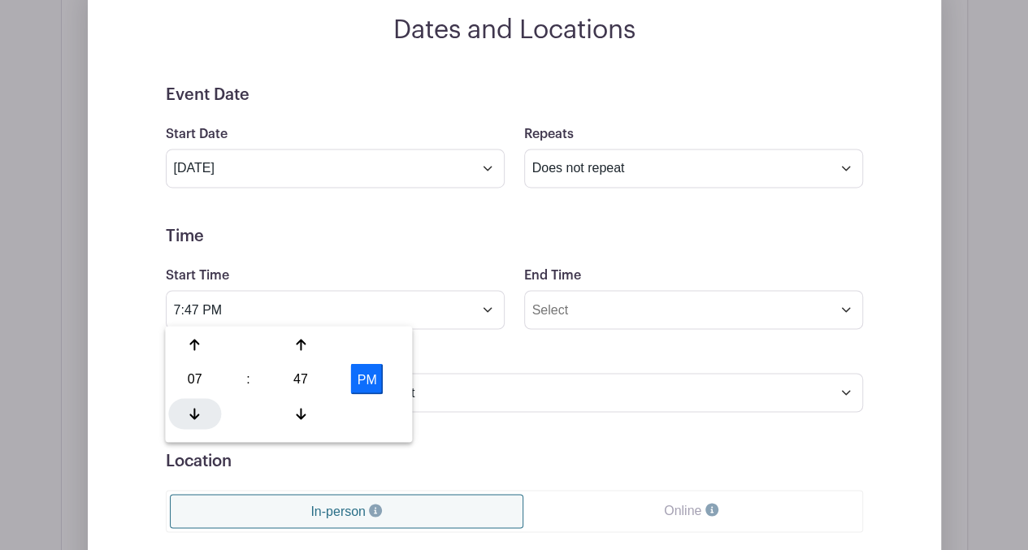
click at [194, 414] on icon at bounding box center [195, 413] width 10 height 11
click at [306, 407] on div at bounding box center [301, 413] width 53 height 31
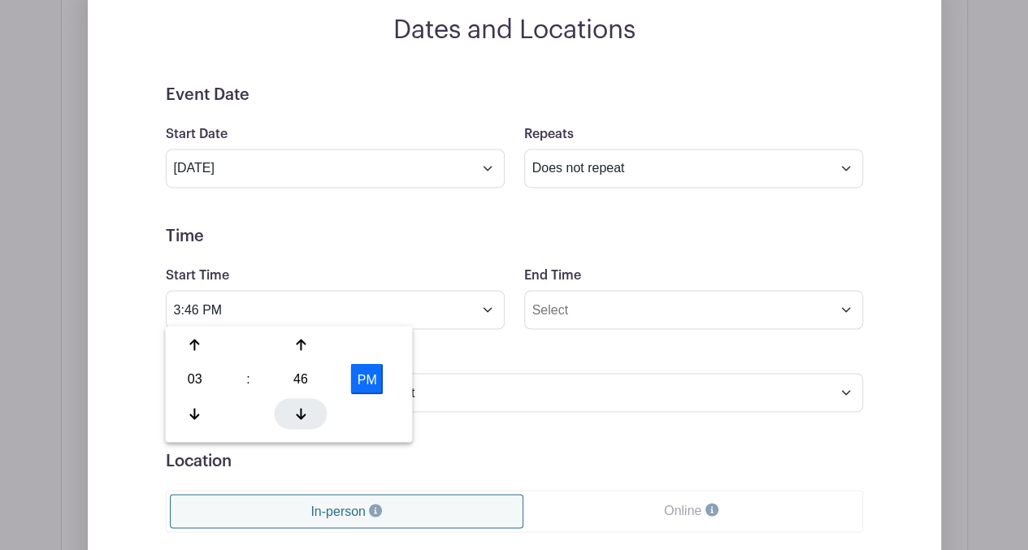
click at [306, 407] on div at bounding box center [301, 413] width 53 height 31
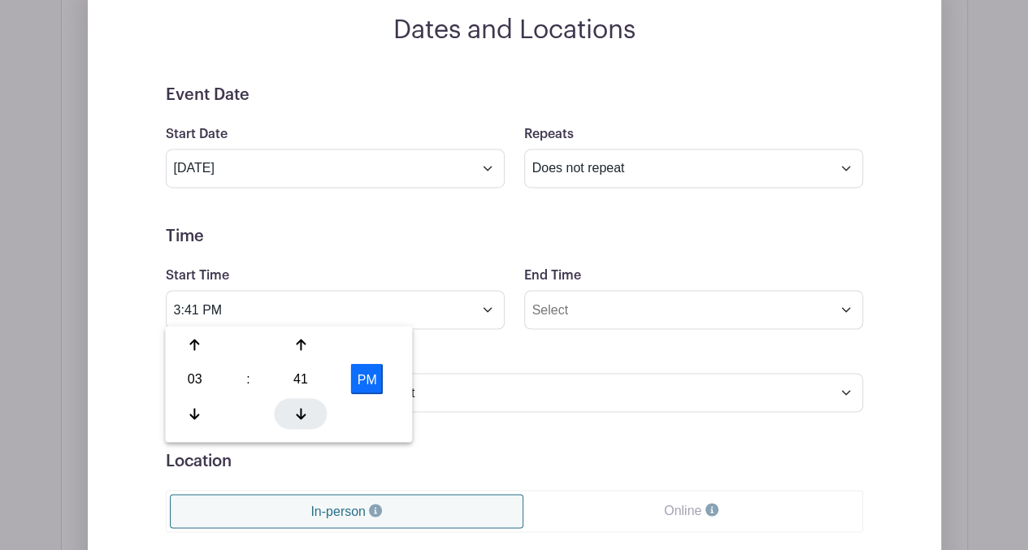
click at [306, 407] on div at bounding box center [301, 413] width 53 height 31
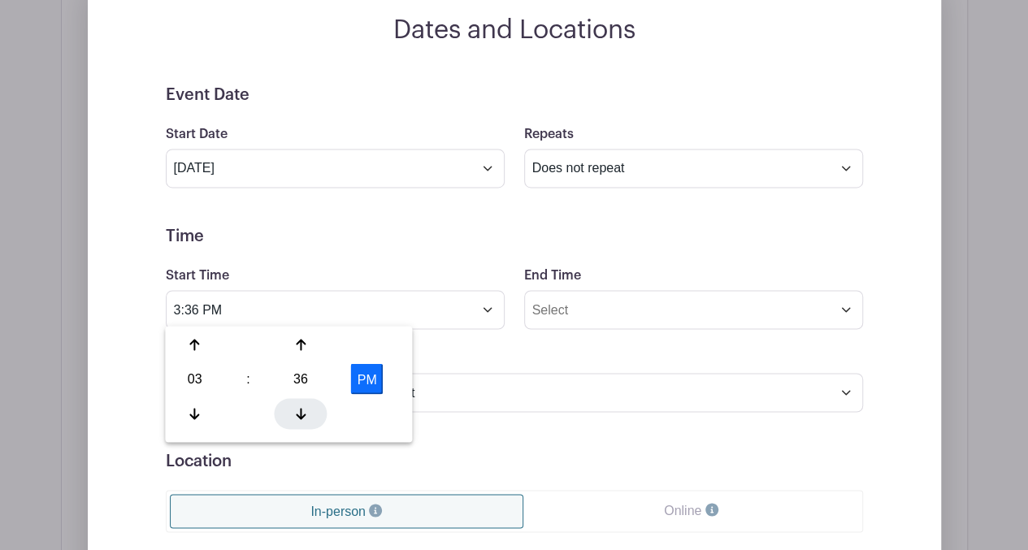
click at [306, 407] on div at bounding box center [301, 413] width 53 height 31
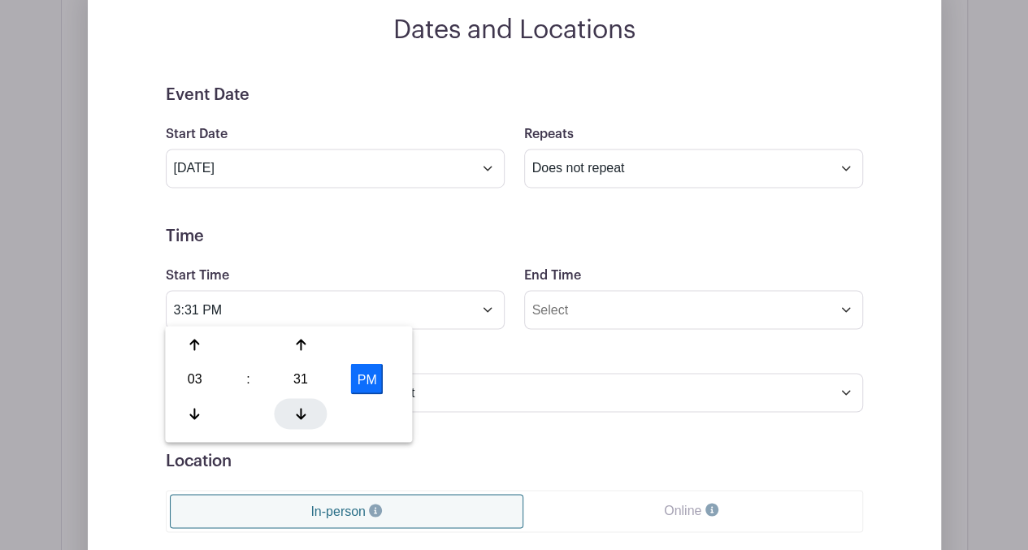
click at [306, 407] on div at bounding box center [301, 413] width 53 height 31
type input "3:30 PM"
click at [531, 336] on form "Event Date Start Date [DATE] Repeats Does not repeat Daily Weekly Monthly on da…" at bounding box center [514, 450] width 697 height 731
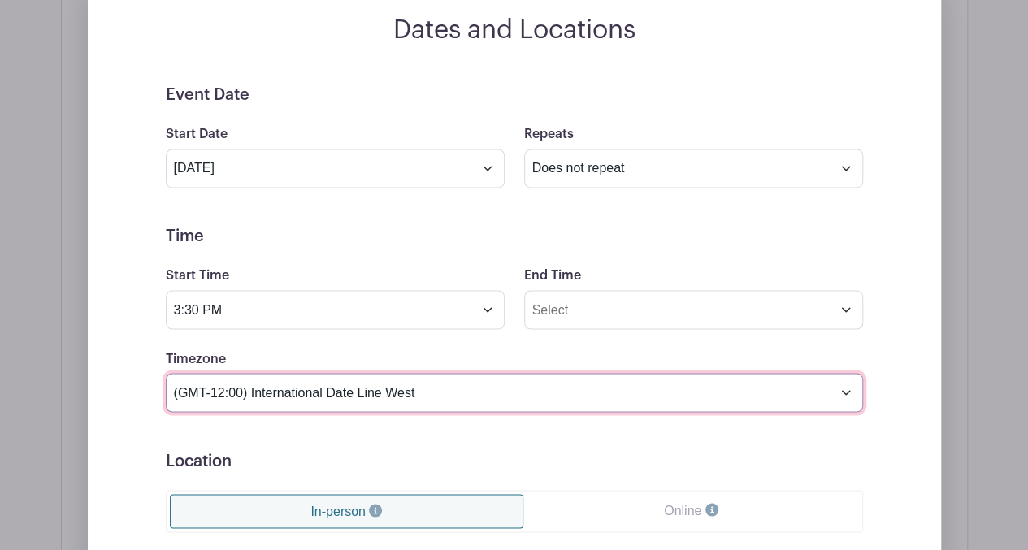
click at [844, 393] on select "(GMT-12:00) International Date Line West (GMT-11:00) [US_STATE] (GMT-11:00) [GE…" at bounding box center [514, 392] width 697 height 39
select select "Pacific Time ([GEOGRAPHIC_DATA] & [GEOGRAPHIC_DATA])"
click at [166, 373] on select "(GMT-12:00) International Date Line West (GMT-11:00) [US_STATE] (GMT-11:00) [GE…" at bounding box center [514, 392] width 697 height 39
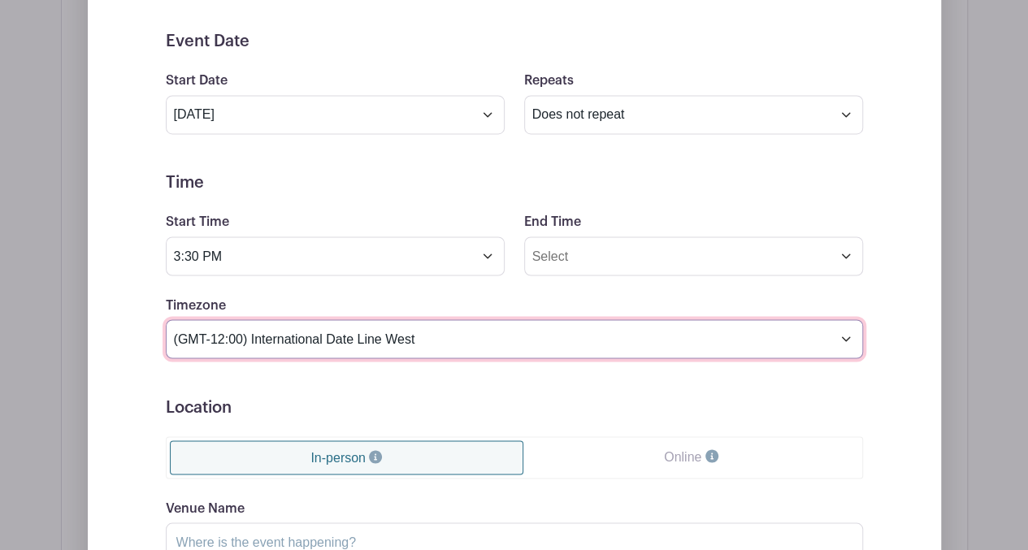
scroll to position [1282, 0]
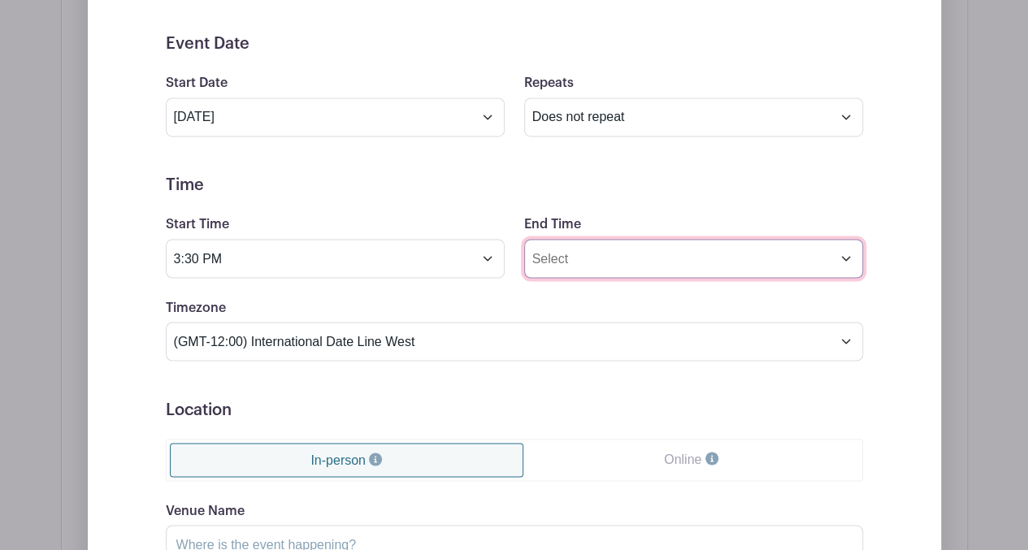
click at [626, 246] on input "End Time" at bounding box center [693, 258] width 339 height 39
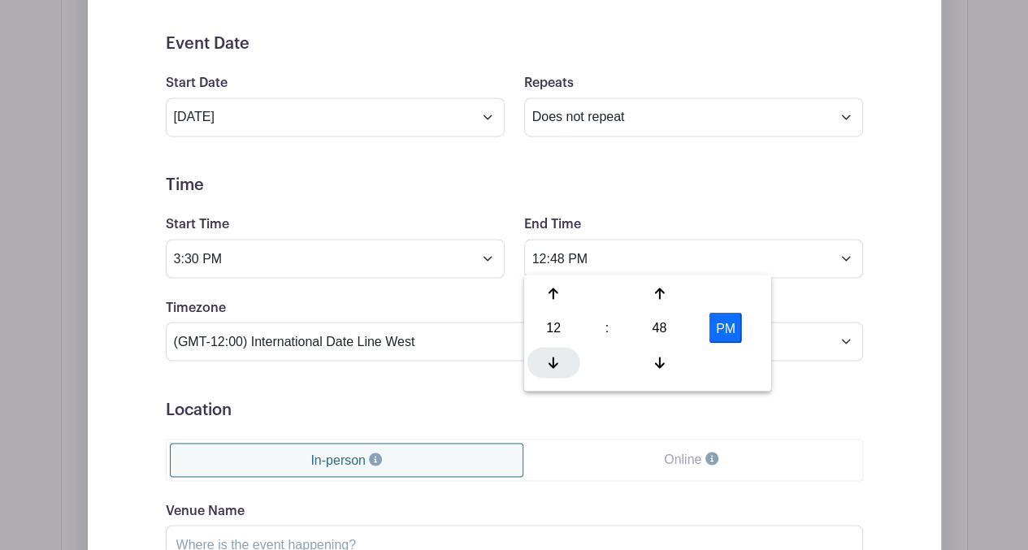
click at [553, 362] on icon at bounding box center [554, 362] width 10 height 11
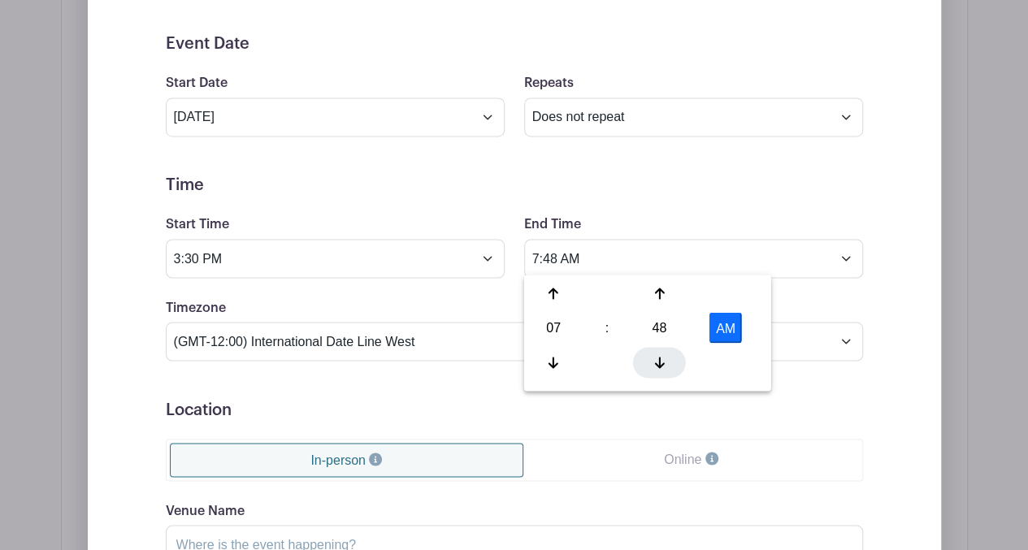
click at [658, 361] on icon at bounding box center [659, 362] width 10 height 11
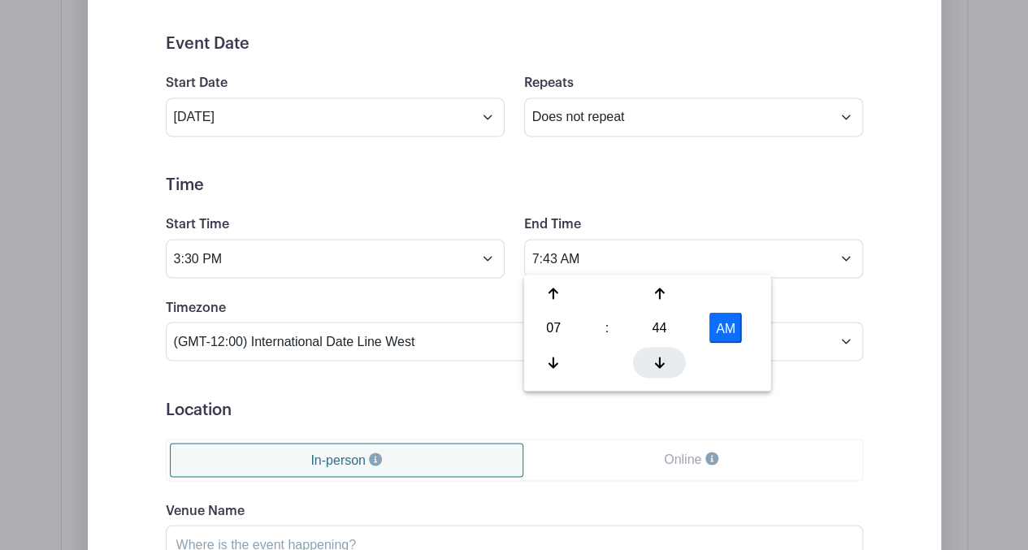
click at [658, 361] on icon at bounding box center [659, 362] width 10 height 11
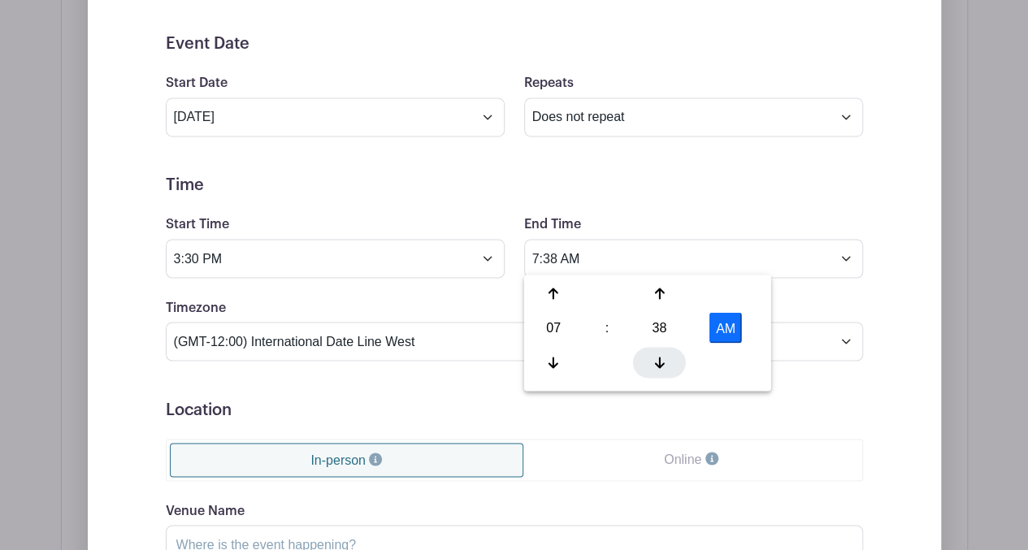
click at [658, 361] on icon at bounding box center [659, 362] width 10 height 11
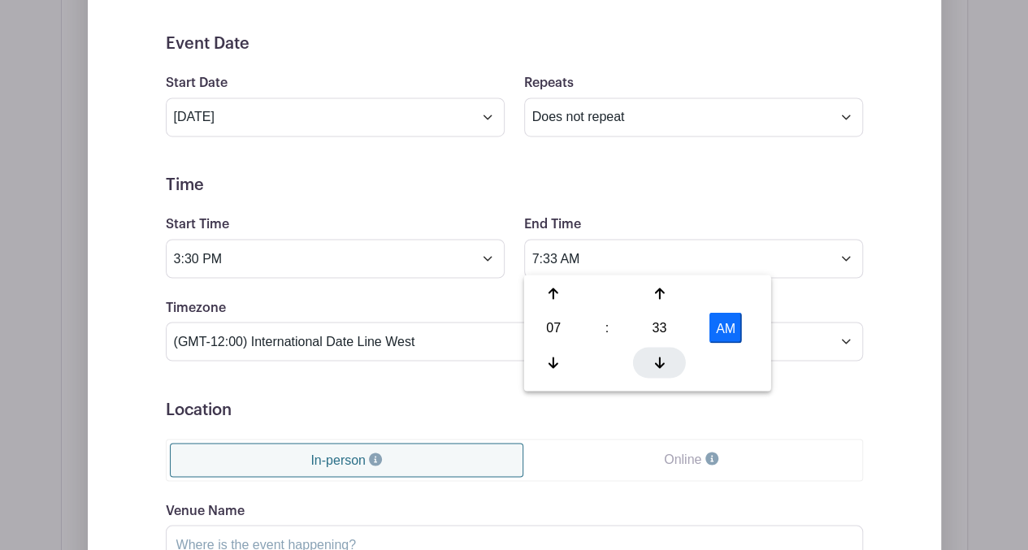
click at [658, 361] on icon at bounding box center [659, 362] width 10 height 11
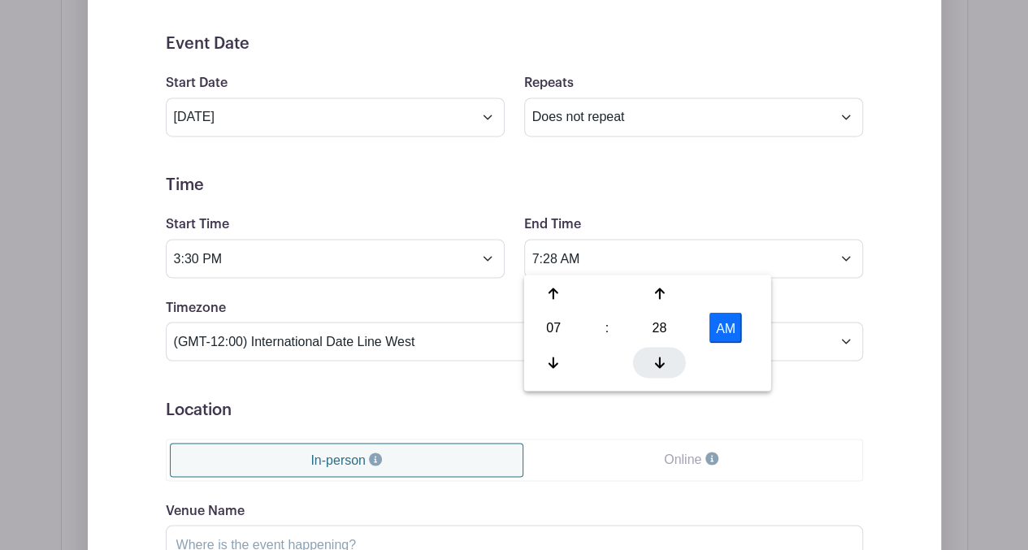
click at [658, 361] on icon at bounding box center [659, 362] width 10 height 11
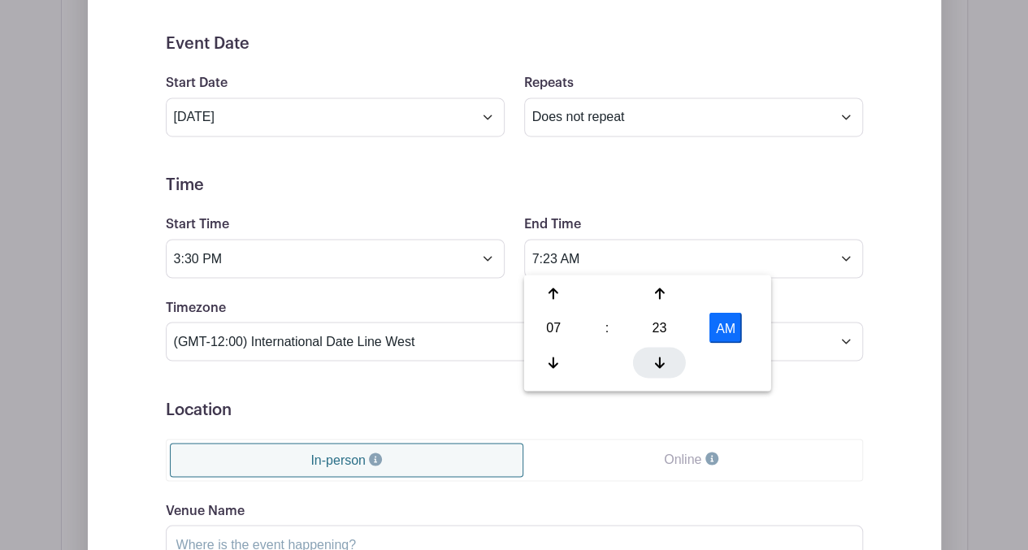
click at [658, 361] on icon at bounding box center [659, 362] width 10 height 11
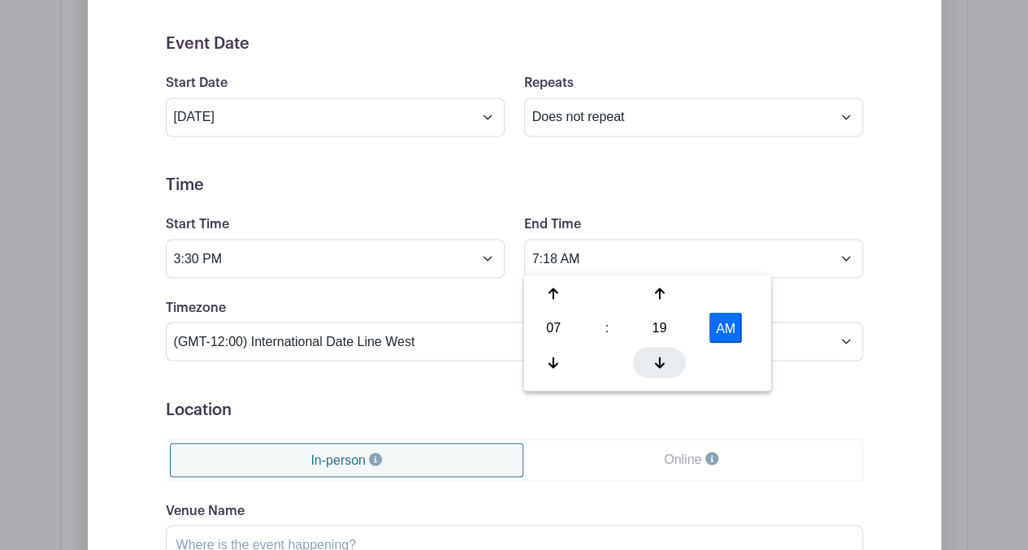
click at [658, 361] on icon at bounding box center [659, 362] width 10 height 11
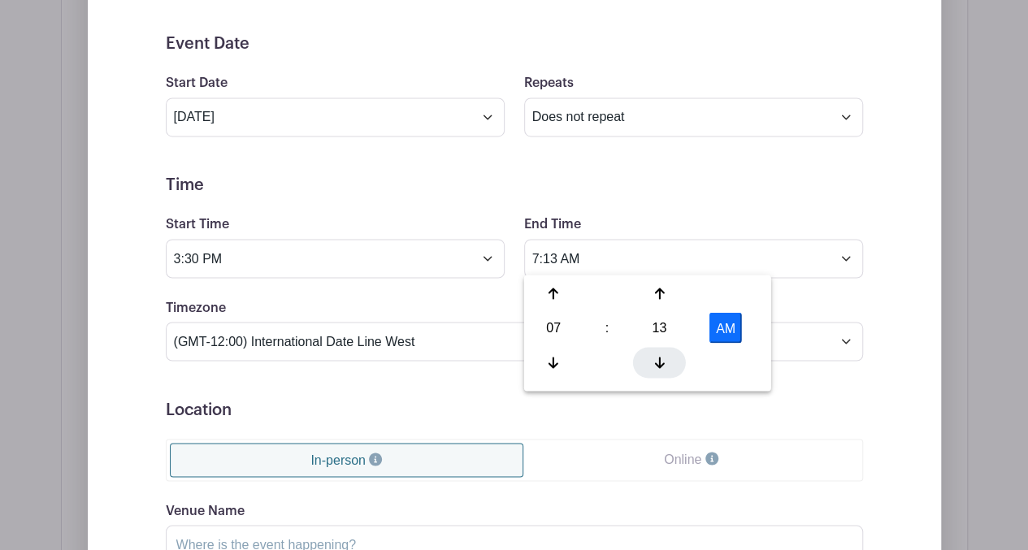
click at [658, 361] on icon at bounding box center [659, 362] width 10 height 11
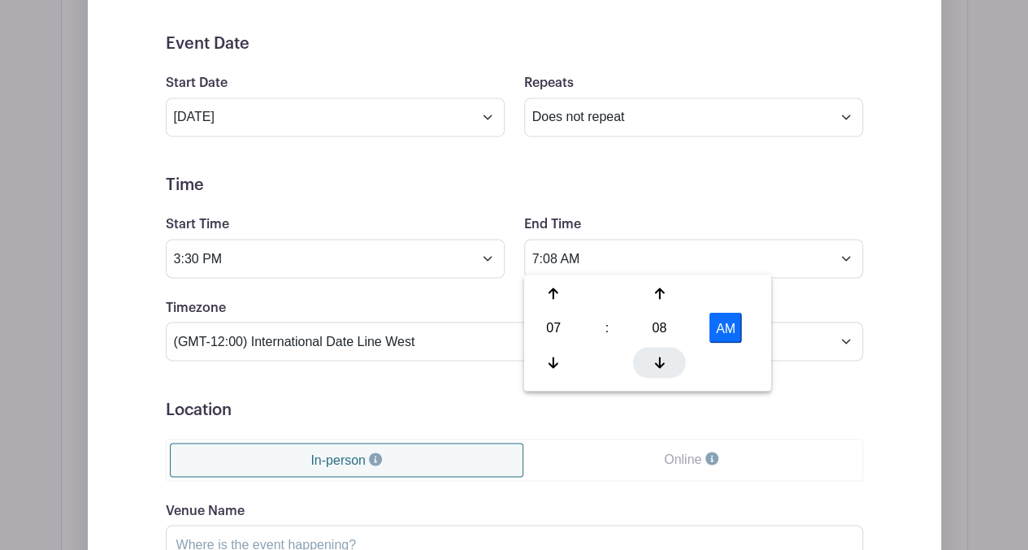
click at [658, 361] on icon at bounding box center [659, 362] width 10 height 11
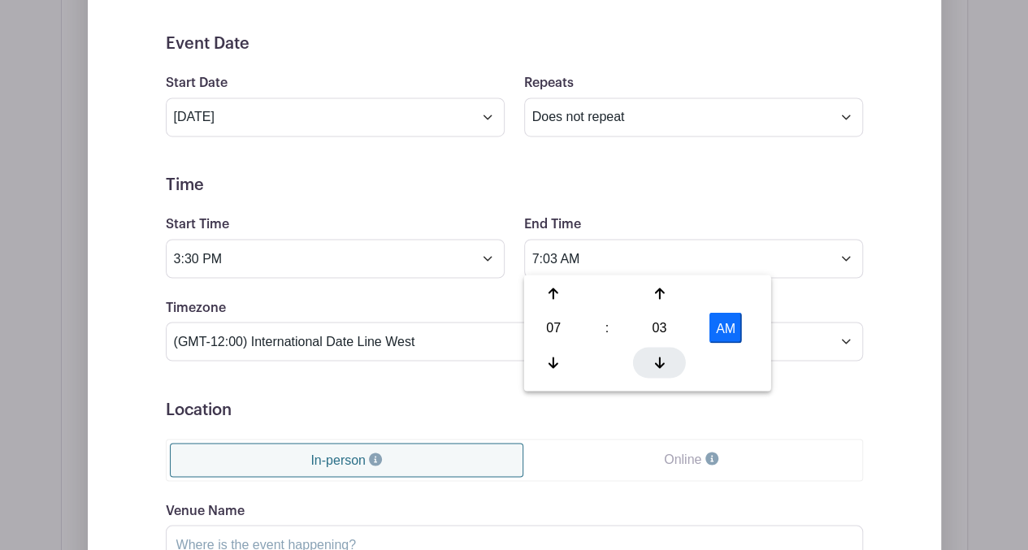
click at [658, 361] on icon at bounding box center [659, 362] width 10 height 11
click at [730, 325] on button "AM" at bounding box center [725, 327] width 33 height 31
type input "7:00 PM"
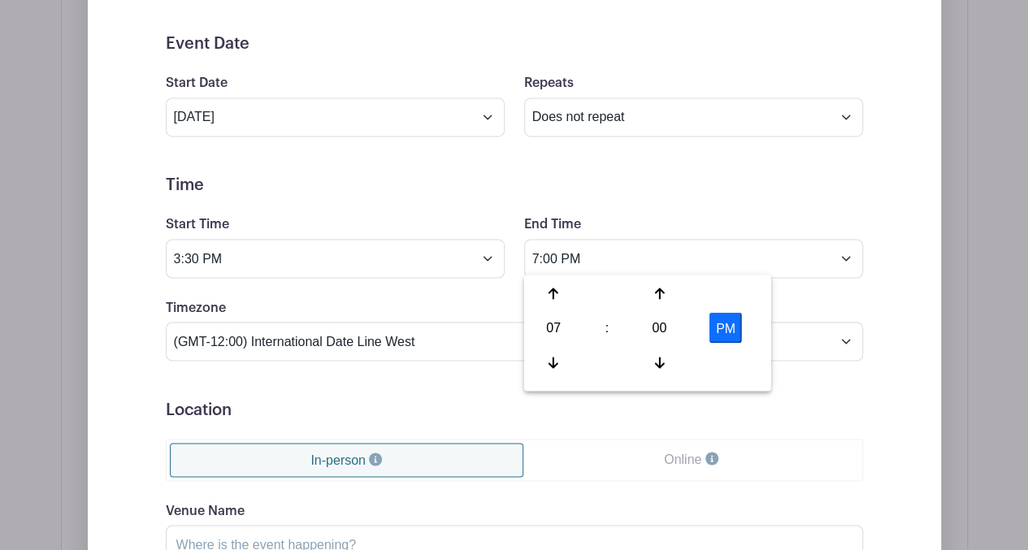
click at [749, 433] on form "Event Date Start Date [DATE] Repeats Does not repeat Daily Weekly Monthly on da…" at bounding box center [514, 399] width 697 height 731
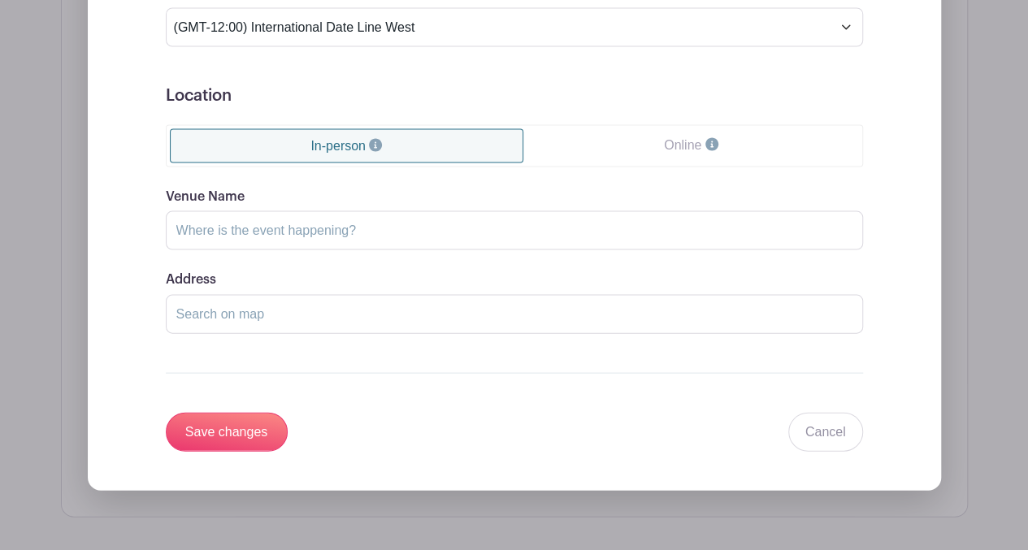
scroll to position [1598, 0]
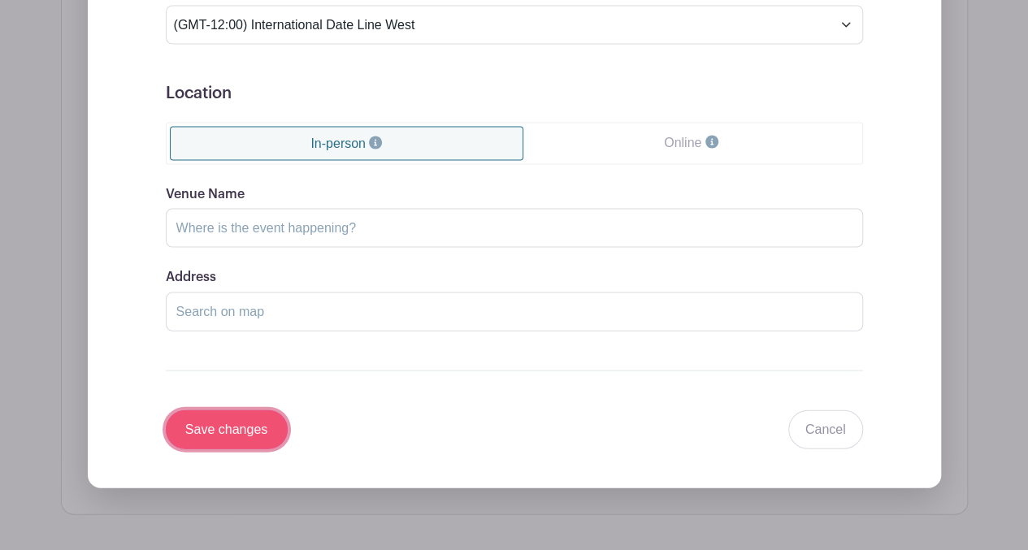
click at [251, 422] on input "Save changes" at bounding box center [227, 429] width 122 height 39
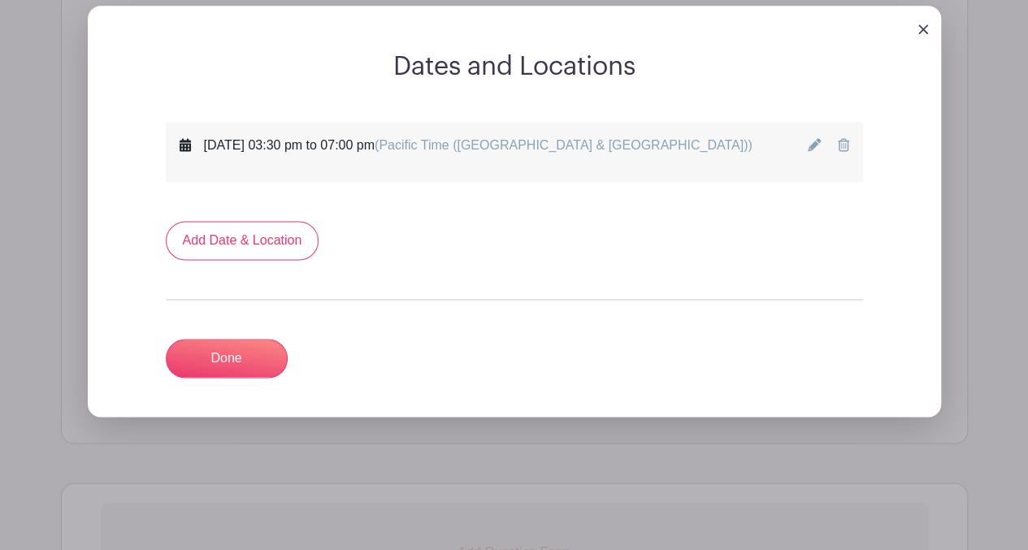
scroll to position [1063, 0]
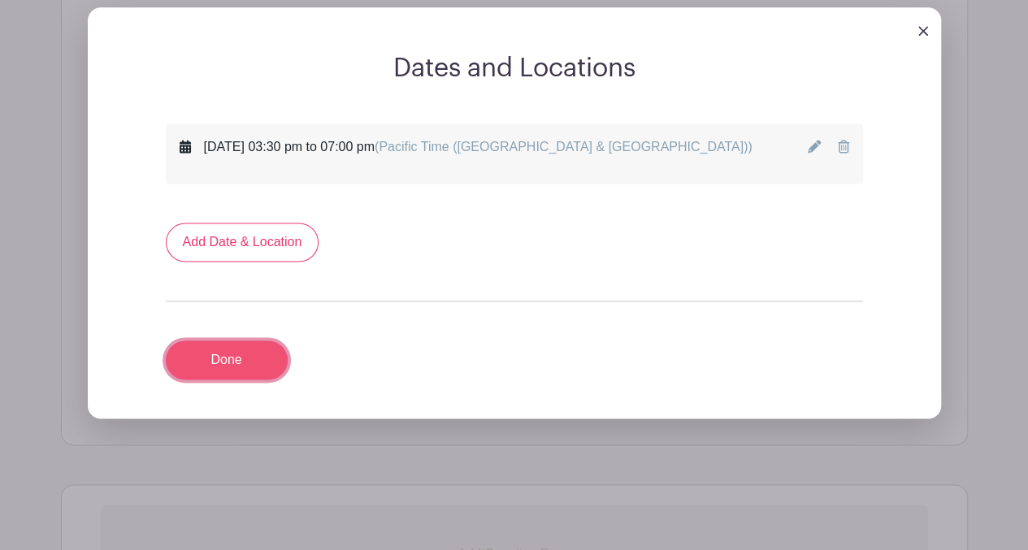
click at [237, 349] on link "Done" at bounding box center [227, 360] width 122 height 39
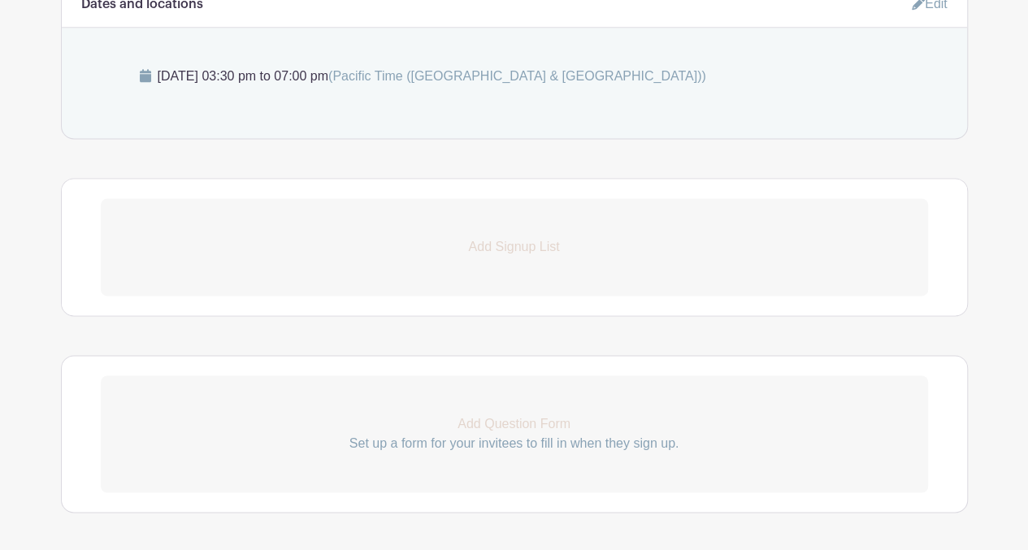
scroll to position [935, 0]
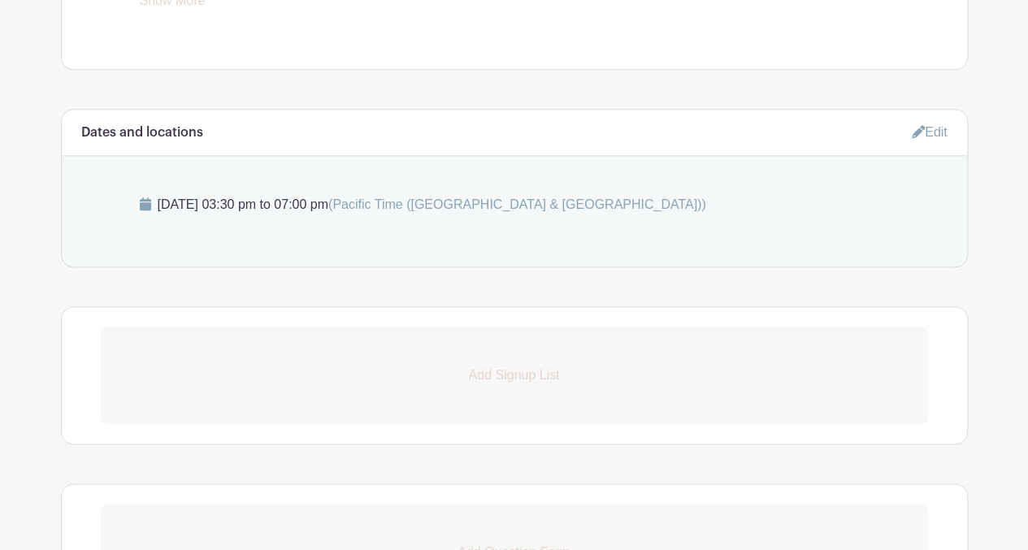
click at [498, 380] on p "Add Signup List" at bounding box center [514, 376] width 827 height 20
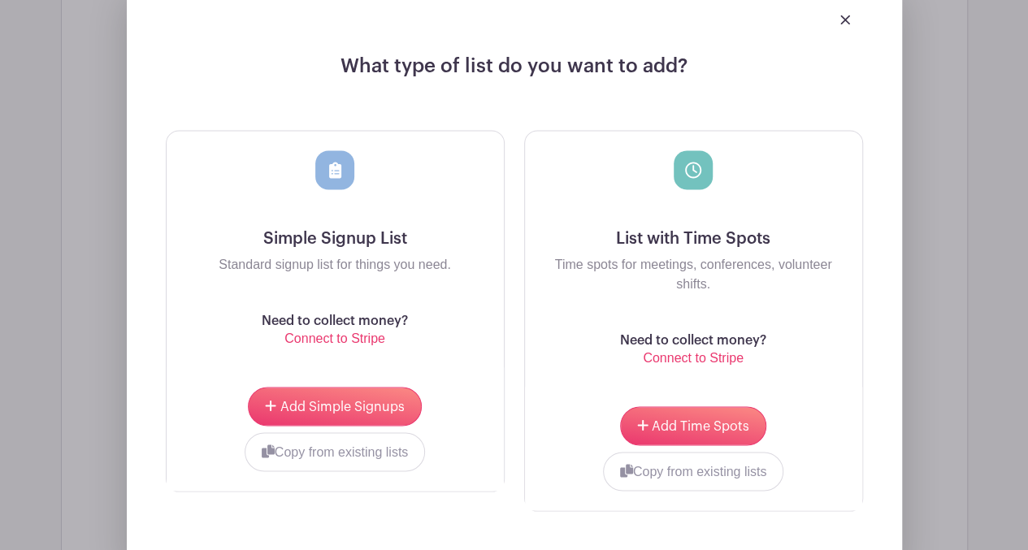
scroll to position [1356, 0]
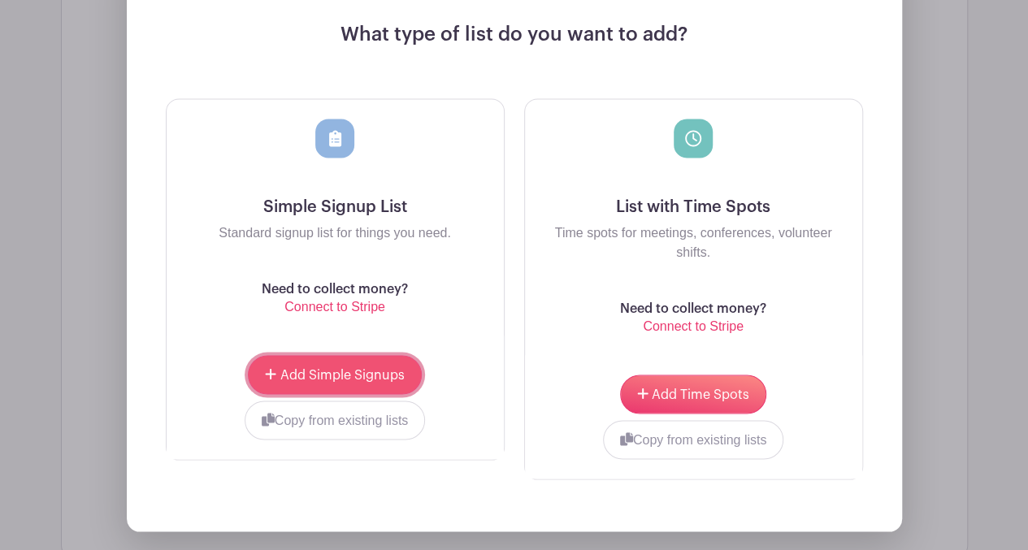
click at [310, 362] on button "Add Simple Signups" at bounding box center [334, 374] width 173 height 39
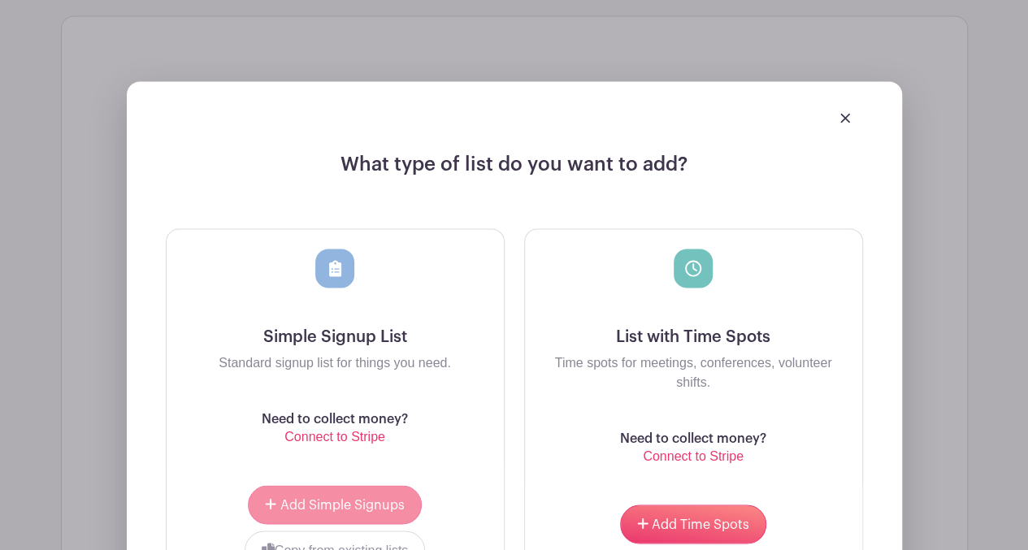
scroll to position [1486, 0]
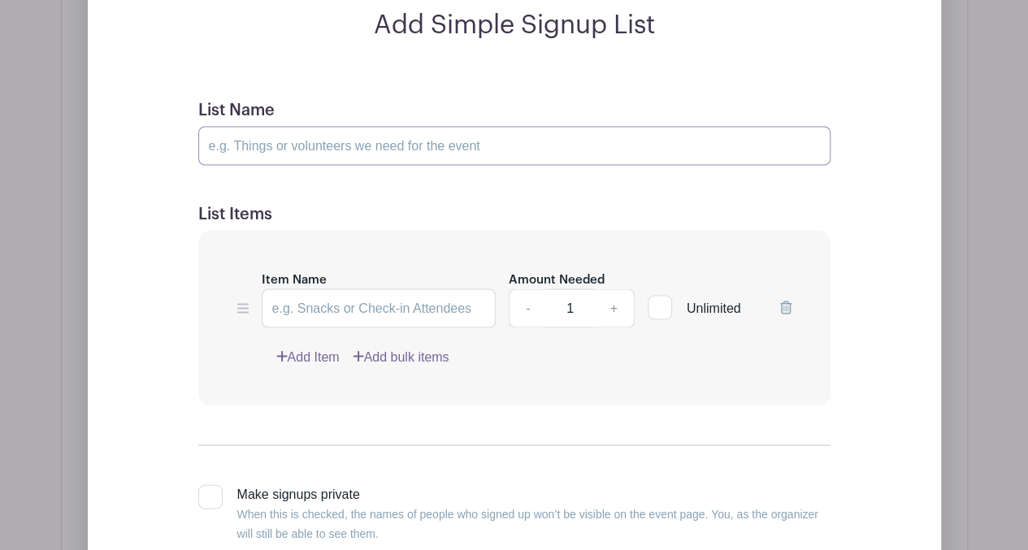
click at [423, 140] on input "List Name" at bounding box center [514, 145] width 632 height 39
type input "Volunteer Positions"
click at [296, 302] on input "Item Name" at bounding box center [379, 307] width 235 height 39
type input "[PERSON_NAME]"
click at [615, 297] on link "+" at bounding box center [613, 307] width 41 height 39
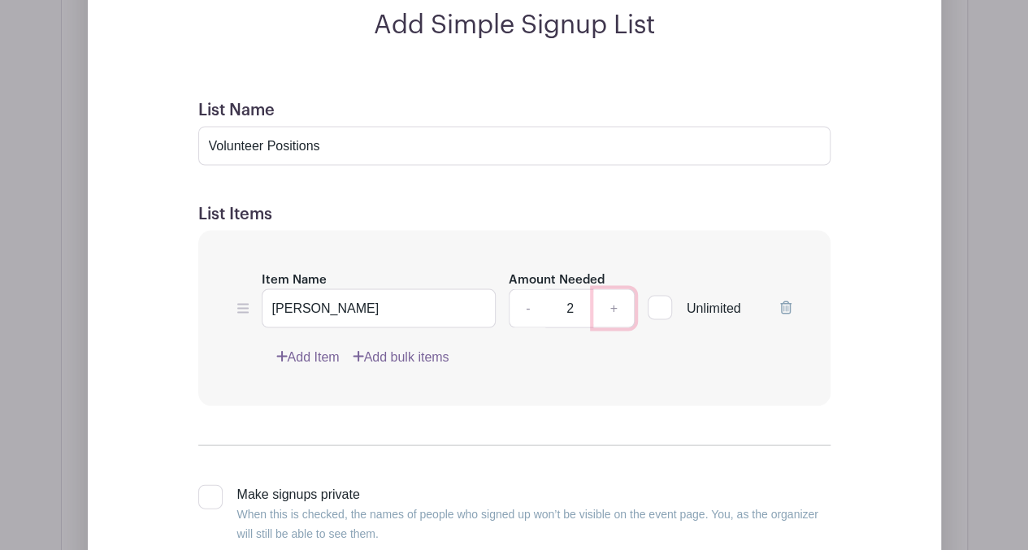
click at [615, 297] on link "+" at bounding box center [613, 307] width 41 height 39
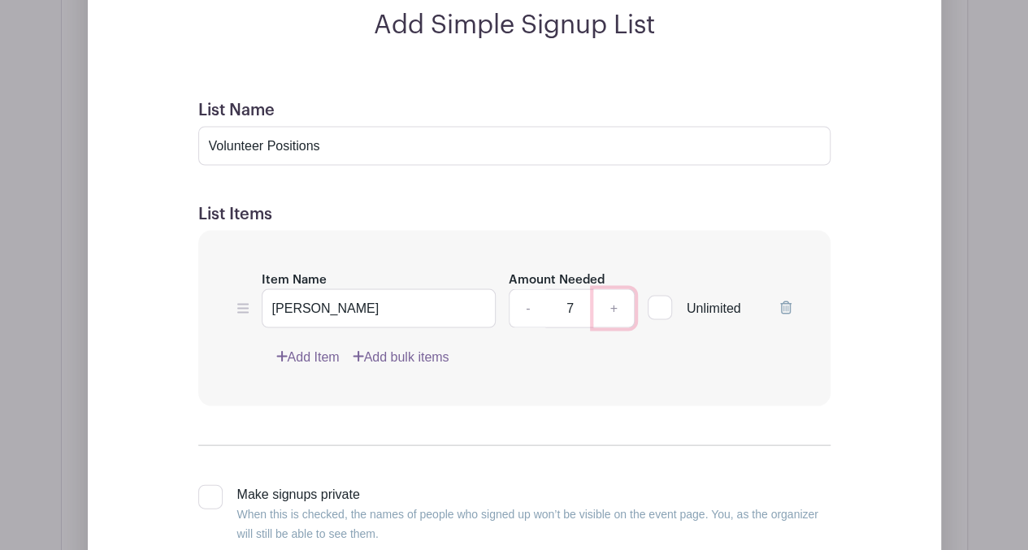
click at [615, 297] on link "+" at bounding box center [613, 307] width 41 height 39
type input "8"
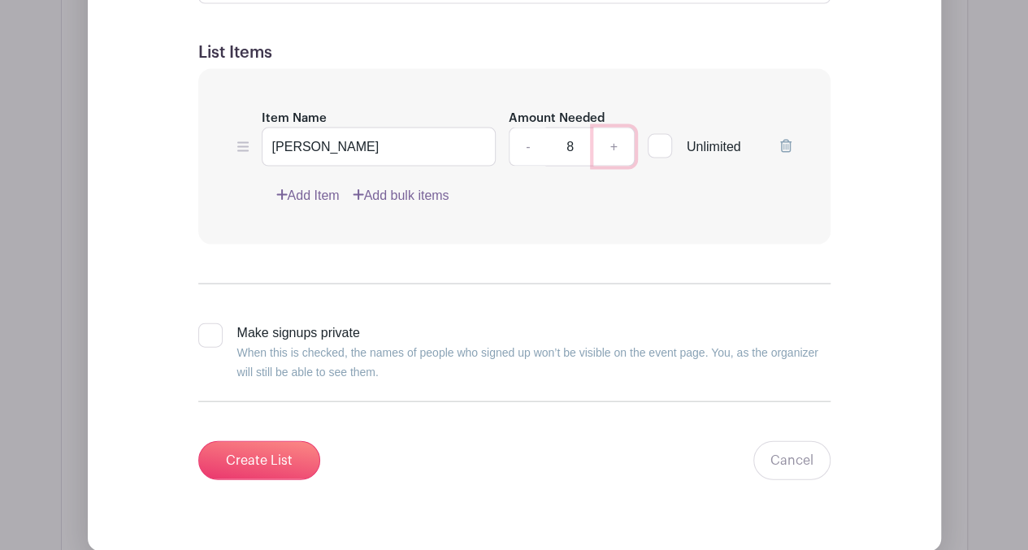
scroll to position [1668, 0]
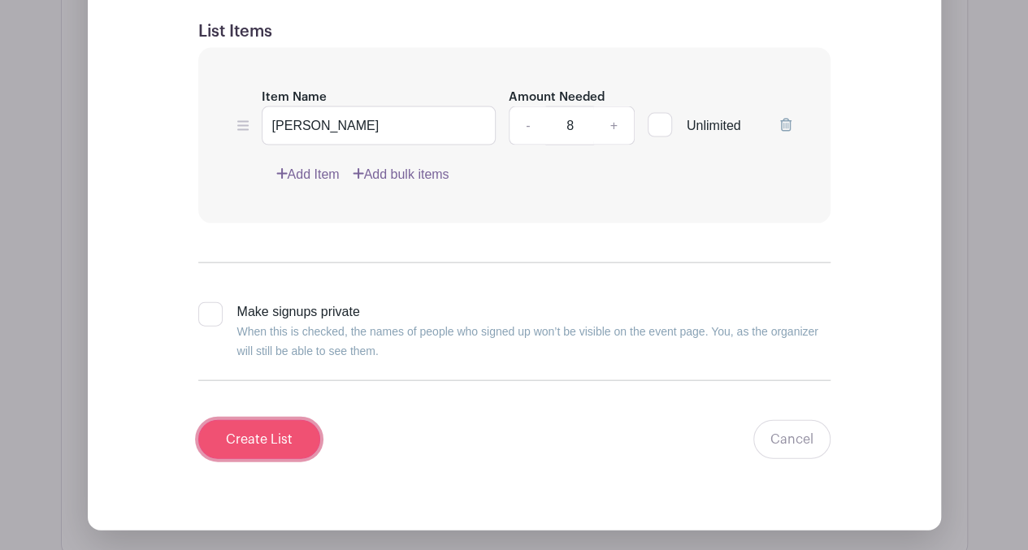
click at [285, 450] on input "Create List" at bounding box center [259, 439] width 122 height 39
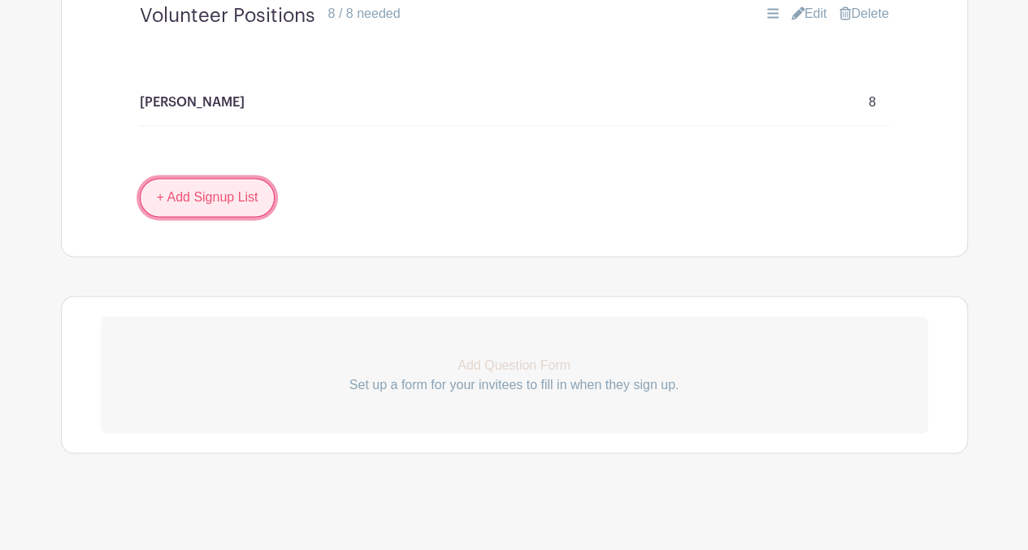
click at [219, 206] on link "+ Add Signup List" at bounding box center [208, 197] width 136 height 39
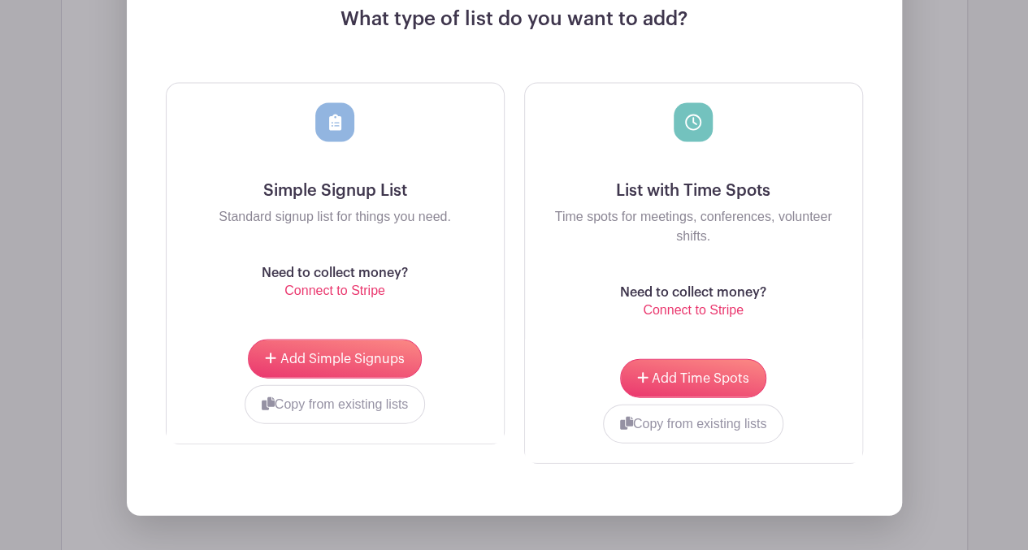
scroll to position [1629, 0]
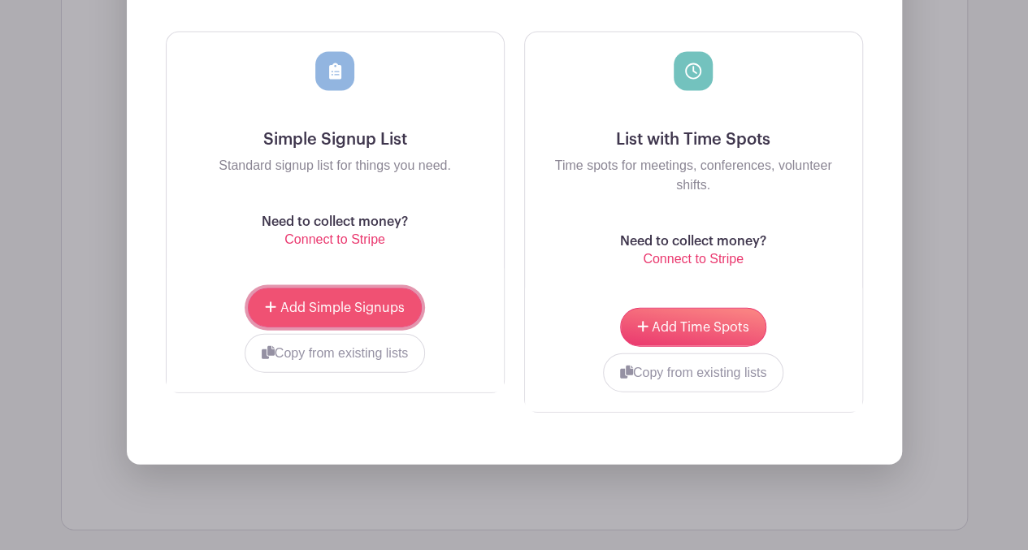
click at [378, 302] on span "Add Simple Signups" at bounding box center [342, 307] width 124 height 13
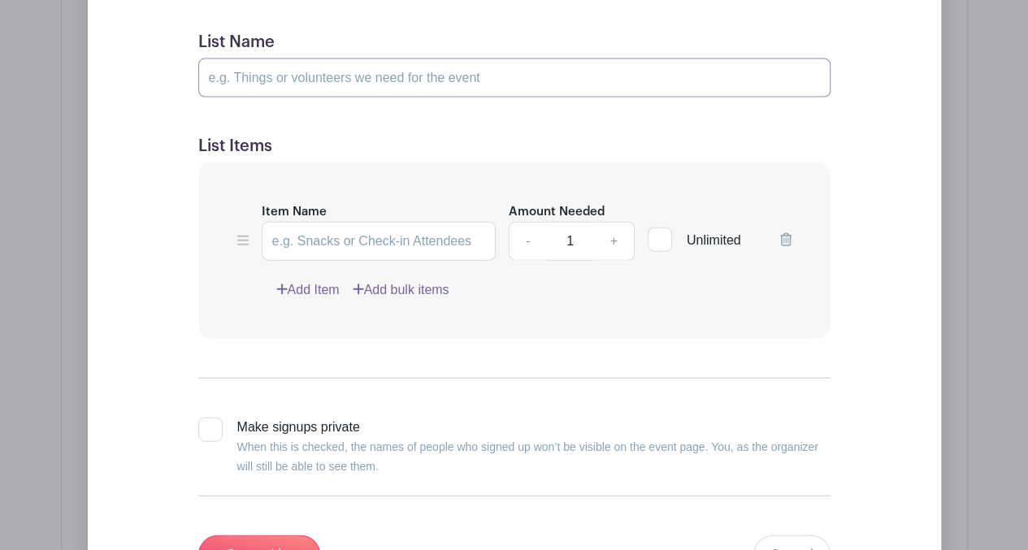
click at [240, 60] on input "List Name" at bounding box center [514, 78] width 632 height 39
type input "Employee Positions"
click at [287, 235] on input "Item Name" at bounding box center [379, 241] width 235 height 39
type input "CONCESSIONS"
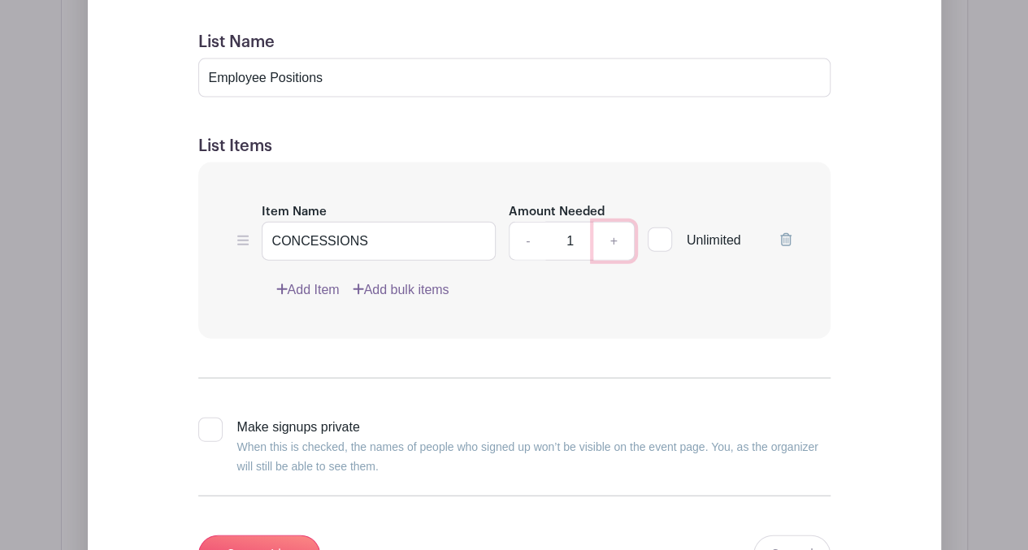
click at [610, 241] on link "+" at bounding box center [613, 241] width 41 height 39
type input "2"
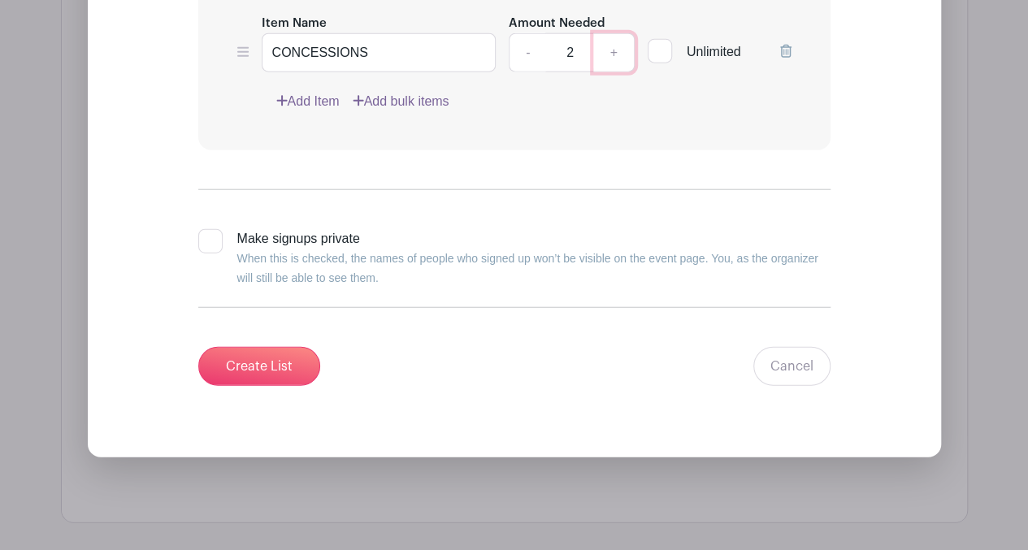
scroll to position [1952, 0]
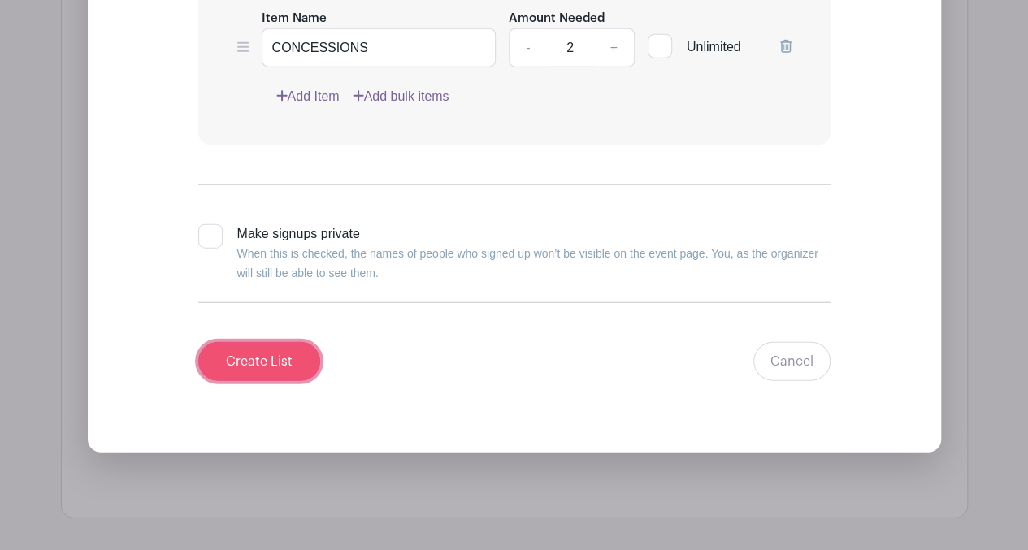
click at [256, 361] on input "Create List" at bounding box center [259, 361] width 122 height 39
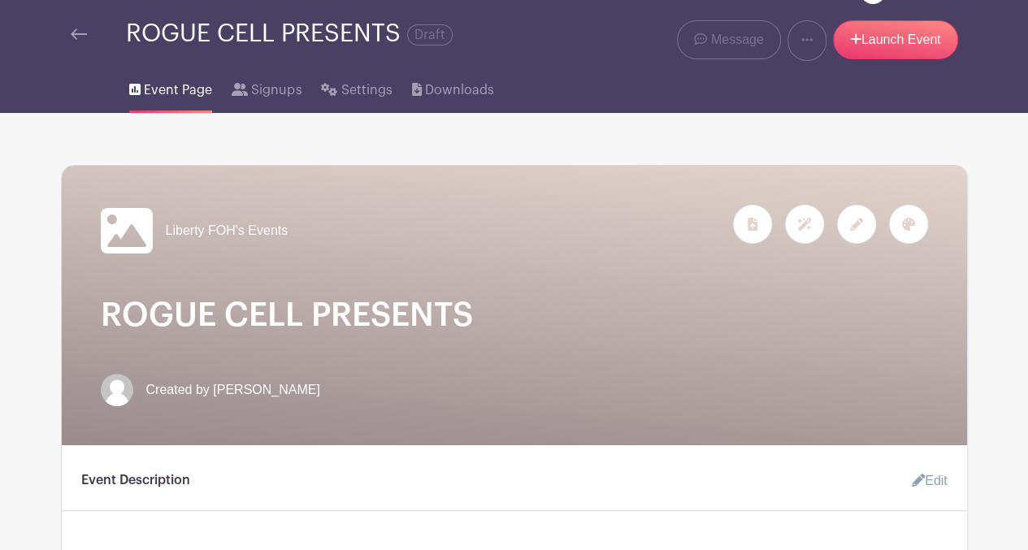
scroll to position [0, 0]
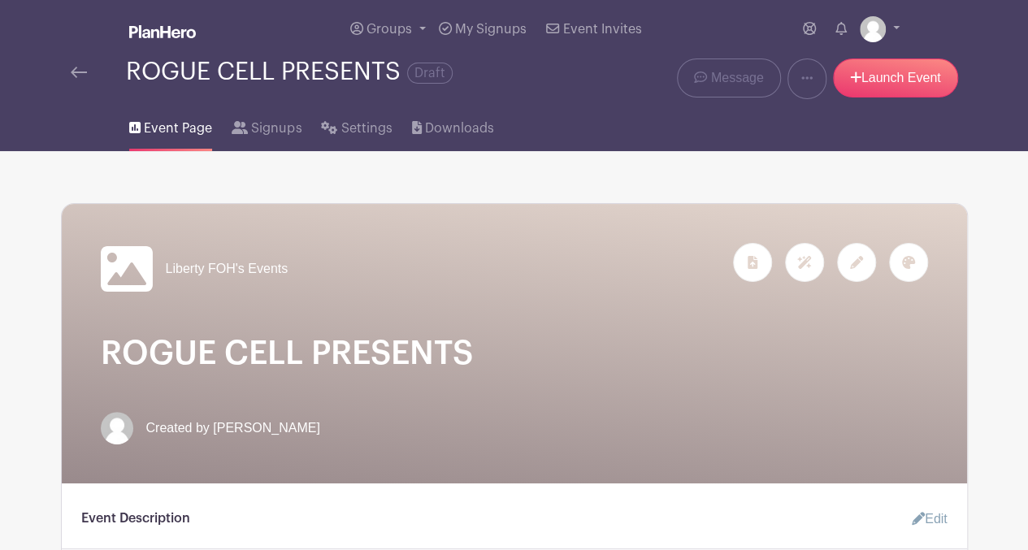
click at [80, 71] on img at bounding box center [79, 72] width 16 height 11
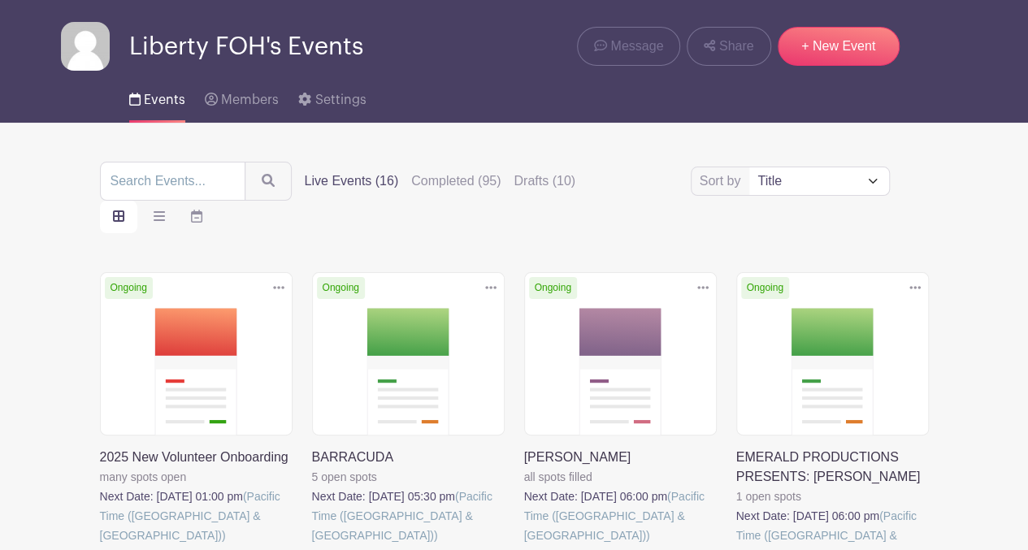
scroll to position [36, 0]
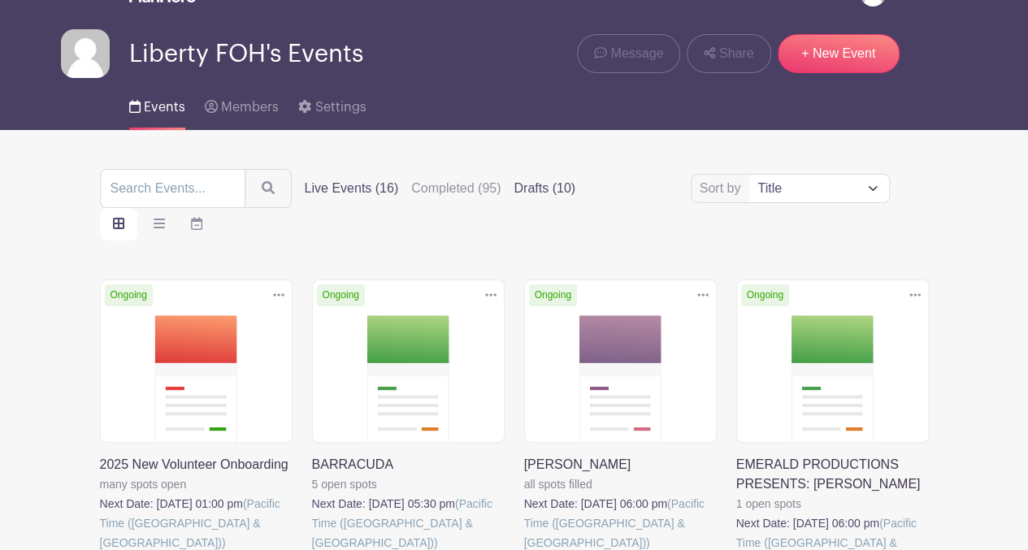
click at [538, 189] on label "Drafts (10)" at bounding box center [545, 189] width 62 height 20
click at [0, 0] on input "Drafts (10)" at bounding box center [0, 0] width 0 height 0
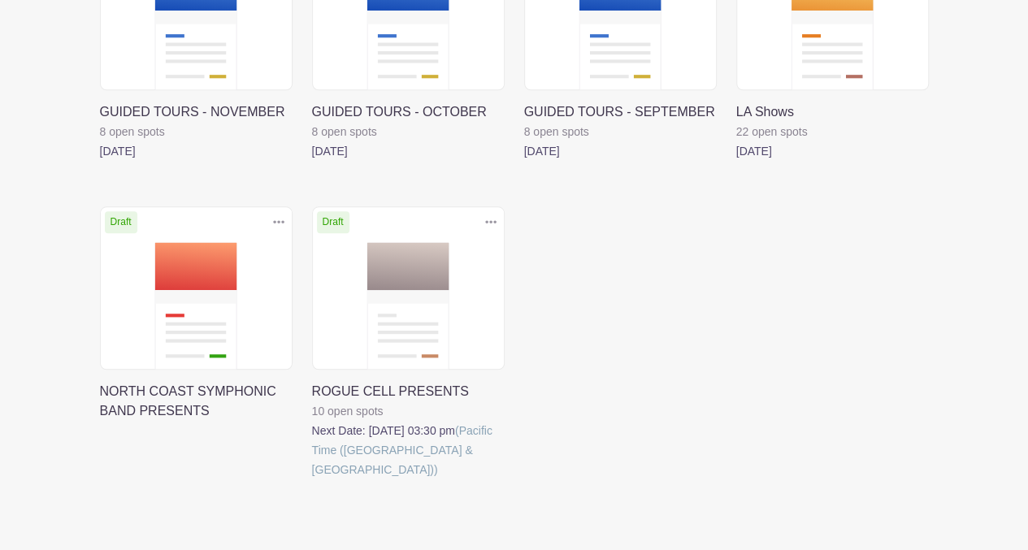
scroll to position [691, 0]
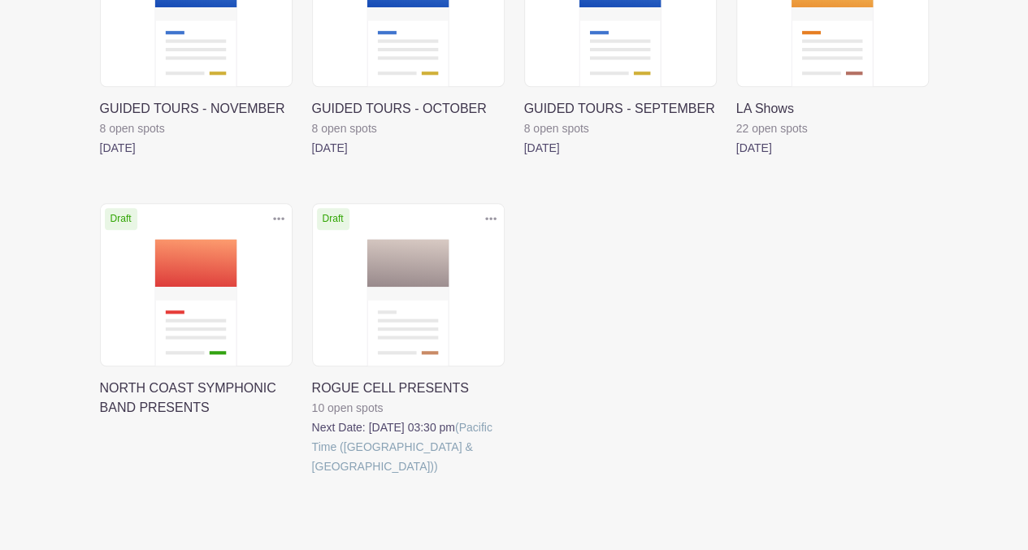
click at [312, 476] on link at bounding box center [312, 476] width 0 height 0
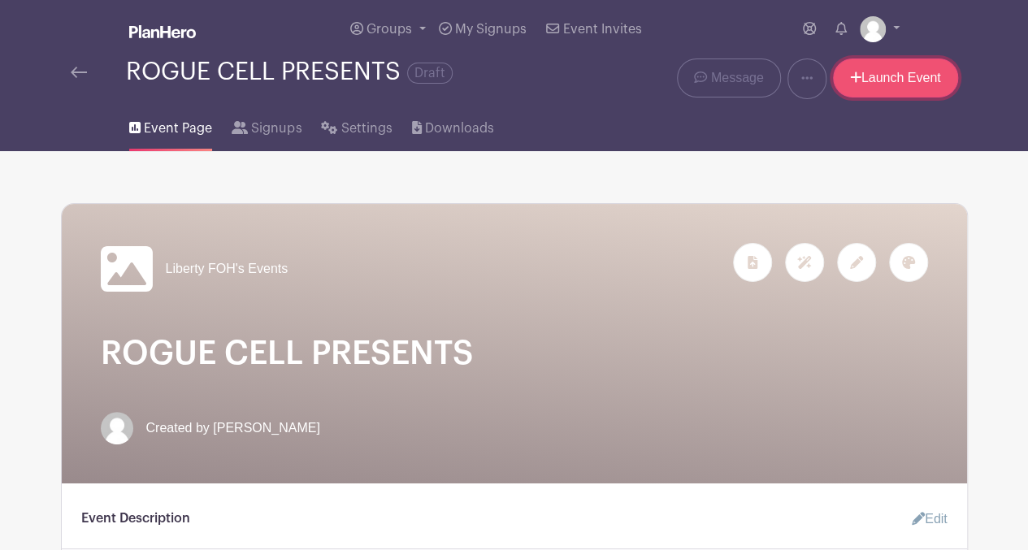
click at [909, 86] on link "Launch Event" at bounding box center [895, 78] width 125 height 39
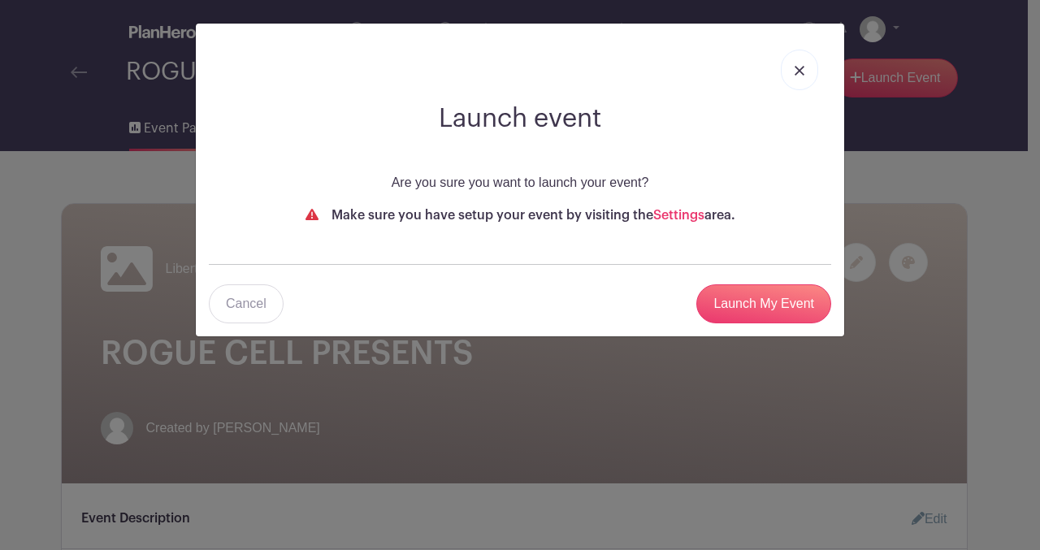
click at [801, 71] on img at bounding box center [800, 71] width 10 height 10
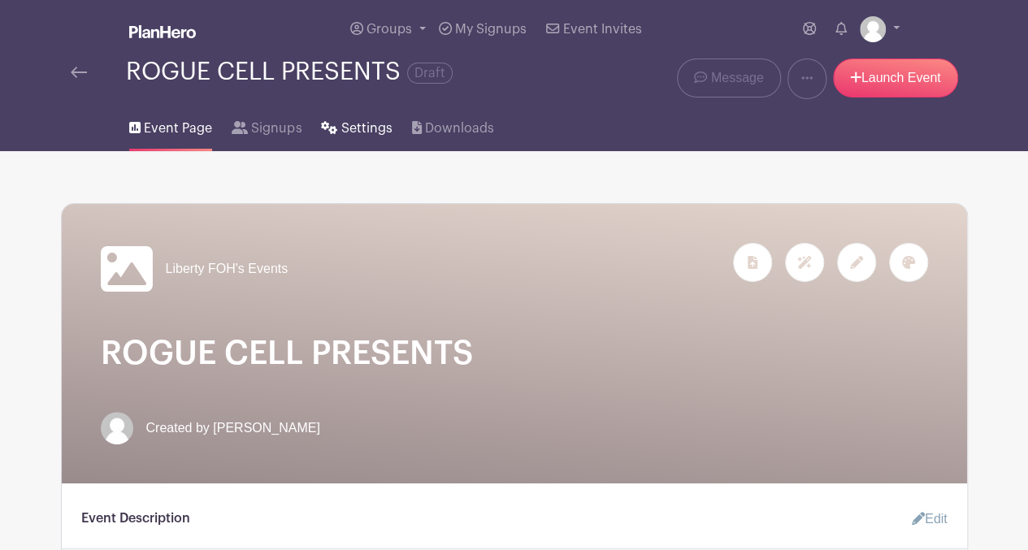
click at [349, 131] on span "Settings" at bounding box center [366, 129] width 51 height 20
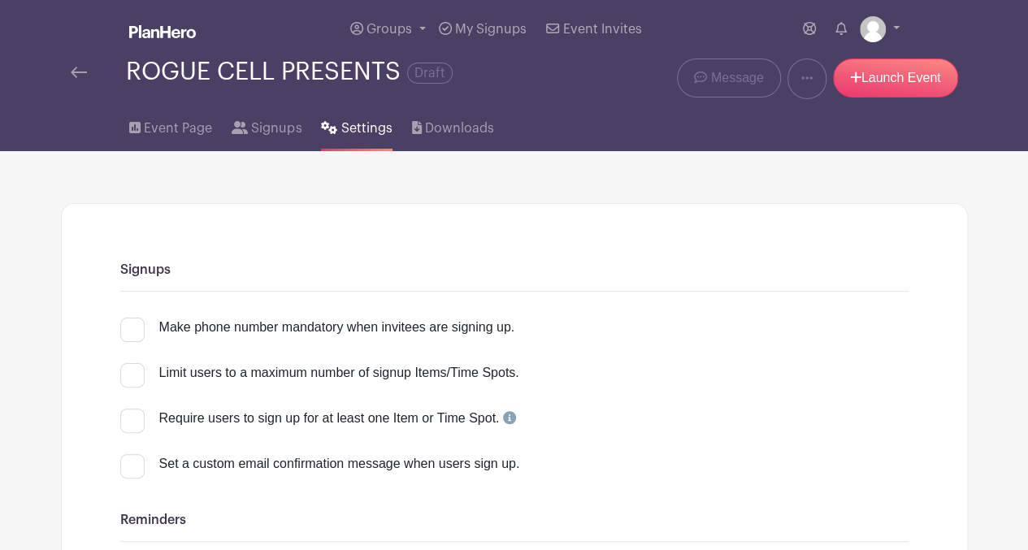
click at [131, 332] on div at bounding box center [132, 330] width 24 height 24
click at [131, 328] on input "Make phone number mandatory when invitees are signing up." at bounding box center [125, 323] width 11 height 11
checkbox input "true"
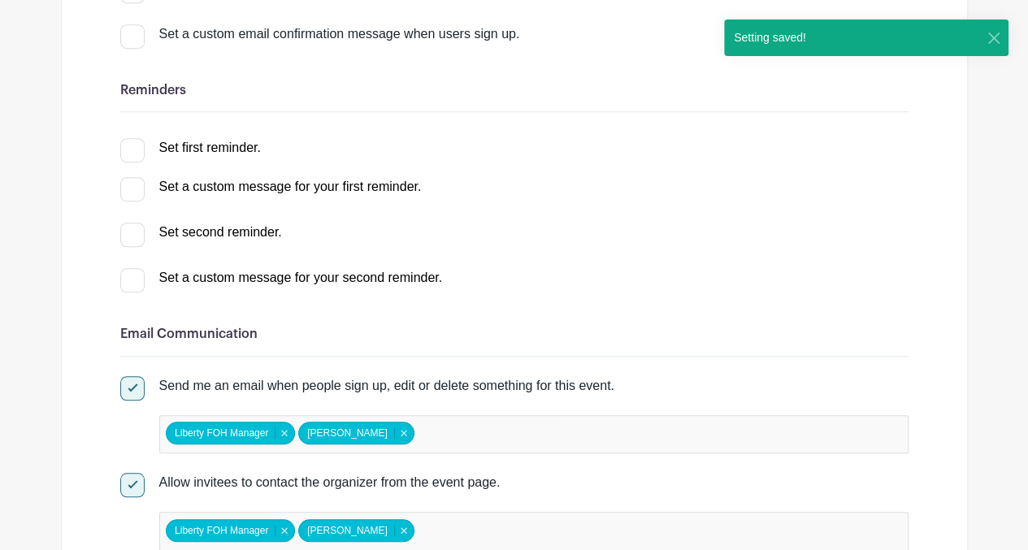
scroll to position [446, 0]
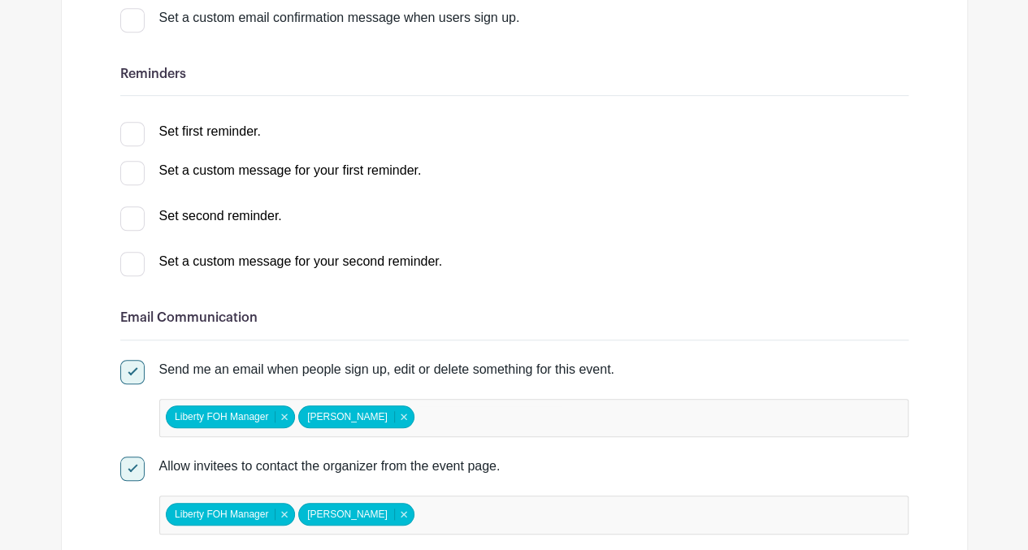
click at [132, 132] on div at bounding box center [132, 134] width 24 height 24
click at [131, 132] on input "Set first reminder." at bounding box center [125, 127] width 11 height 11
checkbox input "true"
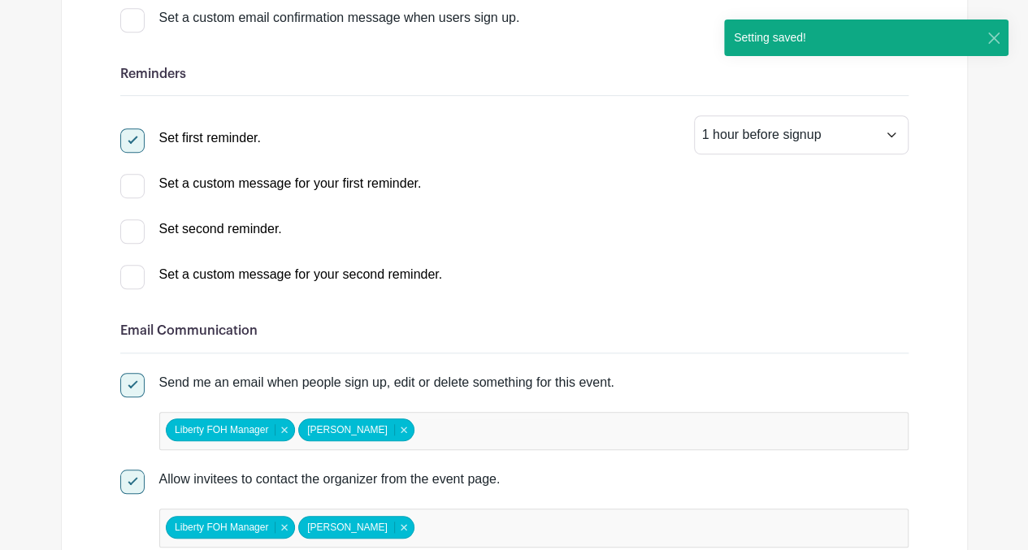
click at [128, 235] on div at bounding box center [132, 231] width 24 height 24
click at [128, 230] on input "Set second reminder." at bounding box center [125, 224] width 11 height 11
select select "2"
checkbox input "true"
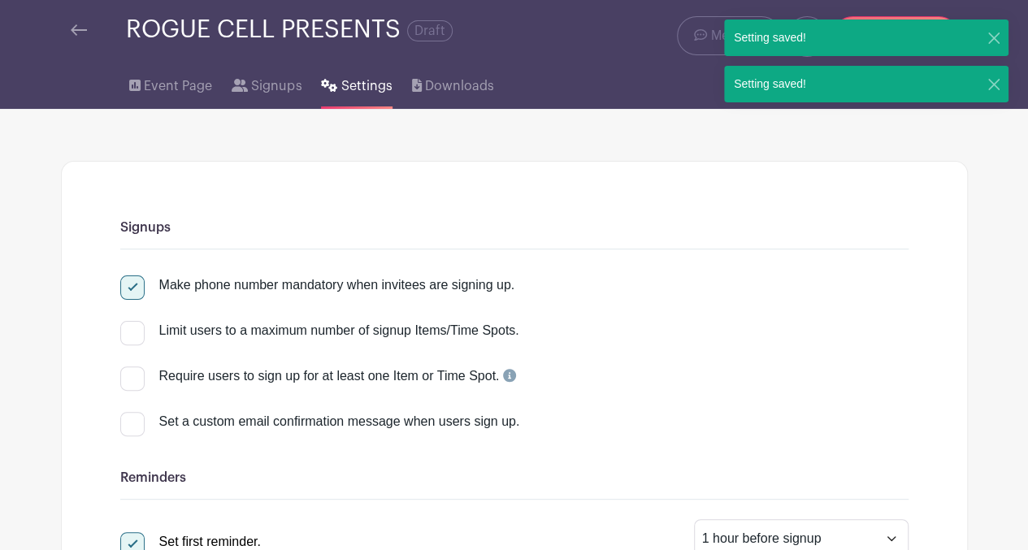
scroll to position [0, 0]
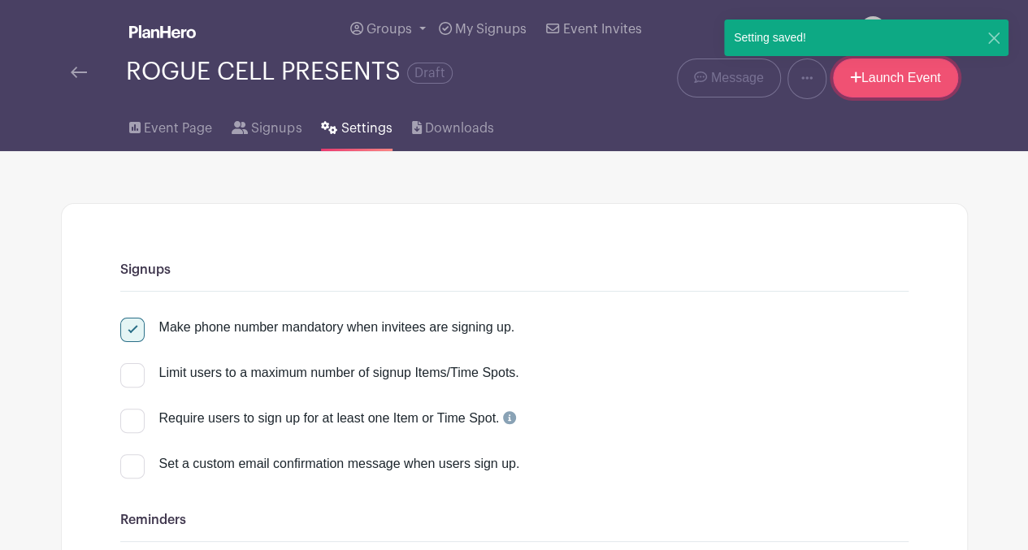
click at [919, 76] on link "Launch Event" at bounding box center [895, 78] width 125 height 39
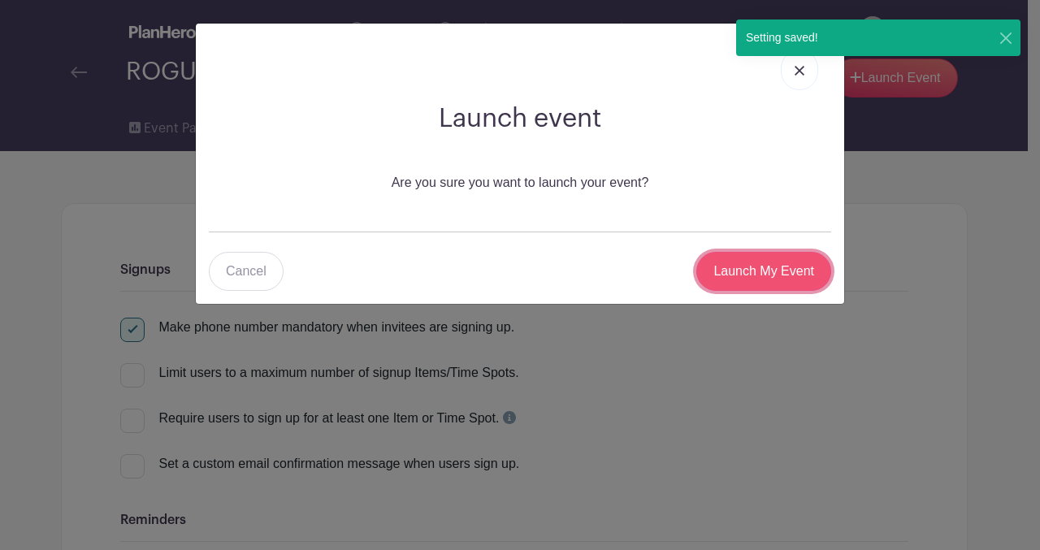
click at [739, 282] on input "Launch My Event" at bounding box center [763, 271] width 135 height 39
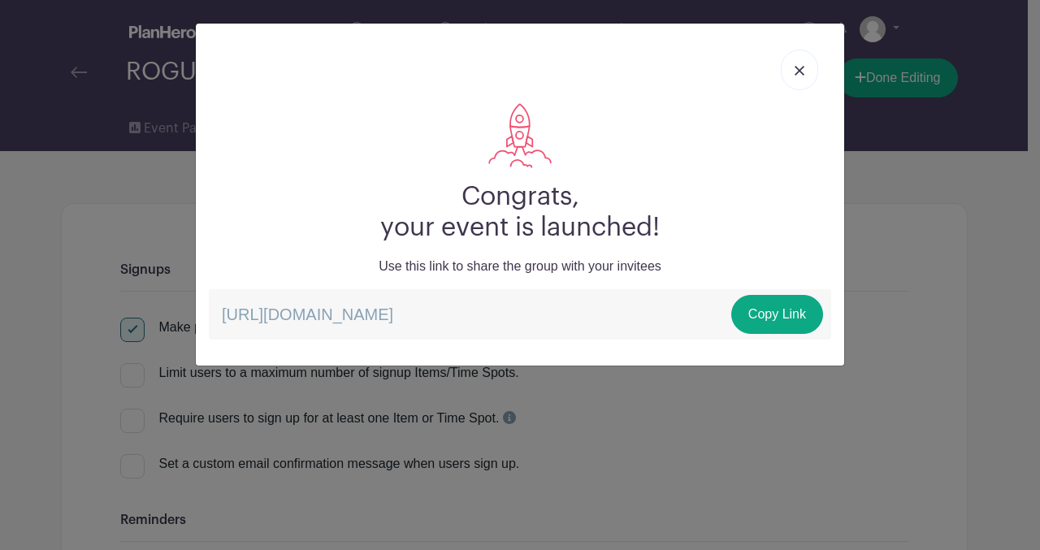
click at [798, 75] on img at bounding box center [800, 71] width 10 height 10
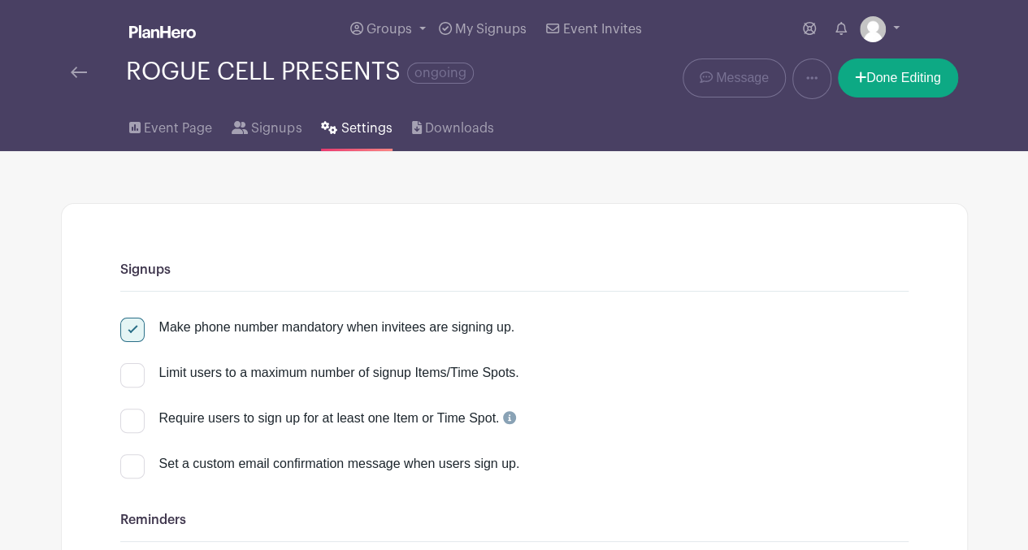
click at [75, 67] on img at bounding box center [79, 72] width 16 height 11
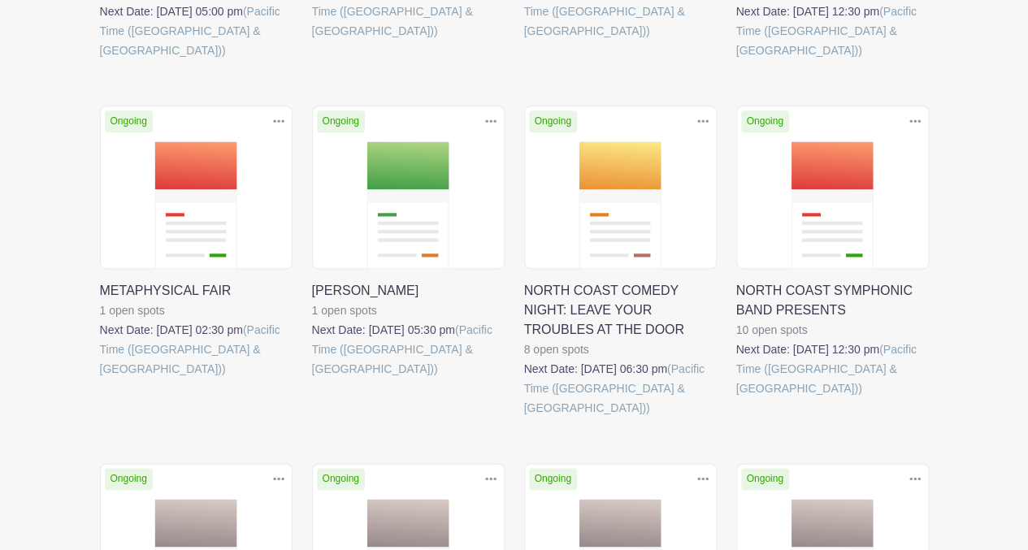
scroll to position [887, 0]
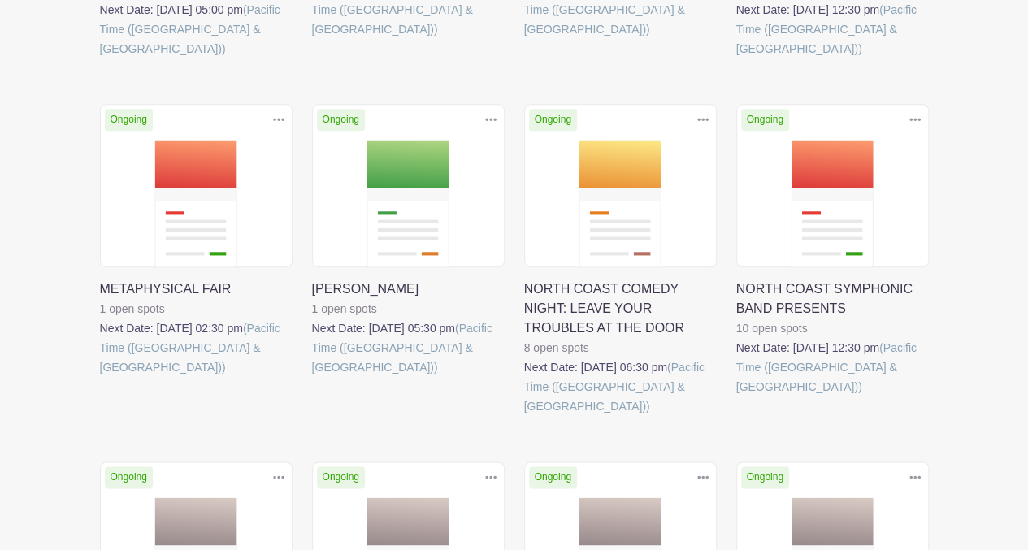
click at [736, 397] on link at bounding box center [736, 397] width 0 height 0
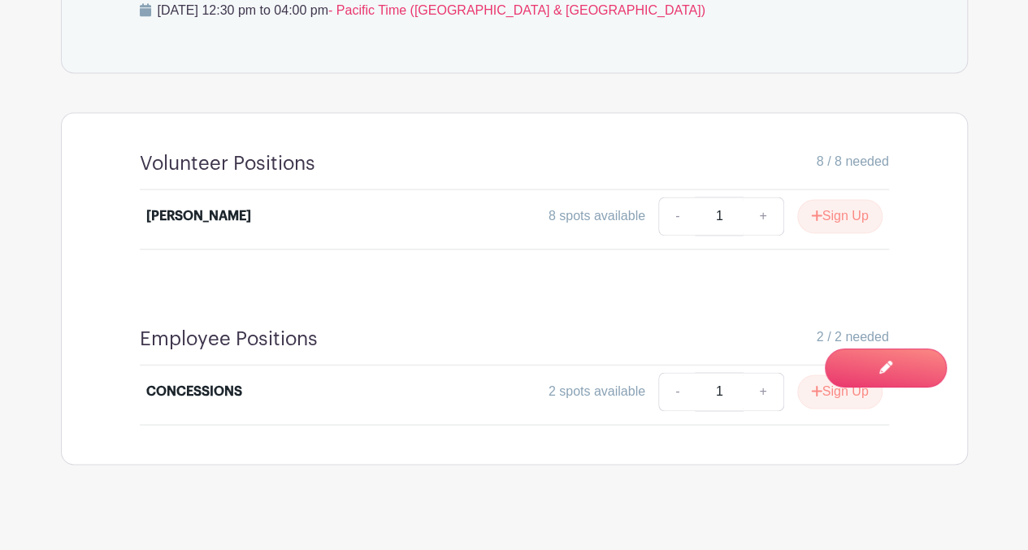
scroll to position [1113, 0]
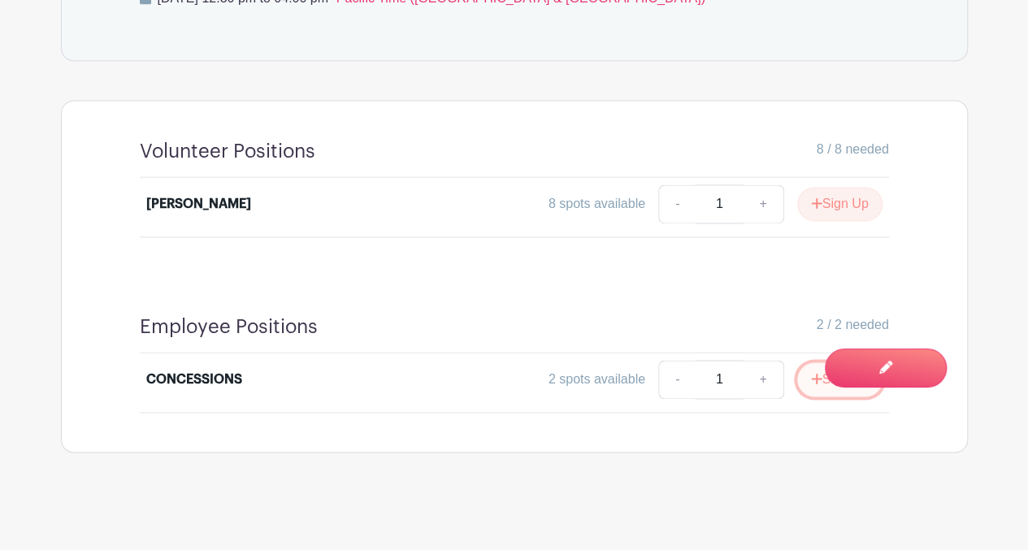
click at [811, 372] on icon "submit" at bounding box center [816, 378] width 11 height 13
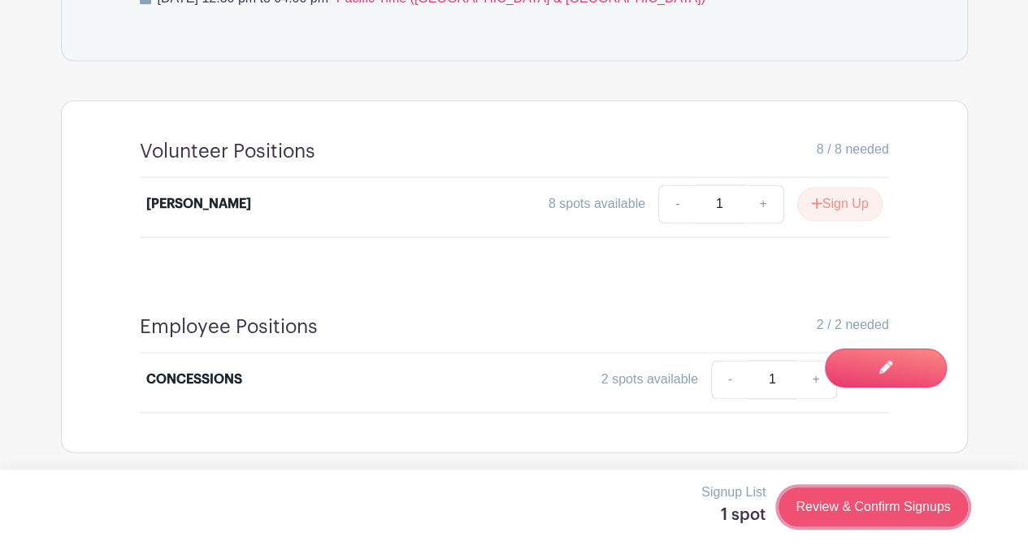
click at [831, 492] on link "Review & Confirm Signups" at bounding box center [873, 507] width 189 height 39
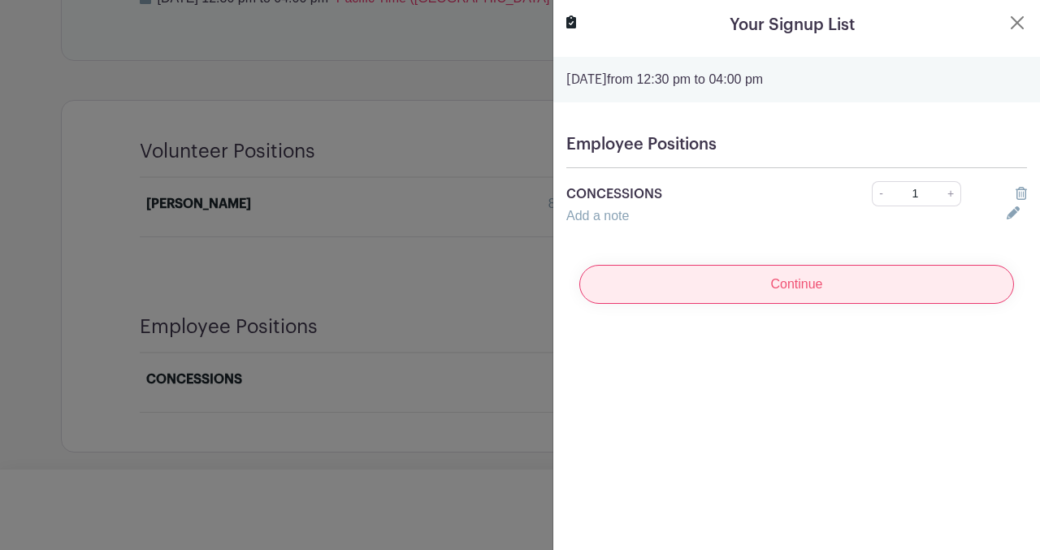
click at [743, 287] on input "Continue" at bounding box center [796, 284] width 435 height 39
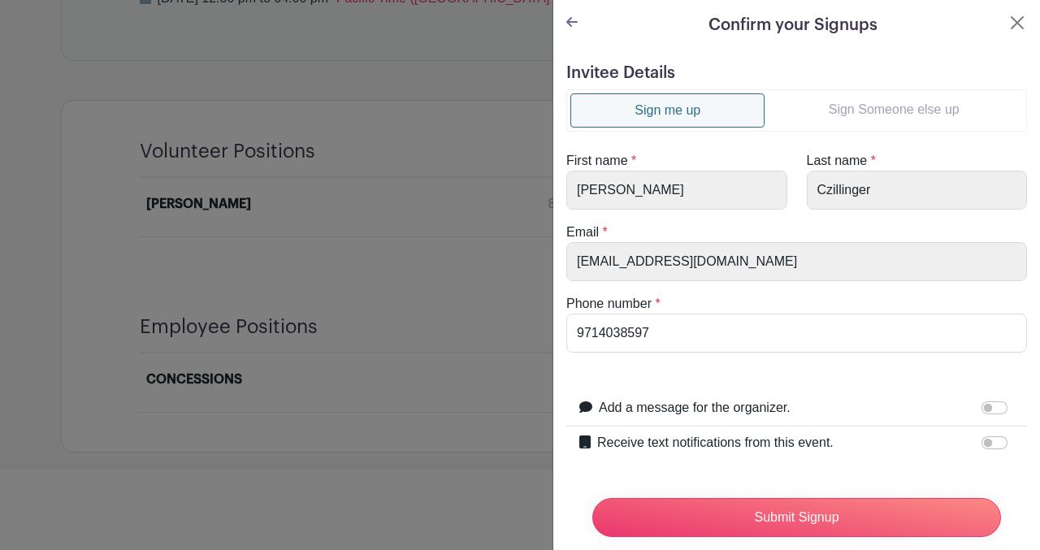
click at [863, 110] on link "Sign Someone else up" at bounding box center [894, 109] width 258 height 33
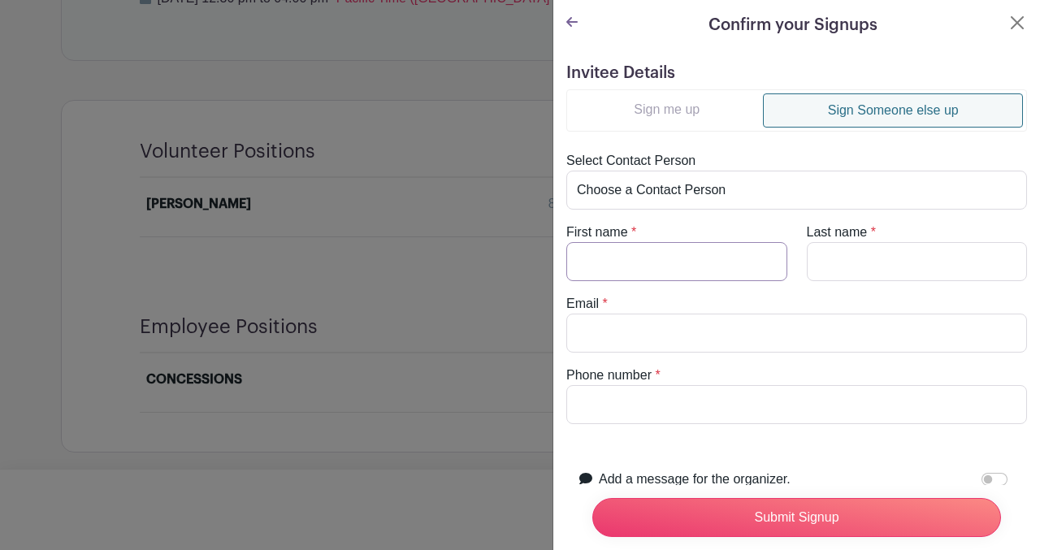
click at [648, 254] on input "First name" at bounding box center [676, 261] width 221 height 39
type input "Cyndi"
click at [829, 258] on input "Last name" at bounding box center [917, 261] width 221 height 39
type input "Wodrich"
click at [605, 338] on input "Email" at bounding box center [796, 333] width 461 height 39
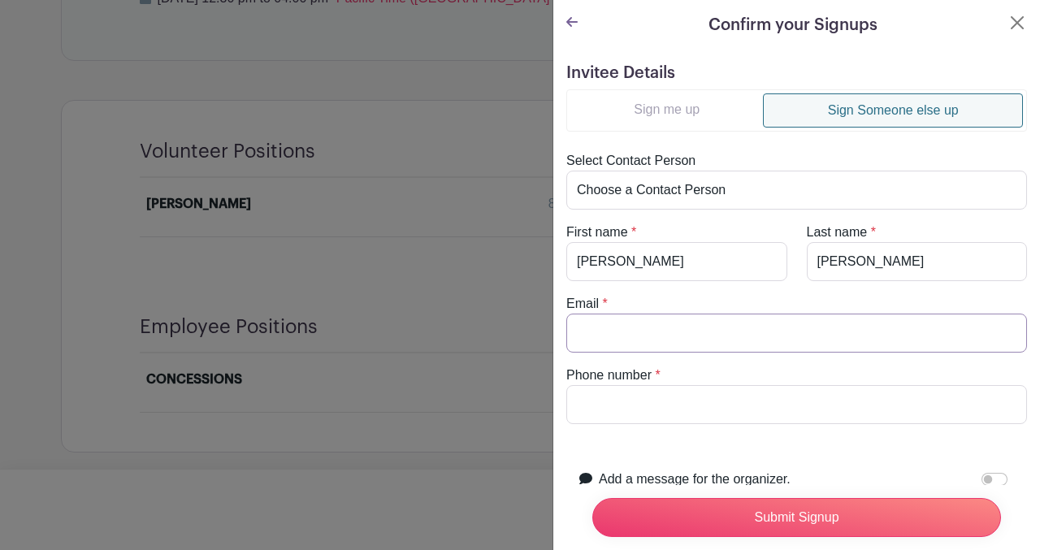
type input "Cyndi.wodrich@gmail.com"
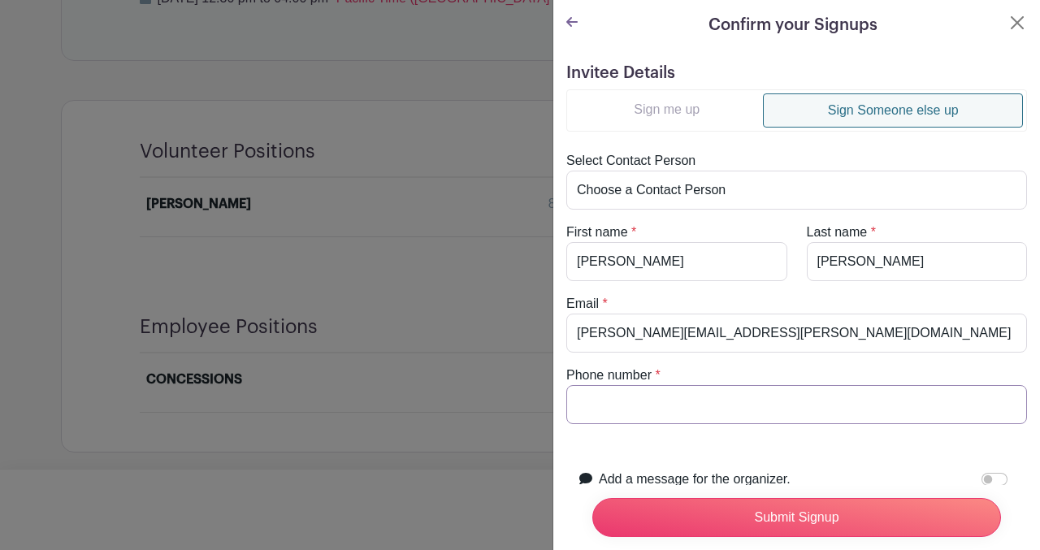
click at [588, 395] on input "Phone number" at bounding box center [796, 404] width 461 height 39
type input "0000000000"
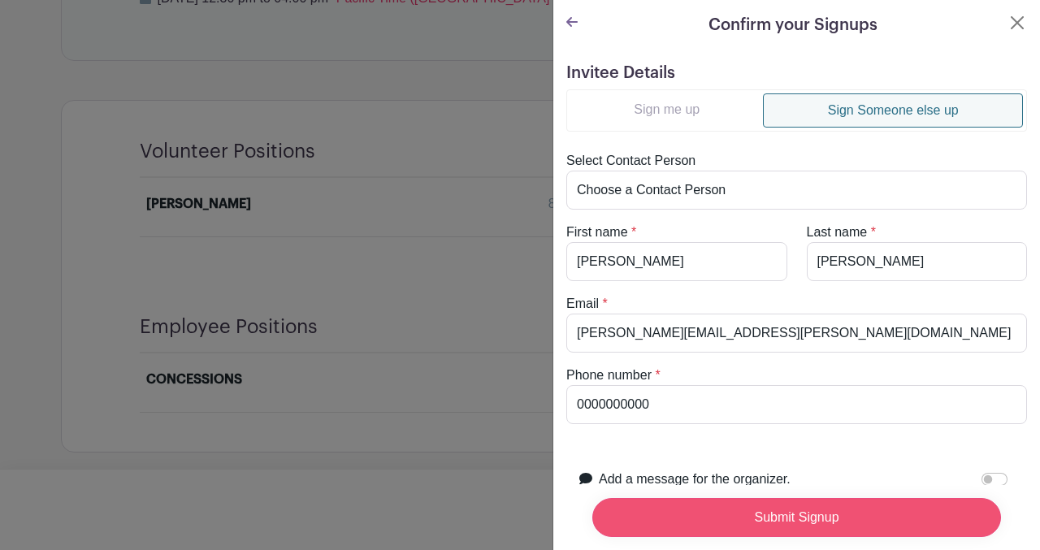
click at [762, 506] on input "Submit Signup" at bounding box center [796, 517] width 409 height 39
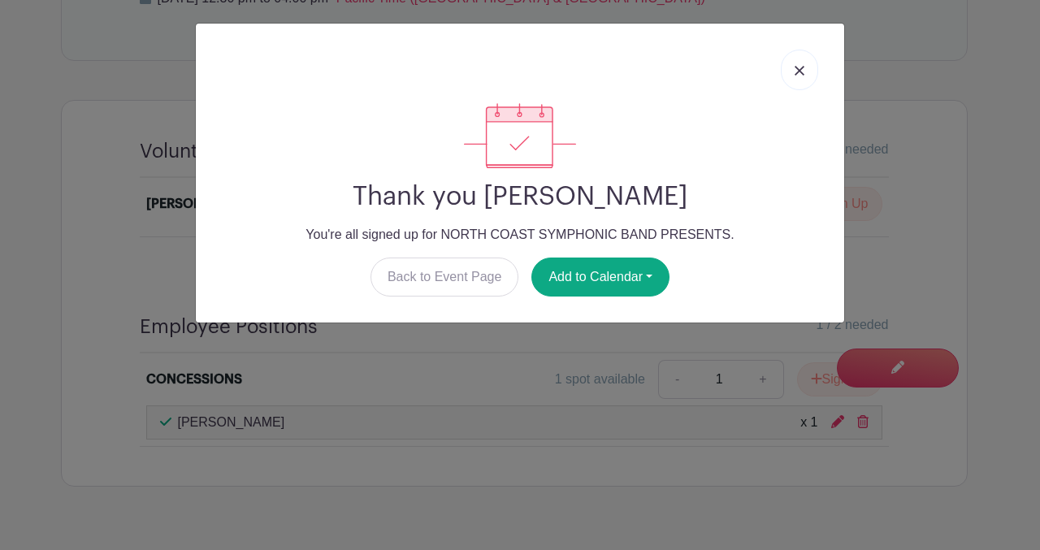
click at [789, 72] on link at bounding box center [799, 70] width 37 height 41
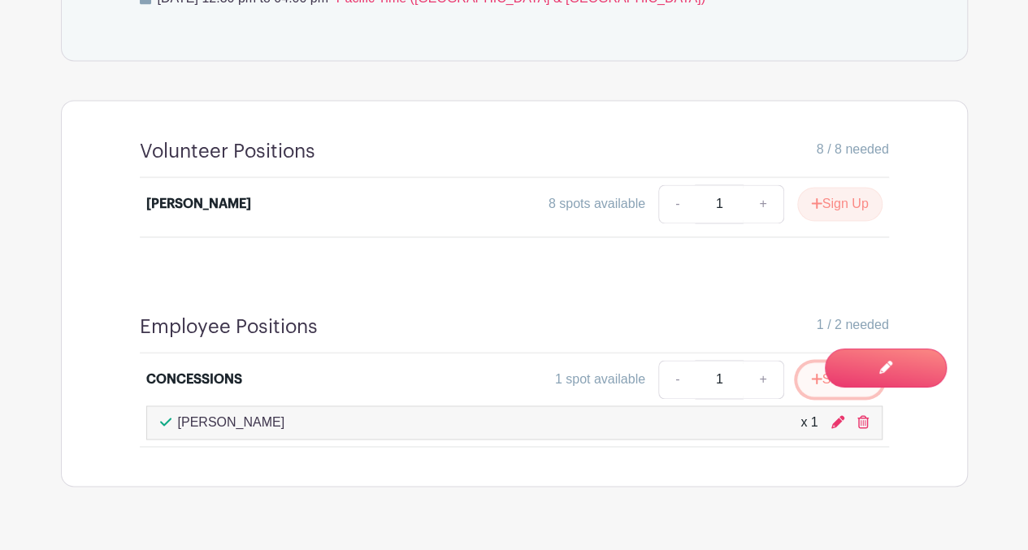
click at [805, 384] on button "Sign Up" at bounding box center [839, 379] width 85 height 34
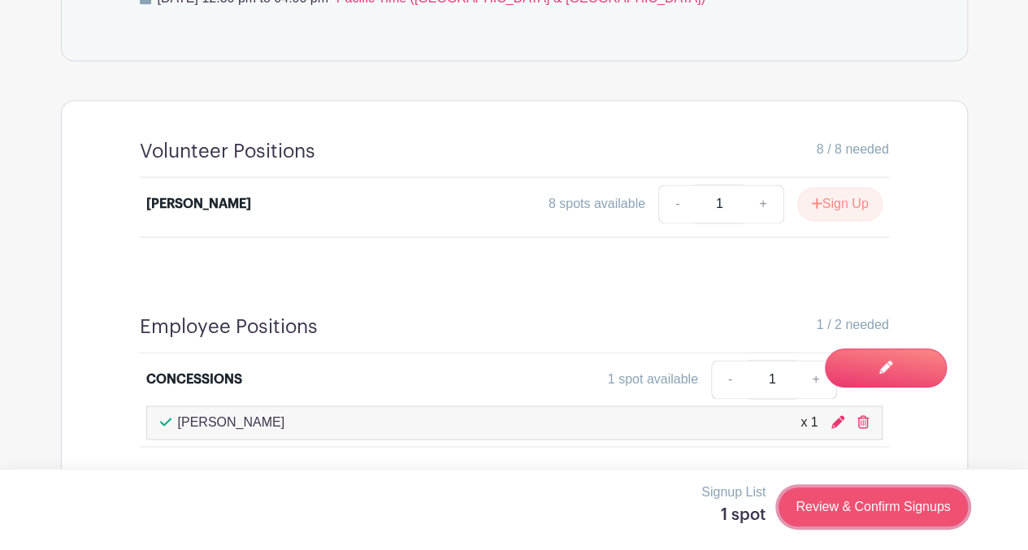
click at [812, 493] on link "Review & Confirm Signups" at bounding box center [873, 507] width 189 height 39
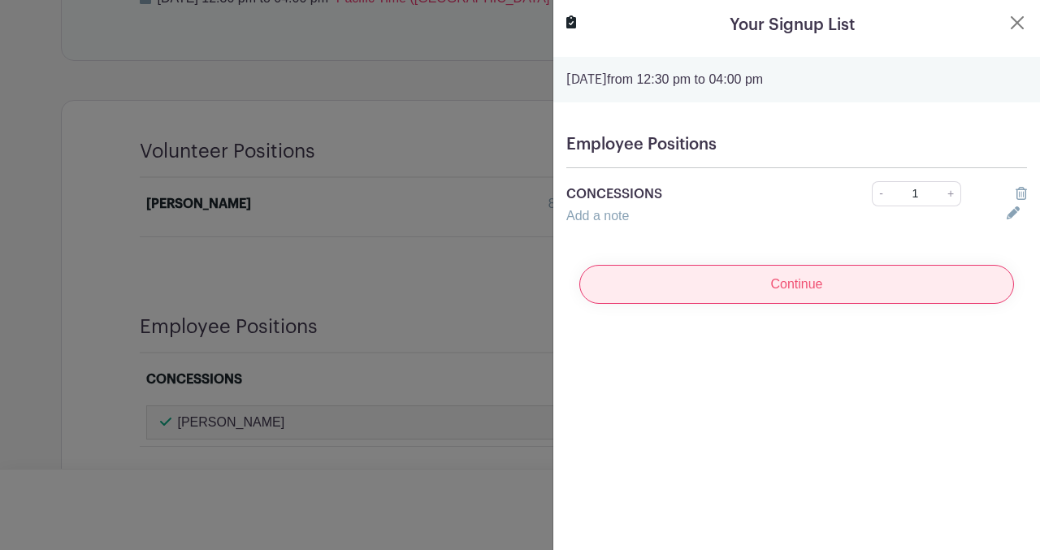
click at [709, 284] on input "Continue" at bounding box center [796, 284] width 435 height 39
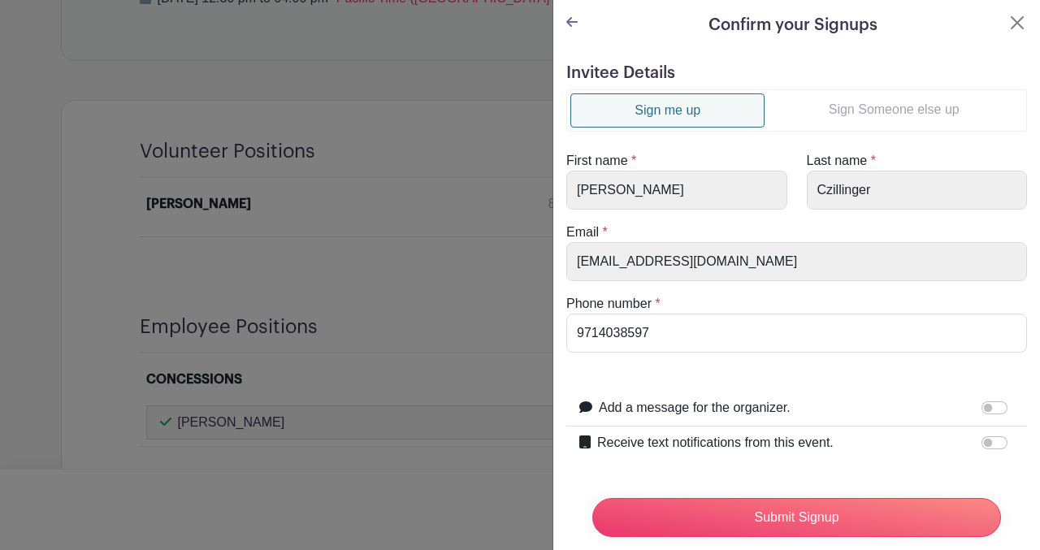
click at [853, 106] on link "Sign Someone else up" at bounding box center [894, 109] width 258 height 33
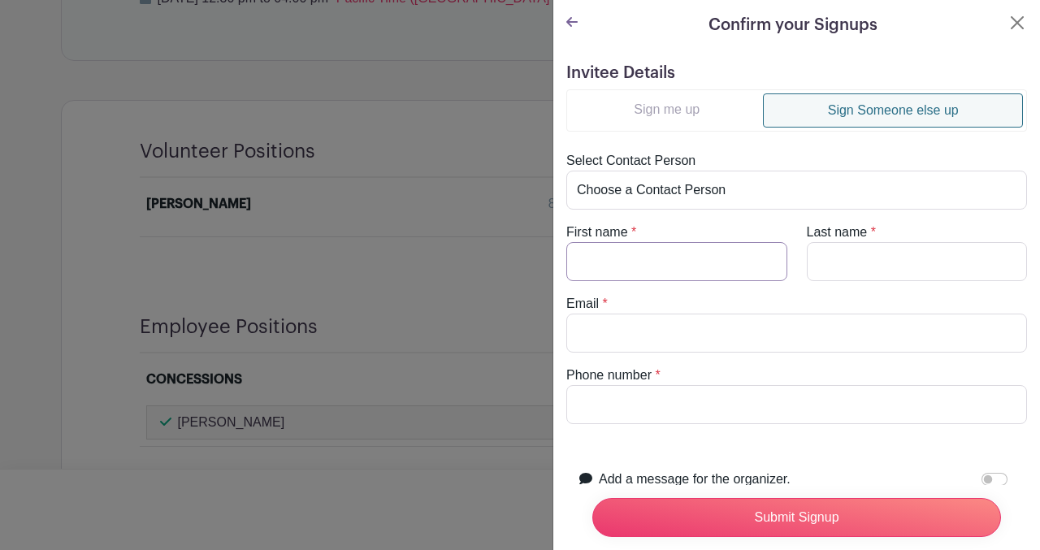
click at [632, 267] on input "First name" at bounding box center [676, 261] width 221 height 39
type input "Kathy"
click at [836, 256] on input "Last name" at bounding box center [917, 261] width 221 height 39
type input "Kleczek"
click at [647, 328] on input "Email" at bounding box center [796, 333] width 461 height 39
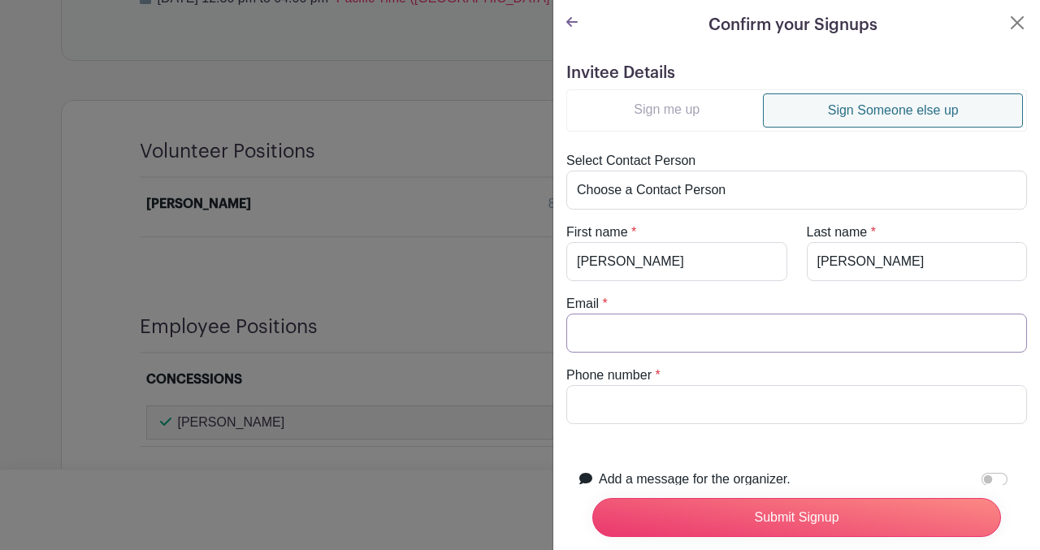
type input "kkleczek@yahoo.com"
click at [630, 409] on input "Phone number" at bounding box center [796, 404] width 461 height 39
type input "0000000000"
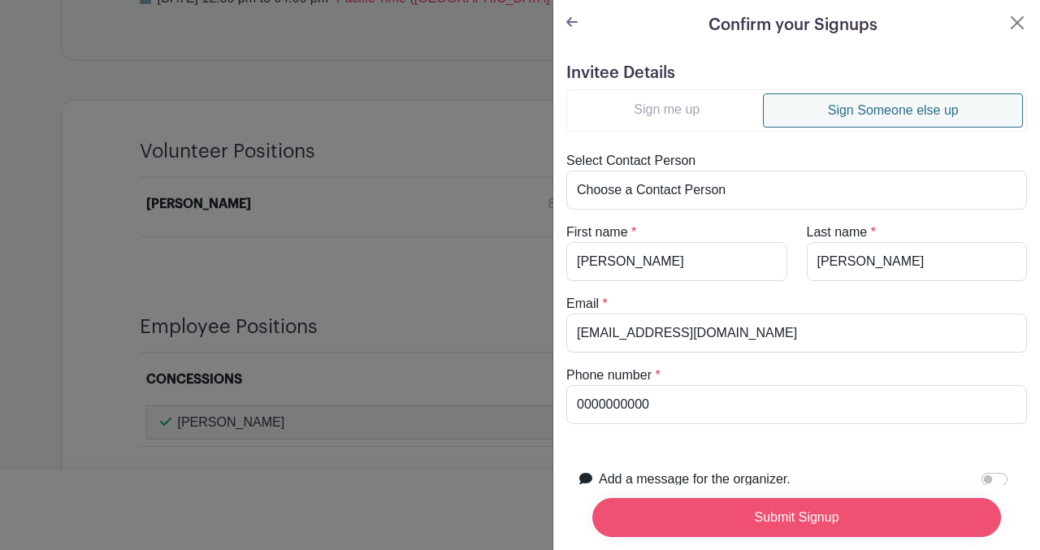
click at [654, 516] on input "Submit Signup" at bounding box center [796, 517] width 409 height 39
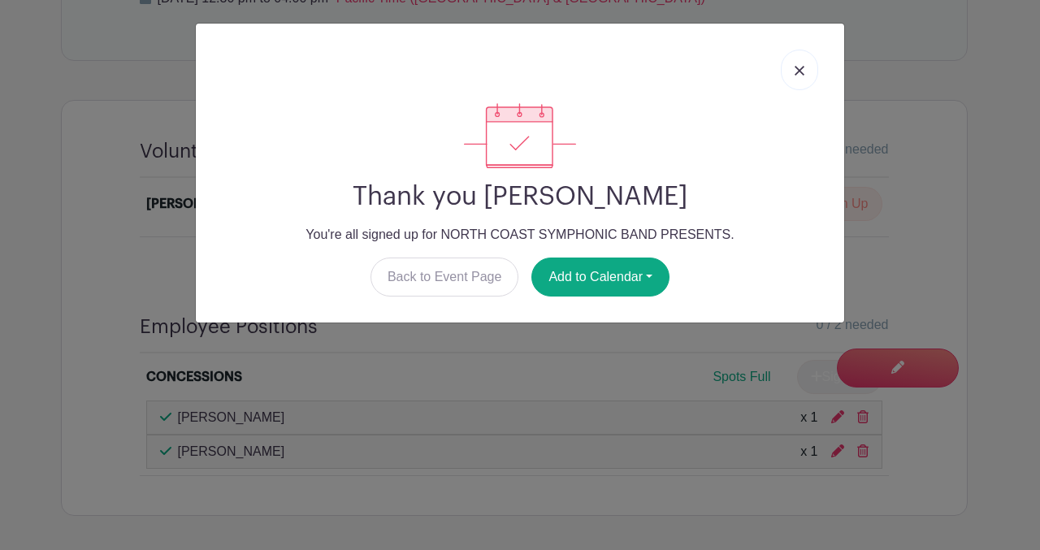
click at [801, 61] on link at bounding box center [799, 70] width 37 height 41
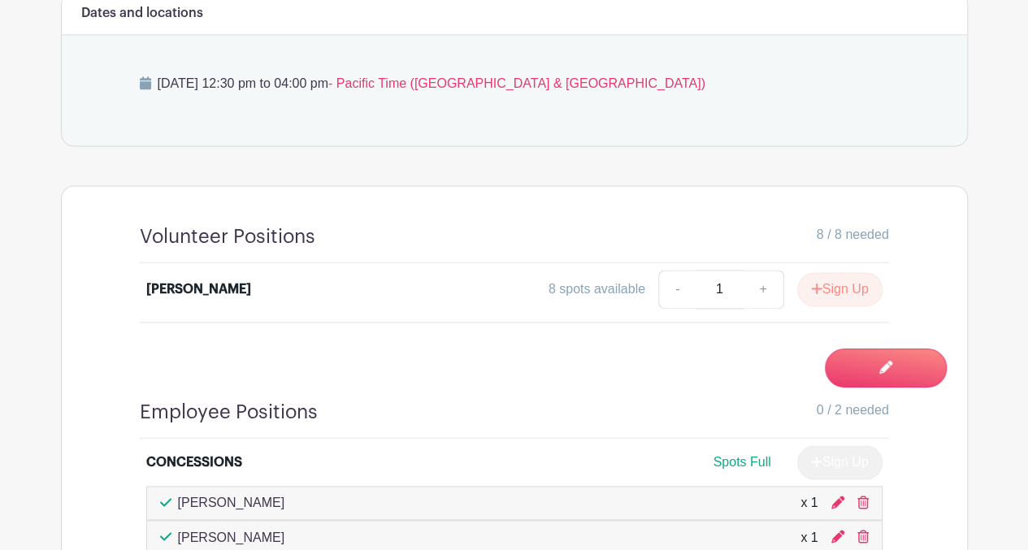
scroll to position [1047, 0]
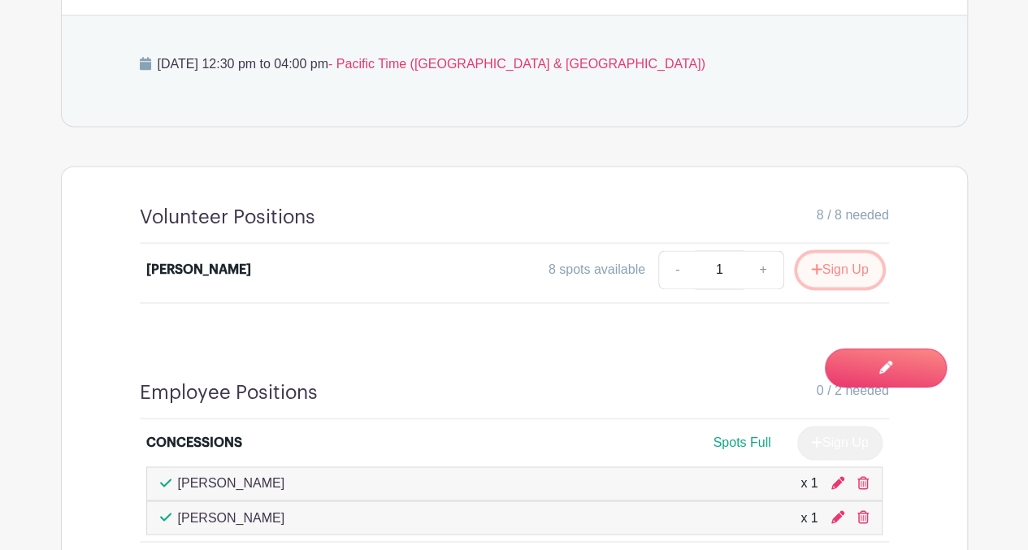
click at [819, 273] on button "Sign Up" at bounding box center [839, 270] width 85 height 34
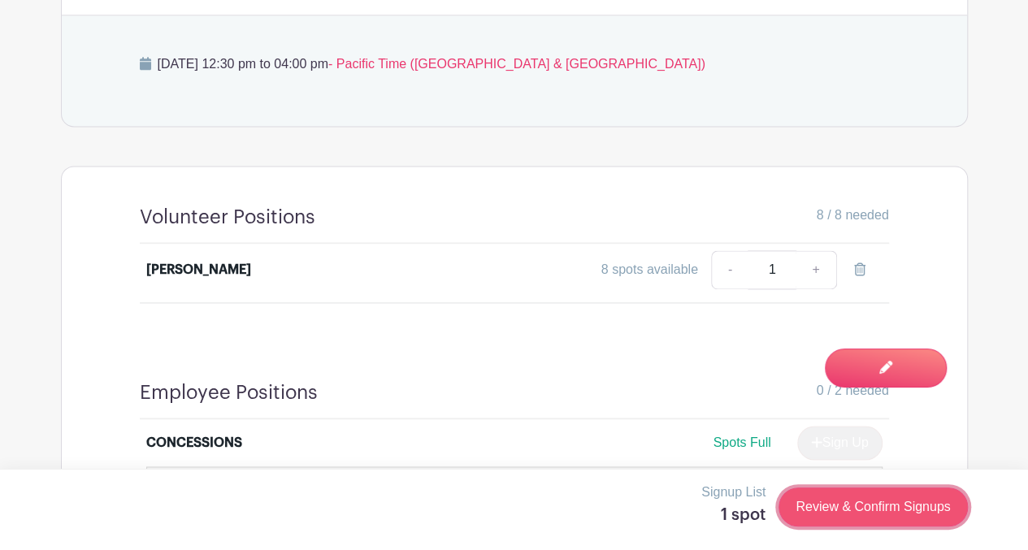
click at [805, 495] on link "Review & Confirm Signups" at bounding box center [873, 507] width 189 height 39
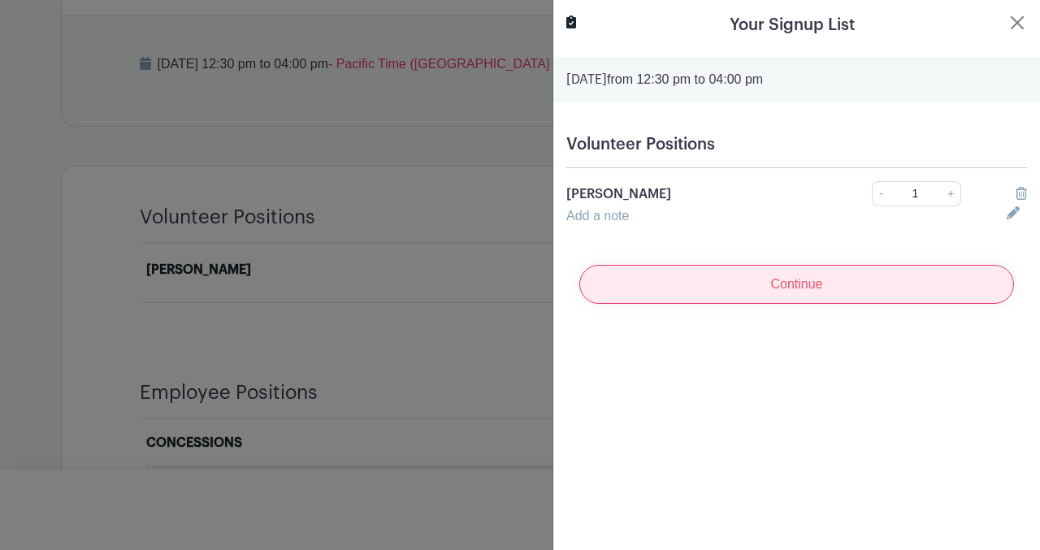
click at [756, 287] on input "Continue" at bounding box center [796, 284] width 435 height 39
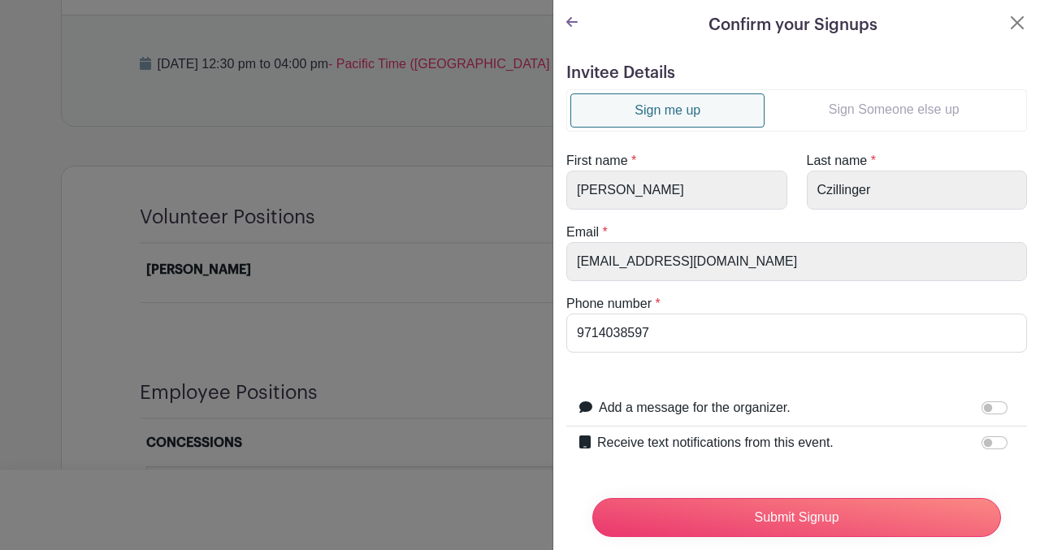
click at [843, 110] on link "Sign Someone else up" at bounding box center [894, 109] width 258 height 33
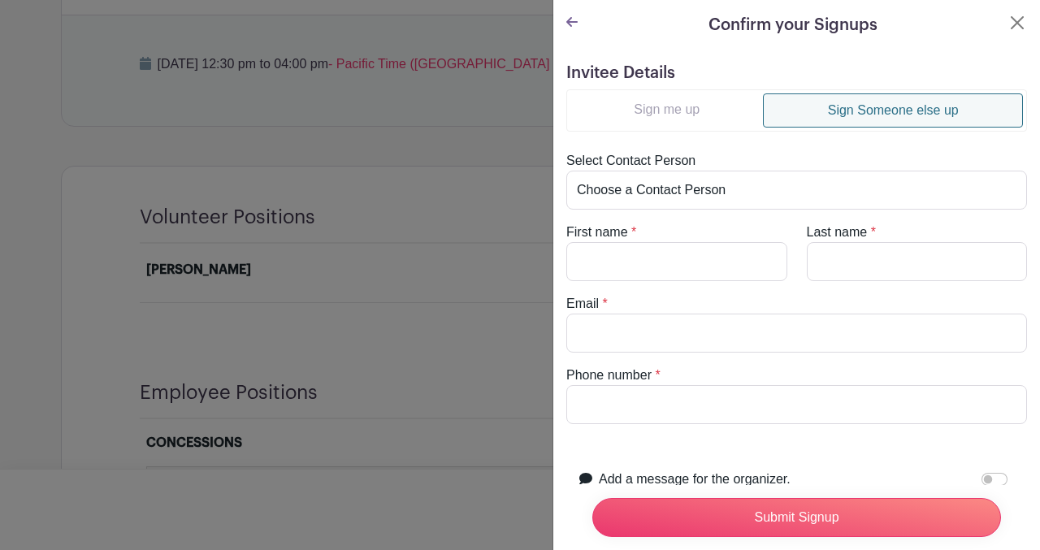
click at [620, 282] on turbo-frame "Sign me up Sign Someone else up Select Contact Person Choose a Contact Person C…" at bounding box center [796, 256] width 461 height 335
click at [616, 271] on input "First name" at bounding box center [676, 261] width 221 height 39
type input "Rochelle"
click at [832, 261] on input "Last name" at bounding box center [917, 261] width 221 height 39
type input "Stramiello"
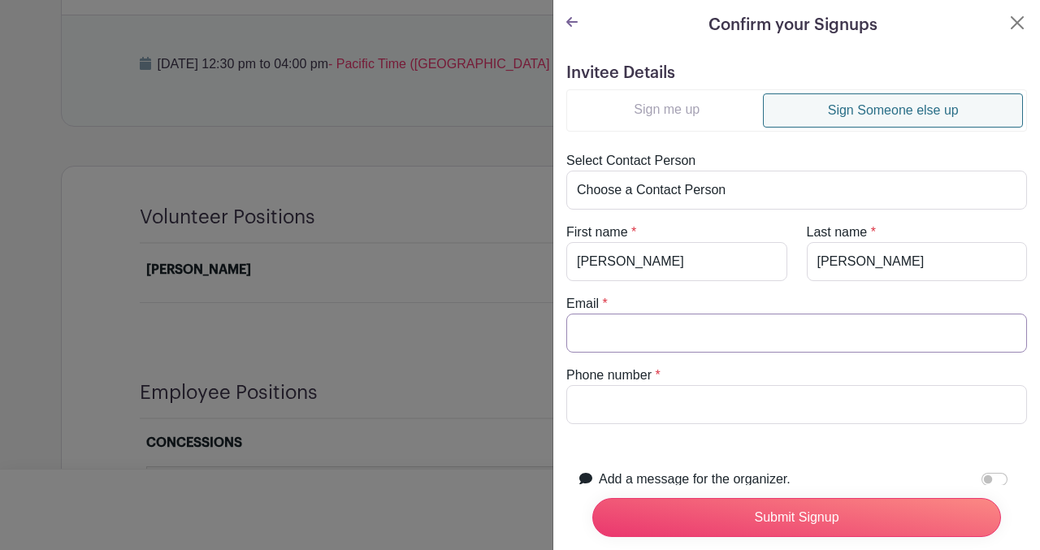
click at [622, 327] on input "Email" at bounding box center [796, 333] width 461 height 39
type input "rockysride@hotmail.com"
click at [608, 409] on input "Phone number" at bounding box center [796, 404] width 461 height 39
type input "0000000000"
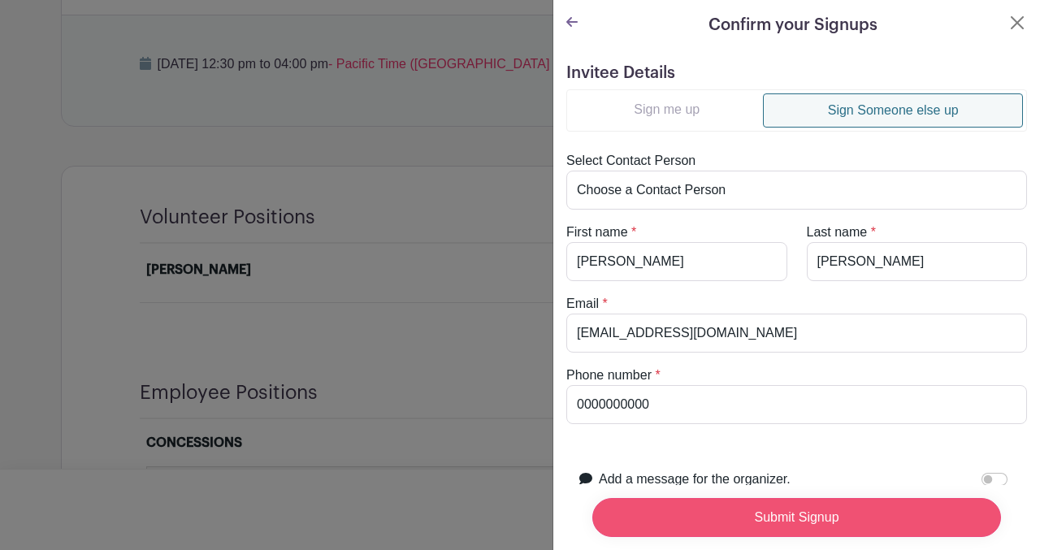
click at [702, 513] on input "Submit Signup" at bounding box center [796, 517] width 409 height 39
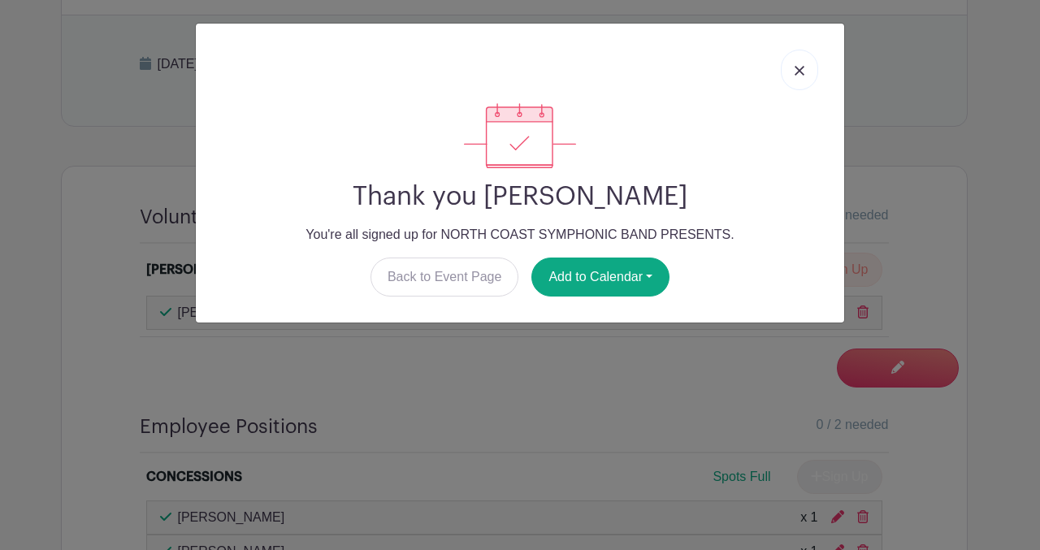
click at [796, 68] on img at bounding box center [800, 71] width 10 height 10
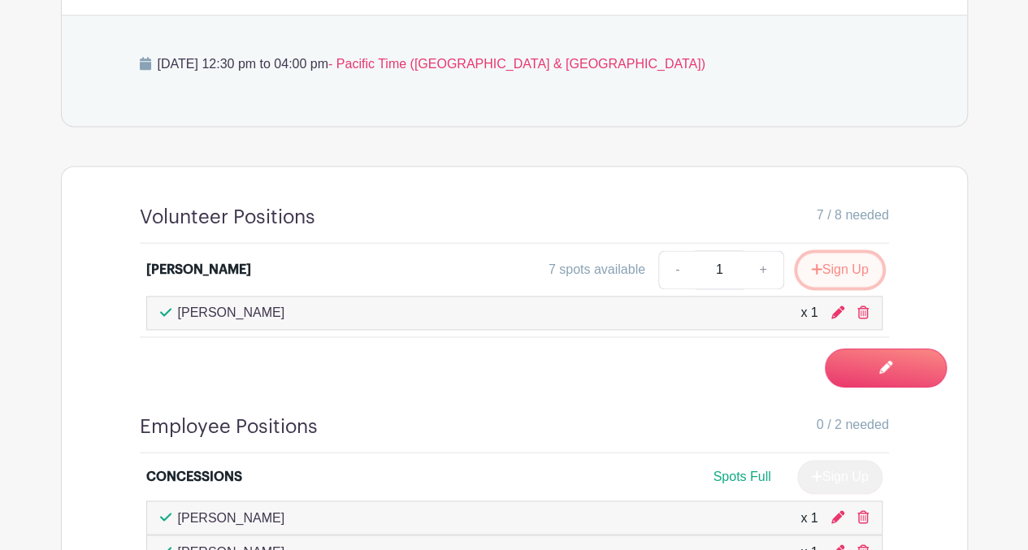
click at [822, 267] on button "Sign Up" at bounding box center [839, 270] width 85 height 34
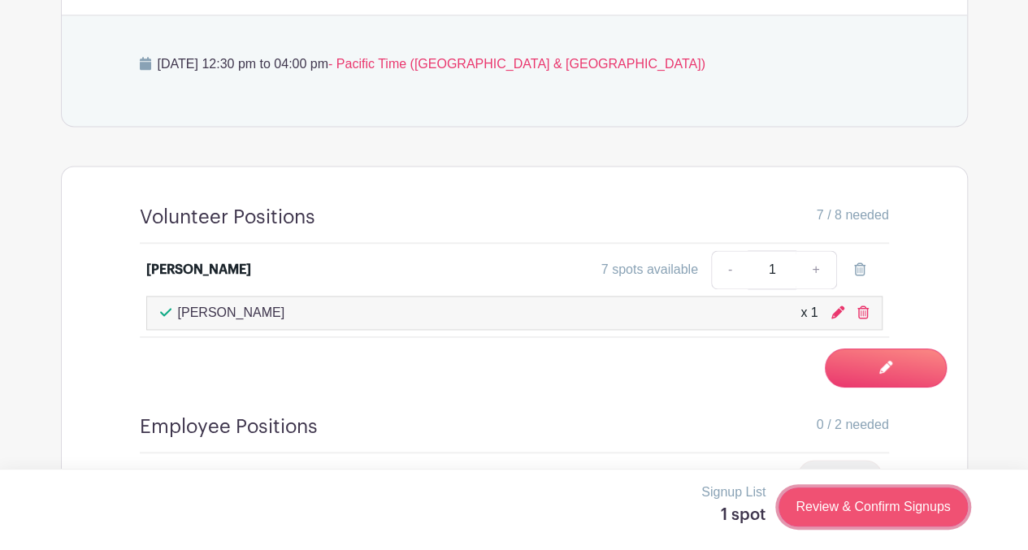
click at [832, 501] on link "Review & Confirm Signups" at bounding box center [873, 507] width 189 height 39
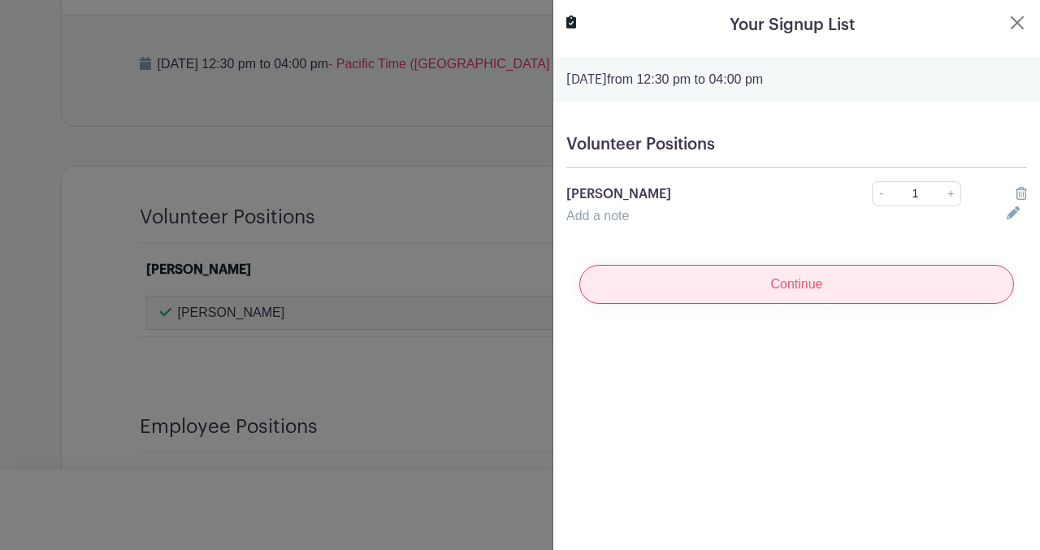
click at [874, 277] on input "Continue" at bounding box center [796, 284] width 435 height 39
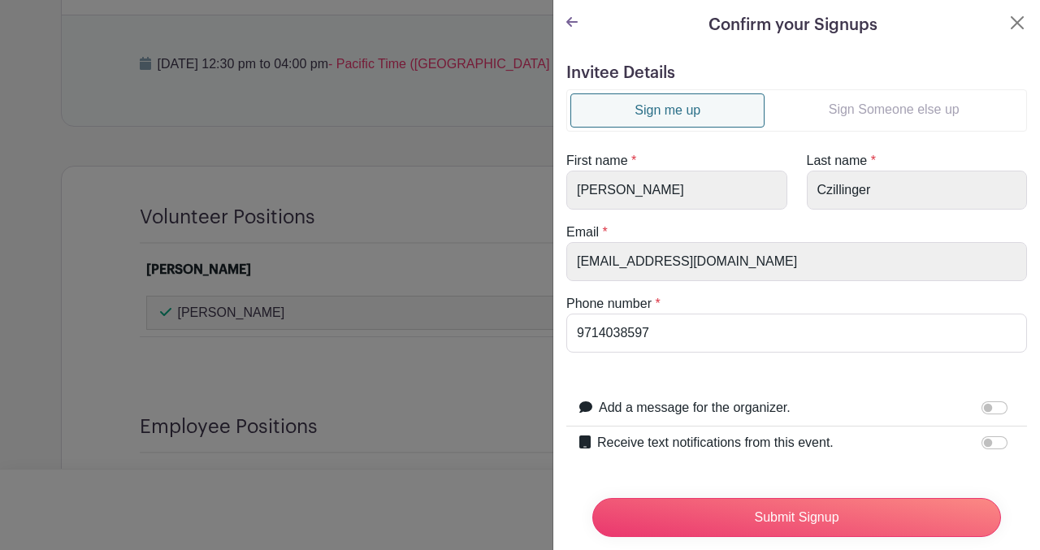
click at [861, 103] on link "Sign Someone else up" at bounding box center [894, 109] width 258 height 33
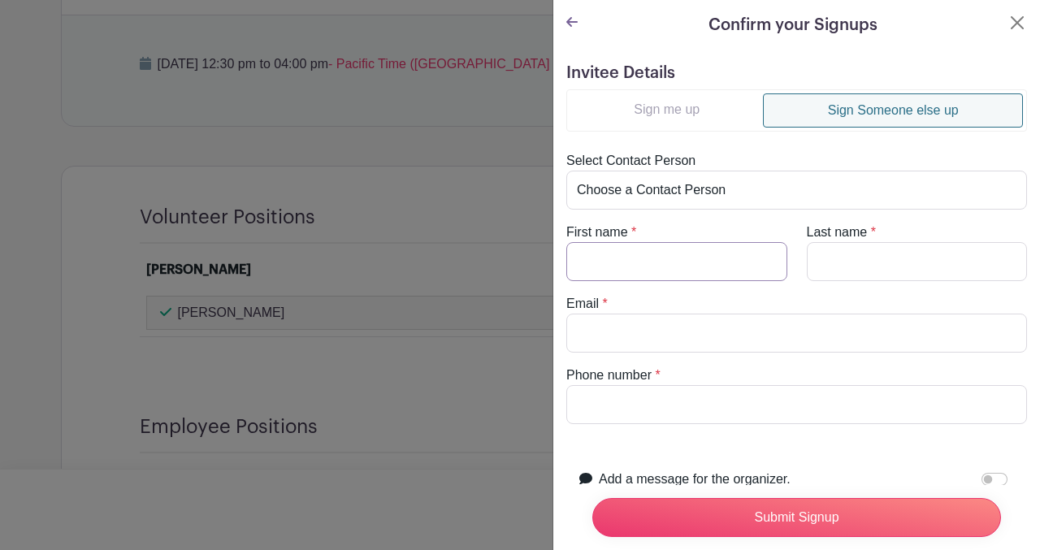
click at [636, 262] on input "First name" at bounding box center [676, 261] width 221 height 39
type input "Sheri"
click at [823, 267] on input "Last name" at bounding box center [917, 261] width 221 height 39
type input "Gedenberg"
click at [634, 325] on input "Email" at bounding box center [796, 333] width 461 height 39
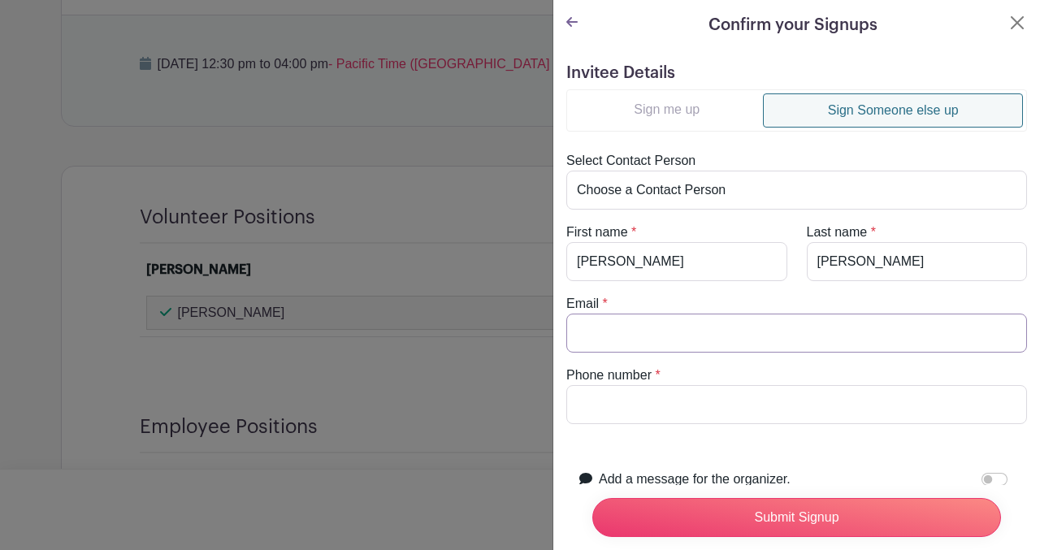
type input "astoriasheri@yahoo.com"
click at [601, 419] on input "Phone number" at bounding box center [796, 404] width 461 height 39
type input "0000000000"
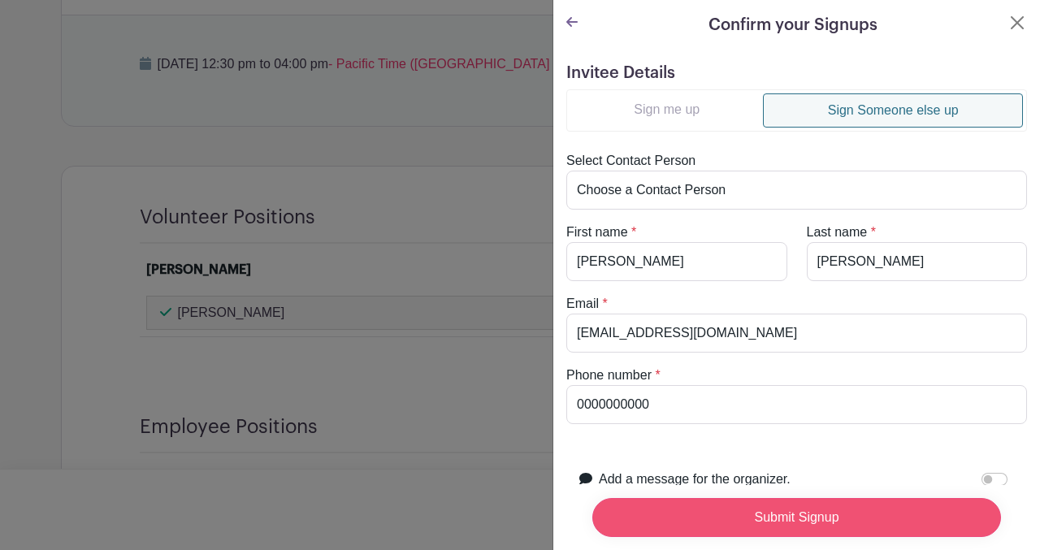
click at [701, 511] on input "Submit Signup" at bounding box center [796, 517] width 409 height 39
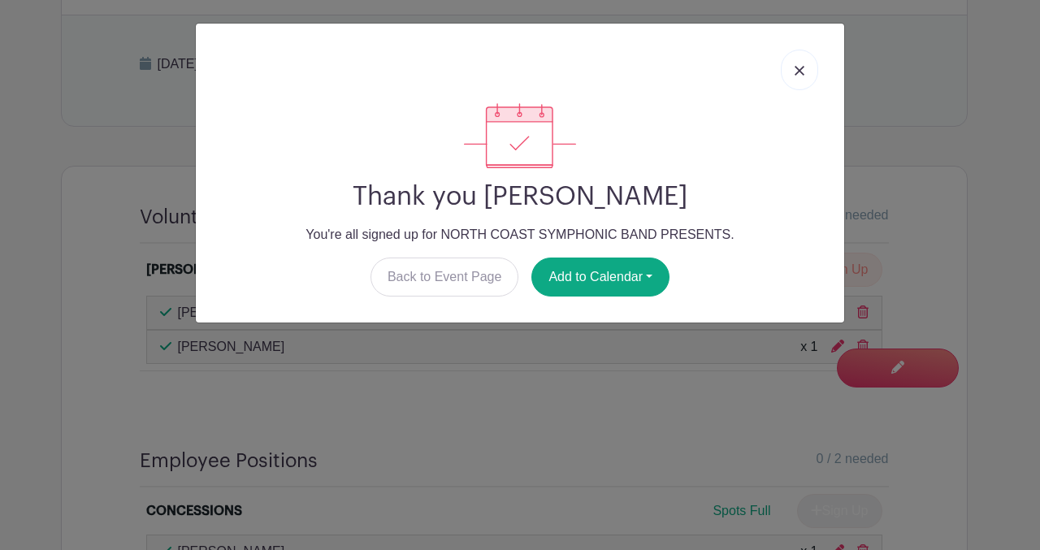
click at [798, 61] on link at bounding box center [799, 70] width 37 height 41
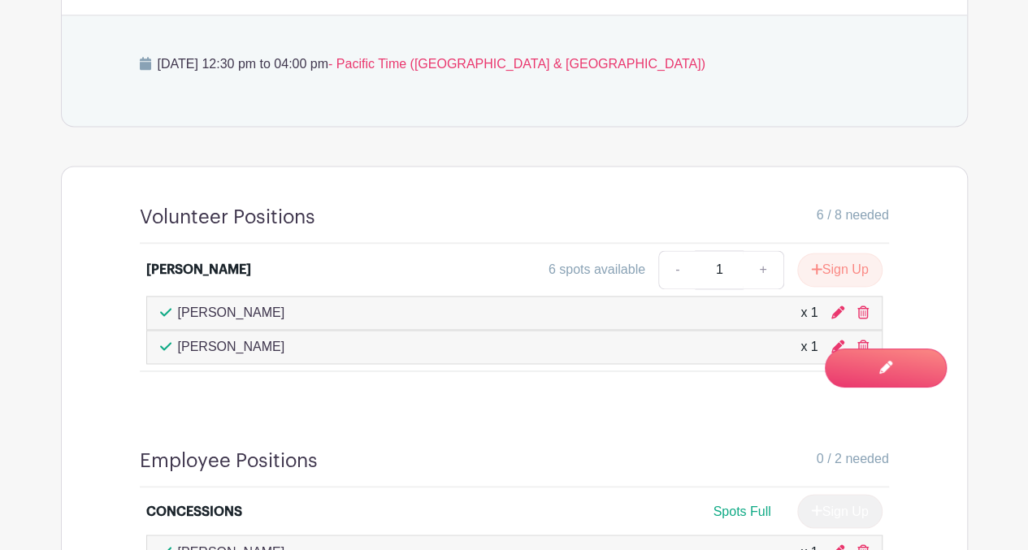
drag, startPoint x: 1030, startPoint y: 354, endPoint x: 1016, endPoint y: 245, distance: 109.9
drag, startPoint x: 1030, startPoint y: 462, endPoint x: 1027, endPoint y: 154, distance: 308.8
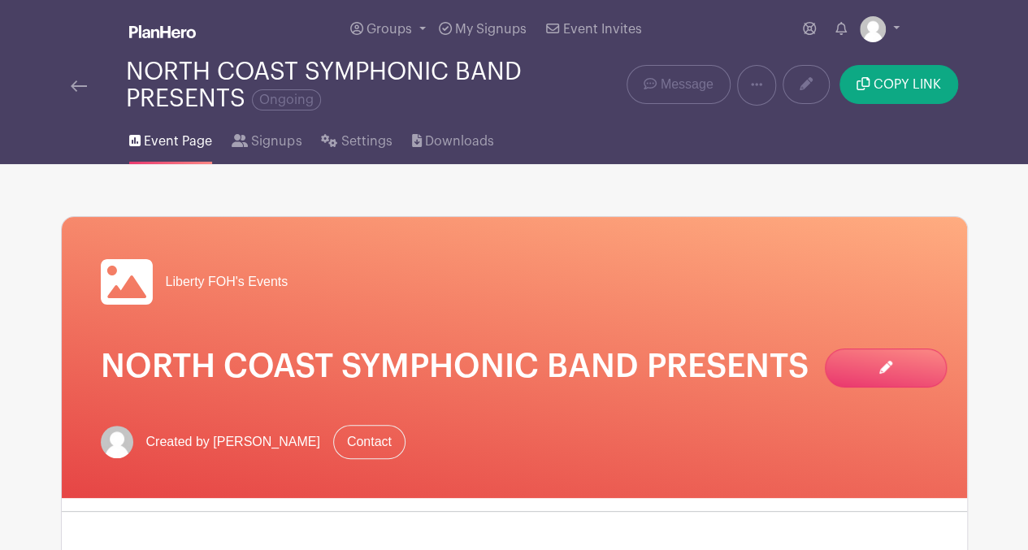
scroll to position [0, 0]
click at [78, 85] on img at bounding box center [79, 85] width 16 height 11
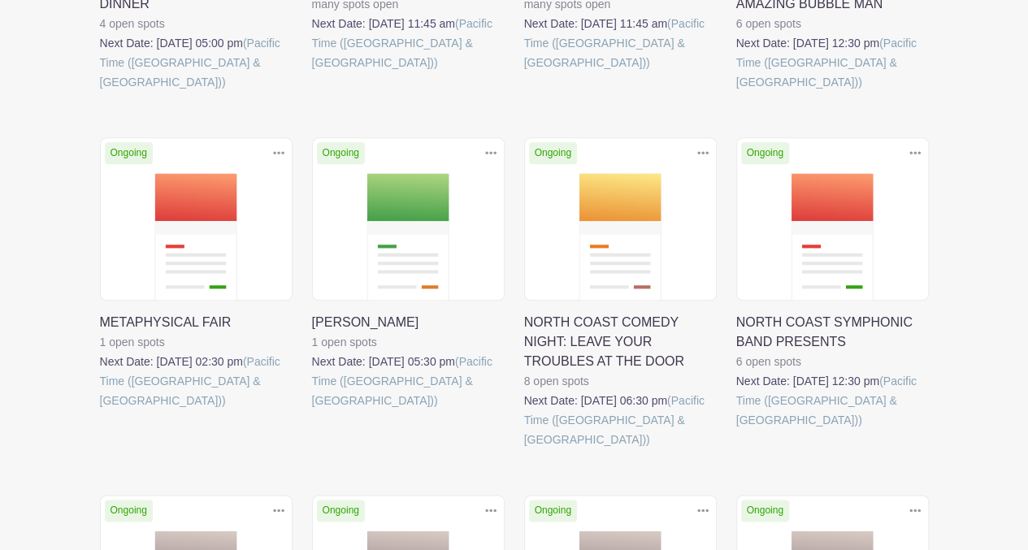
scroll to position [948, 0]
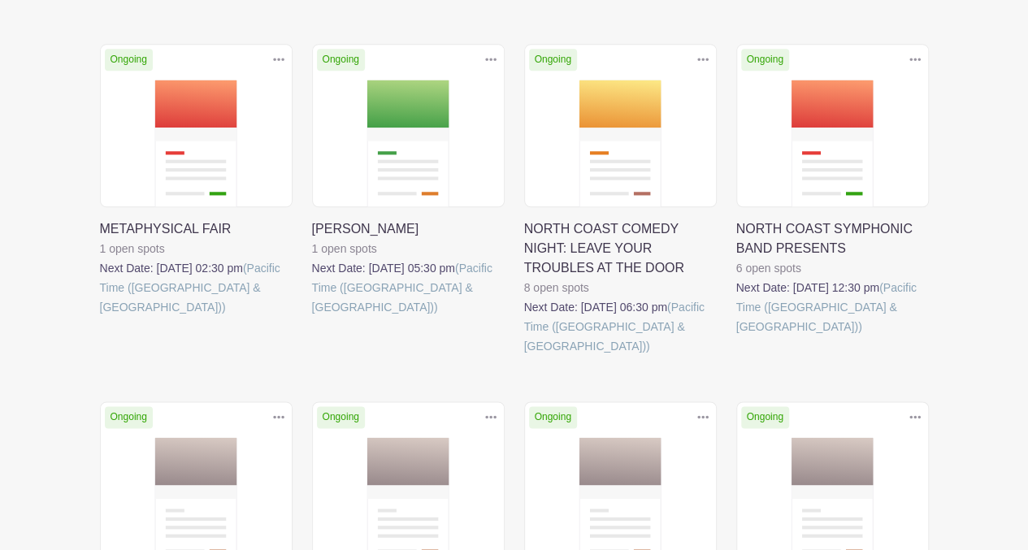
click at [524, 356] on link at bounding box center [524, 356] width 0 height 0
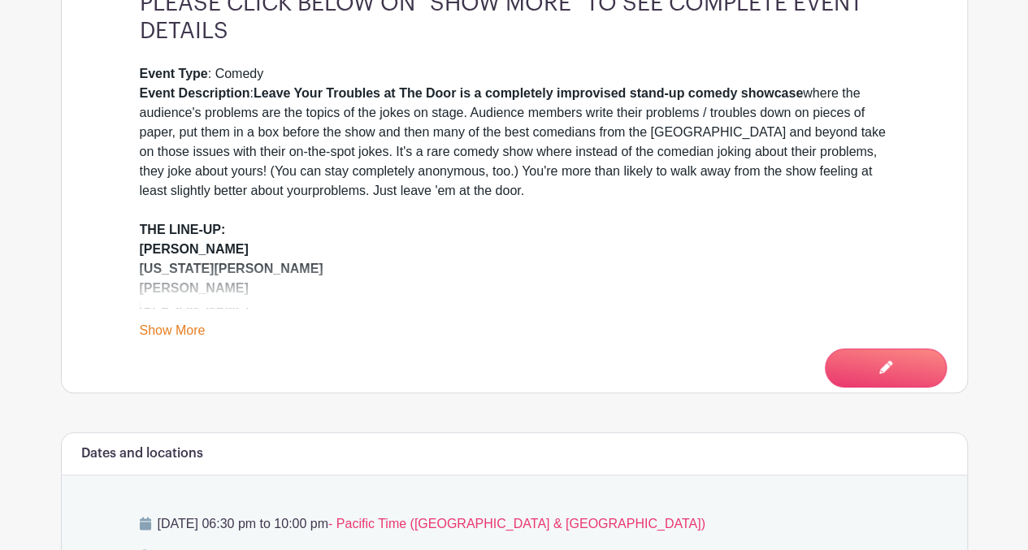
scroll to position [635, 0]
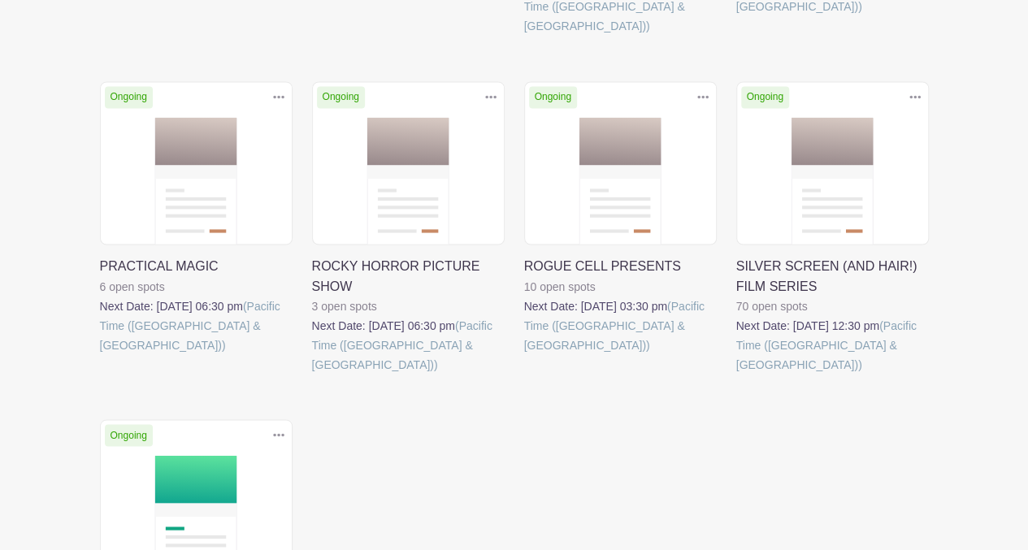
scroll to position [1264, 0]
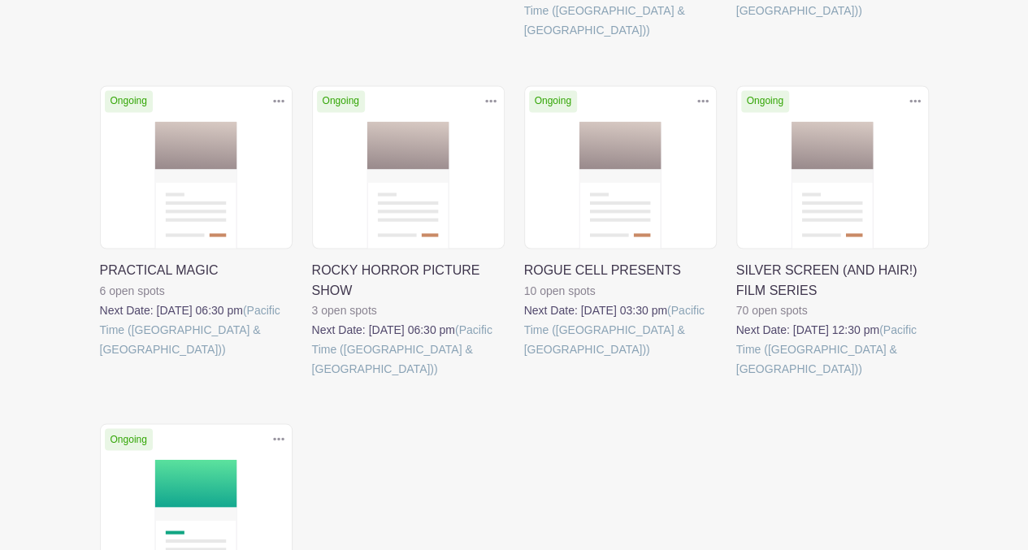
click at [524, 358] on link at bounding box center [524, 358] width 0 height 0
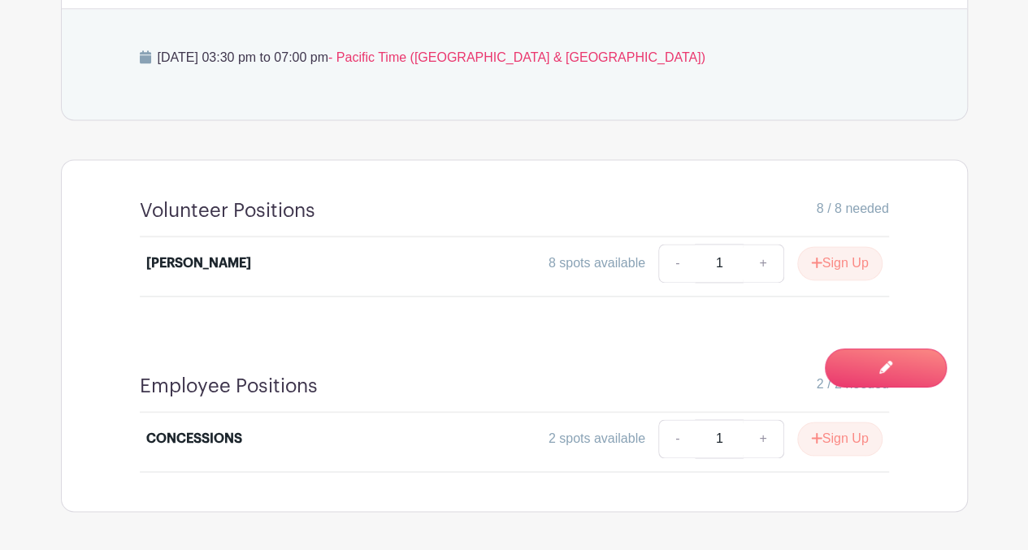
scroll to position [1099, 0]
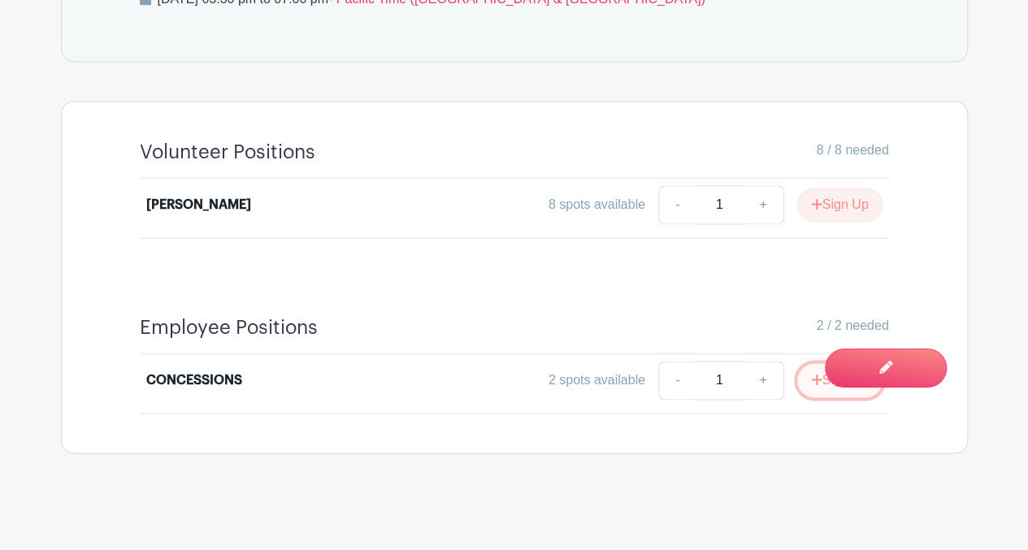
click at [804, 379] on button "Sign Up" at bounding box center [839, 380] width 85 height 34
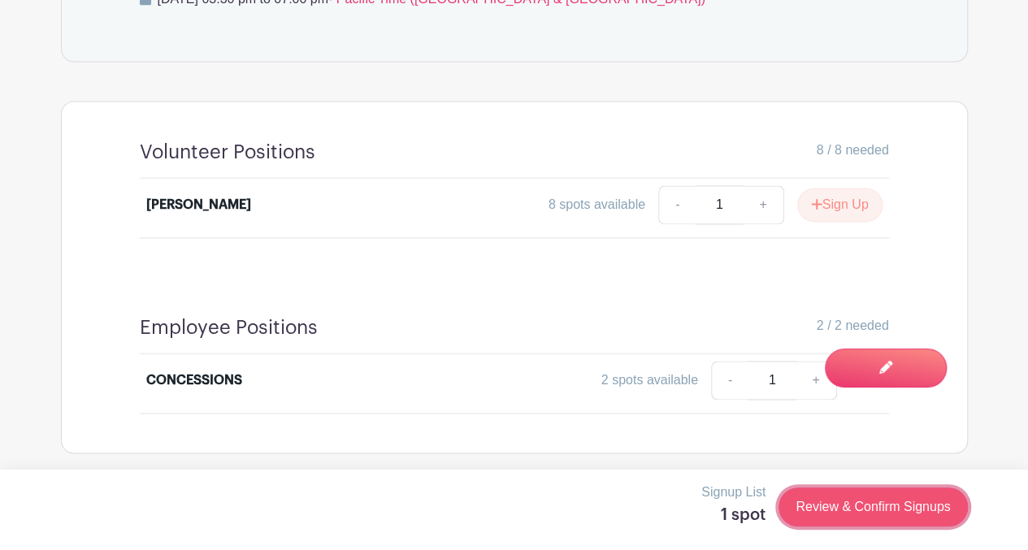
click at [805, 514] on link "Review & Confirm Signups" at bounding box center [873, 507] width 189 height 39
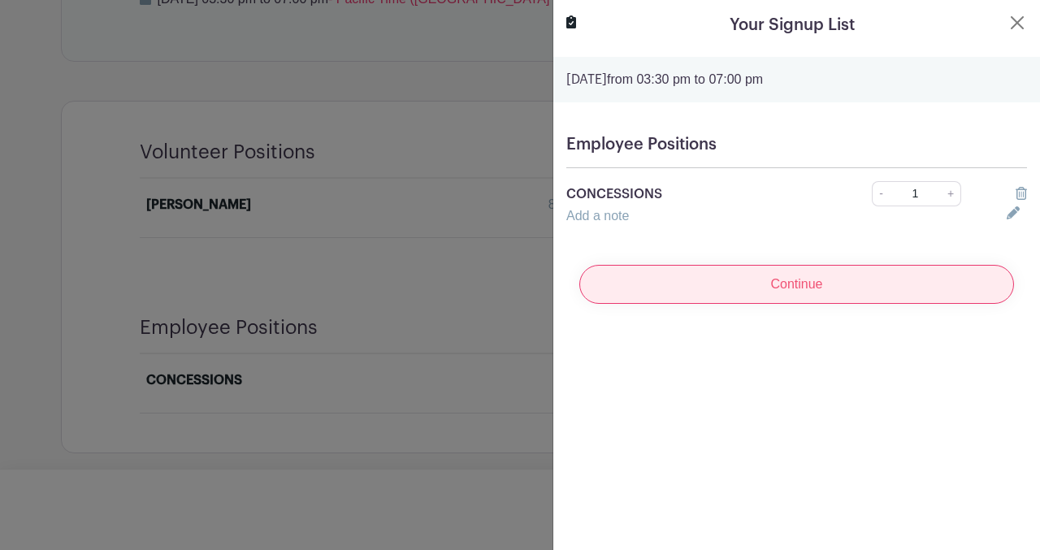
click at [691, 287] on input "Continue" at bounding box center [796, 284] width 435 height 39
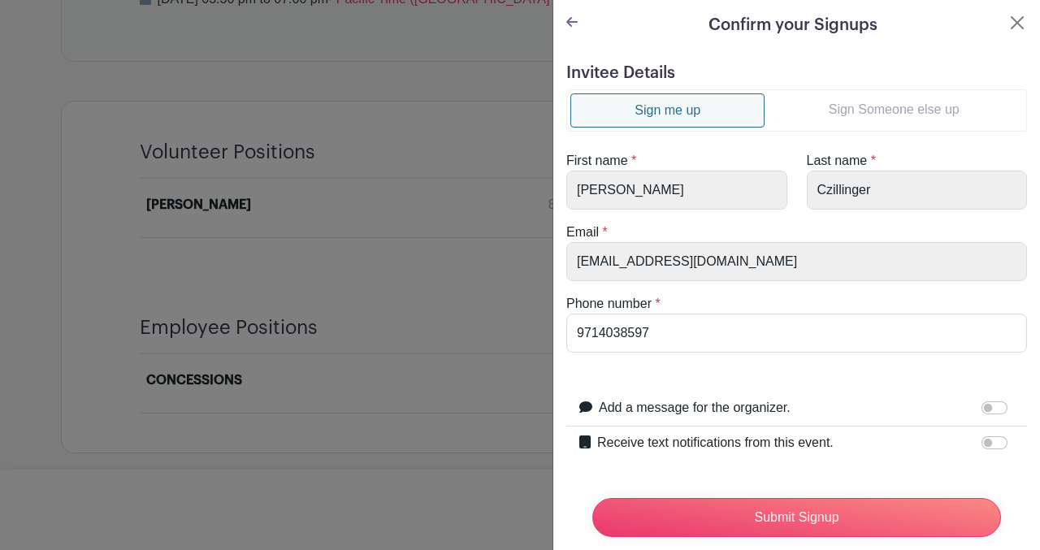
click at [837, 103] on link "Sign Someone else up" at bounding box center [894, 109] width 258 height 33
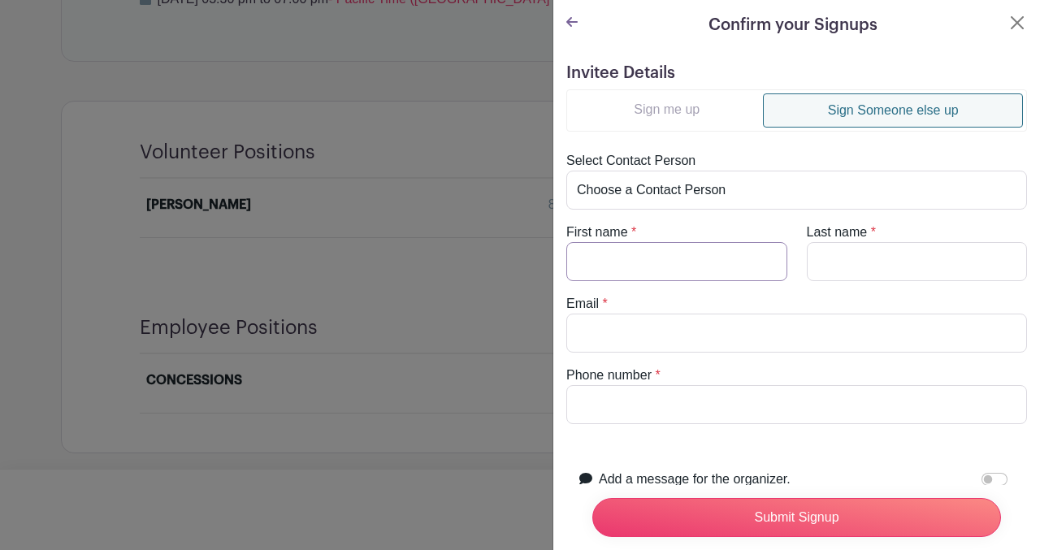
click at [635, 268] on input "First name" at bounding box center [676, 261] width 221 height 39
type input "Kathy"
click at [835, 256] on input "Last name" at bounding box center [917, 261] width 221 height 39
type input "Kleczek"
click at [621, 326] on input "Email" at bounding box center [796, 333] width 461 height 39
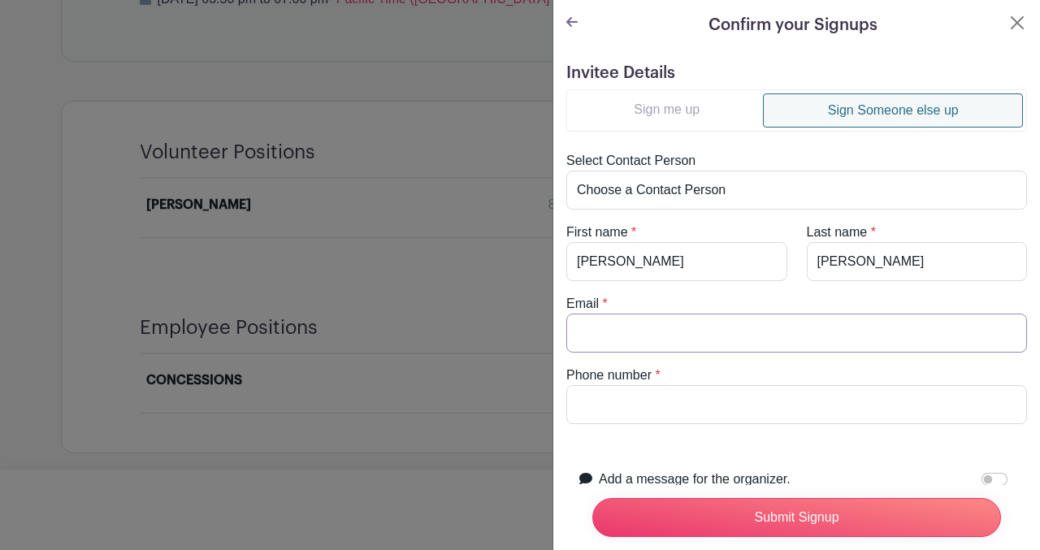
type input "kkleczek@yahoo.com"
click at [605, 401] on input "Phone number" at bounding box center [796, 404] width 461 height 39
type input "0000000000"
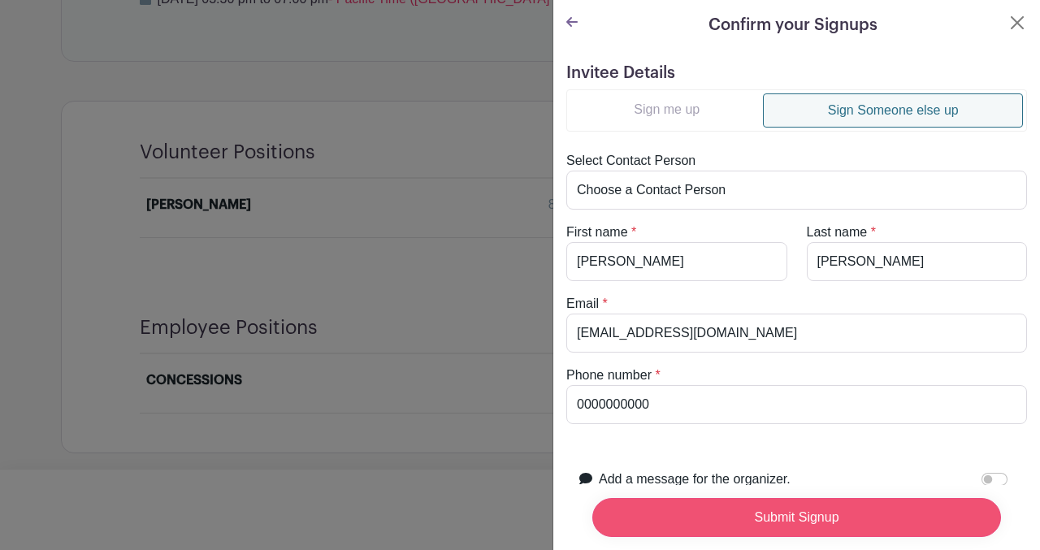
click at [705, 498] on input "Submit Signup" at bounding box center [796, 517] width 409 height 39
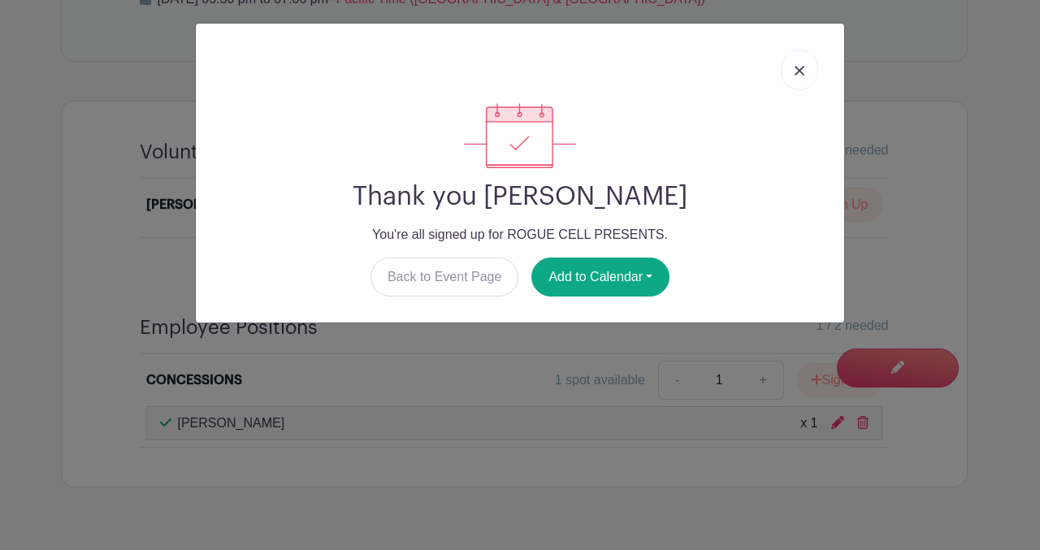
click at [800, 70] on img at bounding box center [800, 71] width 10 height 10
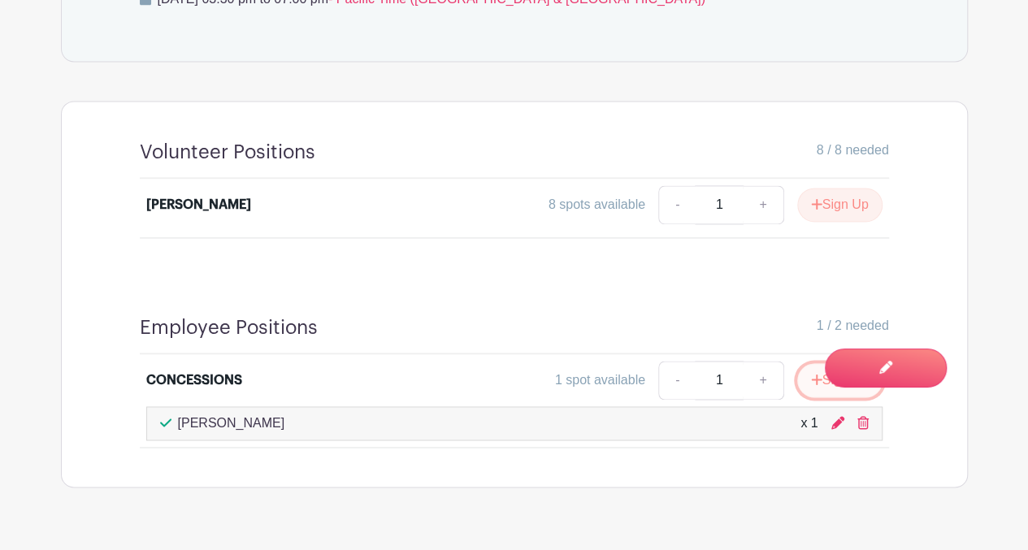
click at [816, 380] on icon "submit" at bounding box center [816, 379] width 11 height 13
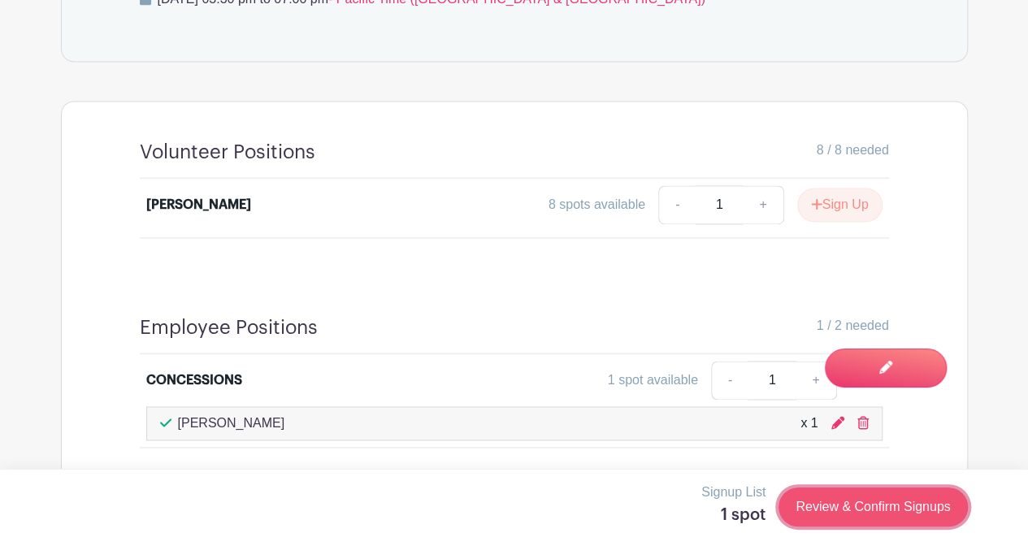
click at [817, 513] on link "Review & Confirm Signups" at bounding box center [873, 507] width 189 height 39
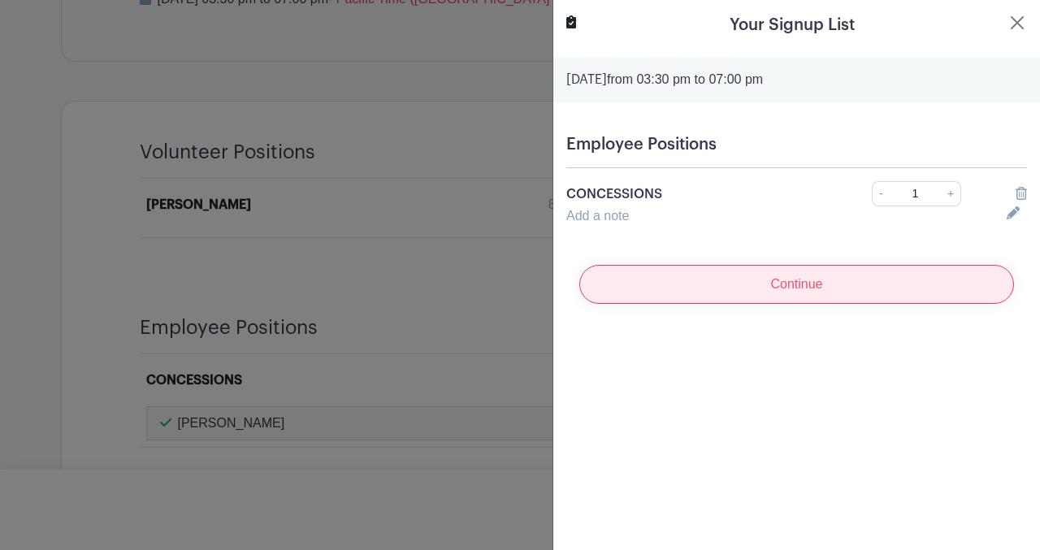
click at [801, 279] on input "Continue" at bounding box center [796, 284] width 435 height 39
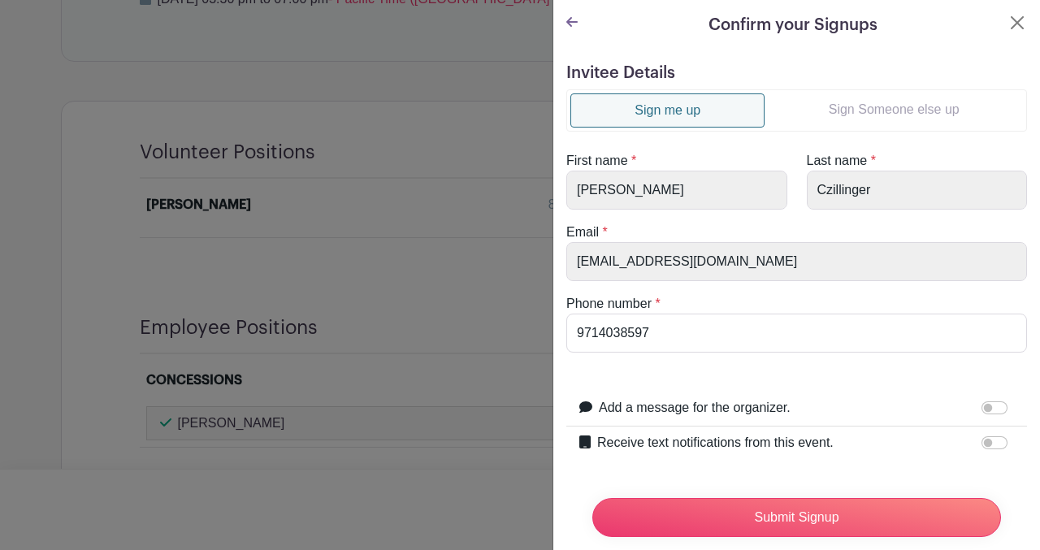
click at [870, 101] on link "Sign Someone else up" at bounding box center [894, 109] width 258 height 33
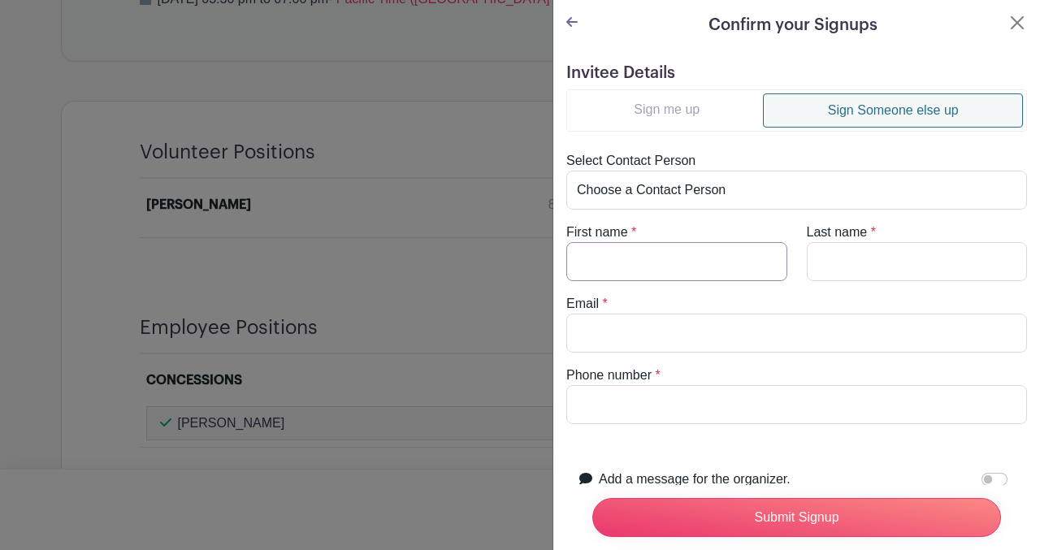
click at [640, 263] on input "First name" at bounding box center [676, 261] width 221 height 39
type input "Cyndi"
click at [844, 264] on input "Last name" at bounding box center [917, 261] width 221 height 39
type input "Wodrich"
click at [622, 339] on input "Email" at bounding box center [796, 333] width 461 height 39
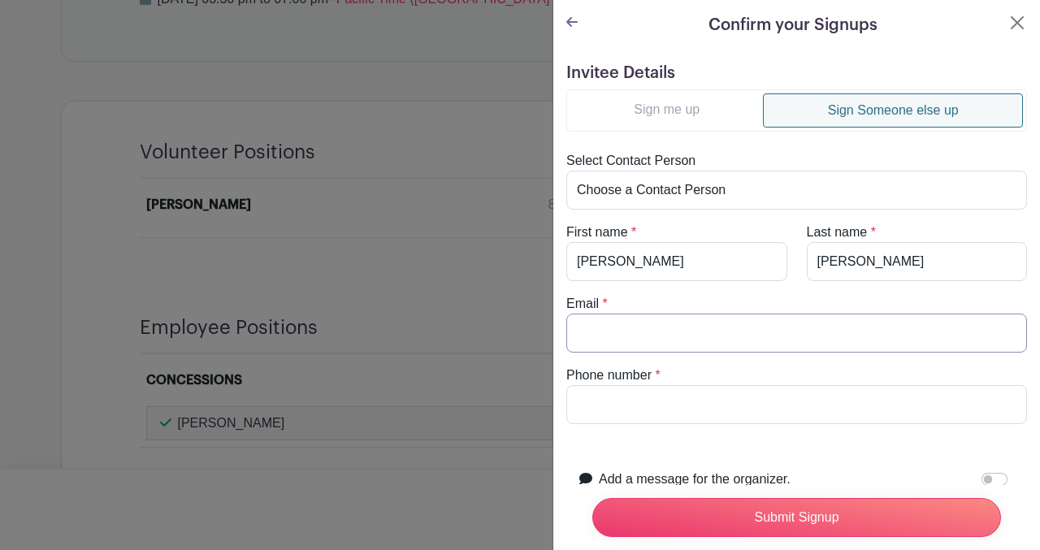
type input "Cyndi.wodrich@gmail.com"
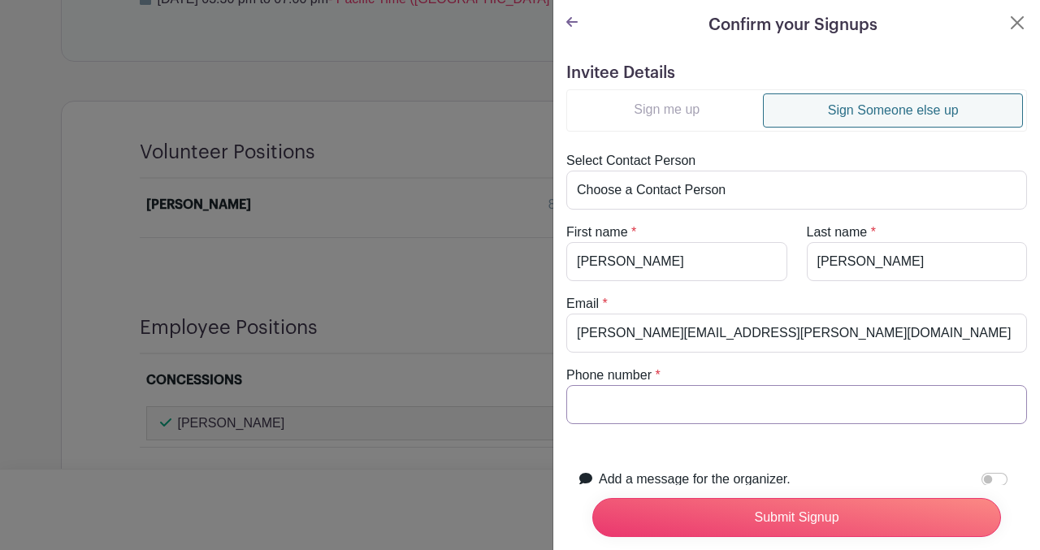
click at [618, 396] on input "Phone number" at bounding box center [796, 404] width 461 height 39
type input "0000000000"
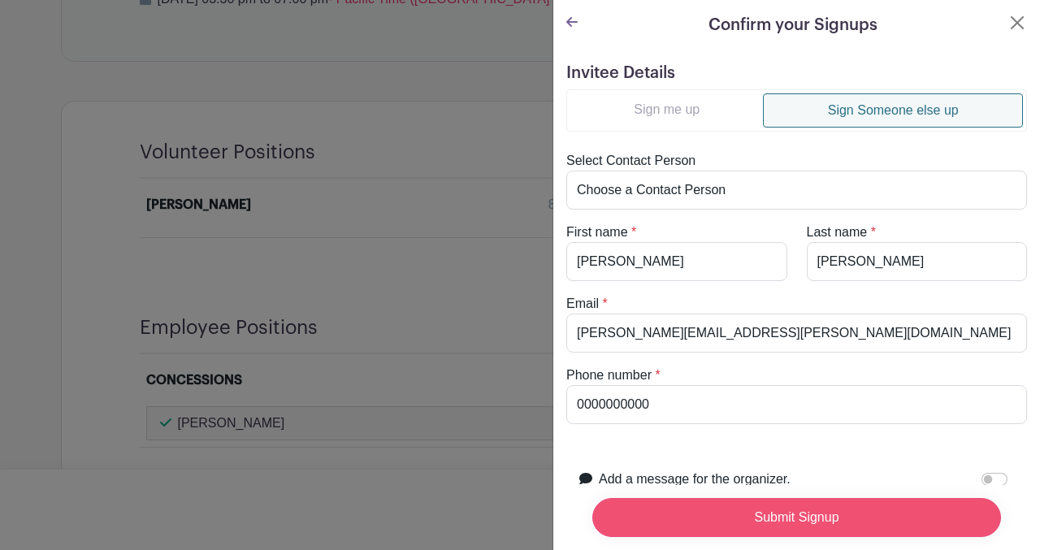
click at [694, 514] on input "Submit Signup" at bounding box center [796, 517] width 409 height 39
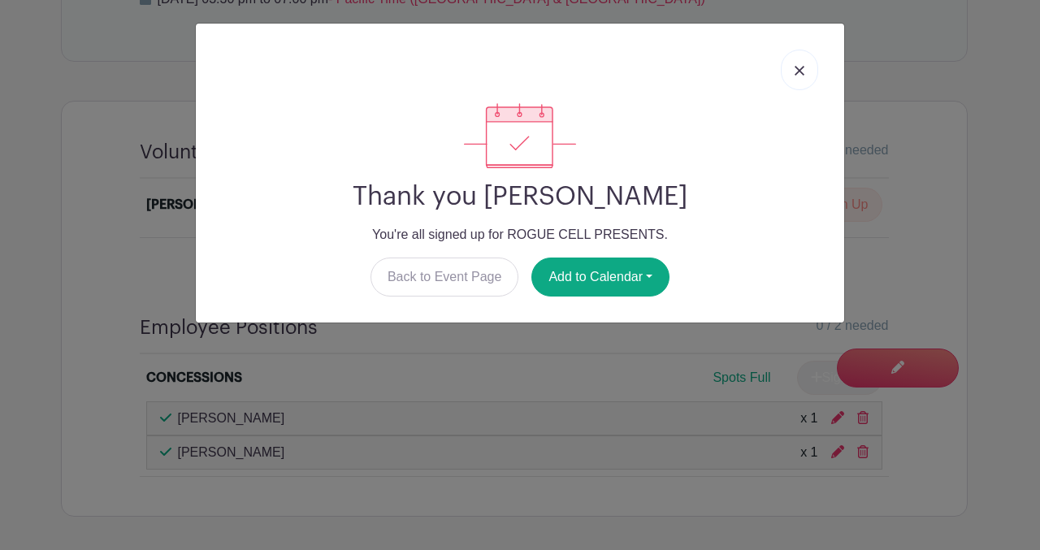
click at [803, 75] on img at bounding box center [800, 71] width 10 height 10
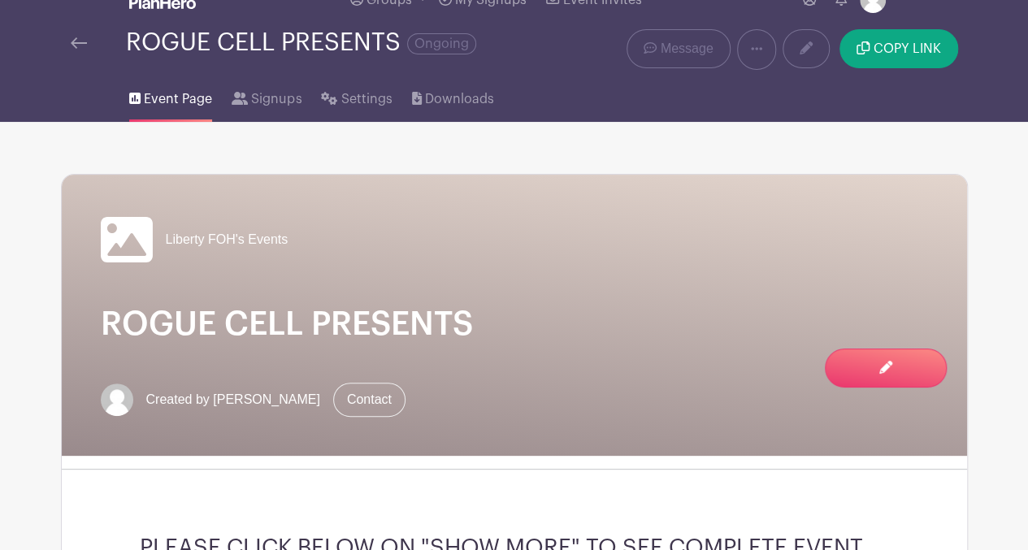
scroll to position [0, 0]
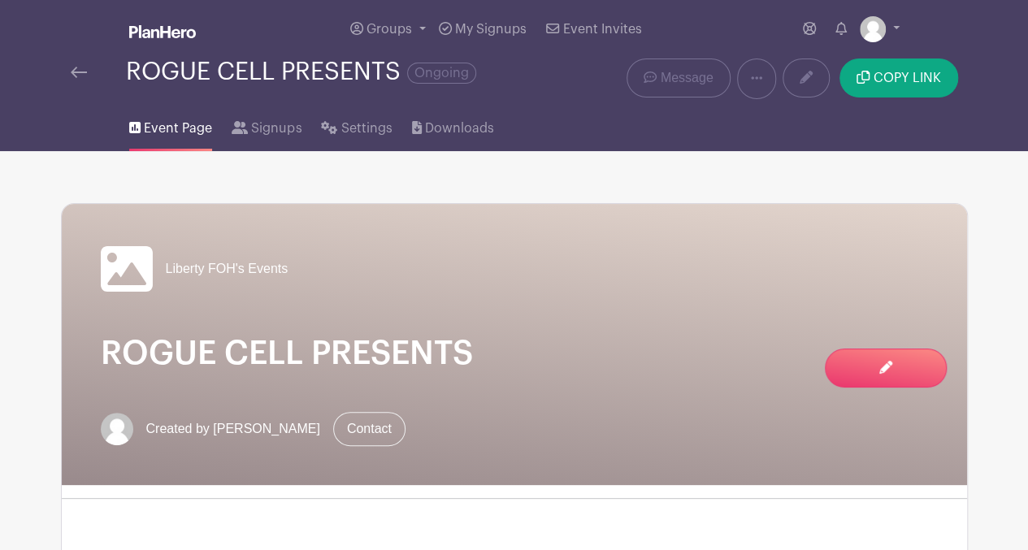
click at [83, 72] on img at bounding box center [79, 72] width 16 height 11
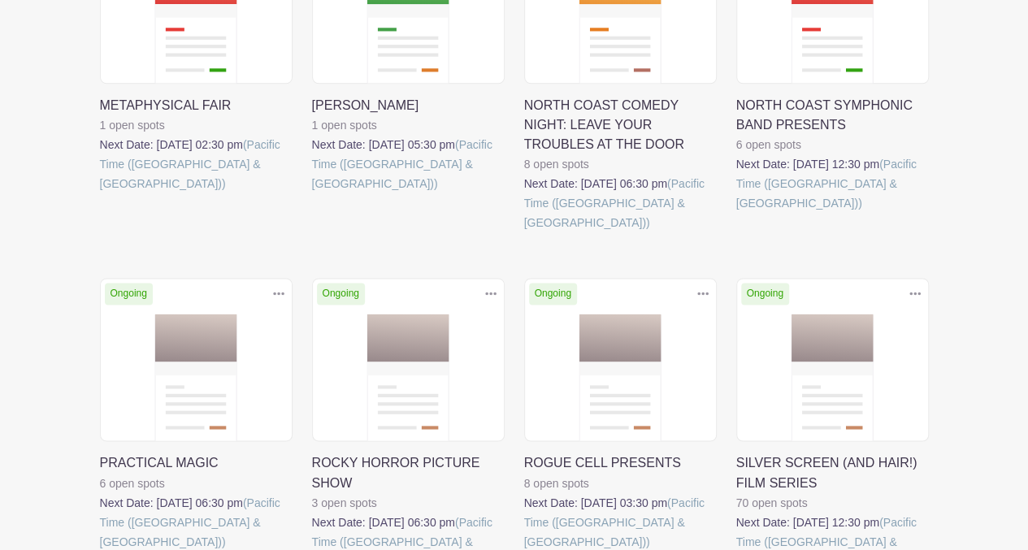
scroll to position [1084, 0]
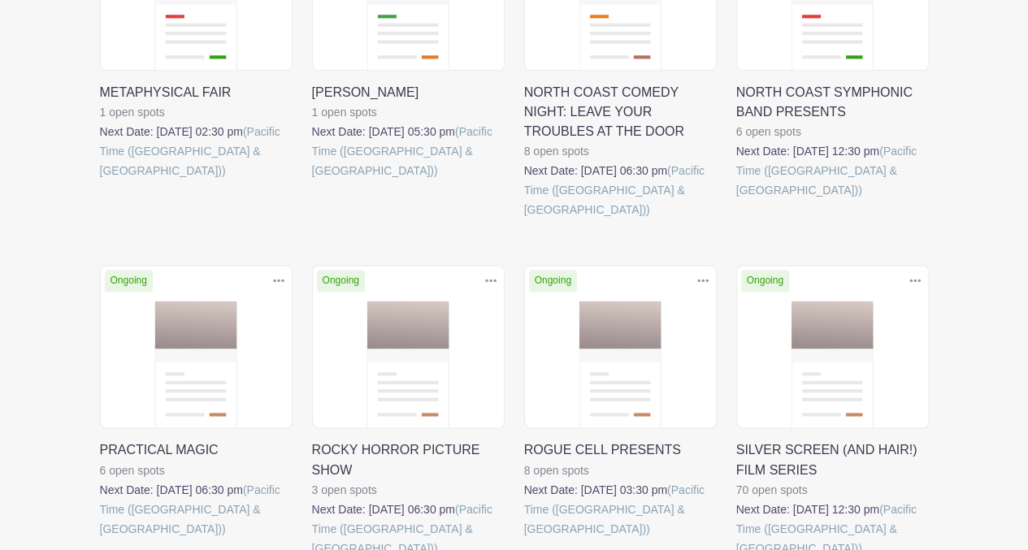
click at [736, 549] on link at bounding box center [736, 557] width 0 height 0
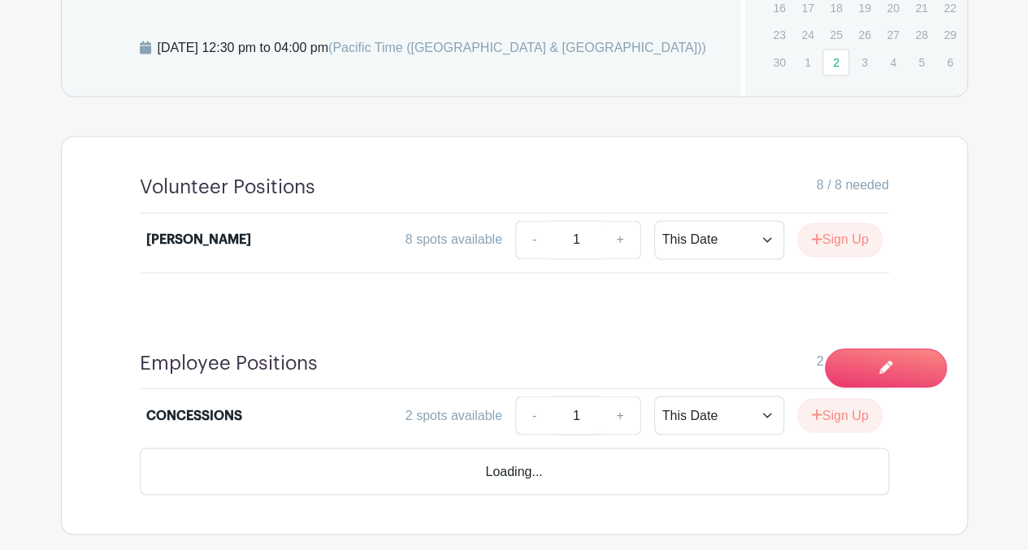
scroll to position [1256, 0]
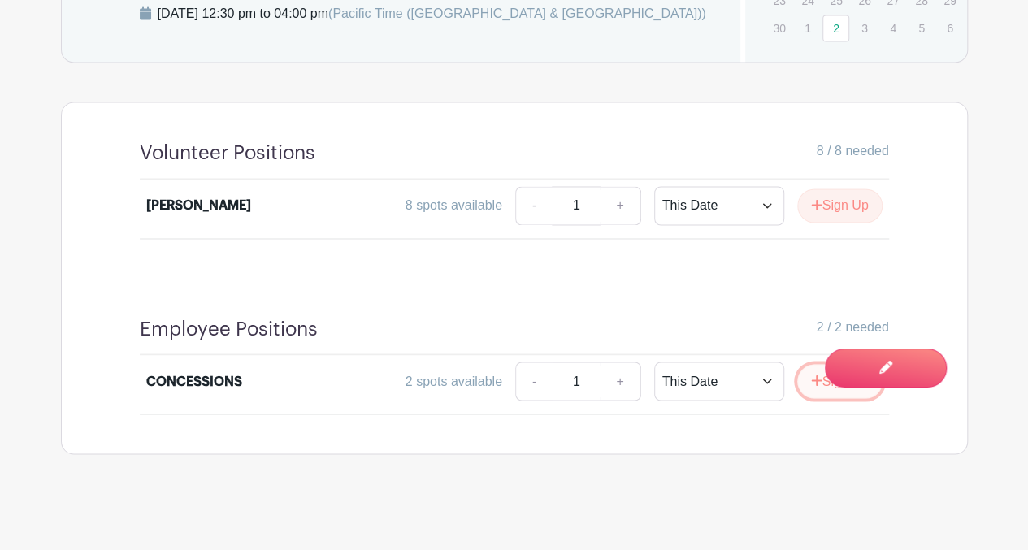
click at [819, 381] on button "Sign Up" at bounding box center [839, 381] width 85 height 34
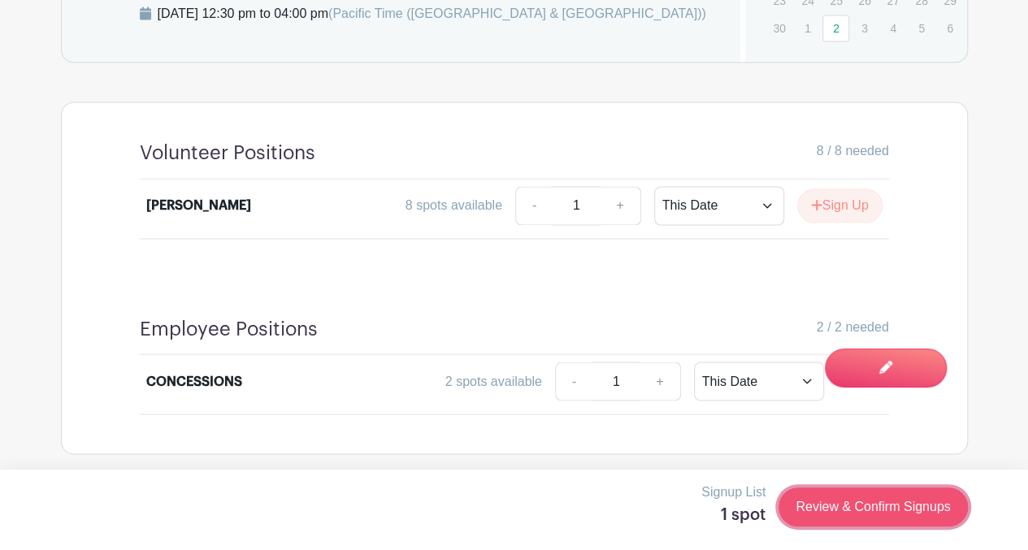
click at [822, 502] on link "Review & Confirm Signups" at bounding box center [873, 507] width 189 height 39
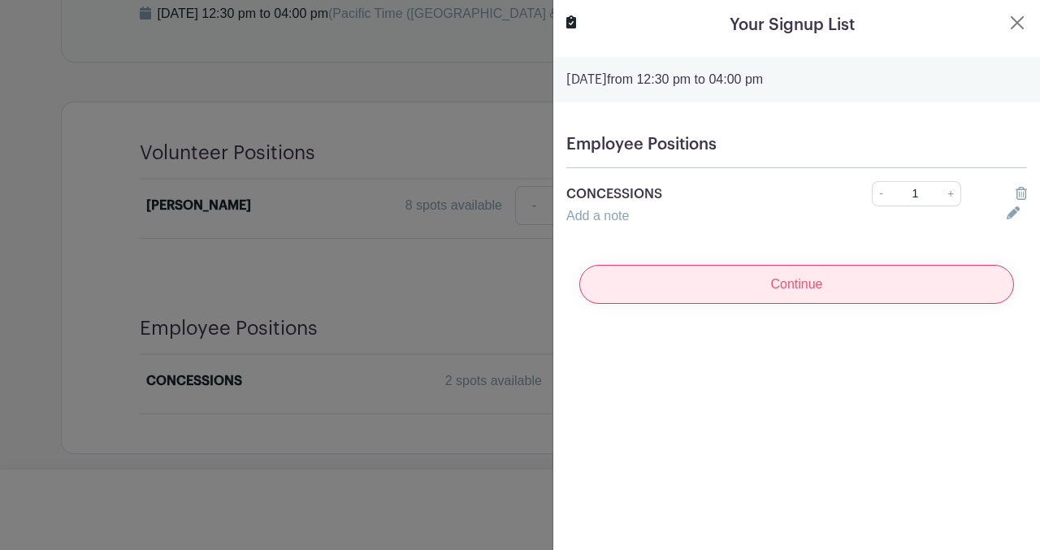
click at [845, 273] on input "Continue" at bounding box center [796, 284] width 435 height 39
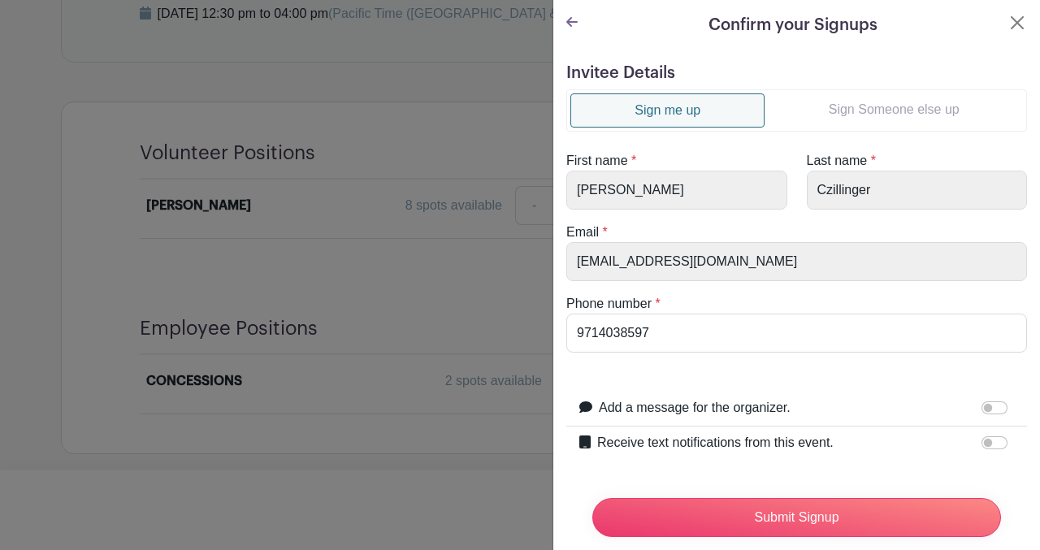
click at [852, 116] on link "Sign Someone else up" at bounding box center [894, 109] width 258 height 33
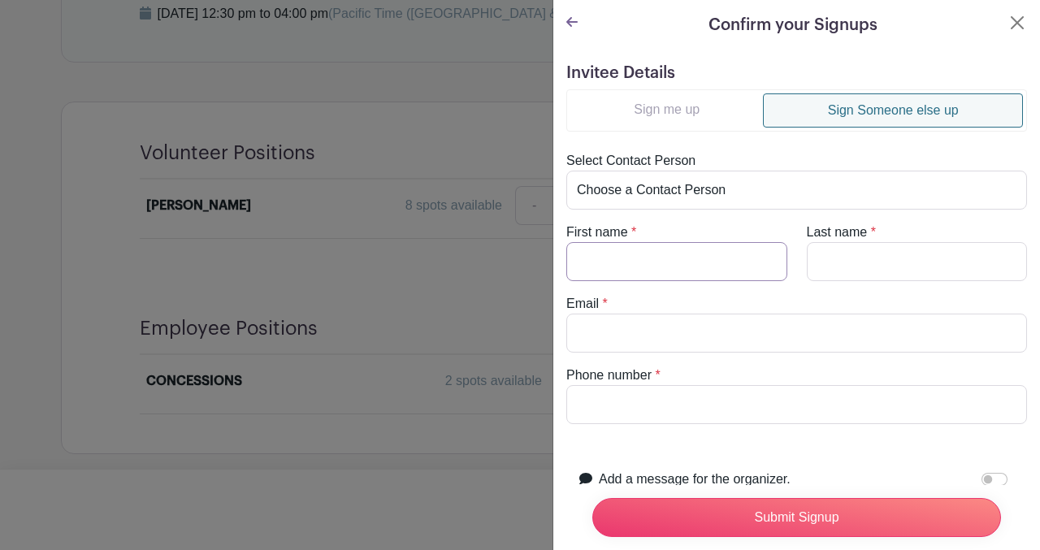
click at [635, 274] on input "First name" at bounding box center [676, 261] width 221 height 39
type input "Cyndi"
click at [850, 258] on input "Last name" at bounding box center [917, 261] width 221 height 39
type input "Wodrich"
click at [639, 333] on input "Email" at bounding box center [796, 333] width 461 height 39
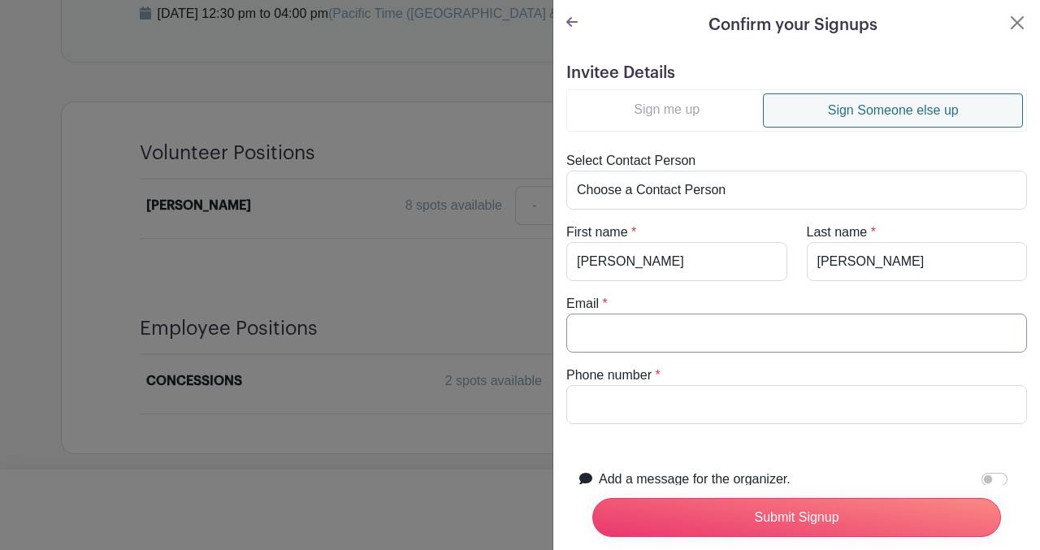
type input "Cyndi.wodrich@gmail.com"
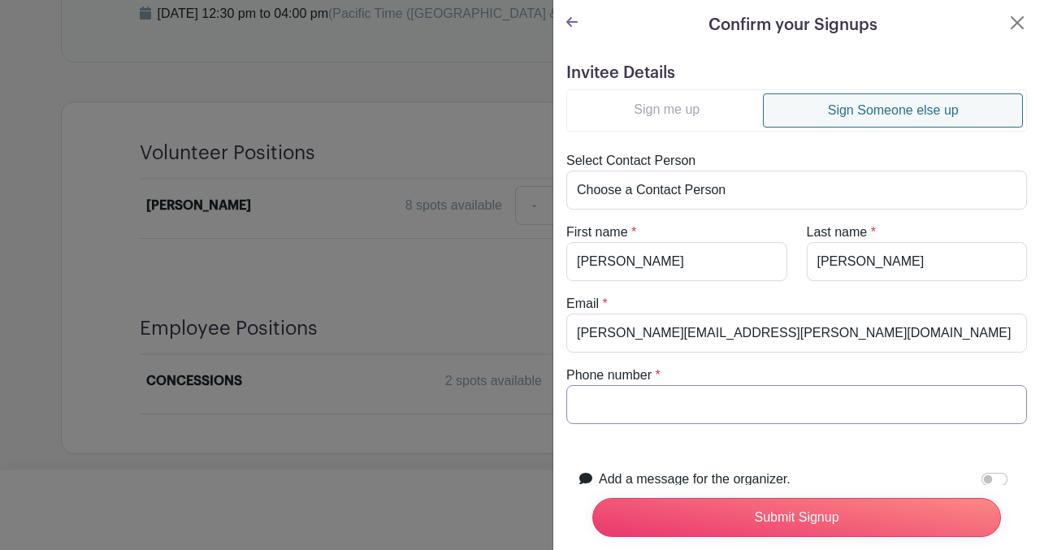
click at [597, 404] on input "Phone number" at bounding box center [796, 404] width 461 height 39
type input "0000000000"
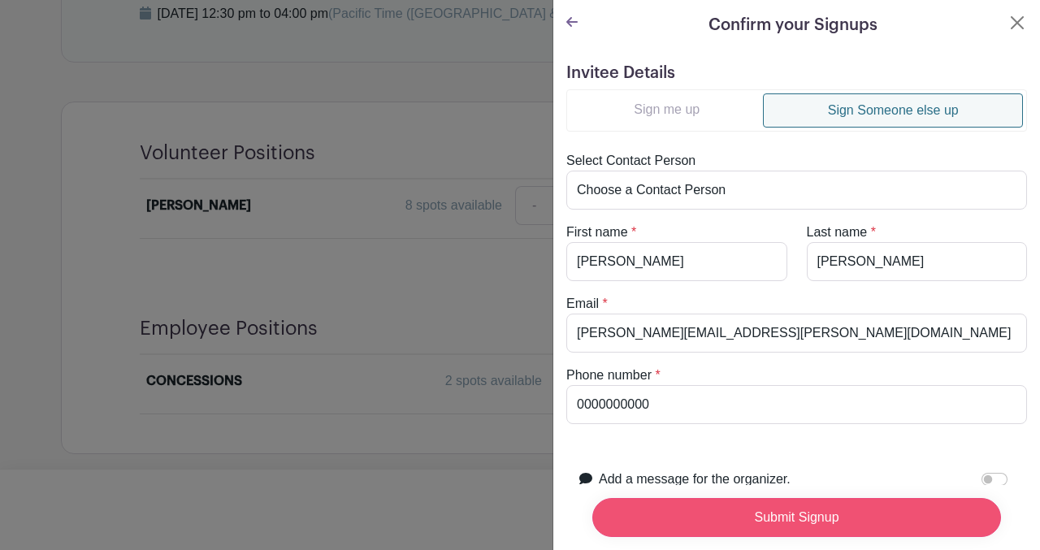
click at [728, 516] on input "Submit Signup" at bounding box center [796, 517] width 409 height 39
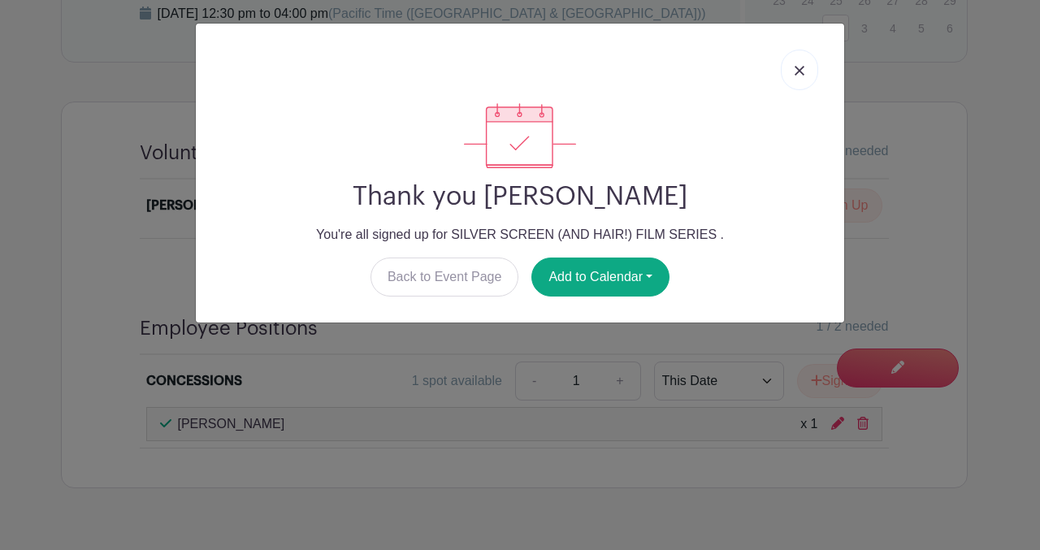
click at [809, 64] on link at bounding box center [799, 70] width 37 height 41
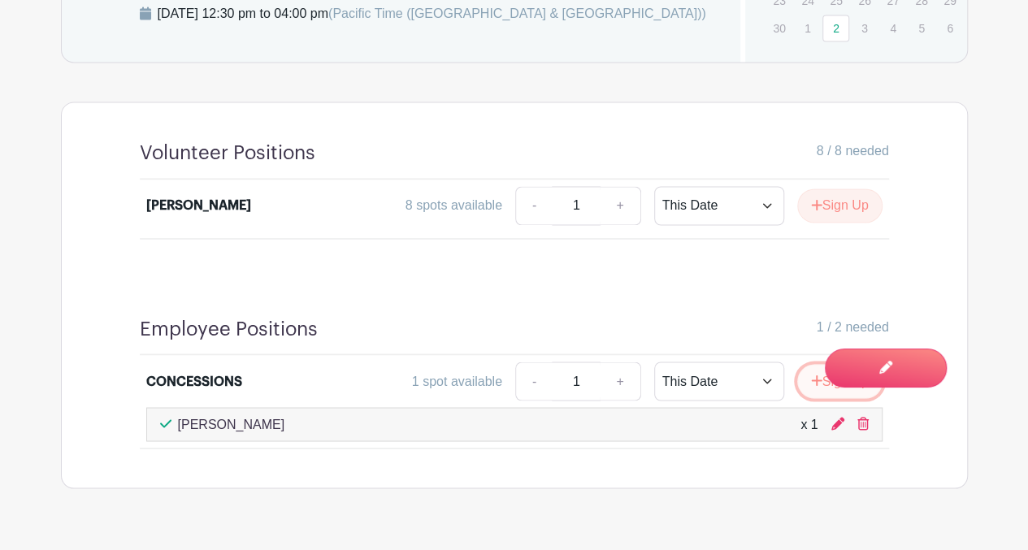
click at [811, 375] on icon "submit" at bounding box center [816, 380] width 11 height 11
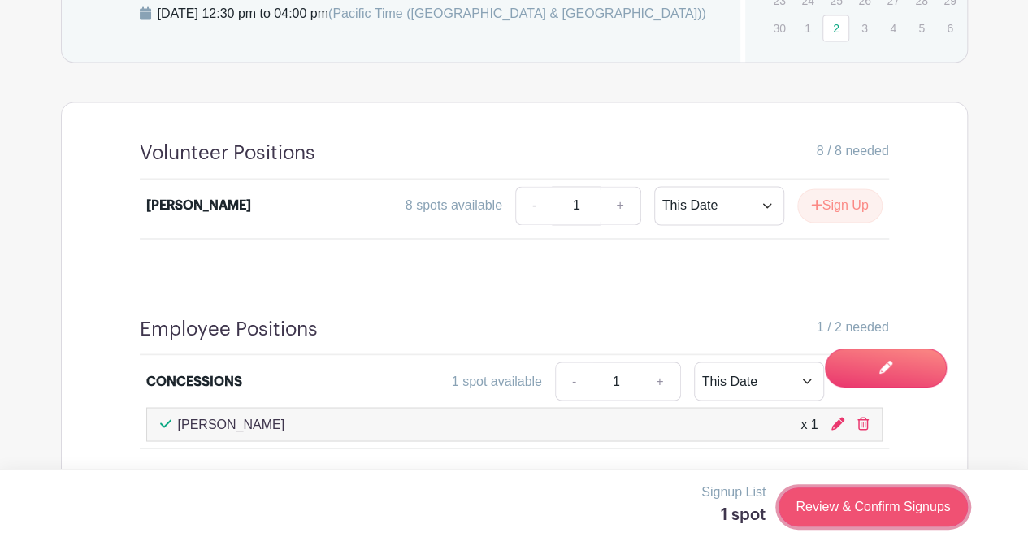
click at [826, 494] on link "Review & Confirm Signups" at bounding box center [873, 507] width 189 height 39
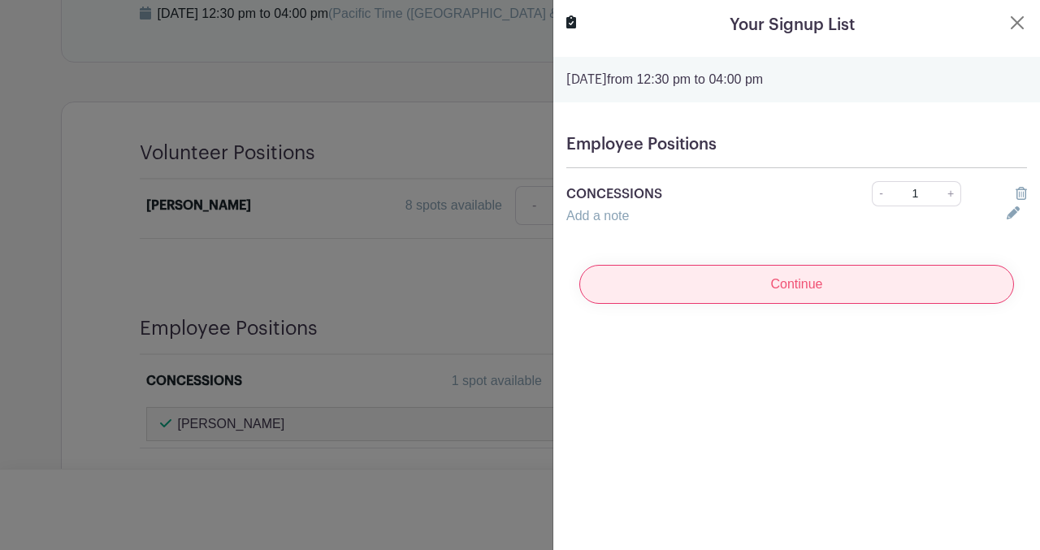
click at [629, 285] on input "Continue" at bounding box center [796, 284] width 435 height 39
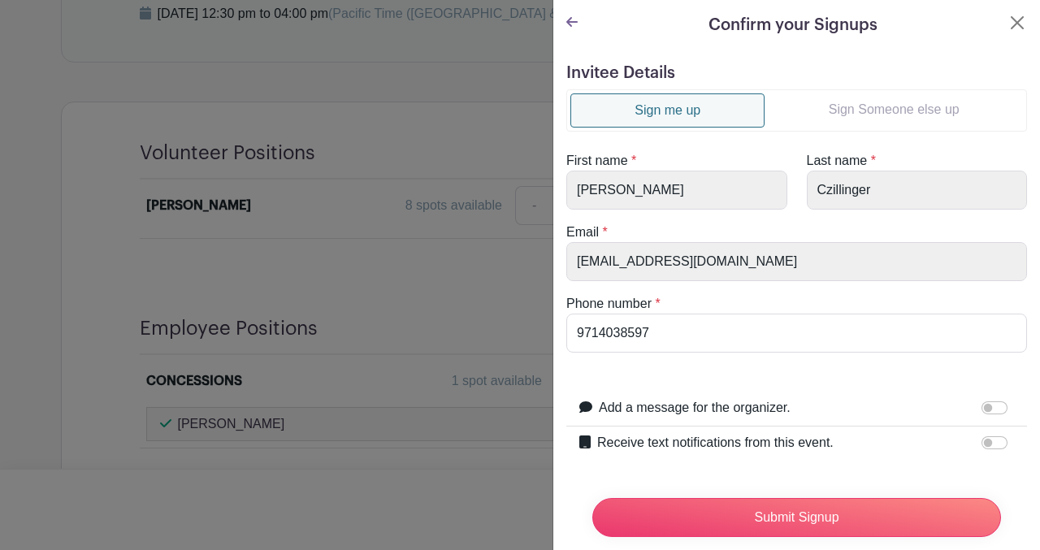
click at [831, 116] on link "Sign Someone else up" at bounding box center [894, 109] width 258 height 33
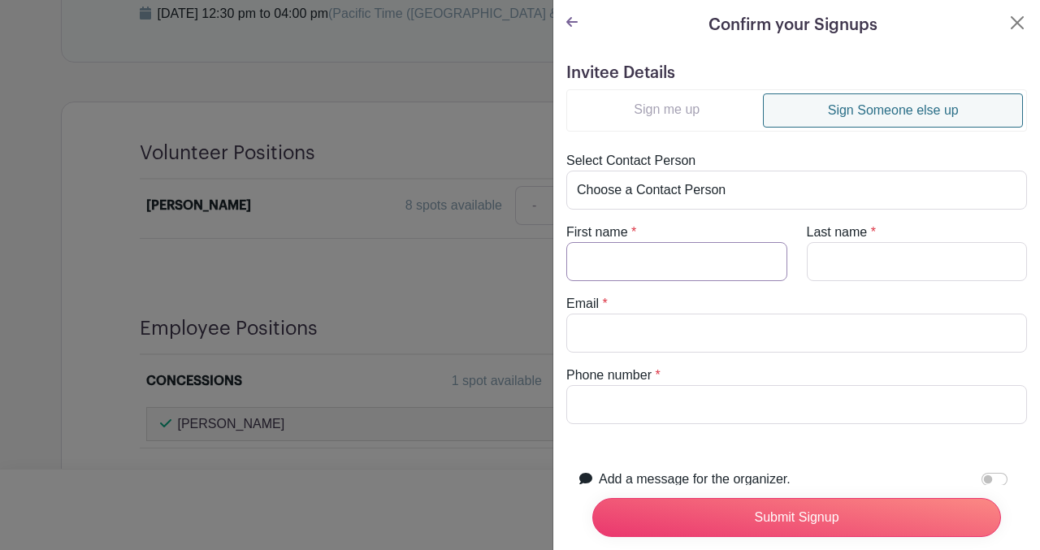
click at [663, 259] on input "First name" at bounding box center [676, 261] width 221 height 39
type input "Kathy"
click at [850, 268] on input "Last name" at bounding box center [917, 261] width 221 height 39
type input "Kleczek"
click at [644, 329] on input "Email" at bounding box center [796, 333] width 461 height 39
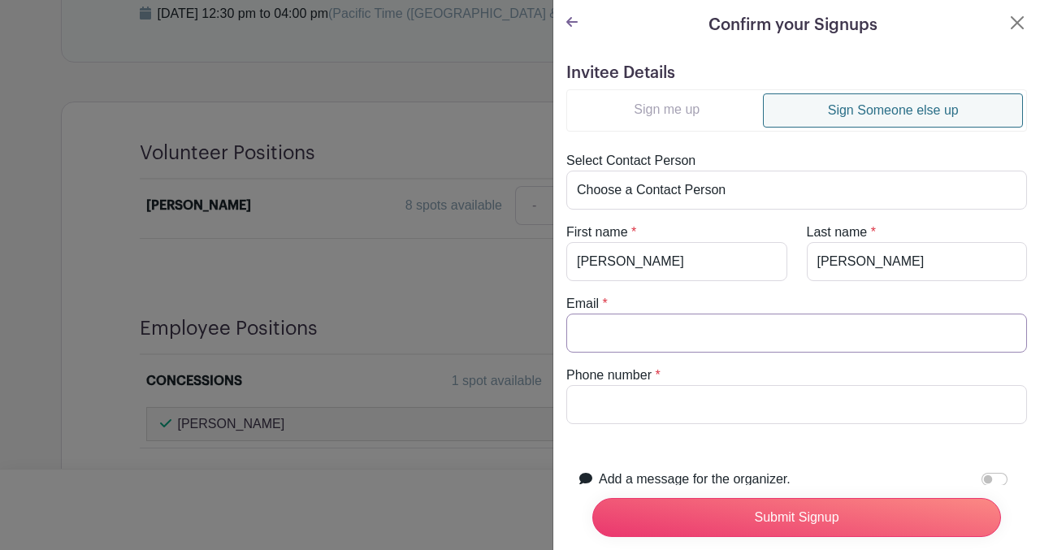
type input "kkleczek@yahoo.com"
click at [595, 401] on input "Phone number" at bounding box center [796, 404] width 461 height 39
type input "0000000000"
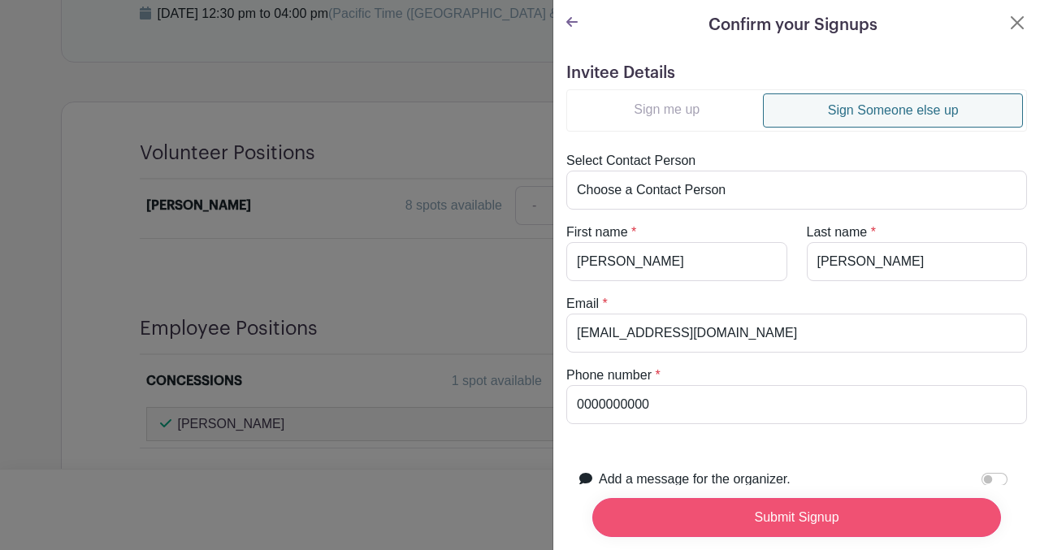
click at [744, 498] on input "Submit Signup" at bounding box center [796, 517] width 409 height 39
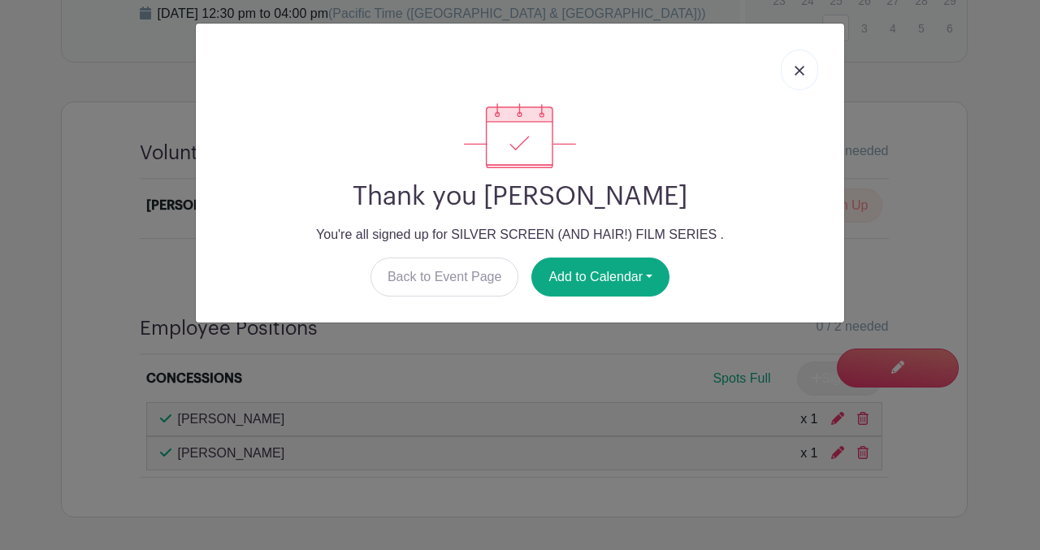
click at [802, 71] on img at bounding box center [800, 71] width 10 height 10
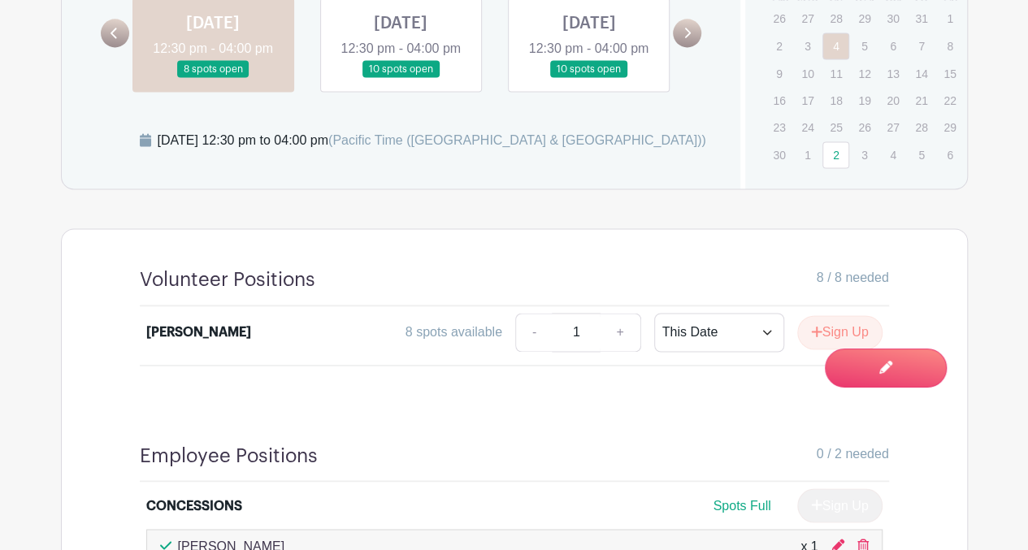
scroll to position [1024, 0]
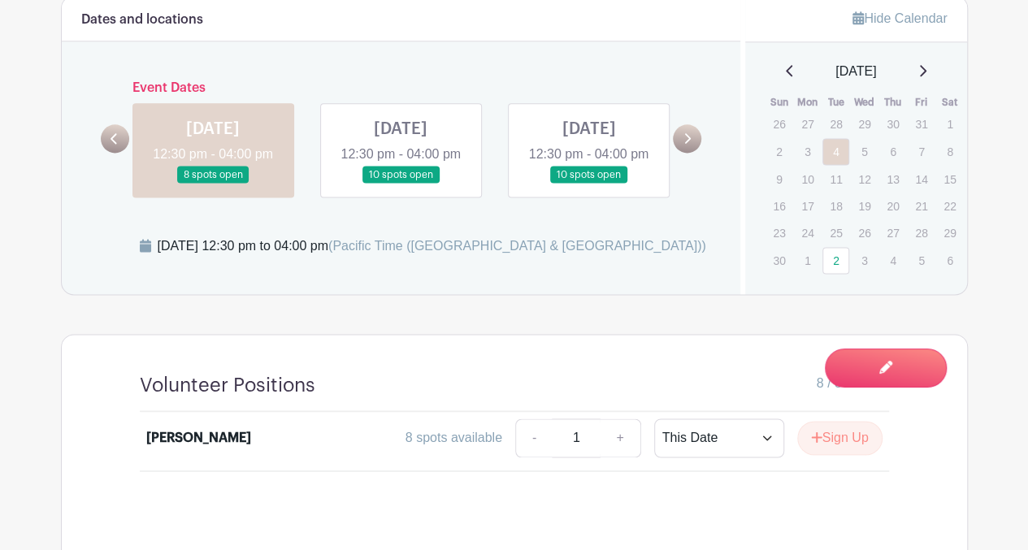
click at [401, 184] on link at bounding box center [401, 184] width 0 height 0
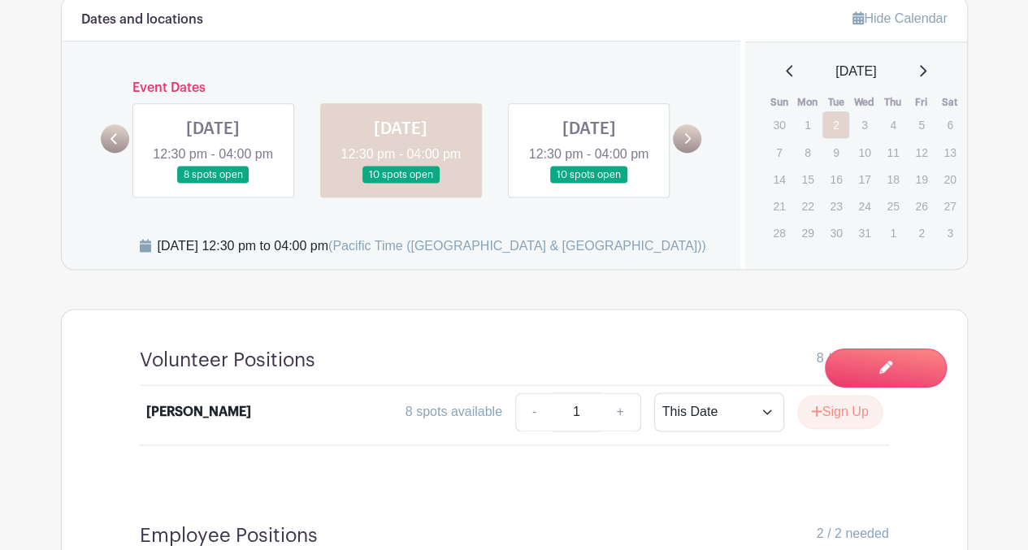
scroll to position [1256, 0]
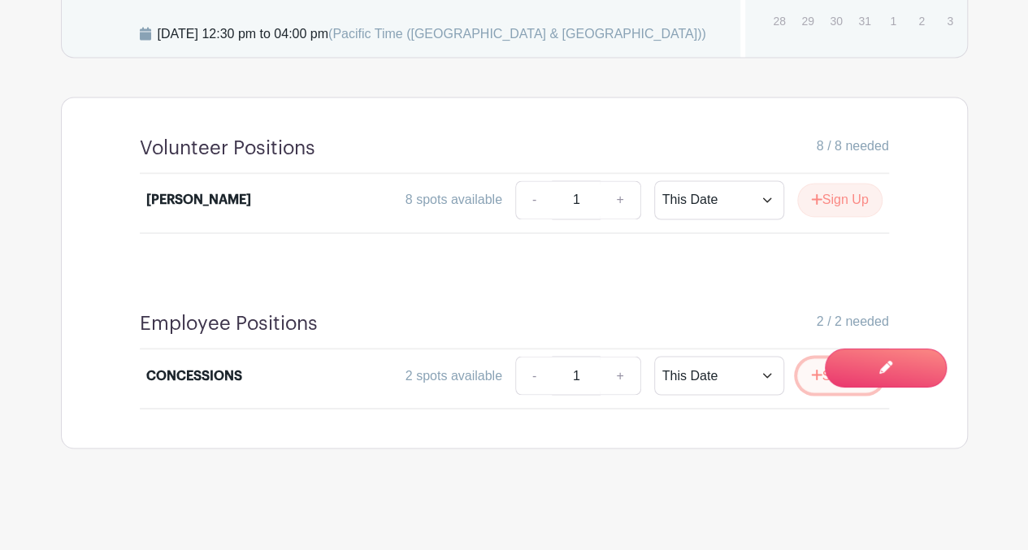
click at [806, 371] on button "Sign Up" at bounding box center [839, 375] width 85 height 34
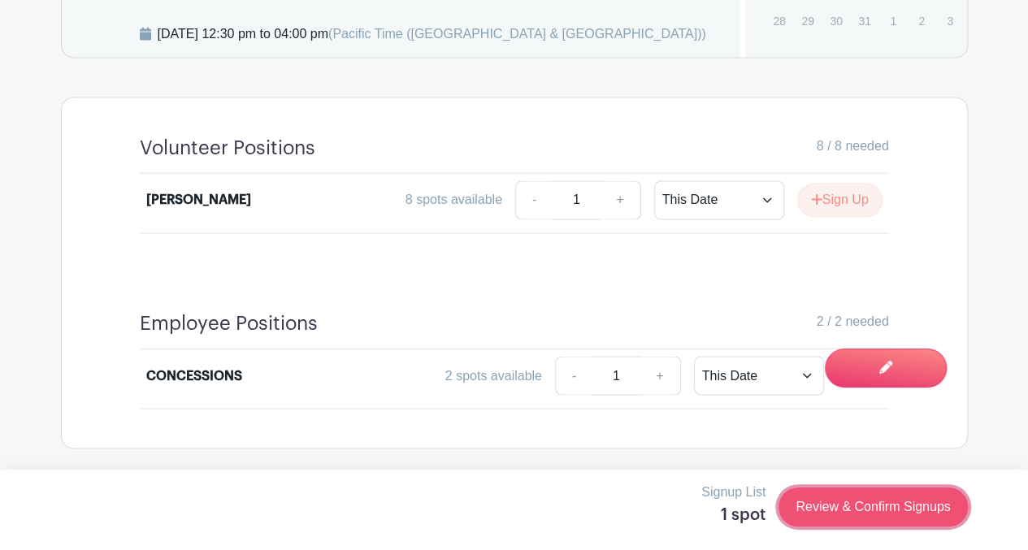
click at [816, 501] on link "Review & Confirm Signups" at bounding box center [873, 507] width 189 height 39
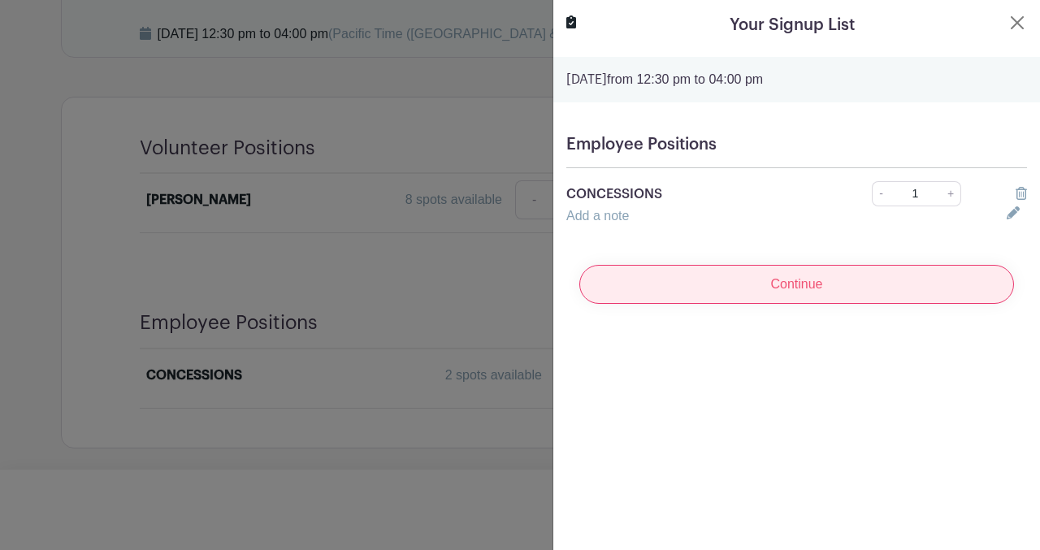
click at [810, 291] on input "Continue" at bounding box center [796, 284] width 435 height 39
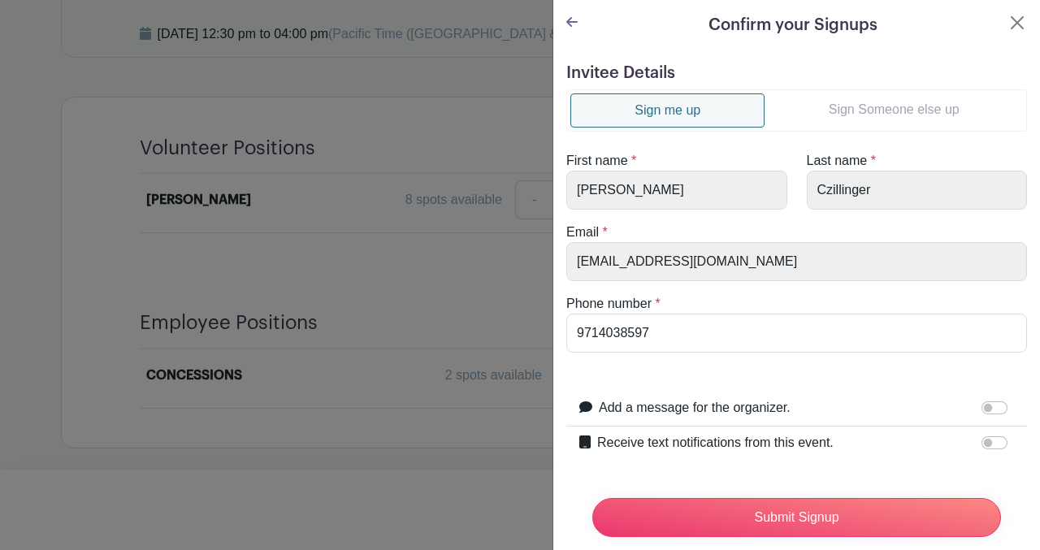
click at [858, 107] on link "Sign Someone else up" at bounding box center [894, 109] width 258 height 33
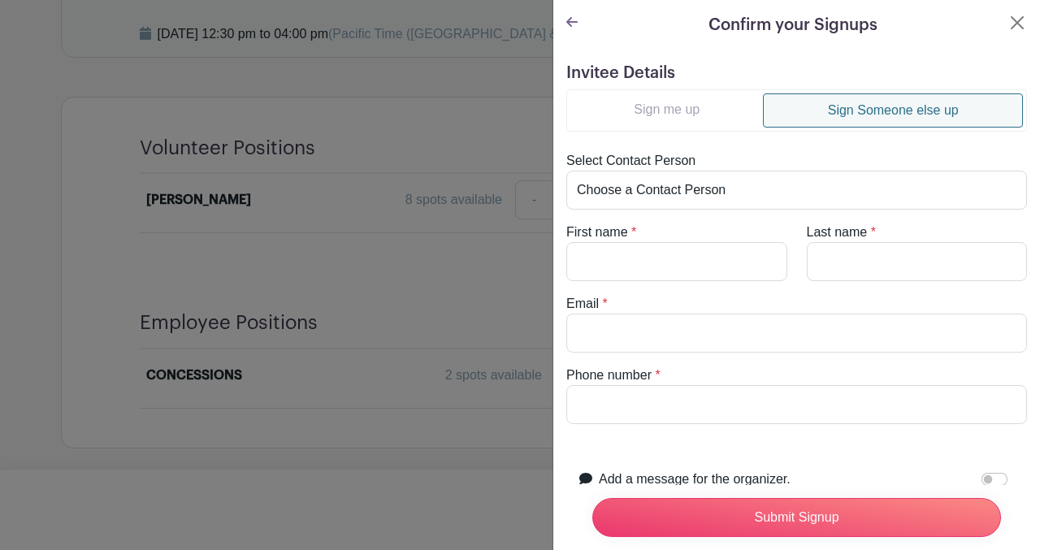
click at [622, 279] on turbo-frame "Sign me up Sign Someone else up Select Contact Person Choose a Contact Person C…" at bounding box center [796, 256] width 461 height 335
click at [618, 268] on input "First name" at bounding box center [676, 261] width 221 height 39
type input "Kathy"
click at [819, 258] on input "Last name" at bounding box center [917, 261] width 221 height 39
type input "Kleczek"
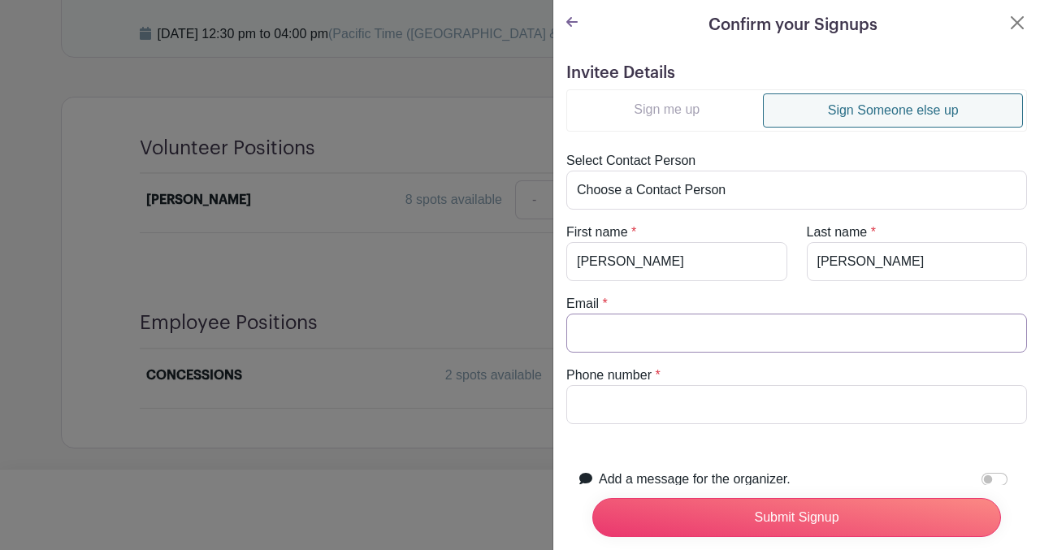
click at [613, 329] on input "Email" at bounding box center [796, 333] width 461 height 39
type input "kkleczek@yahoo.com"
click at [609, 404] on input "Phone number" at bounding box center [796, 404] width 461 height 39
type input "0000000000"
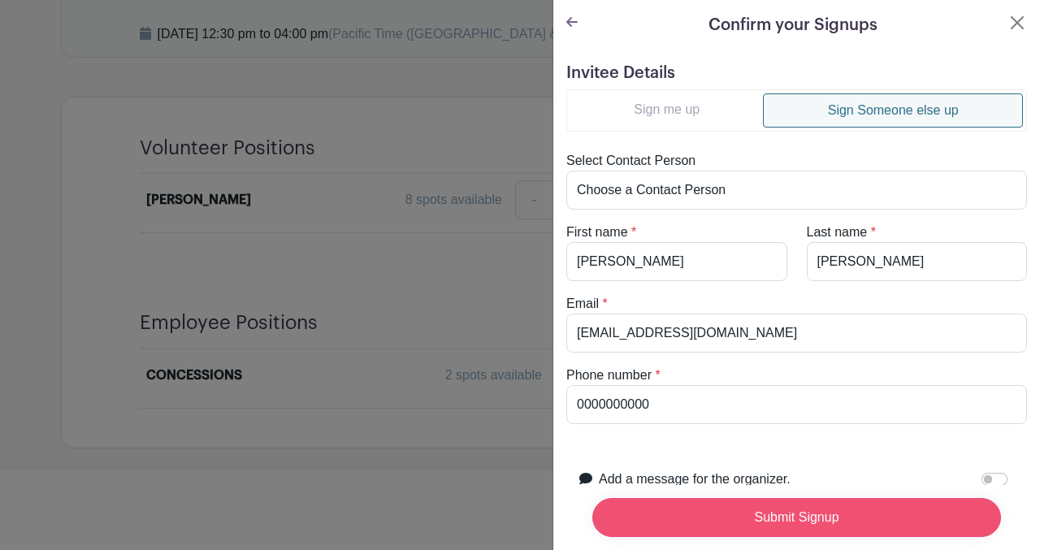
click at [717, 507] on input "Submit Signup" at bounding box center [796, 517] width 409 height 39
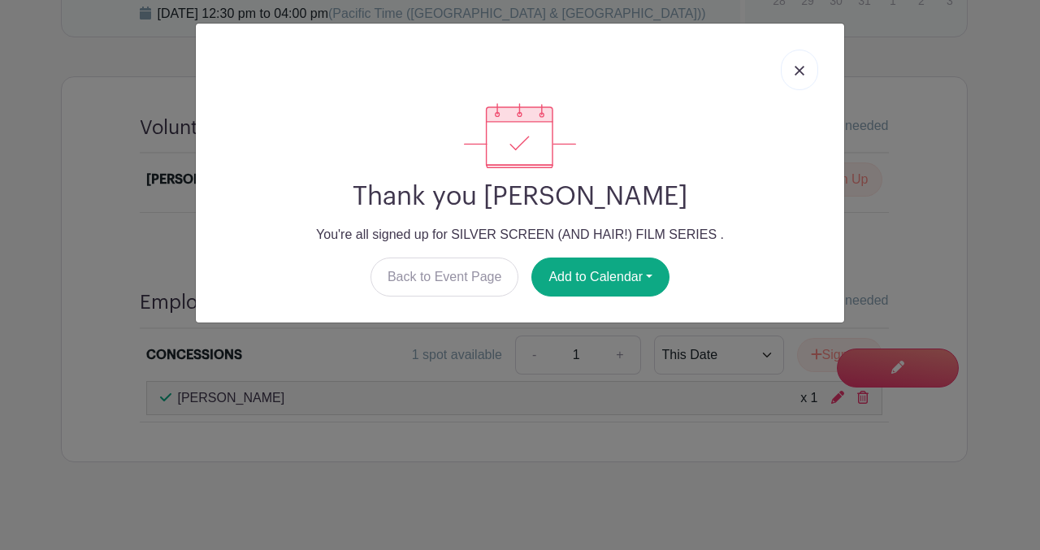
click at [797, 64] on link at bounding box center [799, 70] width 37 height 41
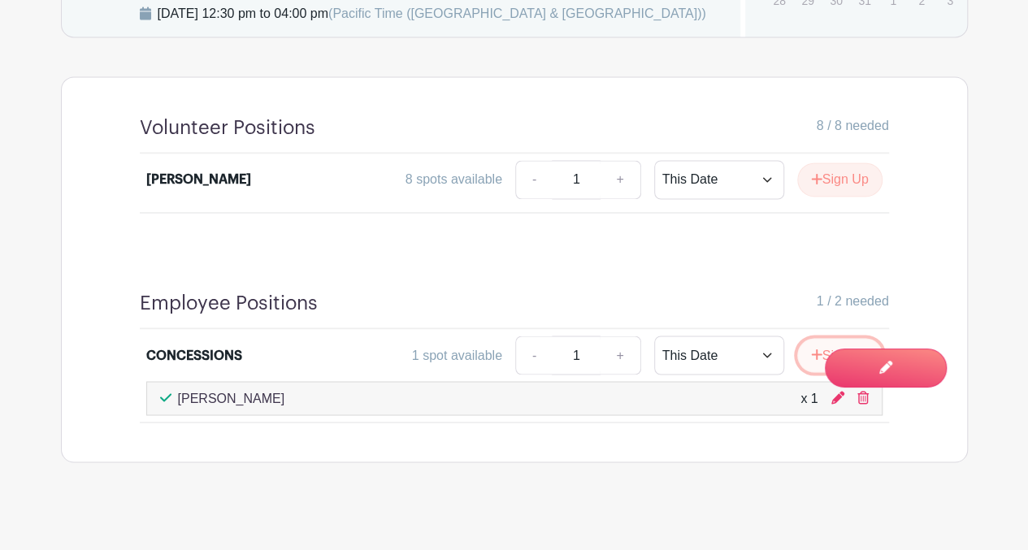
click at [811, 361] on icon "submit" at bounding box center [816, 354] width 11 height 13
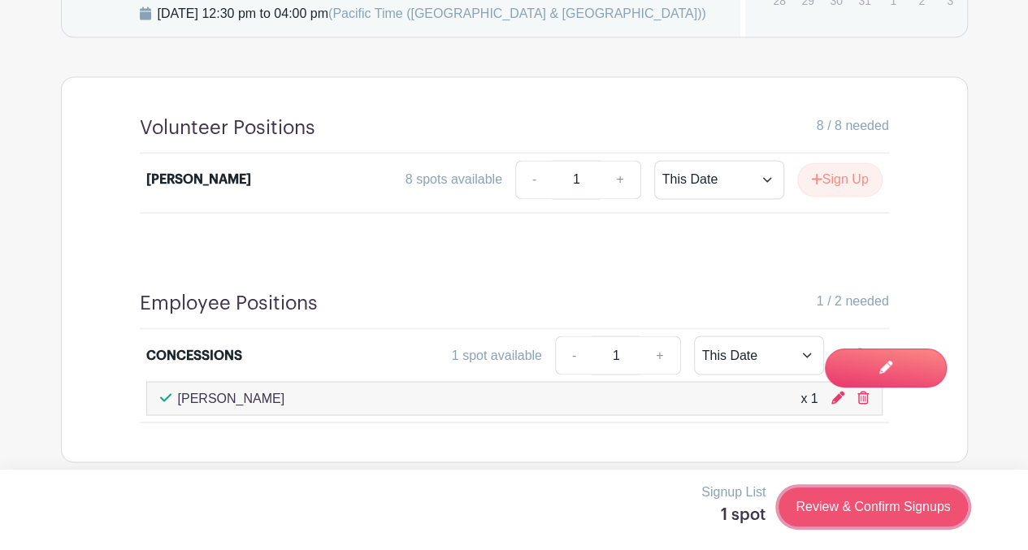
click at [808, 505] on link "Review & Confirm Signups" at bounding box center [873, 507] width 189 height 39
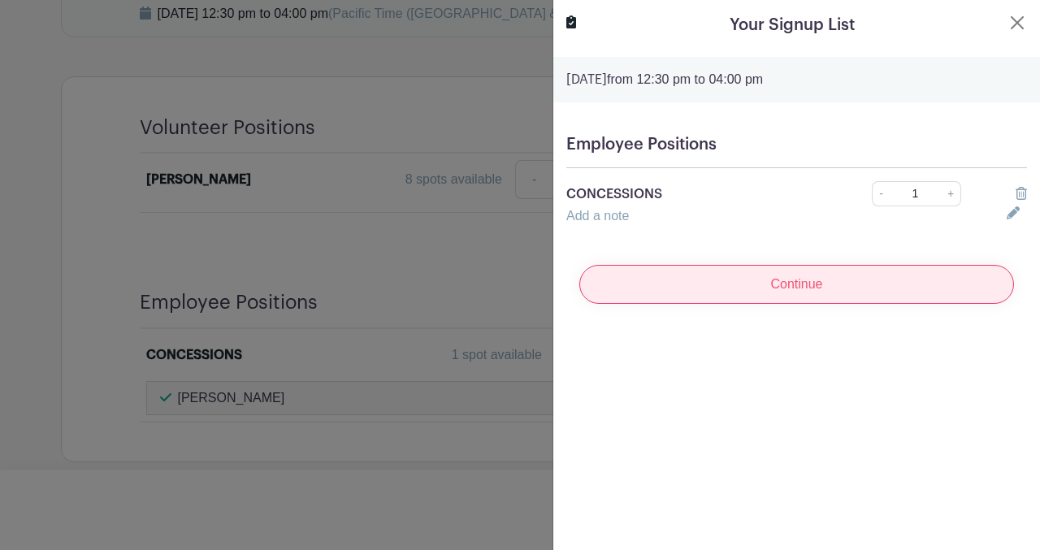
click at [783, 277] on input "Continue" at bounding box center [796, 284] width 435 height 39
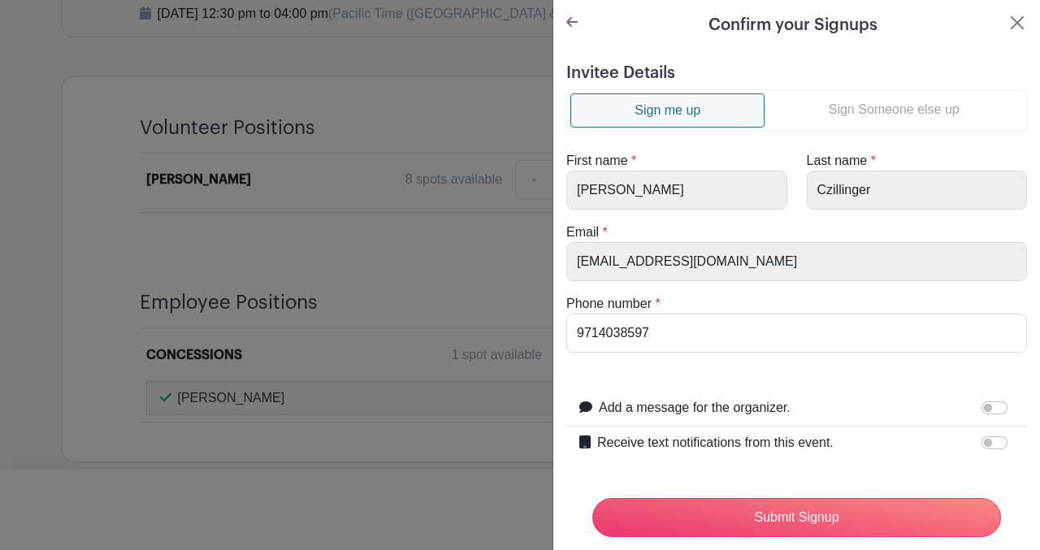
click at [868, 102] on link "Sign Someone else up" at bounding box center [894, 109] width 258 height 33
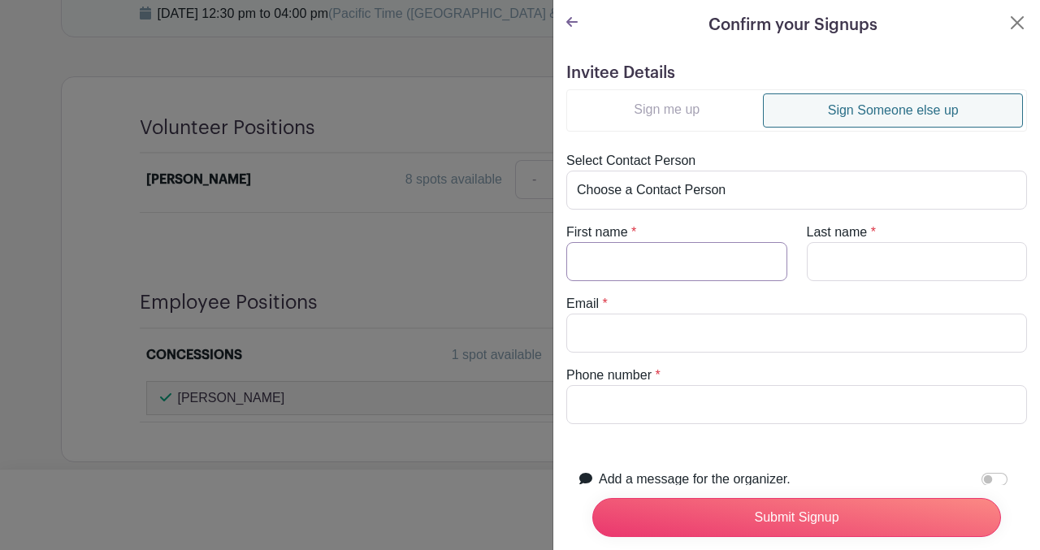
click at [606, 266] on input "First name" at bounding box center [676, 261] width 221 height 39
type input "Cyndi"
click at [844, 261] on input "Last name" at bounding box center [917, 261] width 221 height 39
type input "Wodrich"
click at [610, 332] on input "Email" at bounding box center [796, 333] width 461 height 39
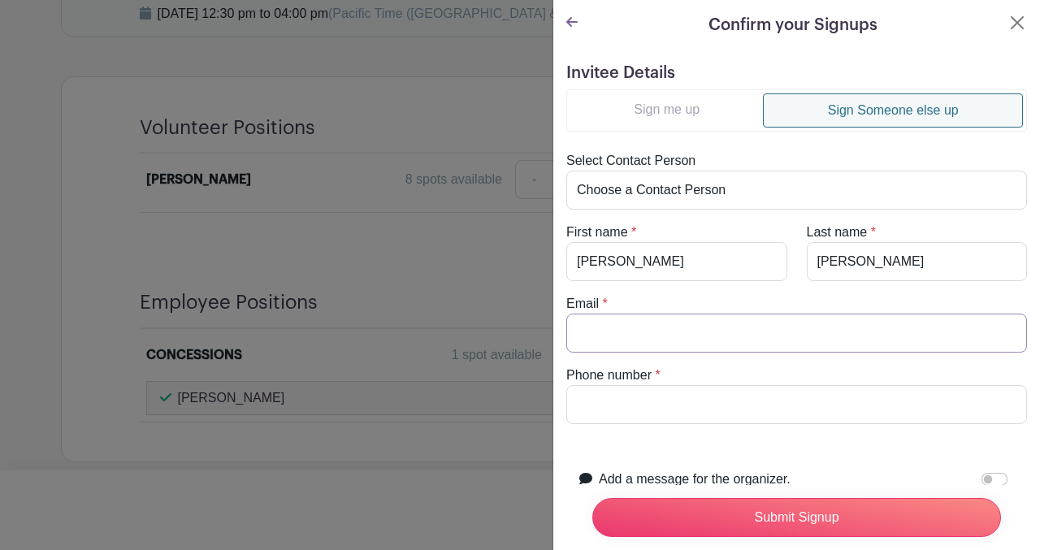
type input "Cyndi.wodrich@gmail.com"
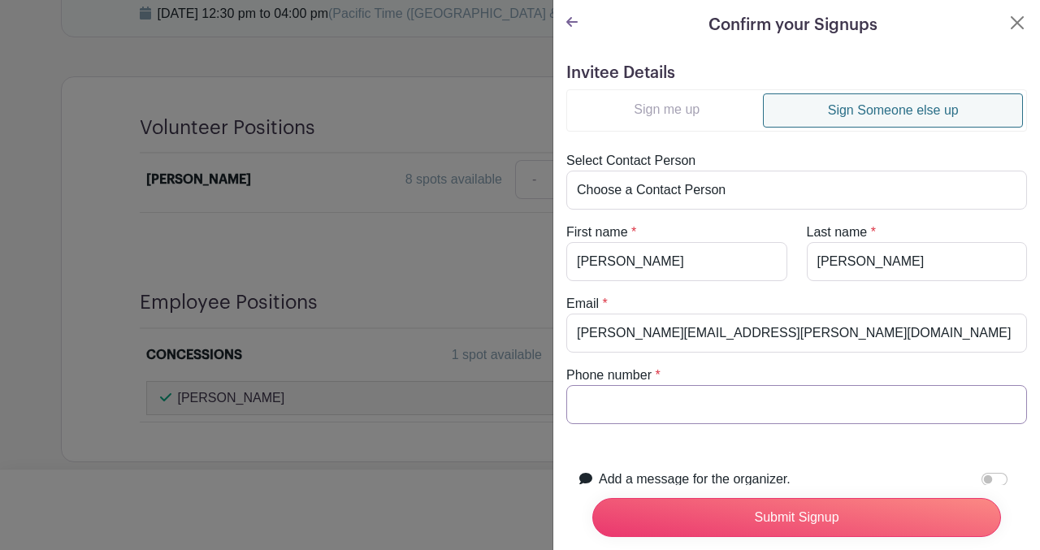
click at [606, 419] on input "Phone number" at bounding box center [796, 404] width 461 height 39
type input "0000000000"
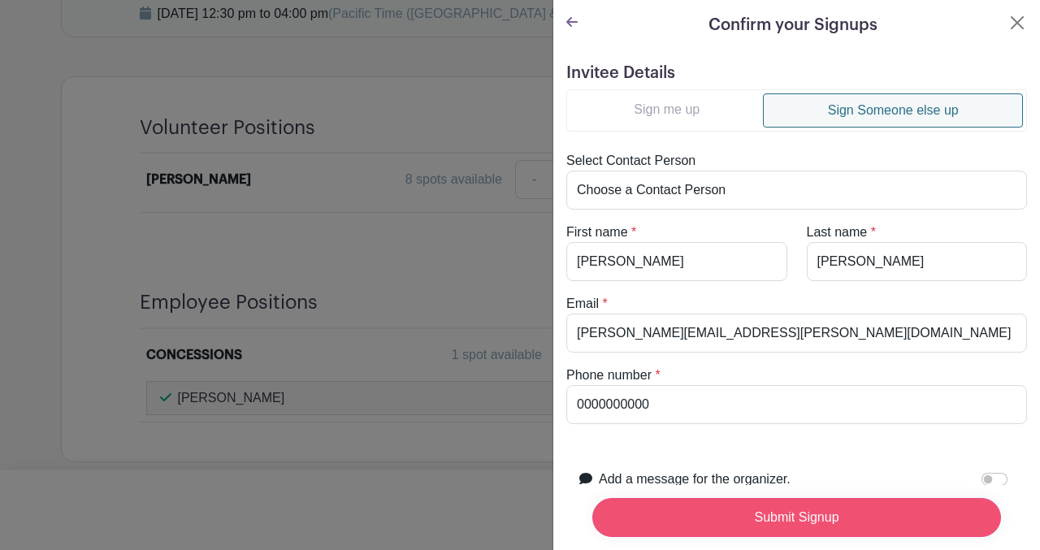
click at [699, 501] on input "Submit Signup" at bounding box center [796, 517] width 409 height 39
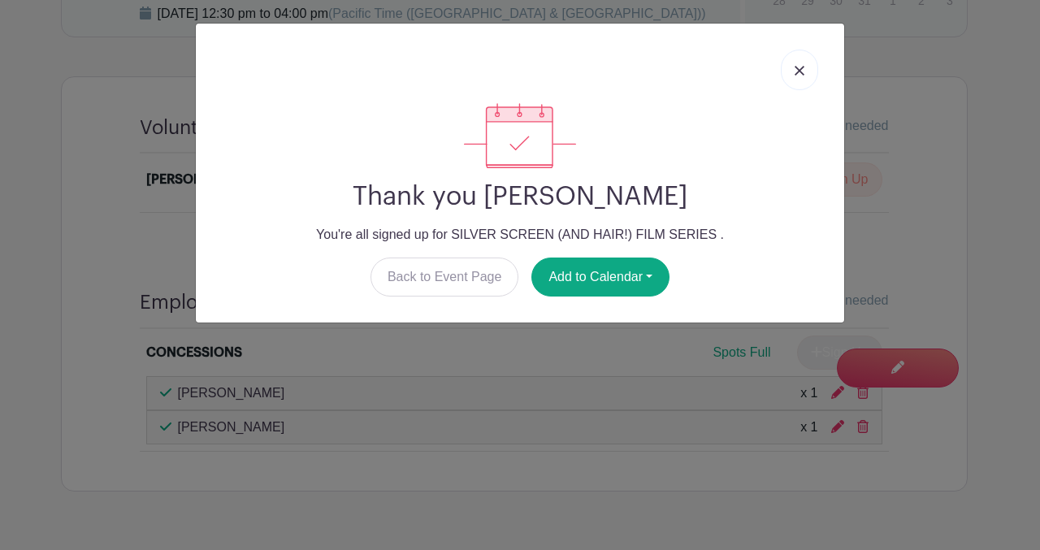
click at [793, 66] on link at bounding box center [799, 70] width 37 height 41
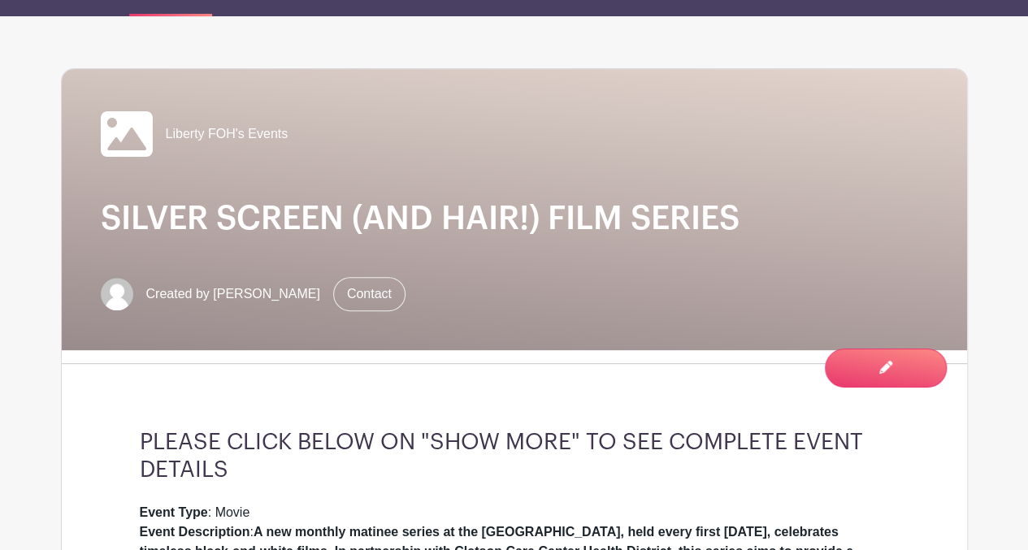
scroll to position [0, 0]
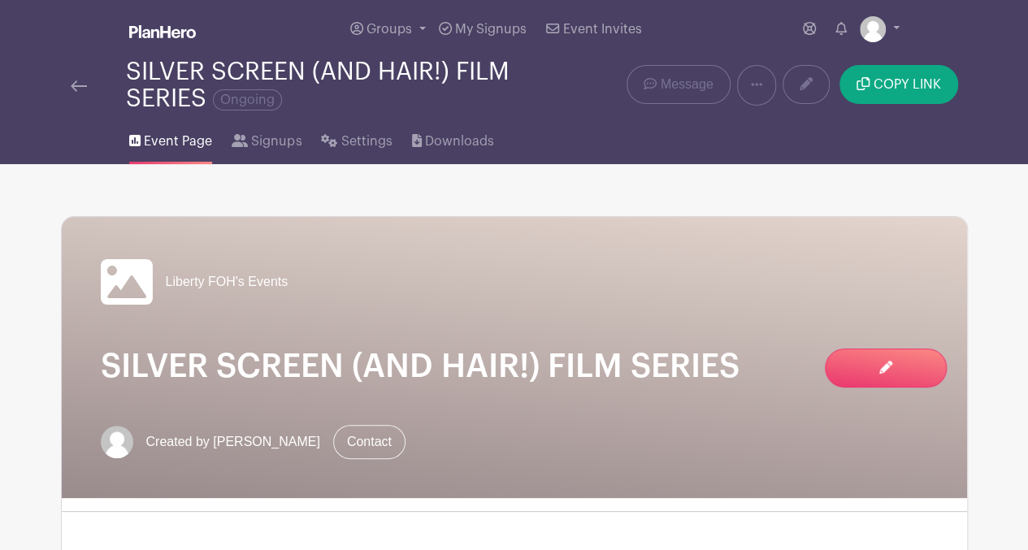
click at [79, 86] on img at bounding box center [79, 85] width 16 height 11
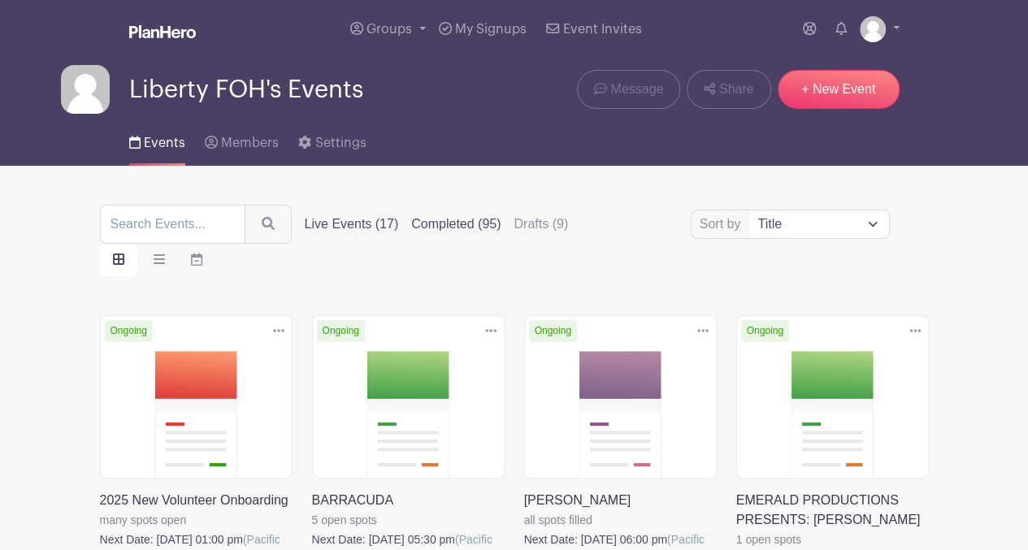
click at [441, 223] on label "Completed (95)" at bounding box center [455, 225] width 89 height 20
click at [0, 0] on input "Completed (95)" at bounding box center [0, 0] width 0 height 0
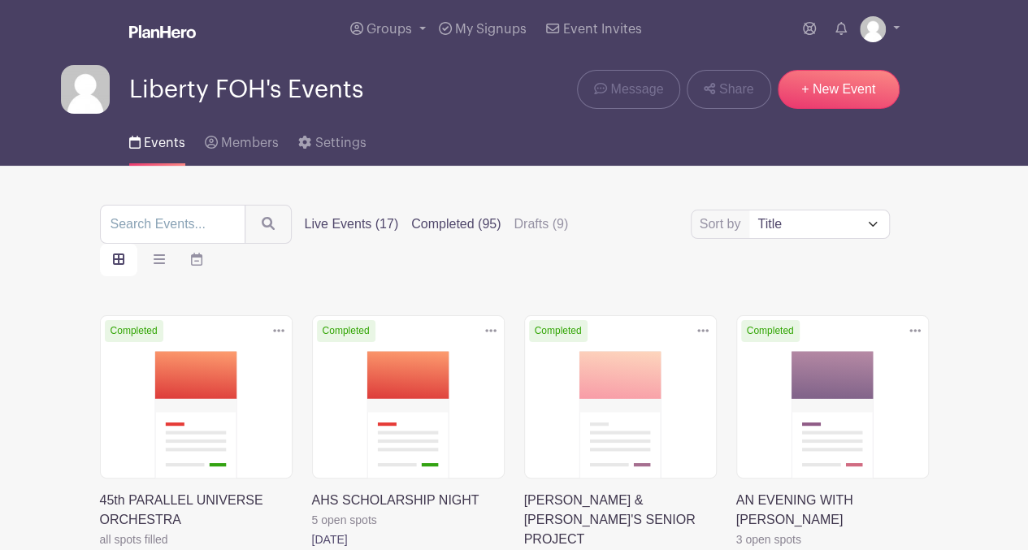
click at [339, 232] on label "Live Events (17)" at bounding box center [352, 225] width 94 height 20
click at [0, 0] on input "Live Events (17)" at bounding box center [0, 0] width 0 height 0
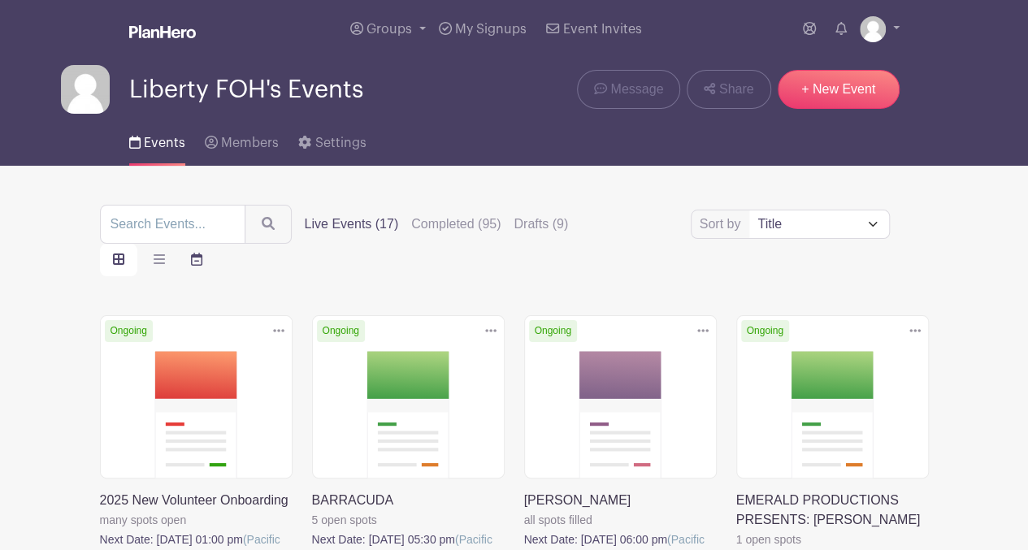
click at [201, 256] on icon "order and view" at bounding box center [196, 259] width 11 height 13
click at [0, 0] on input "order and view" at bounding box center [0, 0] width 0 height 0
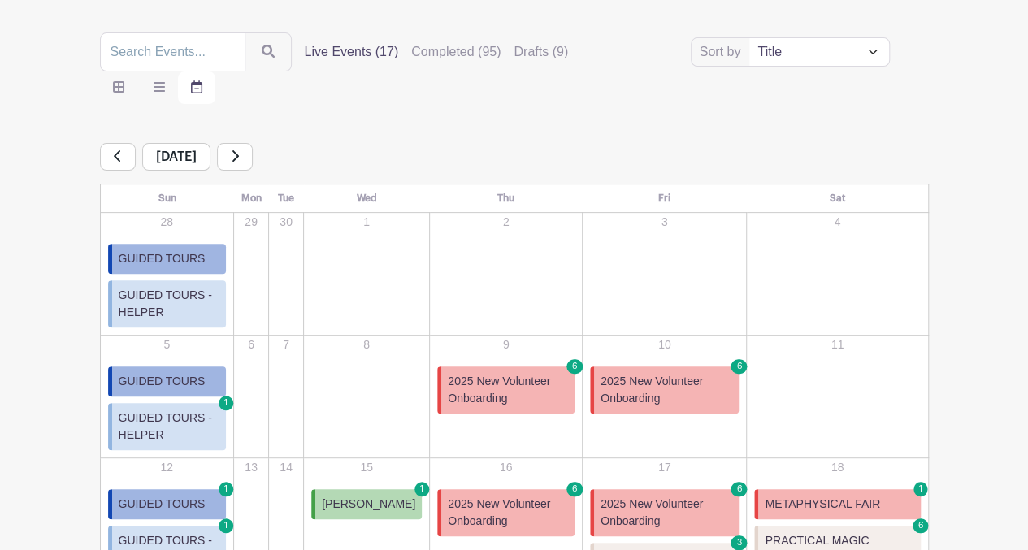
scroll to position [164, 0]
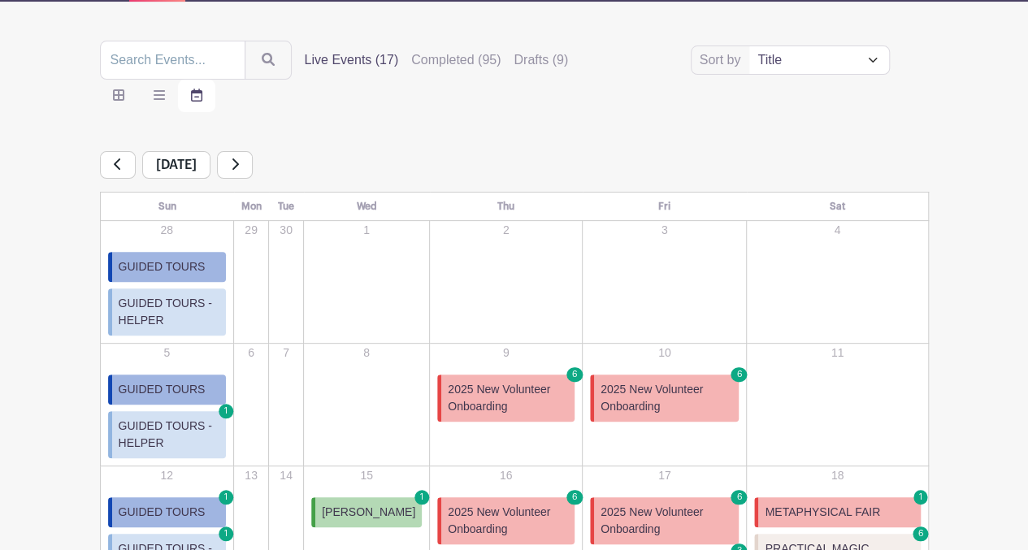
click at [253, 164] on link at bounding box center [235, 165] width 36 height 28
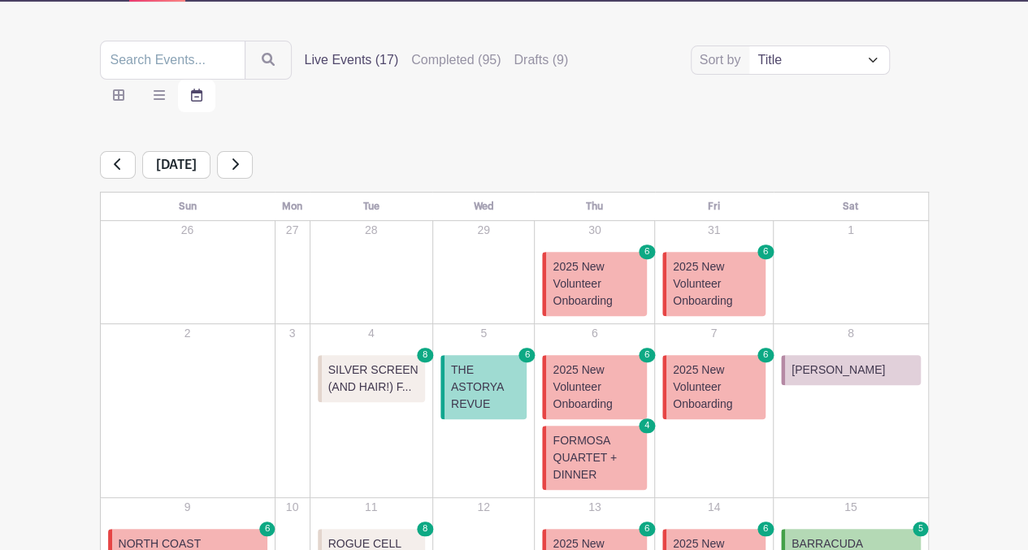
click at [332, 382] on span "SILVER SCREEN (AND HAIR!) F..." at bounding box center [373, 379] width 90 height 34
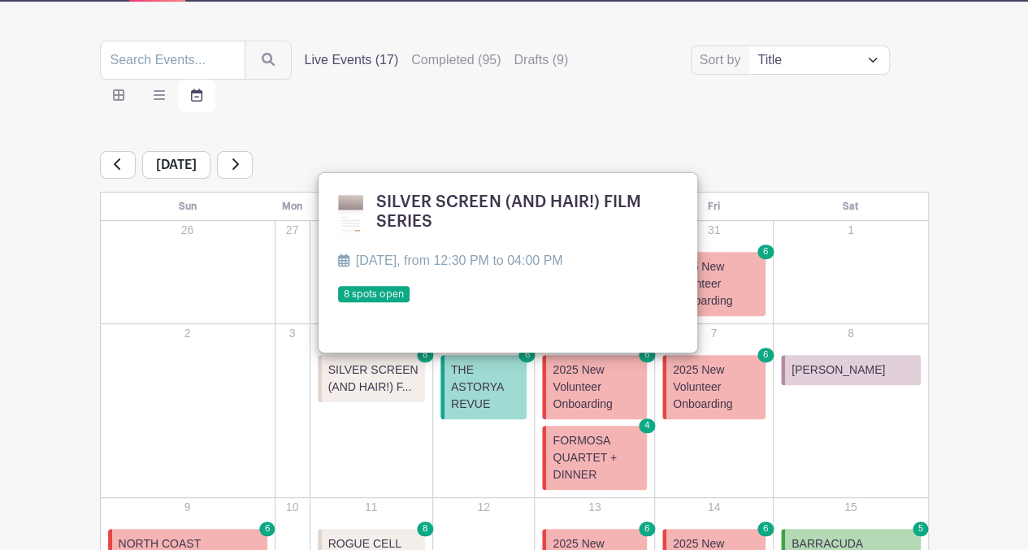
click at [338, 303] on link at bounding box center [338, 303] width 0 height 0
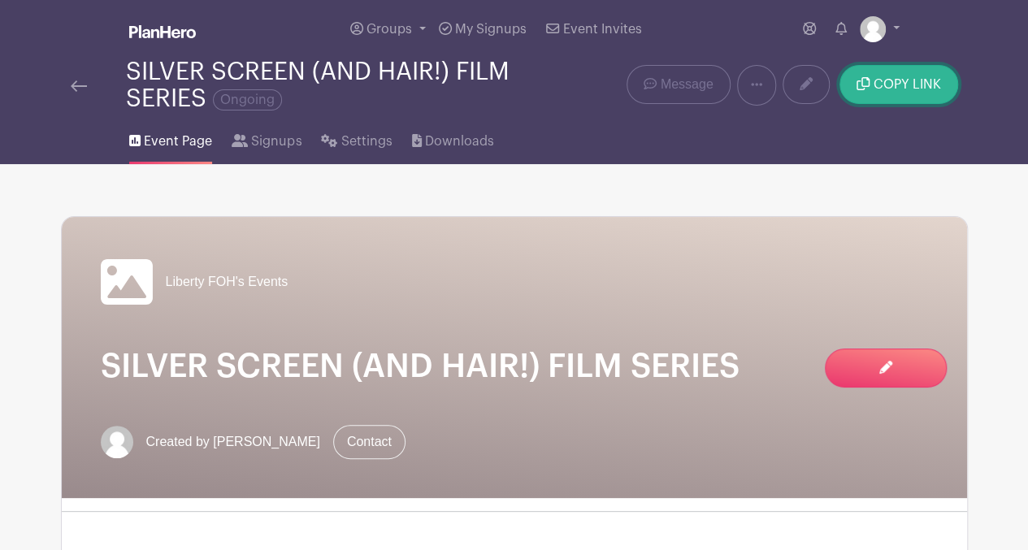
click at [911, 78] on span "COPY LINK" at bounding box center [907, 84] width 67 height 13
click at [81, 82] on img at bounding box center [79, 85] width 16 height 11
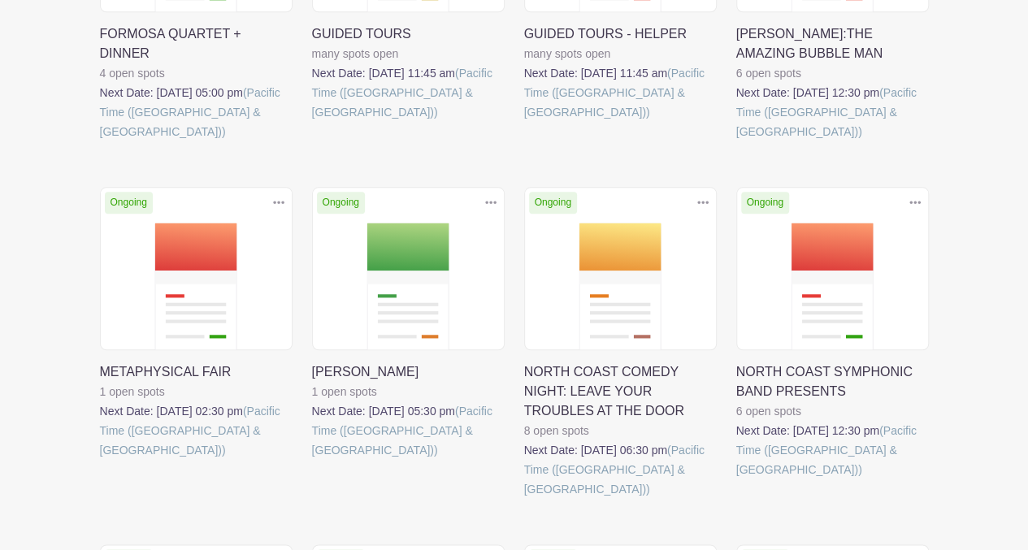
scroll to position [806, 0]
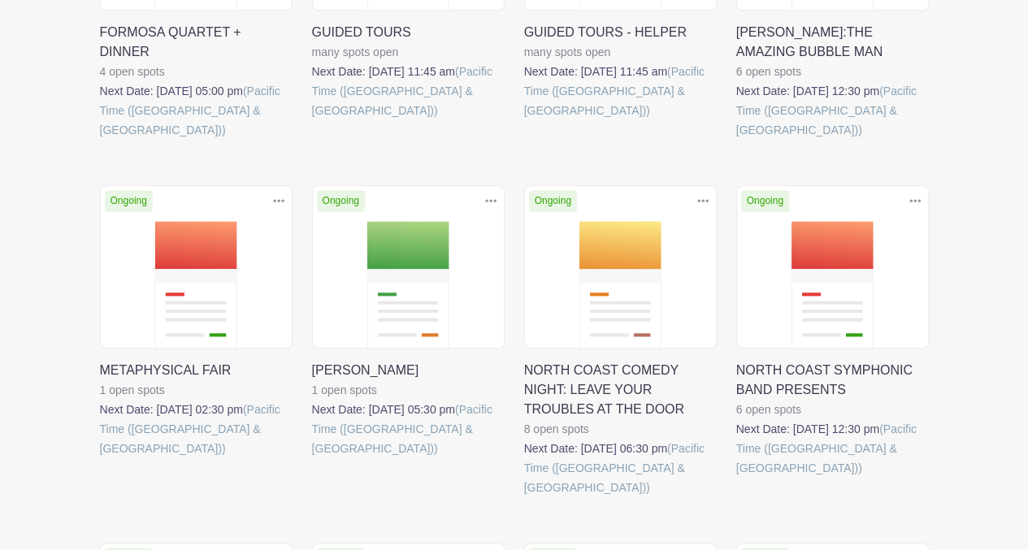
click at [524, 497] on link at bounding box center [524, 497] width 0 height 0
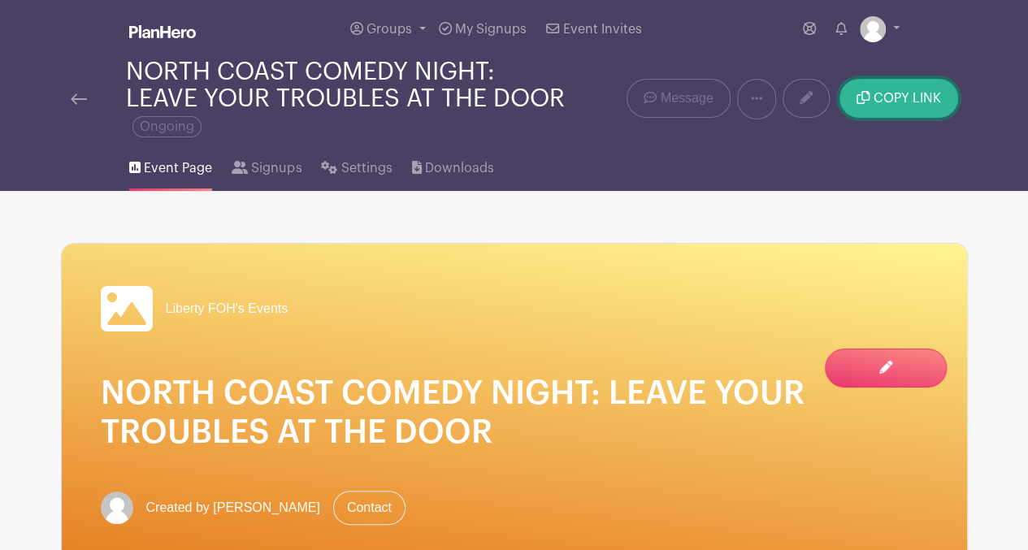
click at [907, 93] on span "COPY LINK" at bounding box center [907, 98] width 67 height 13
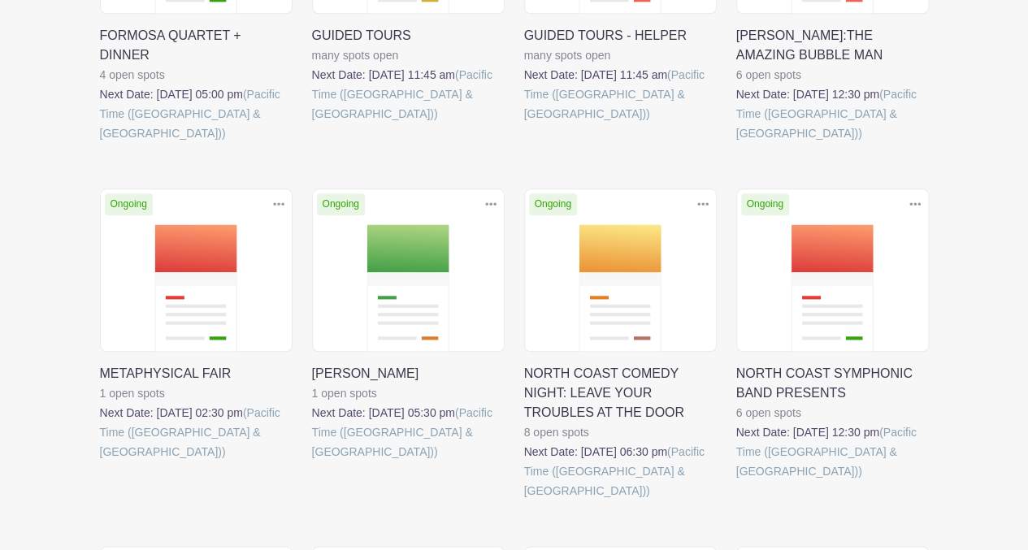
scroll to position [806, 0]
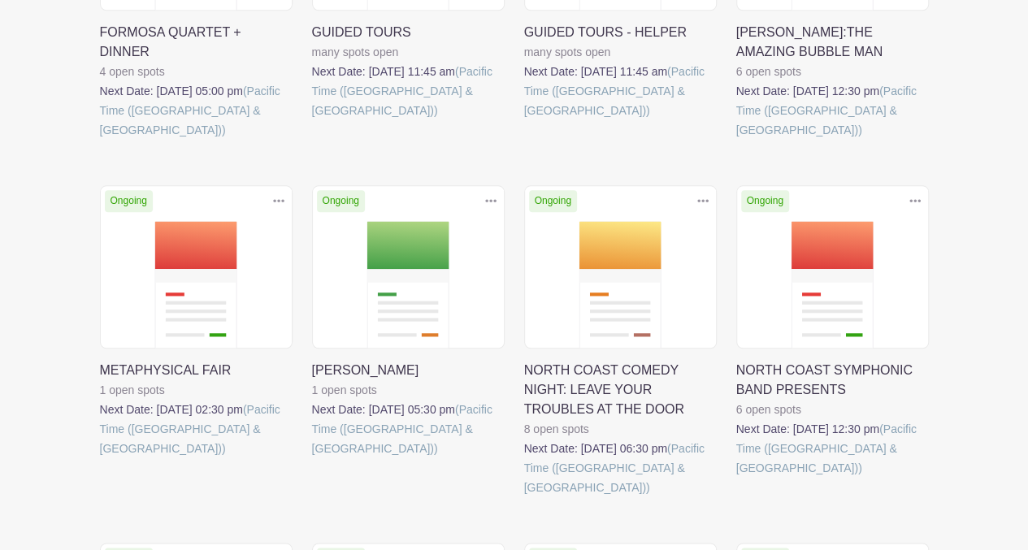
click at [100, 140] on link at bounding box center [100, 140] width 0 height 0
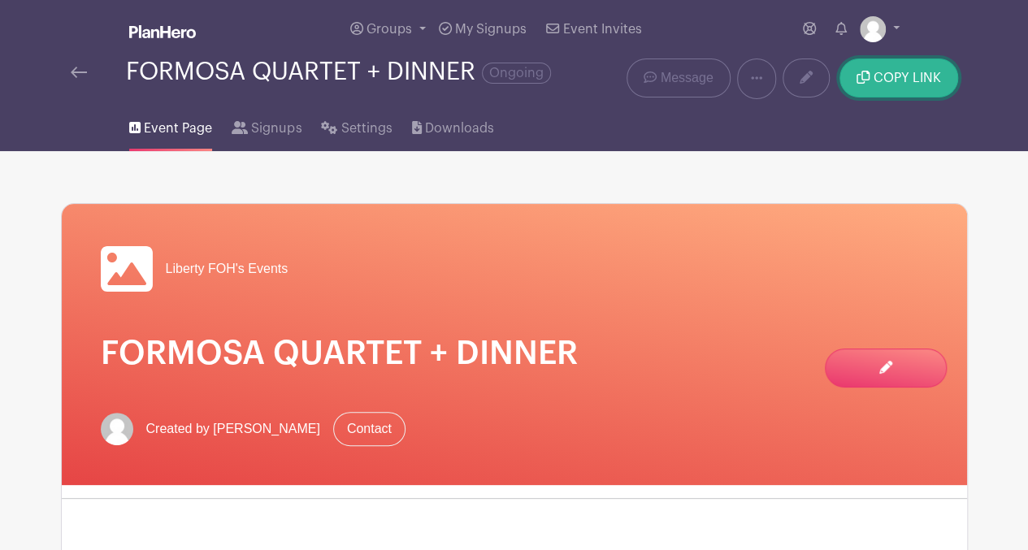
click at [910, 64] on button "COPY LINK" at bounding box center [898, 78] width 118 height 39
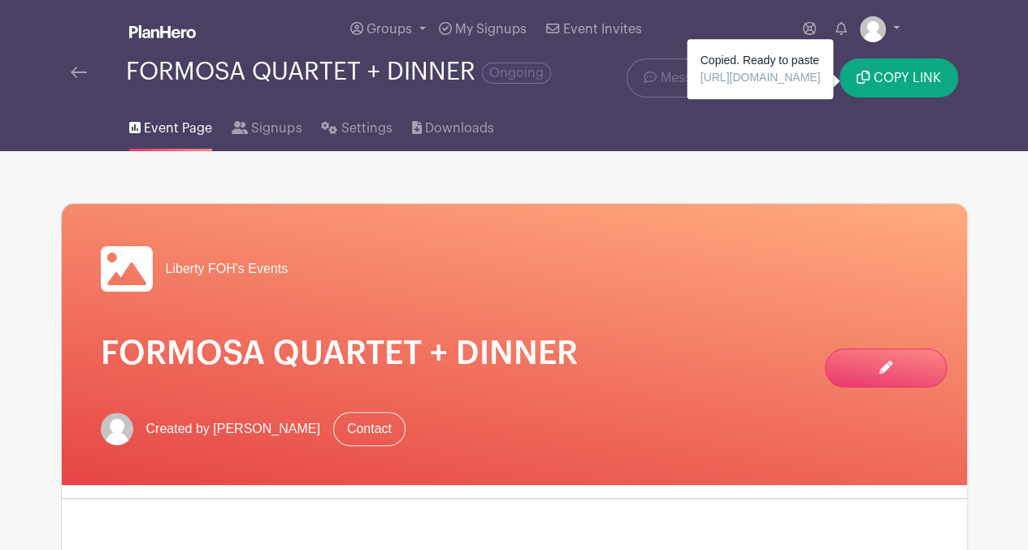
click at [81, 70] on img at bounding box center [79, 72] width 16 height 11
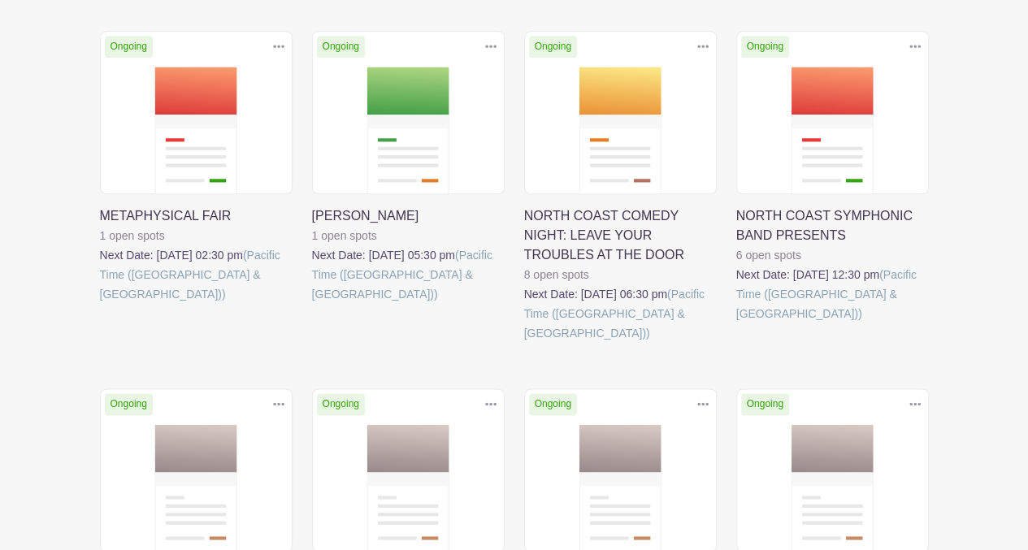
scroll to position [971, 0]
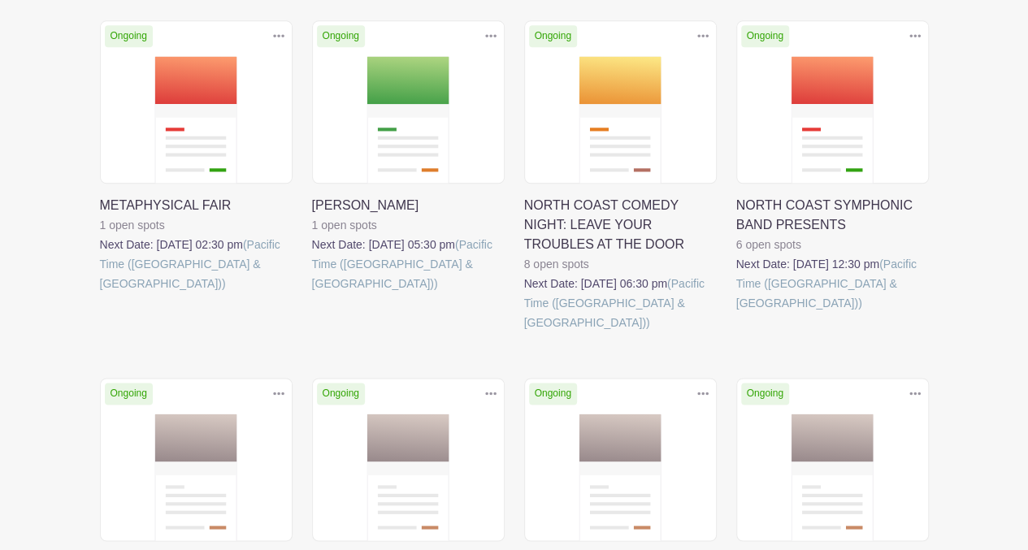
click at [736, 313] on link at bounding box center [736, 313] width 0 height 0
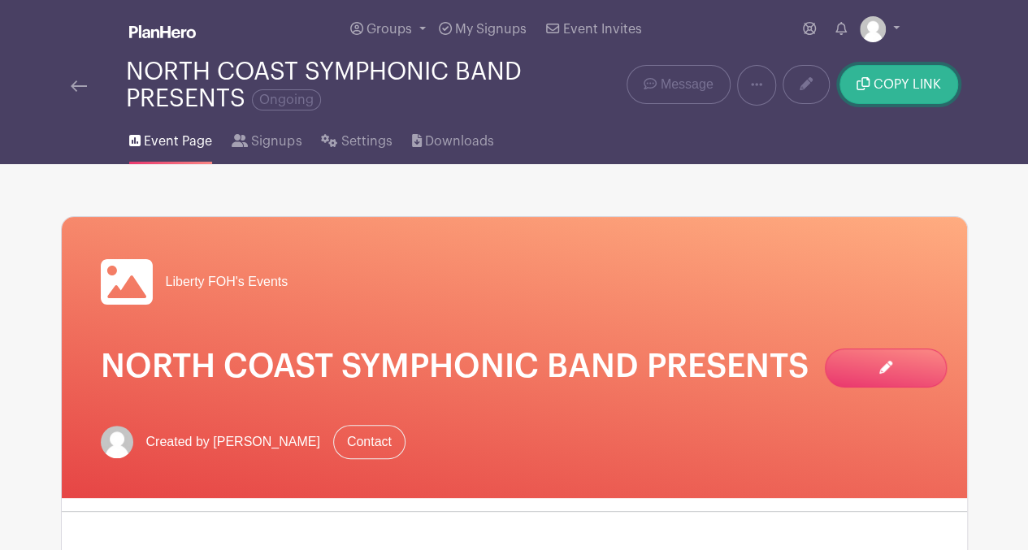
click at [894, 82] on span "COPY LINK" at bounding box center [907, 84] width 67 height 13
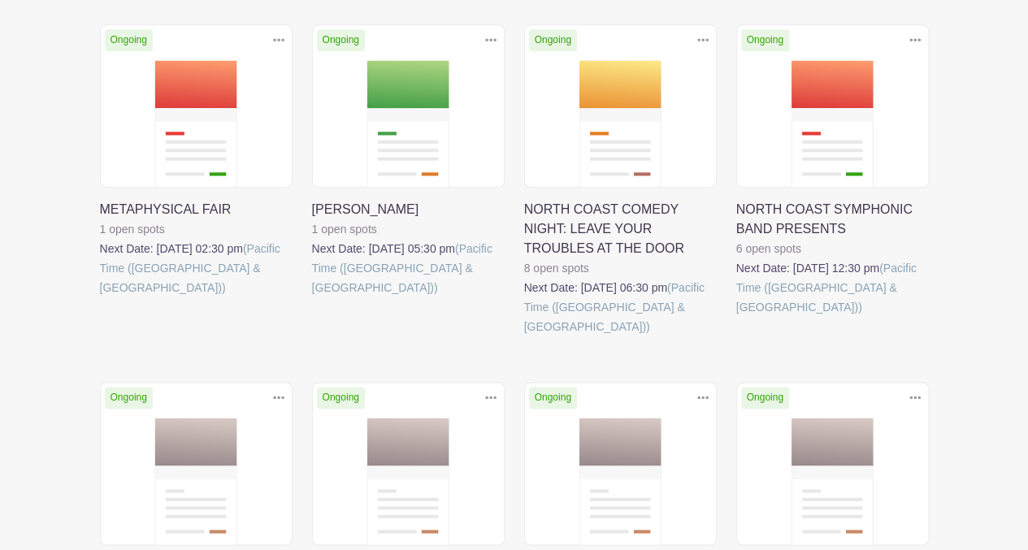
scroll to position [971, 0]
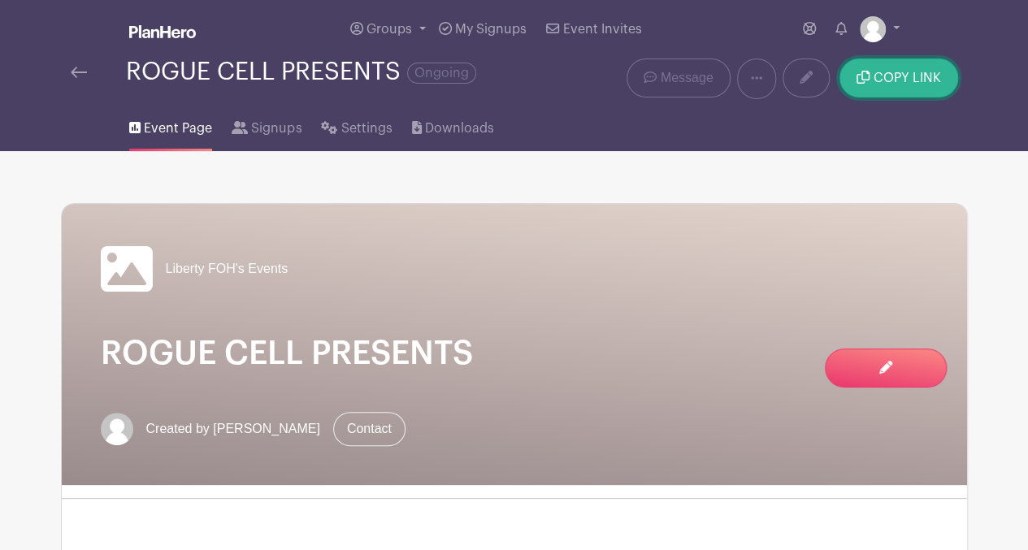
click at [909, 72] on span "COPY LINK" at bounding box center [907, 78] width 67 height 13
